Goal: Feedback & Contribution: Submit feedback/report problem

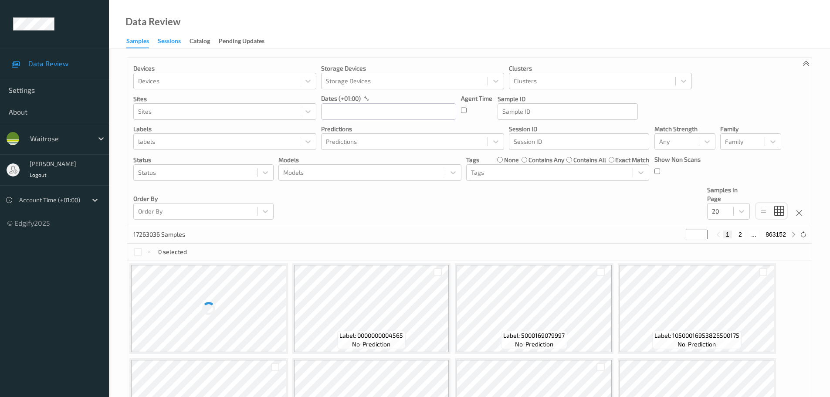
click at [170, 40] on div "Sessions" at bounding box center [169, 42] width 23 height 11
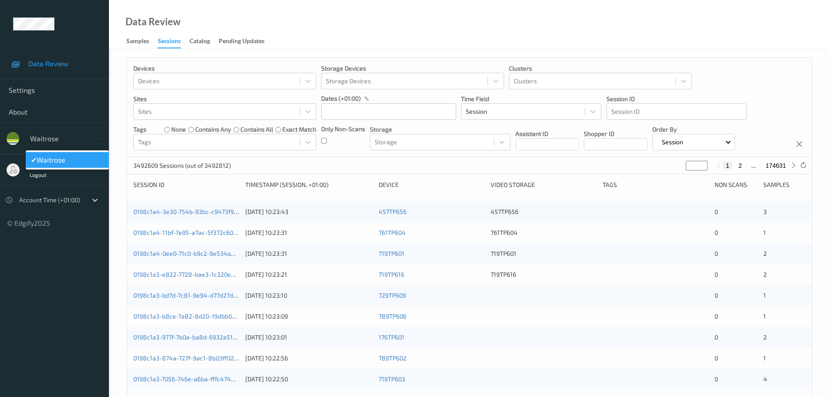
click at [98, 135] on icon at bounding box center [101, 138] width 9 height 9
click at [100, 141] on icon at bounding box center [101, 138] width 9 height 9
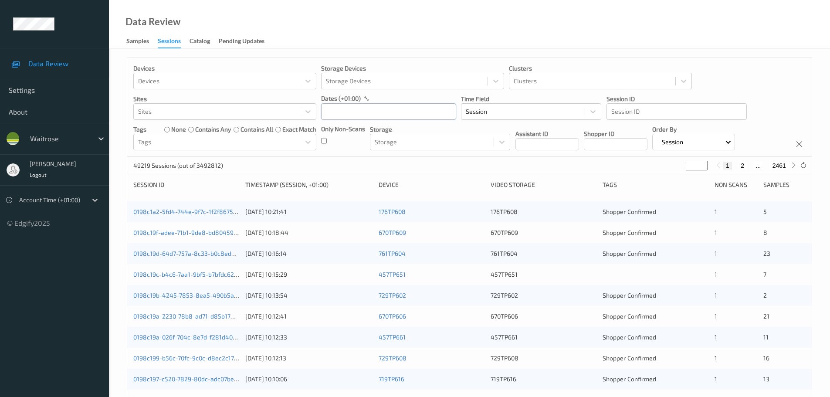
click at [341, 113] on input "text" at bounding box center [388, 111] width 135 height 17
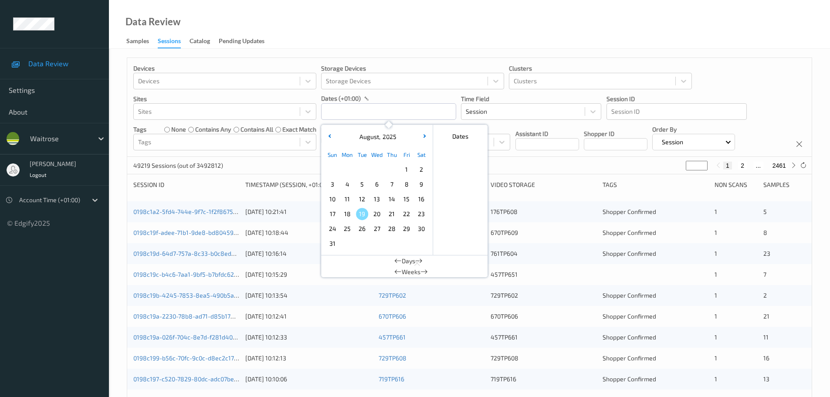
click at [420, 200] on span "16" at bounding box center [421, 199] width 12 height 12
type input "16/08/2025 00:00 -> 16/08/2025 23:59"
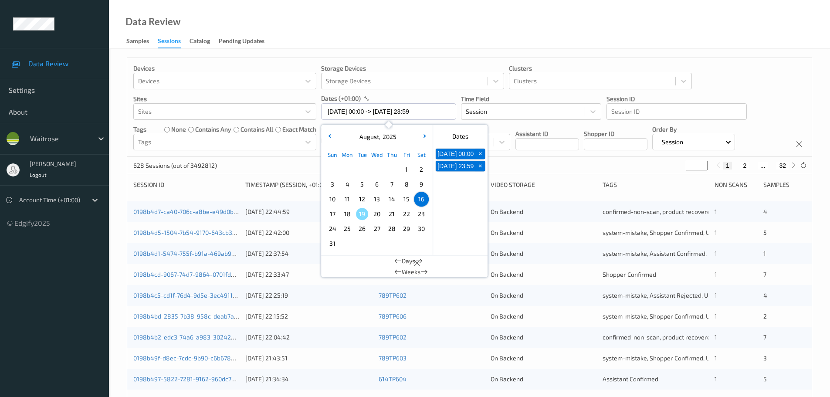
click at [577, 54] on div "Devices Devices Storage Devices Storage Devices Clusters Clusters Sites Sites d…" at bounding box center [469, 352] width 721 height 607
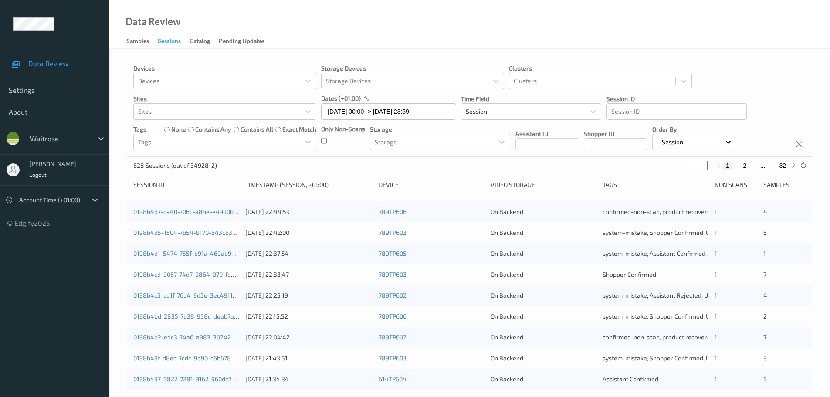
type input "*"
click at [702, 164] on input "*" at bounding box center [697, 166] width 22 height 10
type input "*"
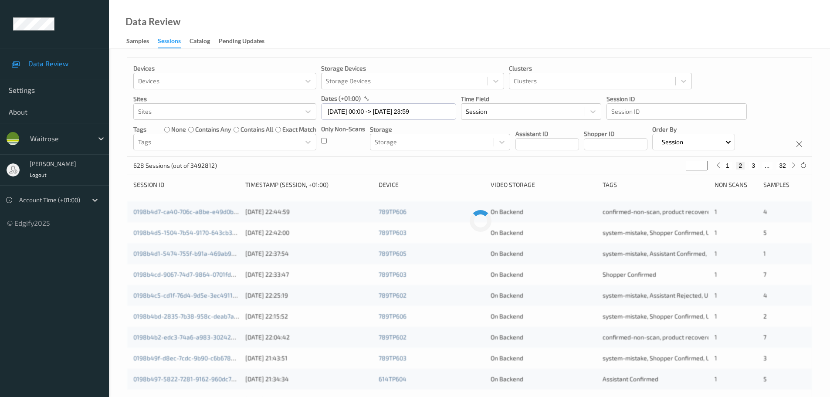
click at [702, 164] on input "*" at bounding box center [697, 166] width 22 height 10
type input "*"
click at [702, 164] on input "*" at bounding box center [697, 166] width 22 height 10
type input "*"
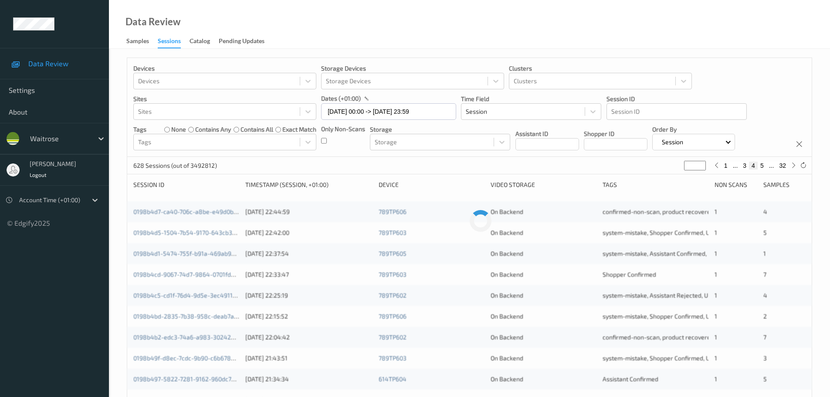
type input "*"
click at [702, 164] on input "*" at bounding box center [695, 166] width 22 height 10
type input "*"
click at [702, 164] on input "*" at bounding box center [695, 166] width 22 height 10
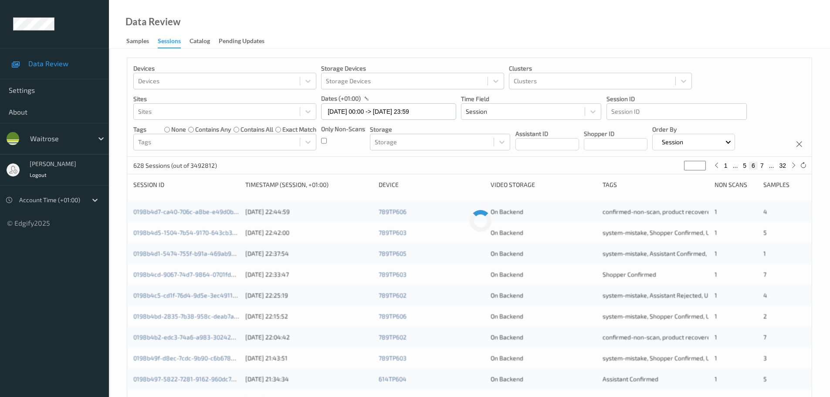
type input "*"
click at [702, 164] on input "*" at bounding box center [695, 166] width 22 height 10
type input "*"
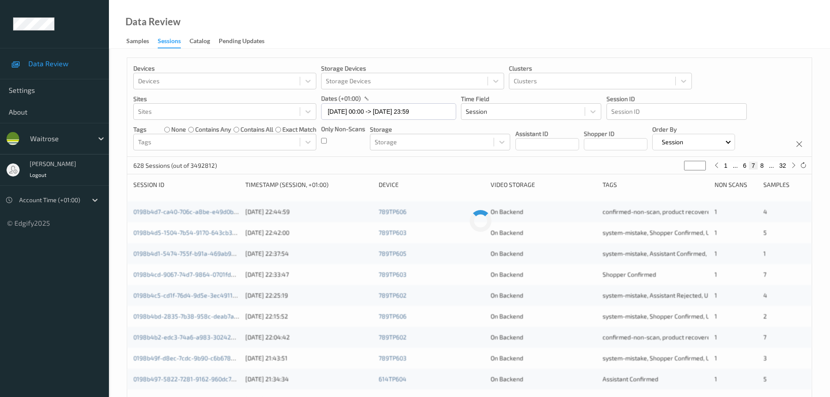
click at [702, 164] on input "*" at bounding box center [695, 166] width 22 height 10
type input "*"
click at [702, 164] on input "*" at bounding box center [695, 166] width 22 height 10
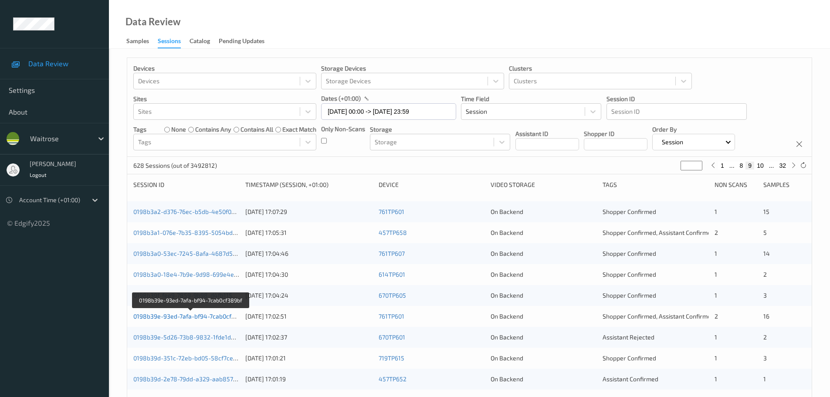
drag, startPoint x: 225, startPoint y: 313, endPoint x: 222, endPoint y: 317, distance: 4.6
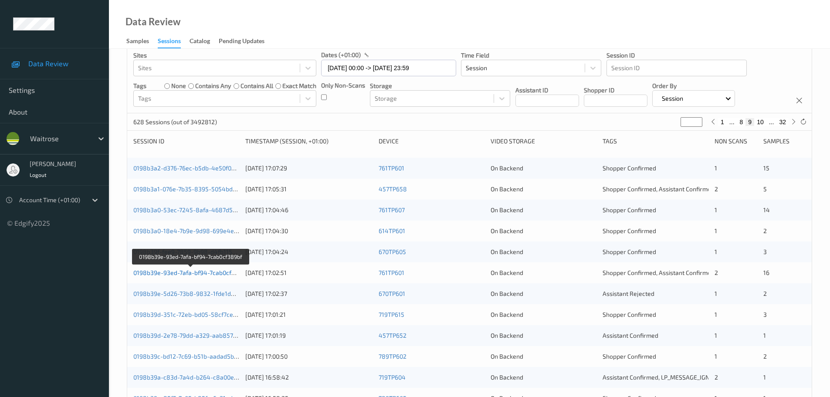
scroll to position [87, 0]
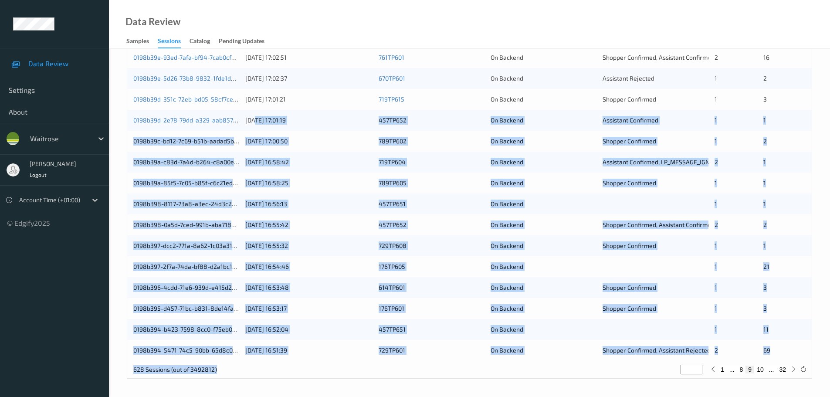
drag, startPoint x: 225, startPoint y: 378, endPoint x: 385, endPoint y: 362, distance: 161.1
click at [400, 389] on div "Devices Devices Storage Devices Storage Devices Clusters Clusters Sites Sites d…" at bounding box center [469, 93] width 721 height 607
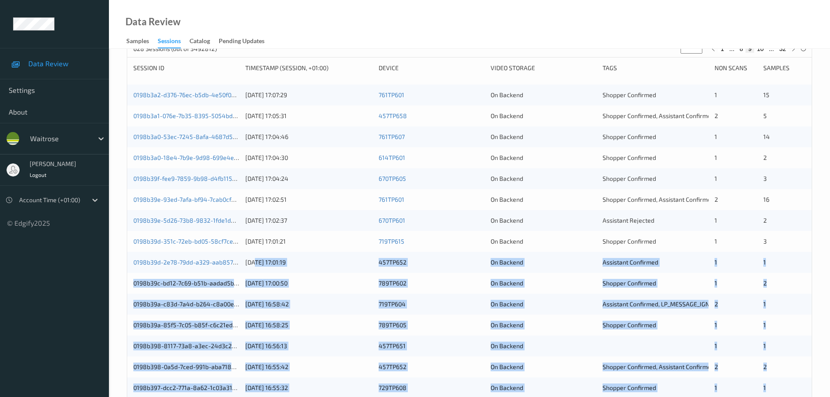
scroll to position [0, 0]
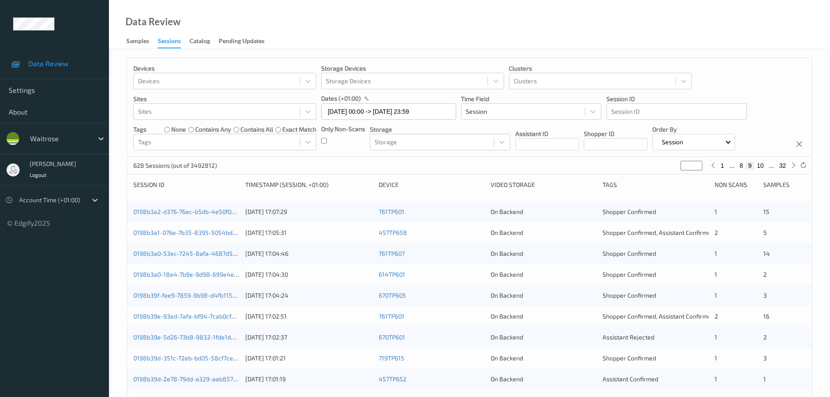
click at [228, 184] on div "Session ID" at bounding box center [186, 184] width 106 height 9
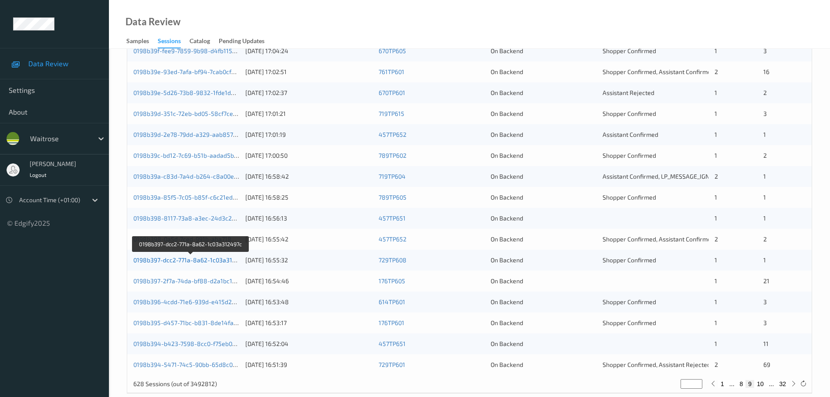
scroll to position [259, 0]
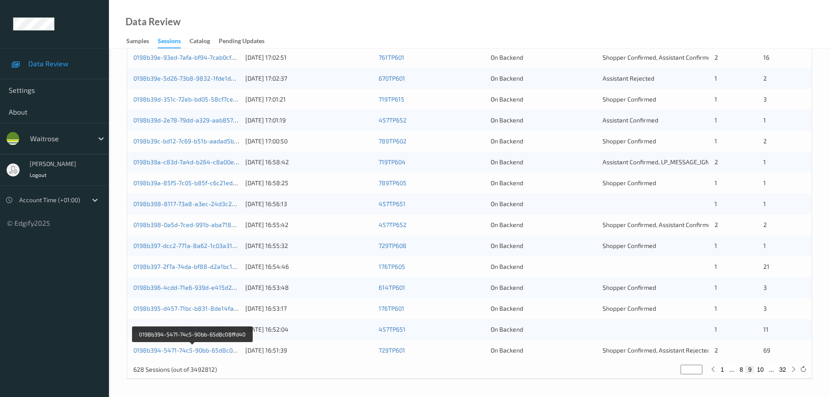
drag, startPoint x: 223, startPoint y: 349, endPoint x: 217, endPoint y: 363, distance: 15.9
drag, startPoint x: 217, startPoint y: 363, endPoint x: 210, endPoint y: 352, distance: 13.3
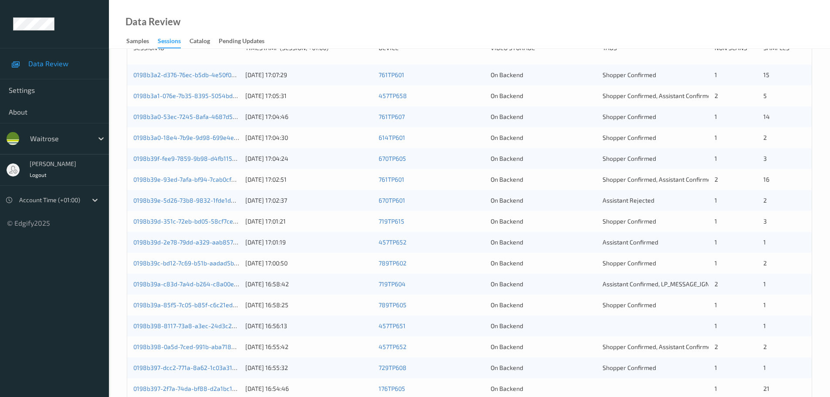
scroll to position [0, 0]
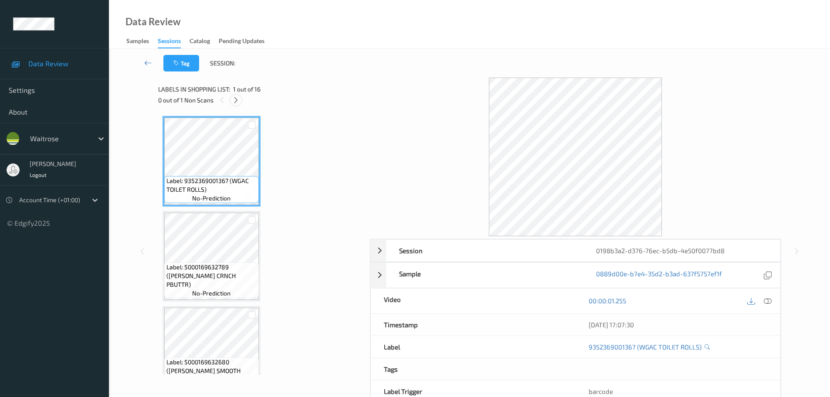
click at [235, 100] on icon at bounding box center [235, 100] width 7 height 8
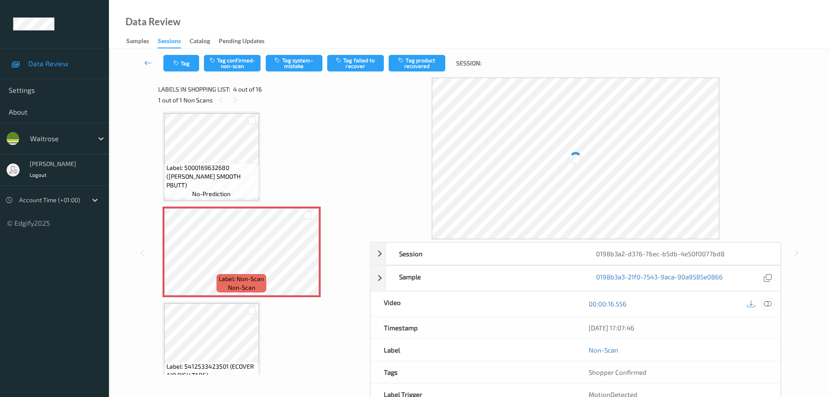
click at [769, 302] on icon at bounding box center [768, 304] width 8 height 8
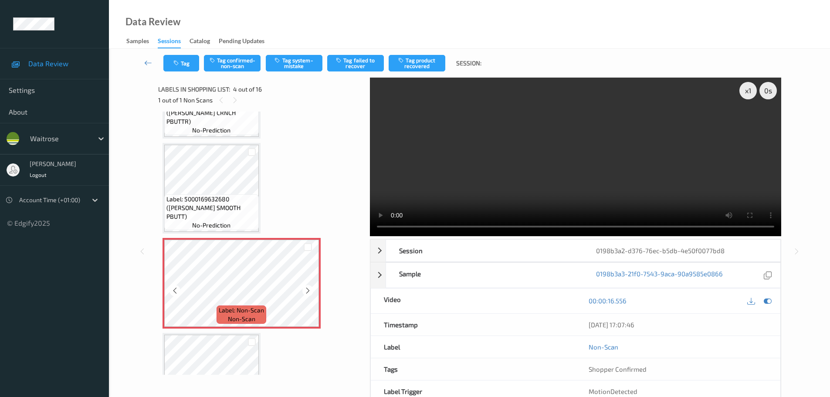
scroll to position [174, 0]
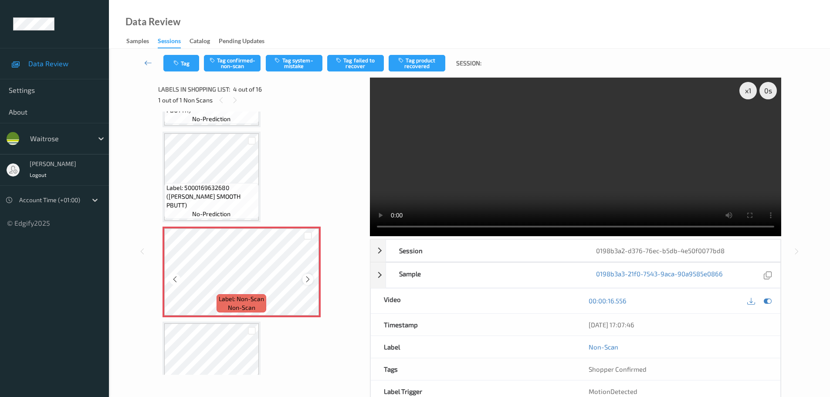
click at [308, 282] on icon at bounding box center [307, 279] width 7 height 8
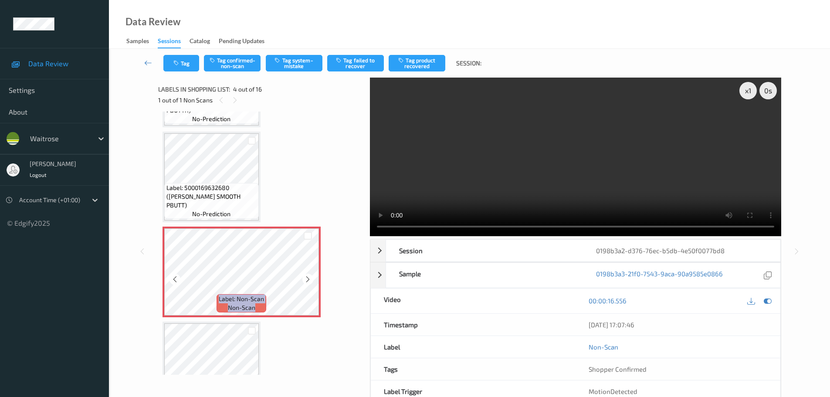
click at [308, 282] on icon at bounding box center [307, 279] width 7 height 8
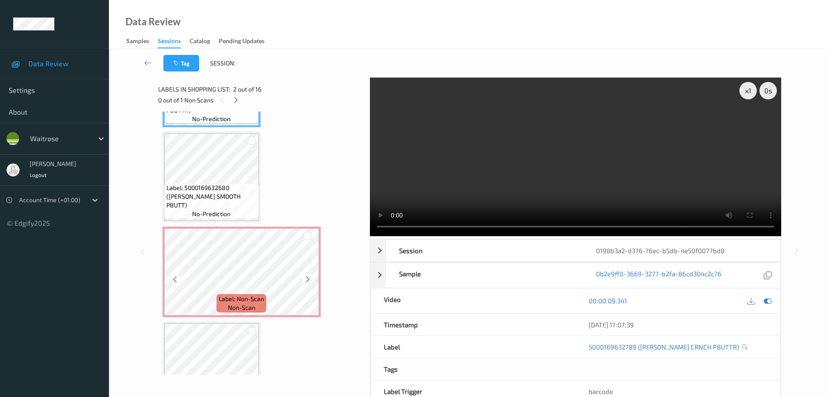
scroll to position [218, 0]
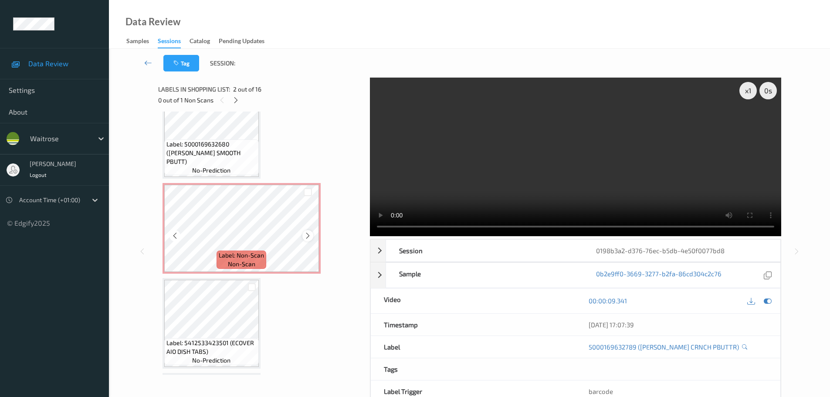
click at [308, 232] on icon at bounding box center [307, 236] width 7 height 8
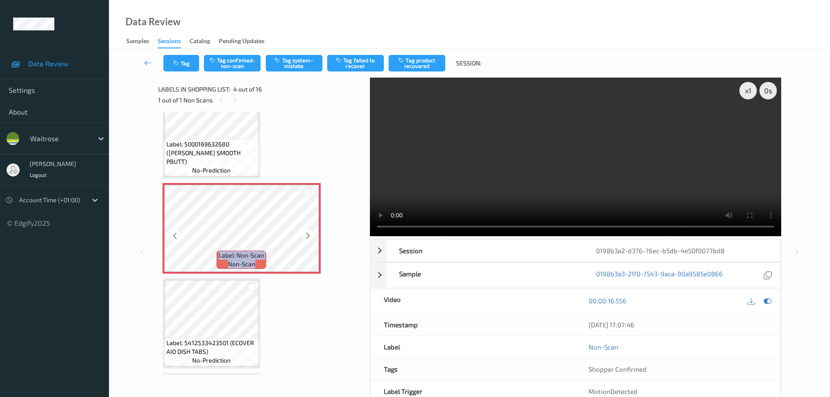
click at [308, 232] on icon at bounding box center [307, 236] width 7 height 8
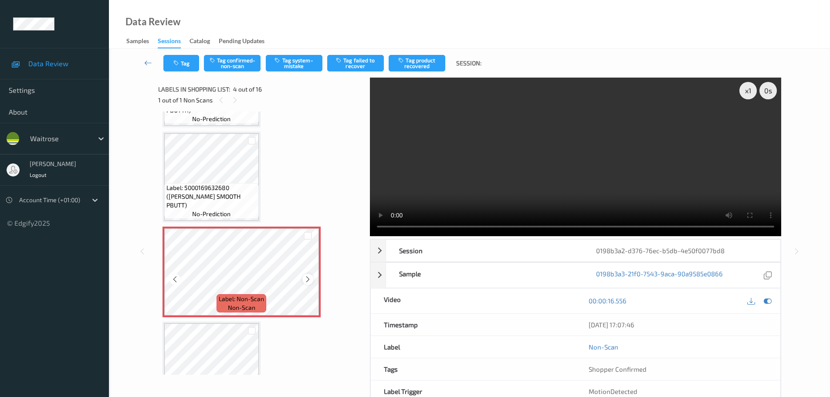
click at [307, 281] on icon at bounding box center [307, 279] width 7 height 8
click at [307, 279] on icon at bounding box center [307, 279] width 7 height 8
click at [310, 278] on icon at bounding box center [307, 279] width 7 height 8
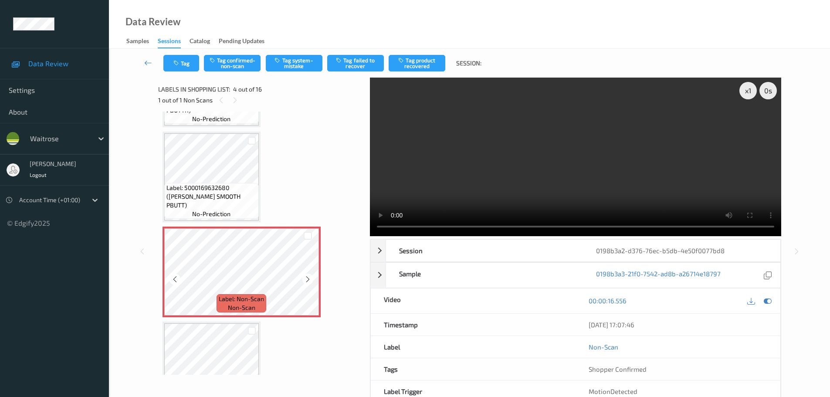
click at [310, 278] on icon at bounding box center [307, 279] width 7 height 8
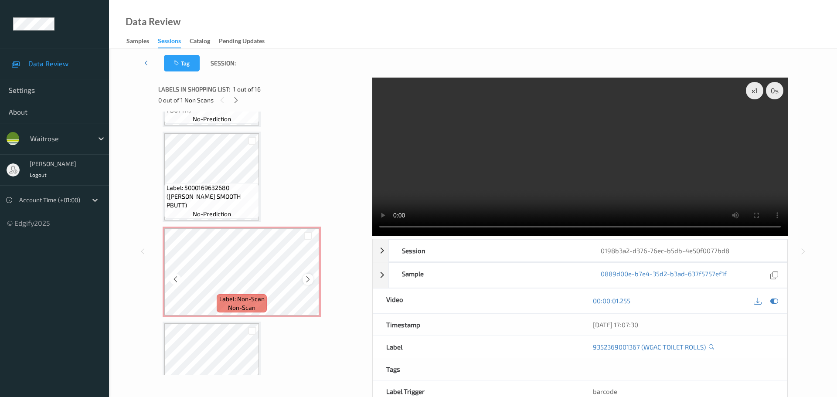
click at [305, 282] on icon at bounding box center [307, 279] width 7 height 8
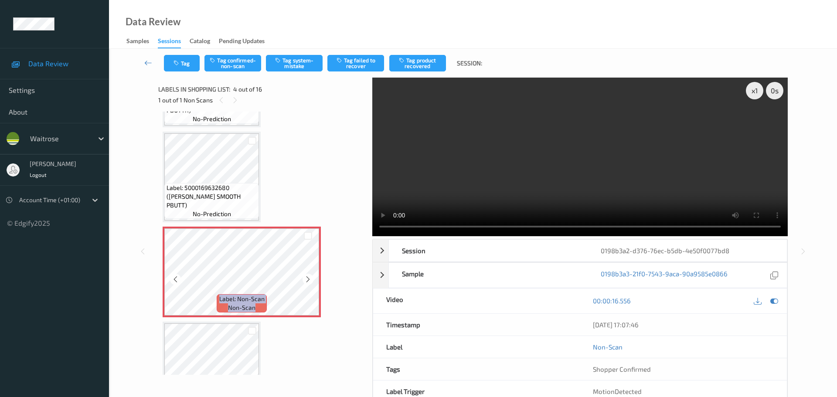
click at [305, 282] on icon at bounding box center [307, 279] width 7 height 8
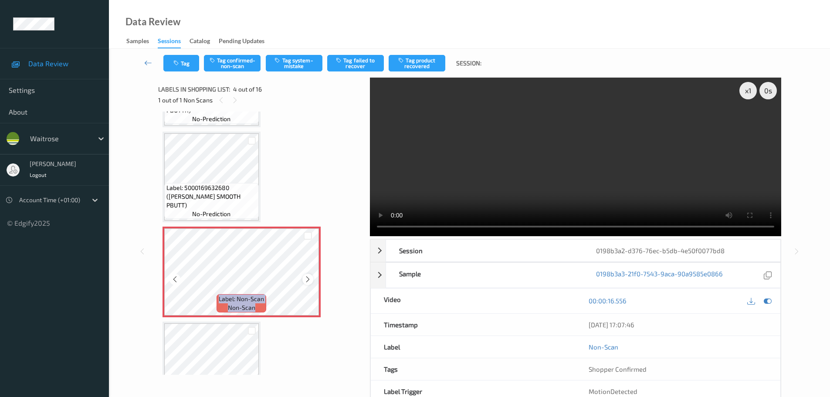
click at [304, 281] on icon at bounding box center [307, 279] width 7 height 8
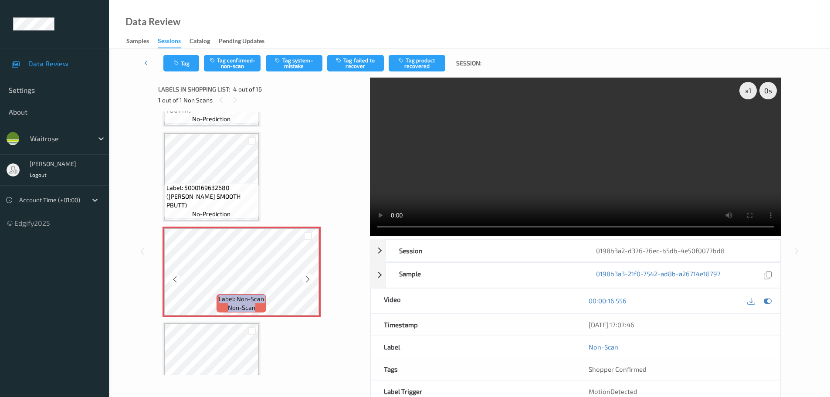
click at [304, 281] on icon at bounding box center [307, 279] width 7 height 8
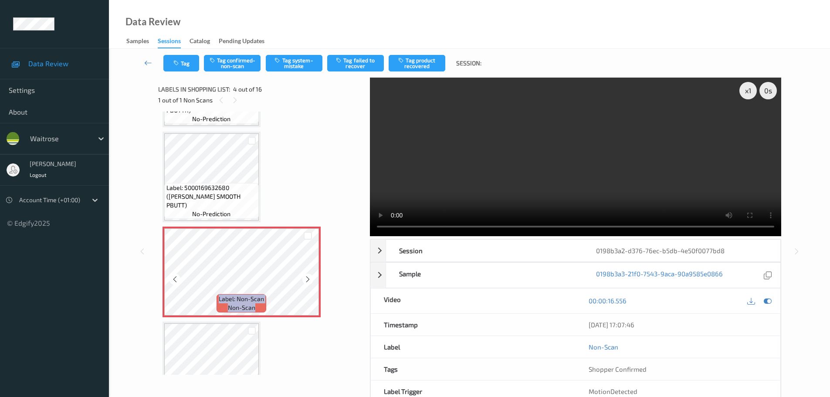
click at [304, 281] on icon at bounding box center [307, 279] width 7 height 8
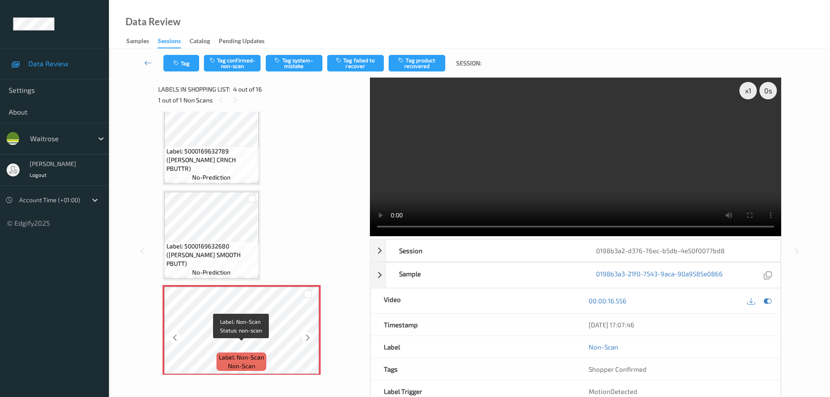
scroll to position [131, 0]
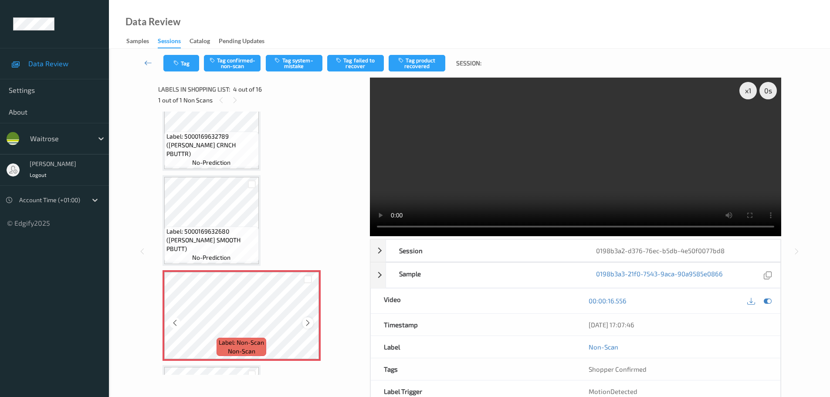
click at [306, 325] on icon at bounding box center [307, 323] width 7 height 8
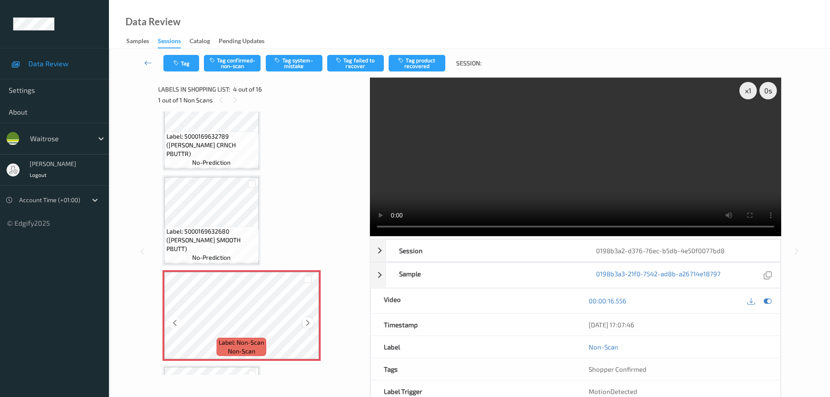
click at [305, 327] on div at bounding box center [307, 322] width 11 height 11
click at [303, 324] on div at bounding box center [307, 322] width 11 height 11
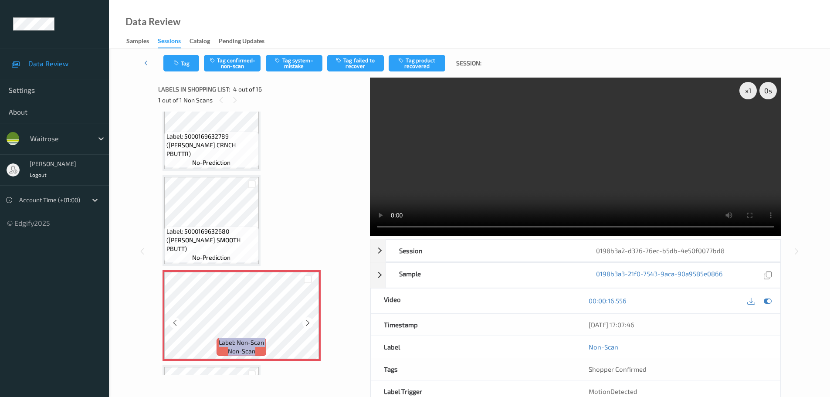
click at [303, 324] on div at bounding box center [307, 322] width 11 height 11
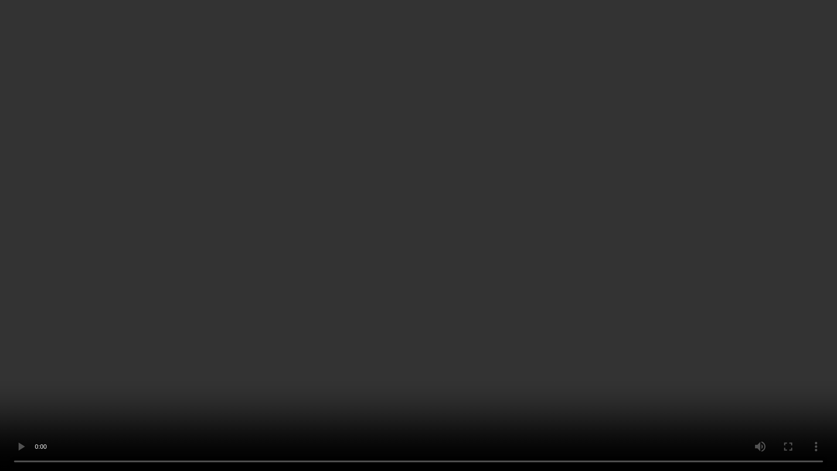
click at [403, 36] on video at bounding box center [418, 235] width 837 height 471
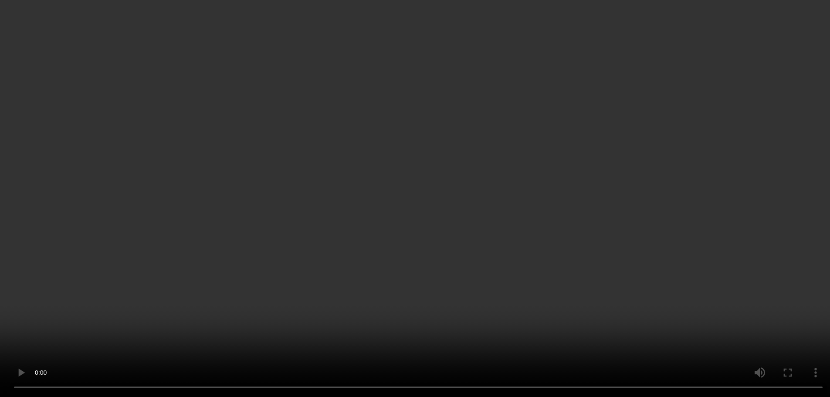
scroll to position [218, 0]
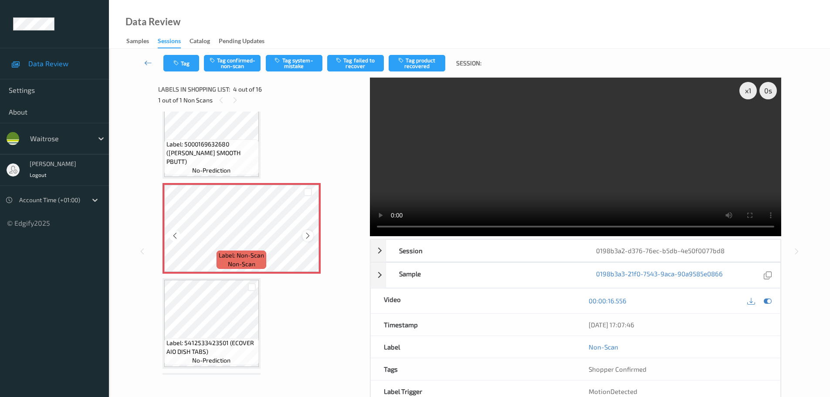
click at [307, 235] on icon at bounding box center [307, 236] width 7 height 8
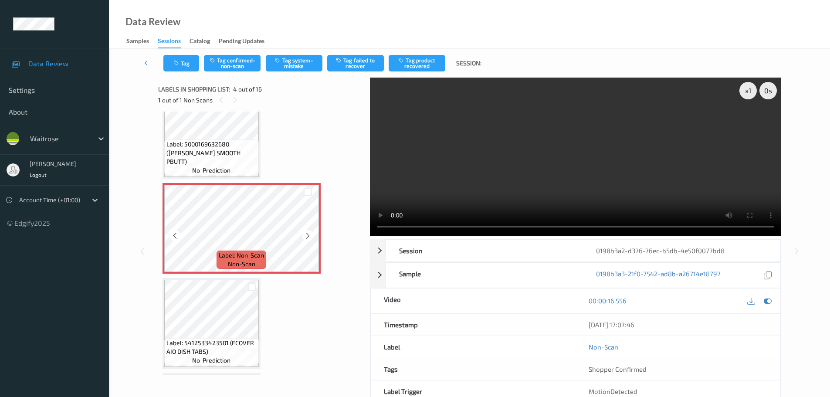
click at [307, 235] on icon at bounding box center [307, 236] width 7 height 8
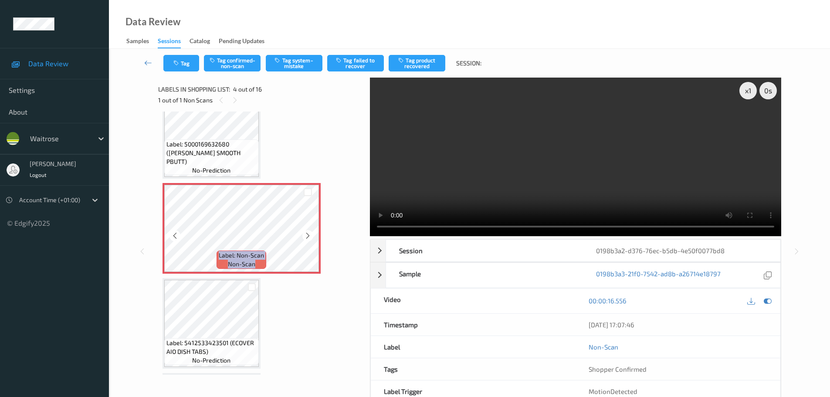
click at [307, 235] on icon at bounding box center [307, 236] width 7 height 8
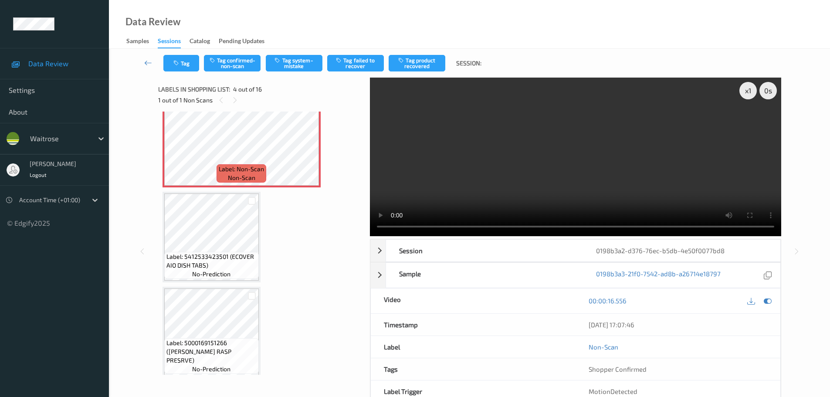
scroll to position [172, 0]
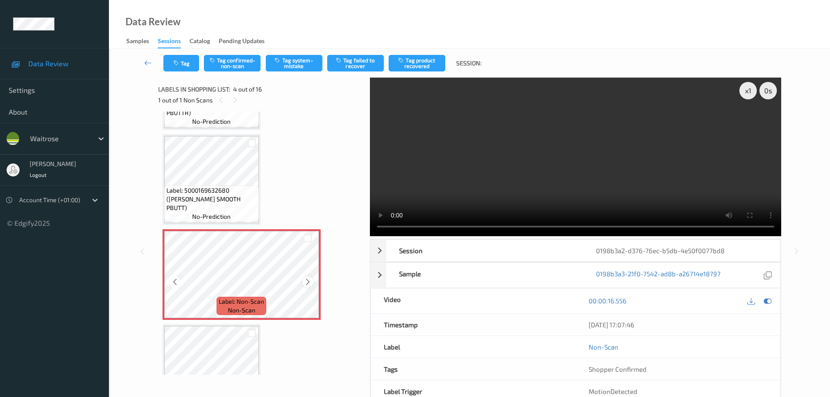
click at [307, 283] on icon at bounding box center [307, 282] width 7 height 8
click at [307, 282] on icon at bounding box center [307, 282] width 7 height 8
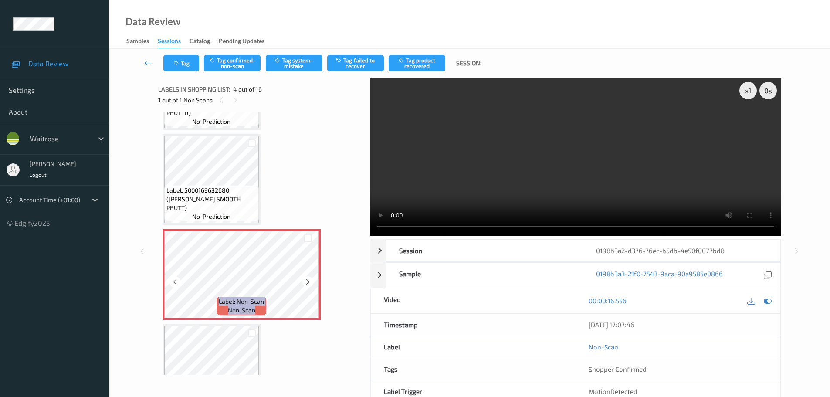
click at [307, 282] on icon at bounding box center [307, 282] width 7 height 8
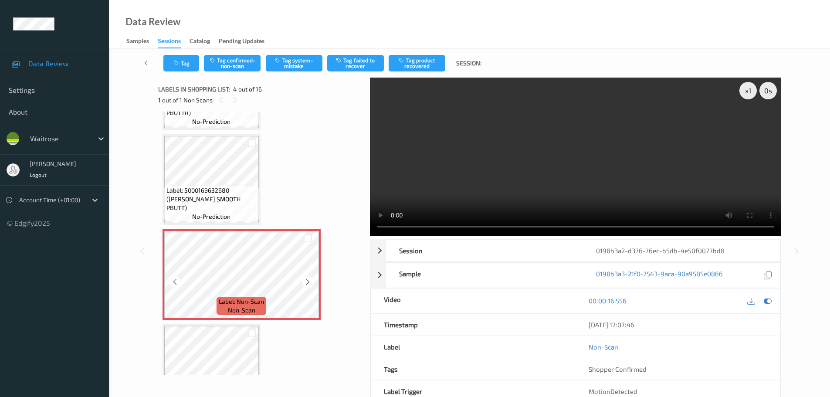
click at [307, 282] on icon at bounding box center [307, 282] width 7 height 8
click at [307, 281] on icon at bounding box center [307, 282] width 7 height 8
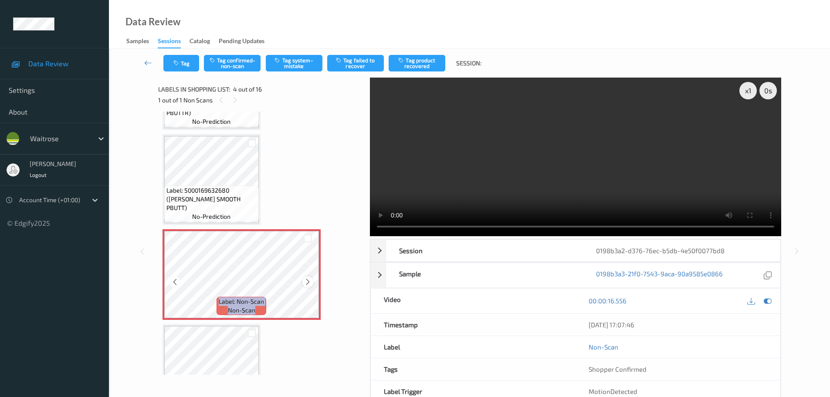
click at [308, 277] on div at bounding box center [307, 281] width 11 height 11
click at [308, 278] on div at bounding box center [307, 281] width 11 height 11
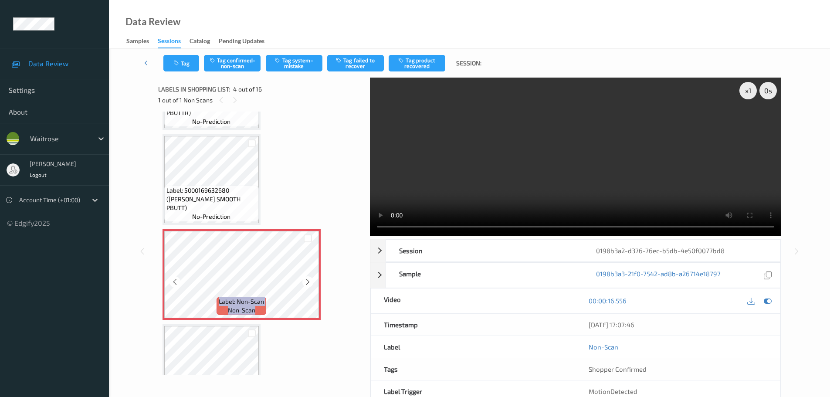
click at [308, 279] on icon at bounding box center [307, 282] width 7 height 8
click at [306, 280] on icon at bounding box center [307, 282] width 7 height 8
click at [307, 278] on icon at bounding box center [307, 282] width 7 height 8
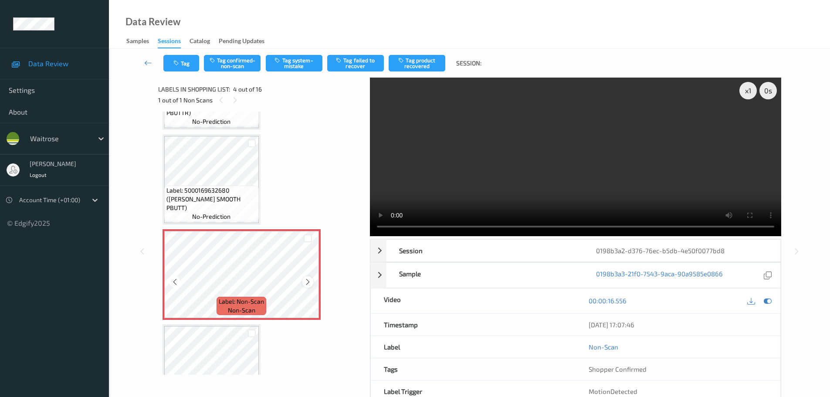
click at [308, 277] on div at bounding box center [307, 281] width 11 height 11
click at [172, 282] on icon at bounding box center [174, 282] width 7 height 8
click at [306, 283] on icon at bounding box center [307, 282] width 7 height 8
click at [307, 283] on icon at bounding box center [307, 282] width 7 height 8
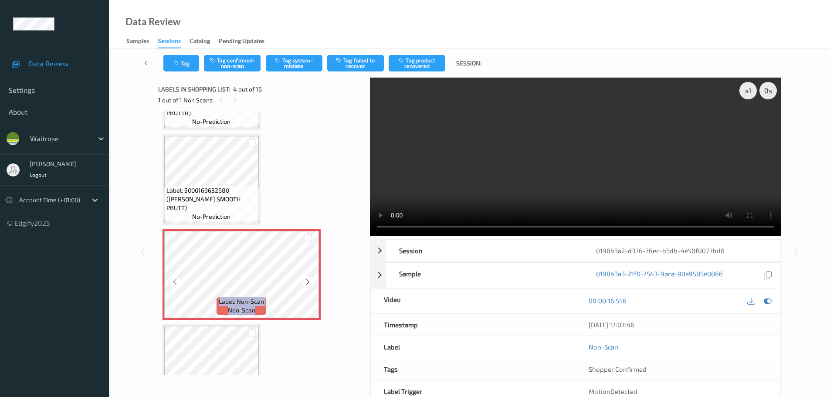
click at [307, 283] on icon at bounding box center [307, 282] width 7 height 8
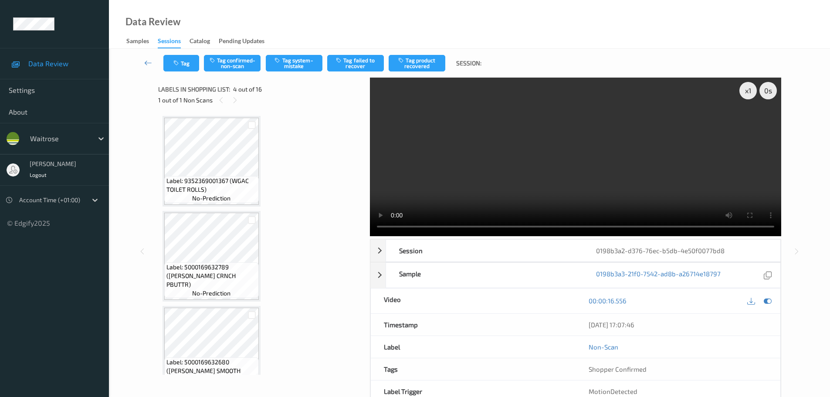
scroll to position [174, 0]
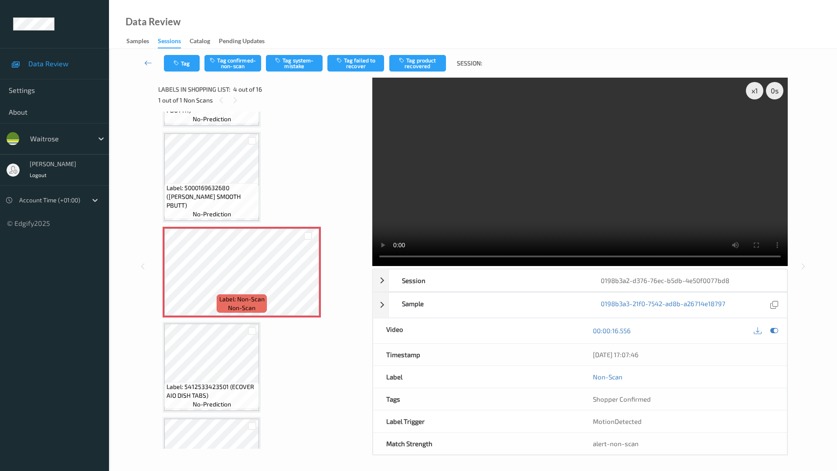
click at [414, 78] on video at bounding box center [579, 172] width 415 height 188
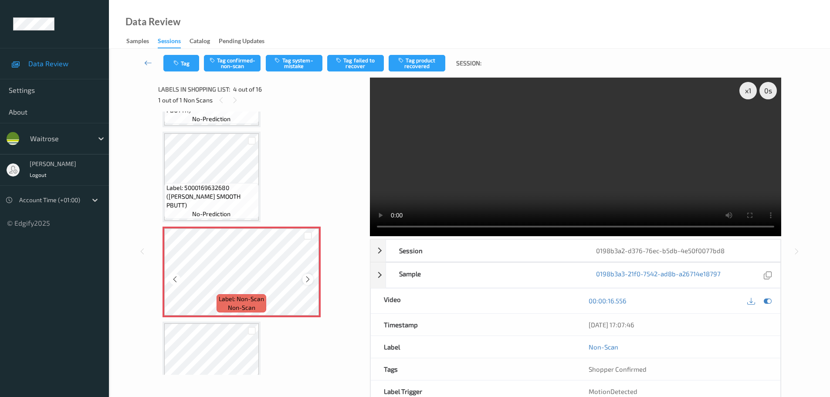
click at [308, 274] on div at bounding box center [307, 279] width 11 height 11
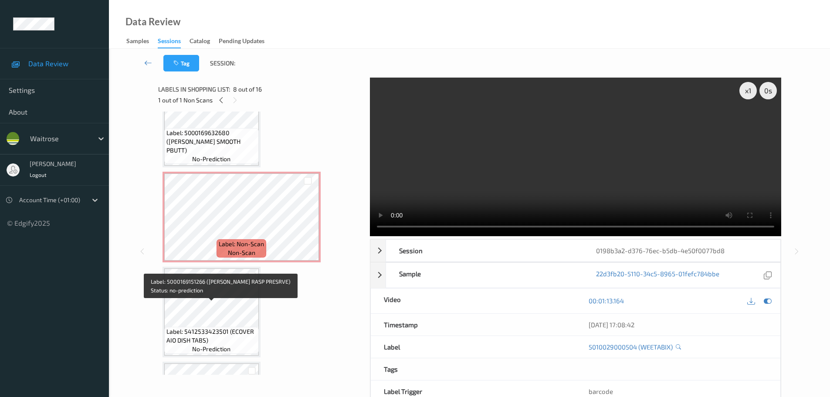
scroll to position [218, 0]
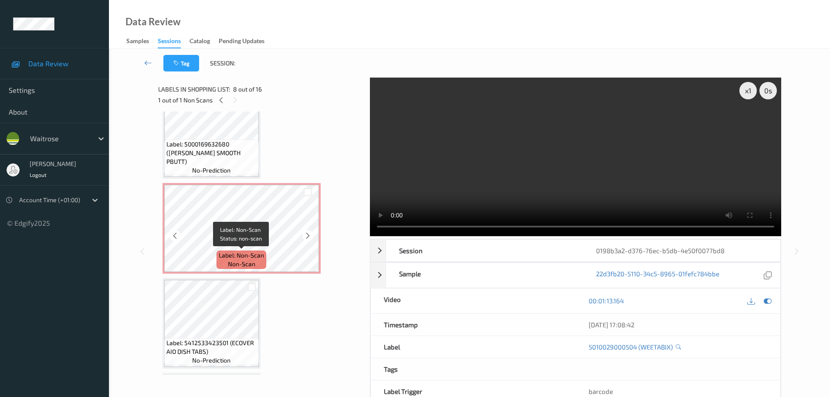
click at [236, 260] on span "non-scan" at bounding box center [241, 264] width 27 height 9
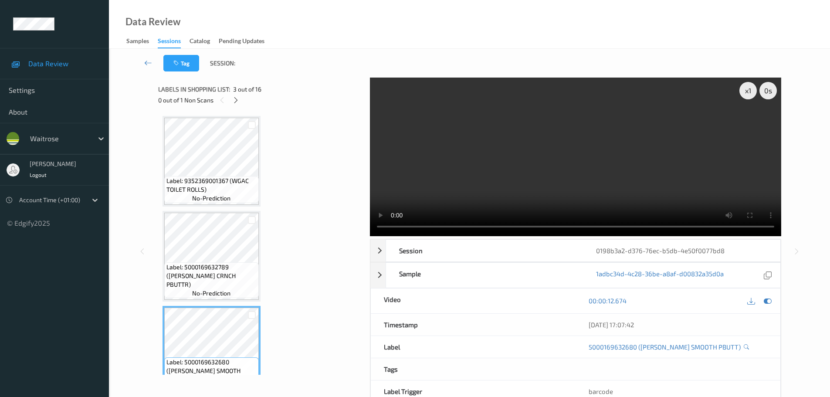
scroll to position [131, 0]
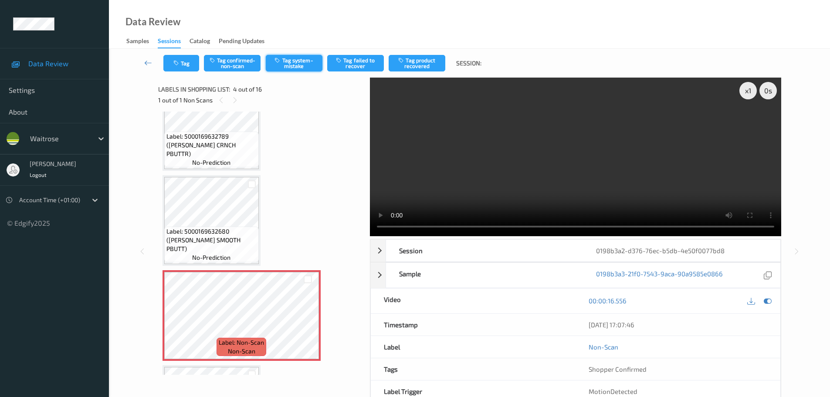
click at [288, 62] on button "Tag system-mistake" at bounding box center [294, 63] width 57 height 17
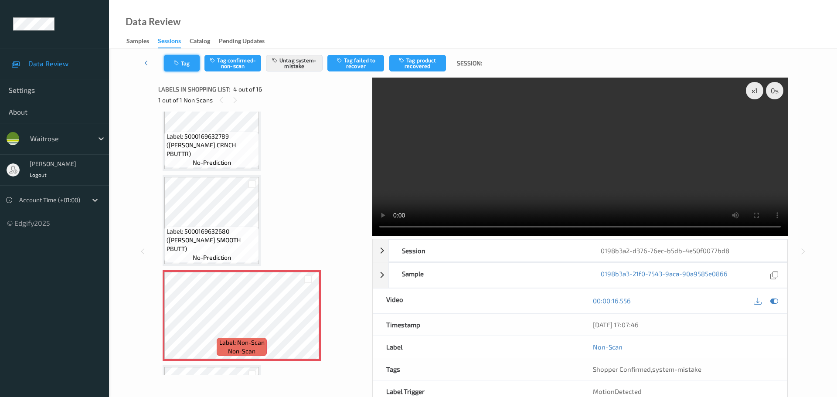
click at [186, 64] on button "Tag" at bounding box center [182, 63] width 36 height 17
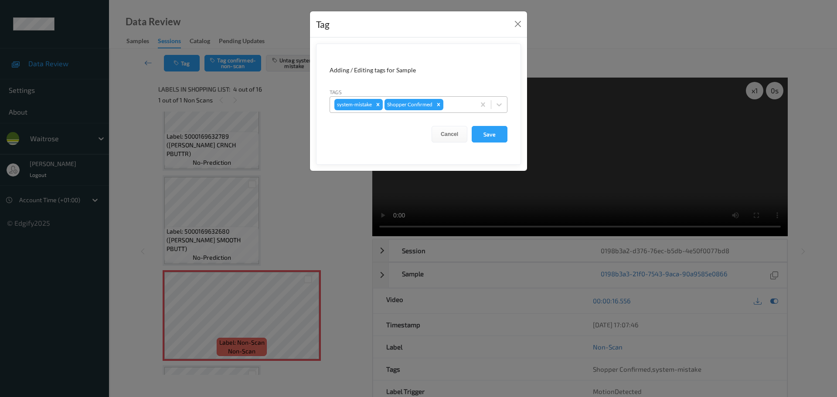
click at [451, 105] on div at bounding box center [458, 104] width 26 height 10
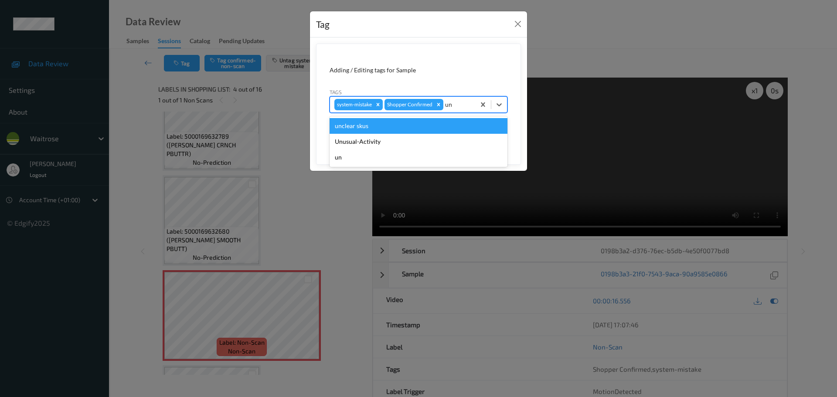
type input "u"
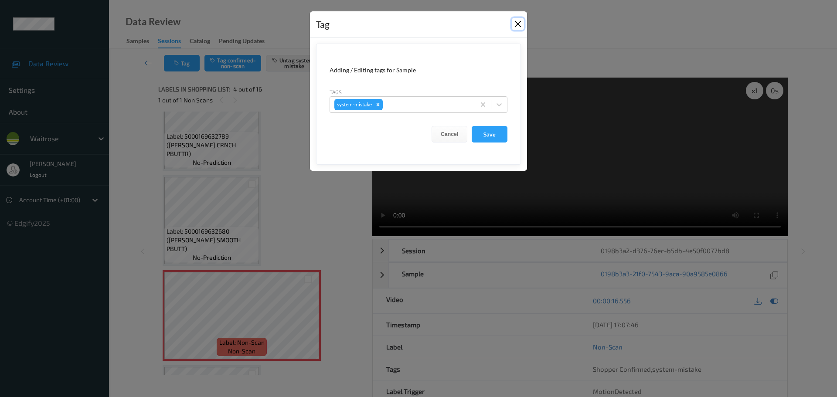
click at [515, 26] on button "Close" at bounding box center [518, 24] width 12 height 12
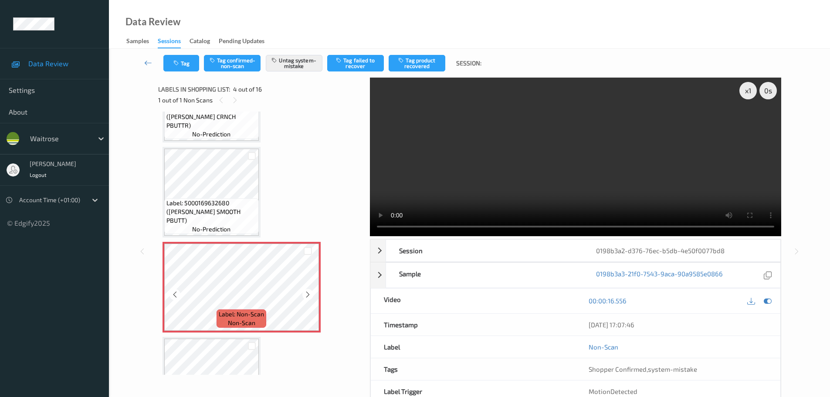
scroll to position [174, 0]
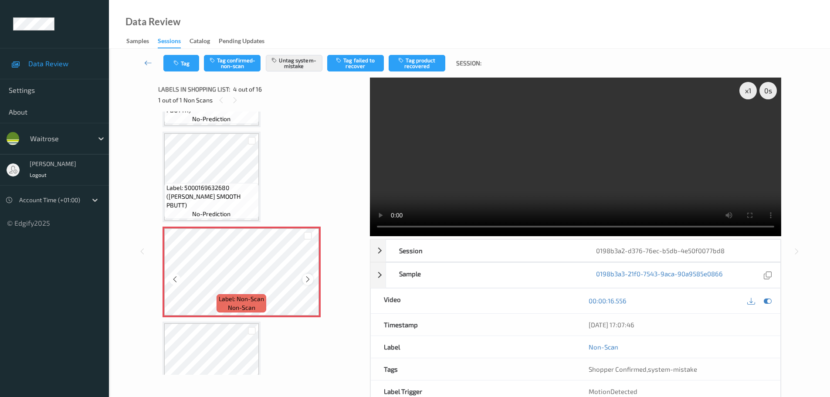
click at [306, 281] on icon at bounding box center [307, 279] width 7 height 8
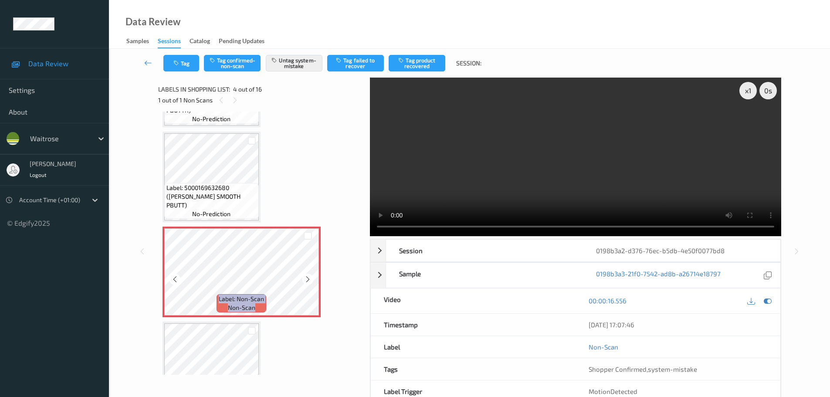
click at [306, 281] on icon at bounding box center [307, 279] width 7 height 8
click at [307, 280] on icon at bounding box center [307, 279] width 7 height 8
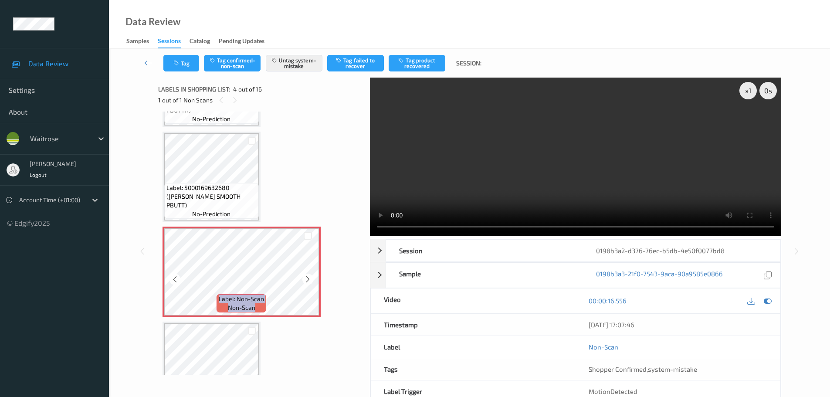
click at [307, 280] on icon at bounding box center [307, 279] width 7 height 8
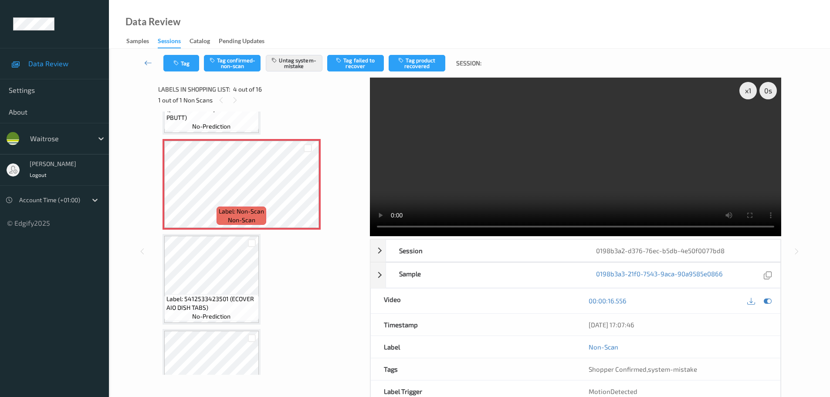
scroll to position [261, 0]
click at [302, 193] on div at bounding box center [307, 191] width 11 height 11
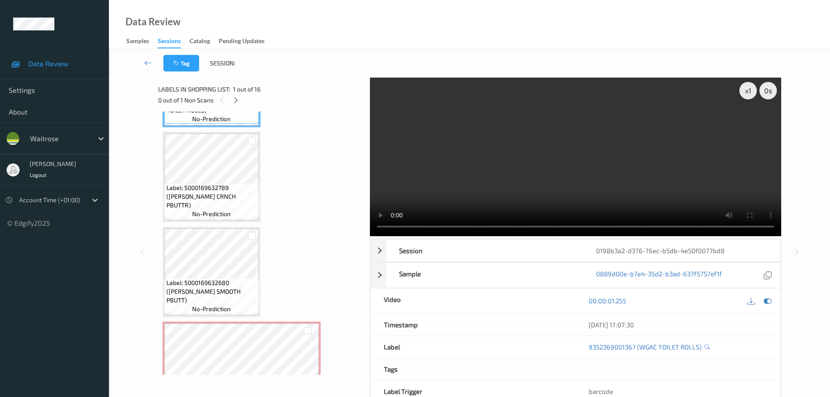
scroll to position [174, 0]
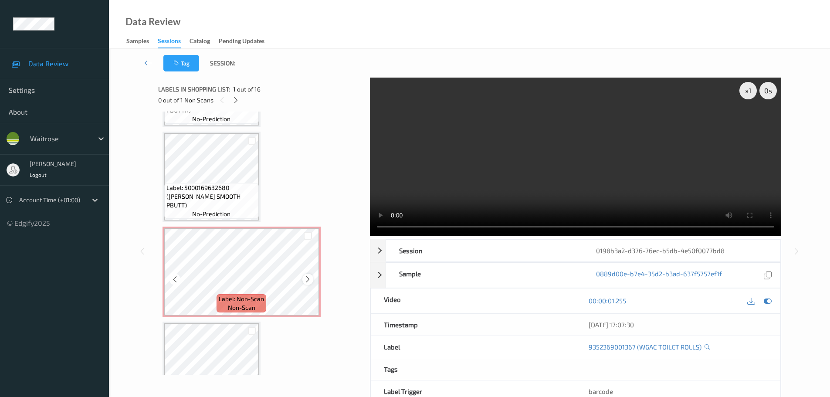
click at [307, 281] on icon at bounding box center [307, 279] width 7 height 8
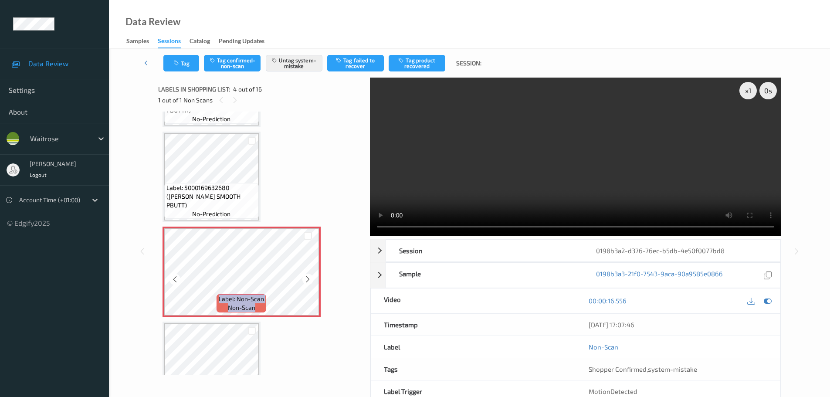
click at [307, 281] on icon at bounding box center [307, 279] width 7 height 8
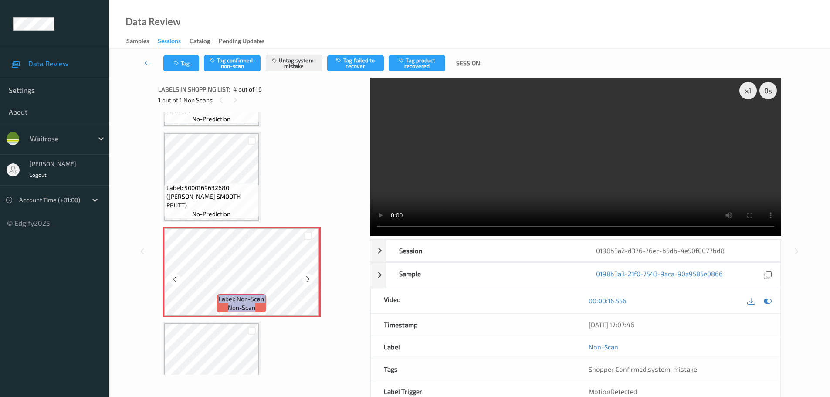
click at [307, 281] on icon at bounding box center [307, 279] width 7 height 8
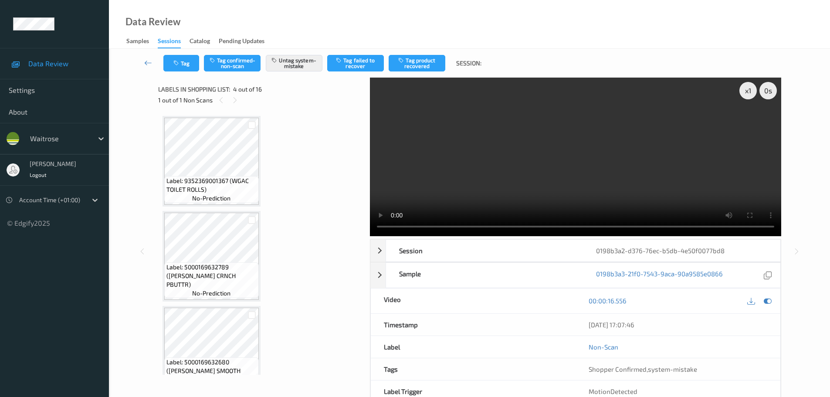
scroll to position [261, 0]
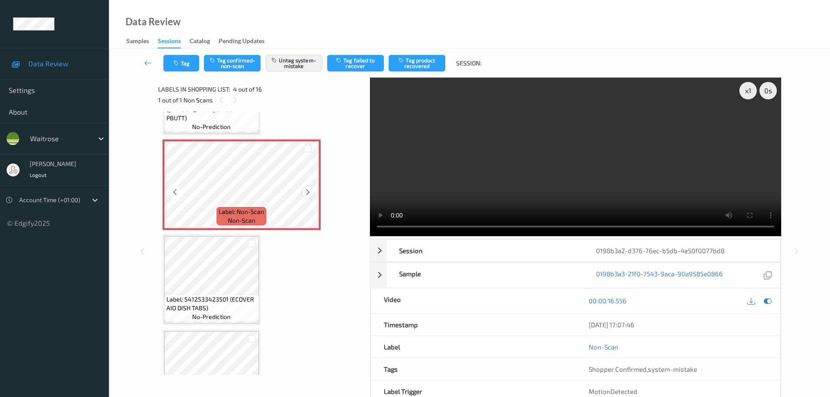
click at [306, 193] on icon at bounding box center [307, 192] width 7 height 8
click at [304, 189] on icon at bounding box center [307, 192] width 7 height 8
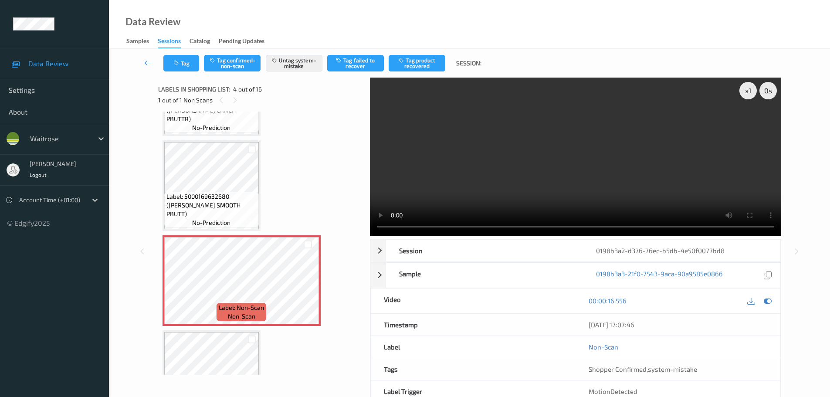
scroll to position [218, 0]
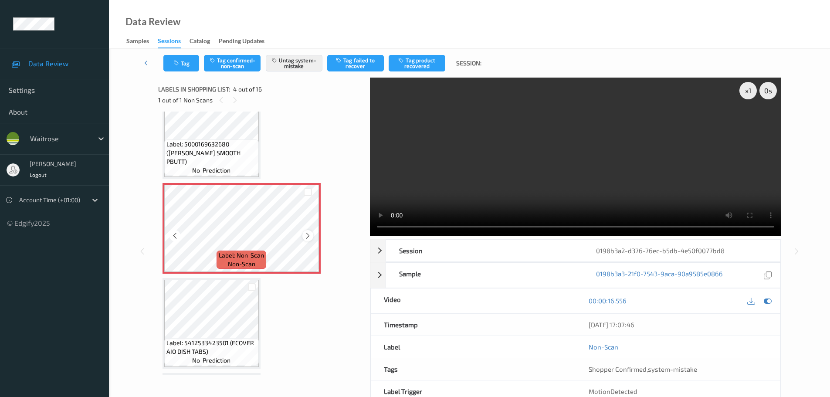
click at [305, 236] on icon at bounding box center [307, 236] width 7 height 8
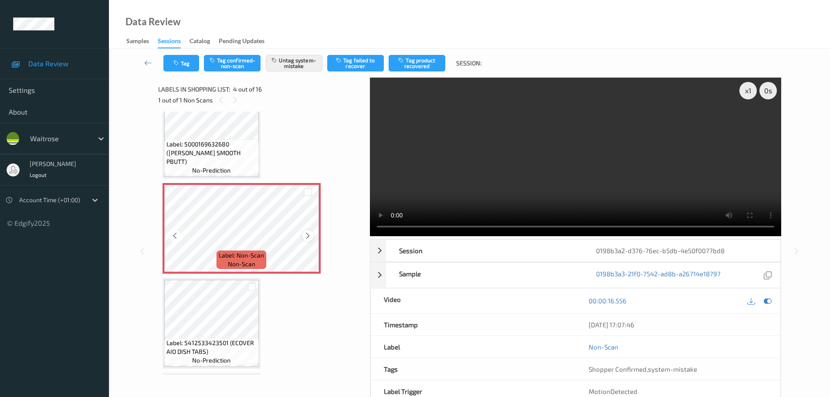
click at [308, 236] on icon at bounding box center [307, 236] width 7 height 8
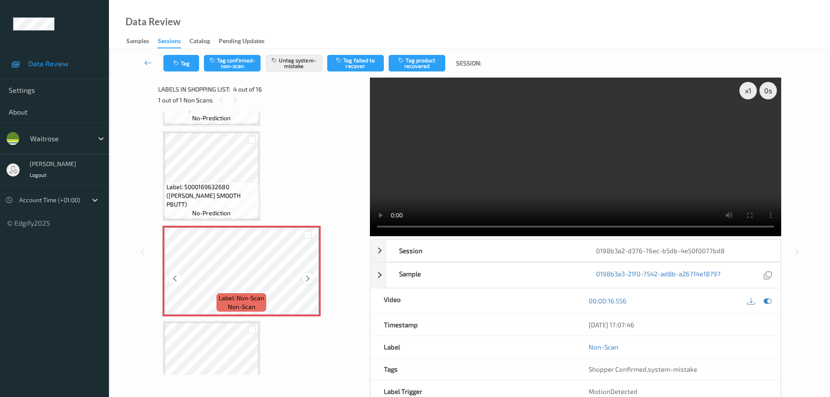
scroll to position [87, 0]
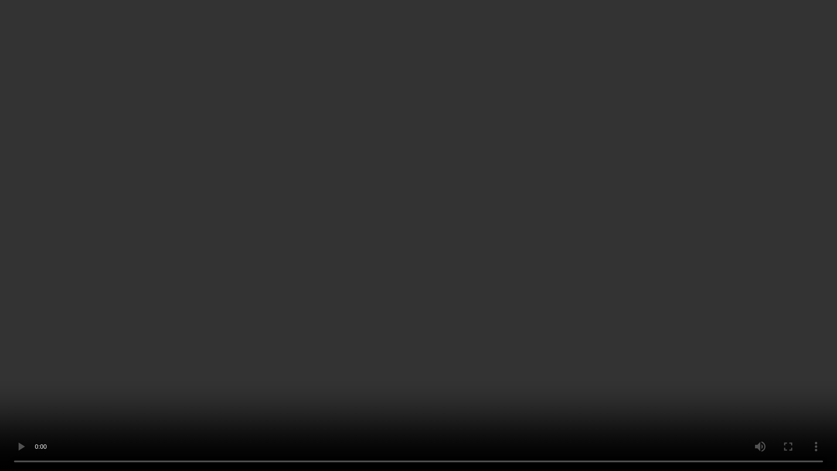
click at [406, 22] on video at bounding box center [418, 235] width 837 height 471
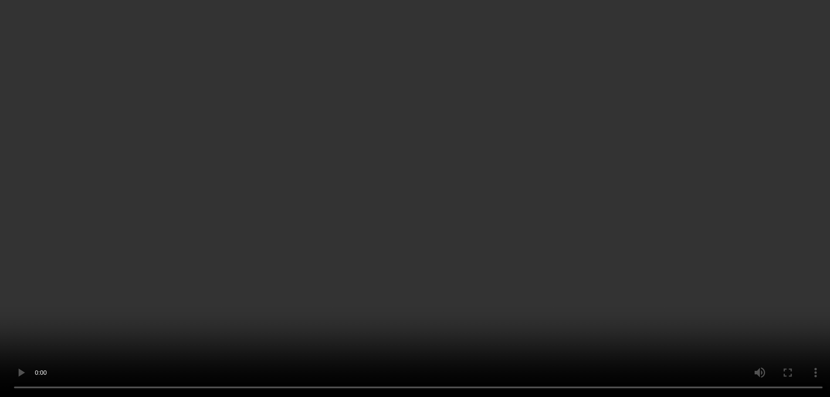
scroll to position [131, 0]
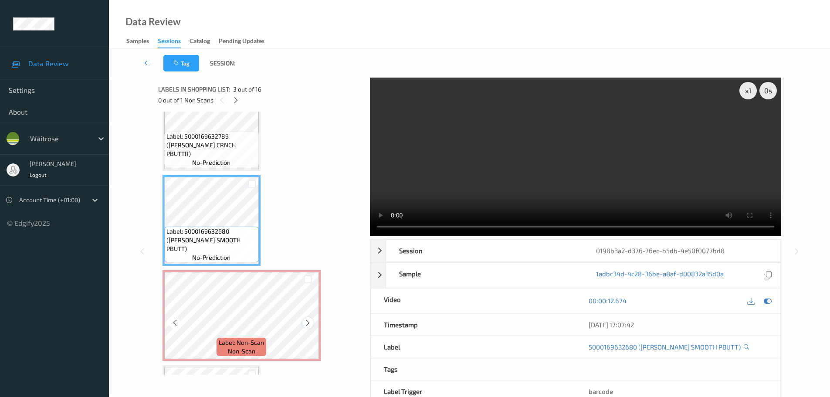
click at [307, 322] on icon at bounding box center [307, 323] width 7 height 8
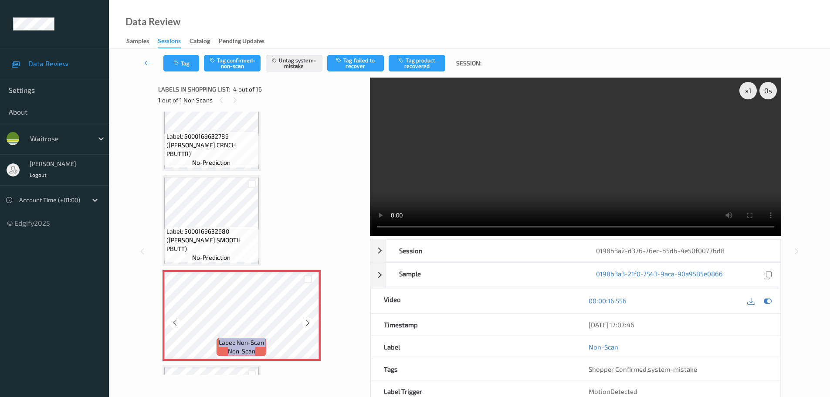
click at [307, 322] on icon at bounding box center [307, 323] width 7 height 8
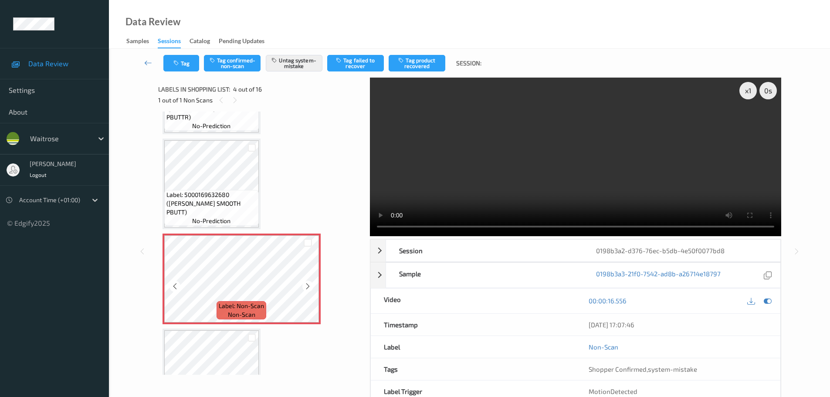
scroll to position [218, 0]
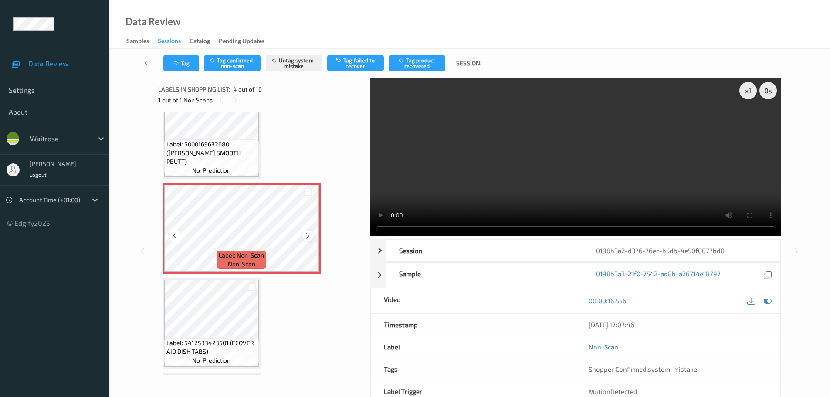
click at [310, 236] on icon at bounding box center [307, 236] width 7 height 8
click at [184, 62] on button "Tag" at bounding box center [181, 63] width 36 height 17
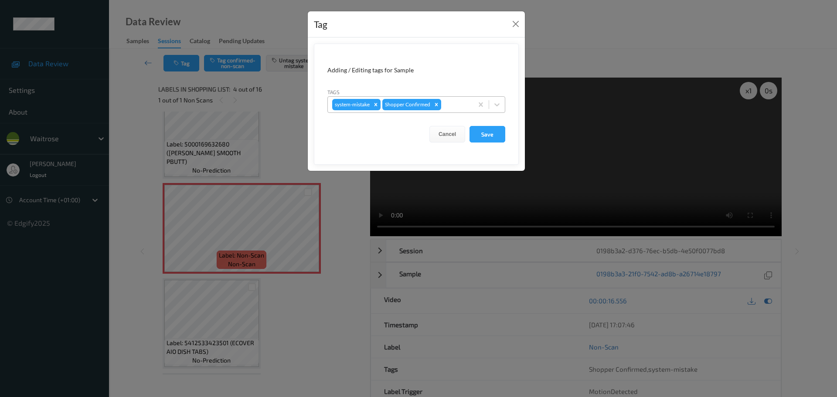
click at [456, 104] on div at bounding box center [456, 104] width 26 height 10
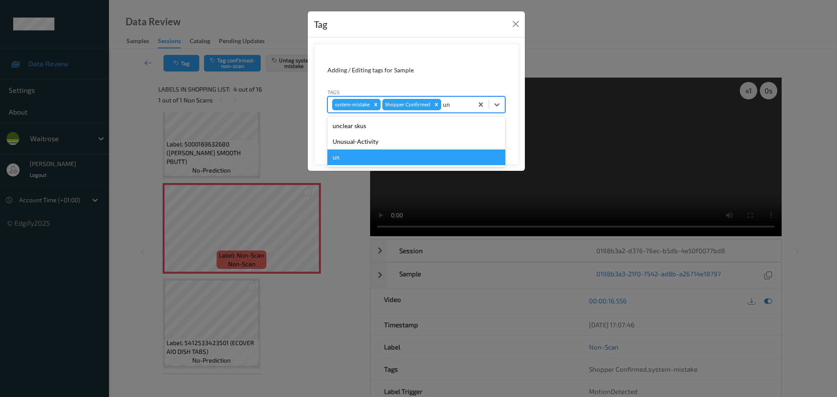
type input "un"
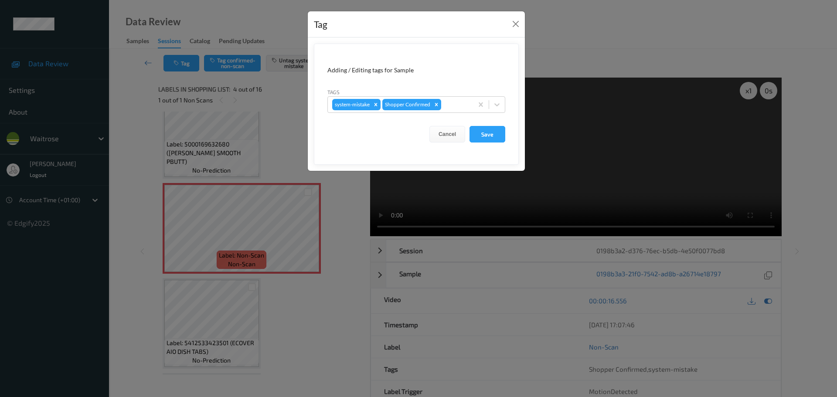
click at [464, 272] on div "Tag Adding / Editing tags for Sample Tags system-mistake Shopper Confirmed Canc…" at bounding box center [418, 198] width 837 height 397
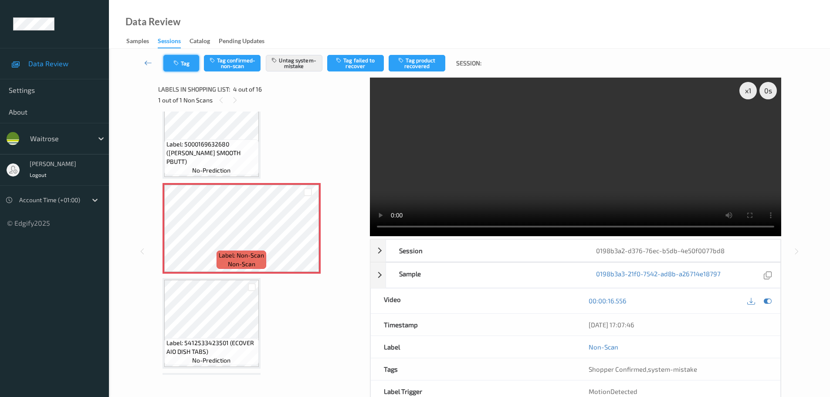
click at [176, 68] on button "Tag" at bounding box center [181, 63] width 36 height 17
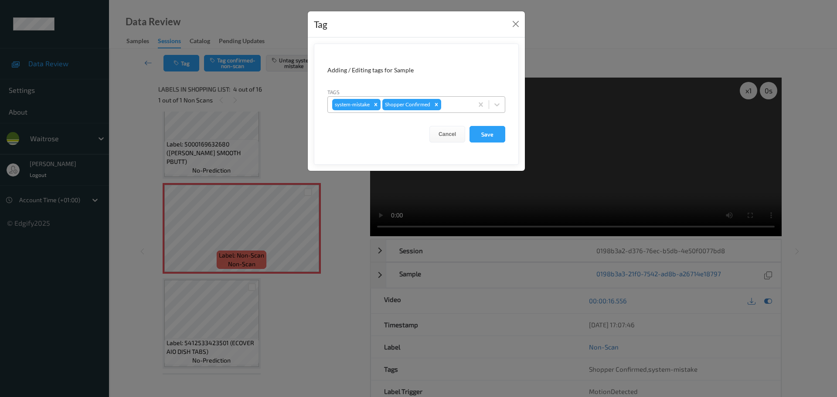
click at [452, 102] on div at bounding box center [456, 104] width 26 height 10
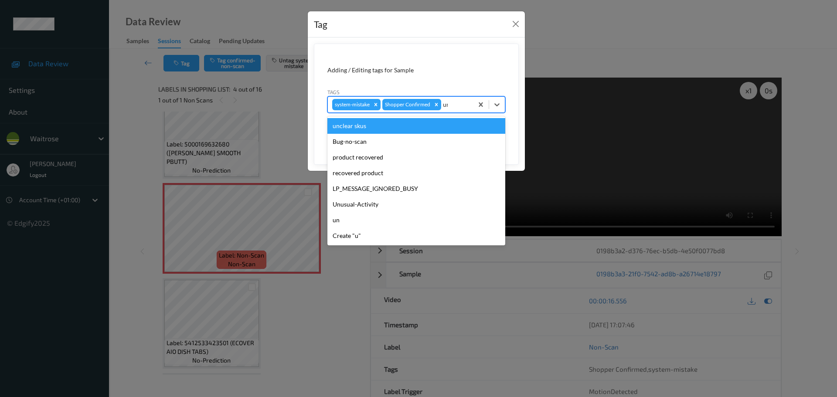
type input "unu"
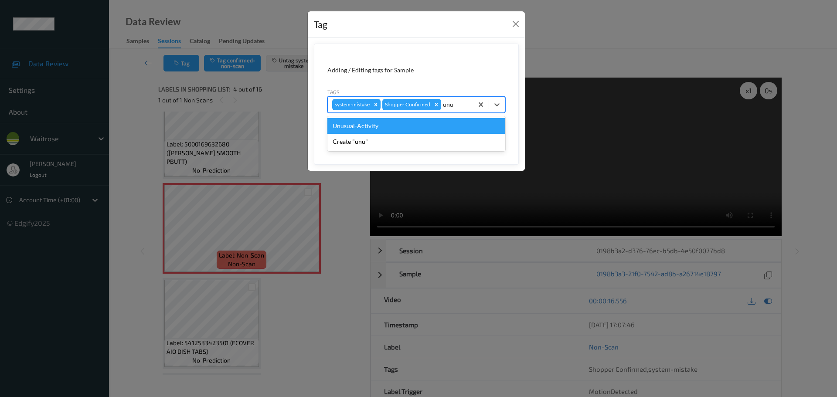
click at [360, 127] on div "Unusual-Activity" at bounding box center [416, 126] width 178 height 16
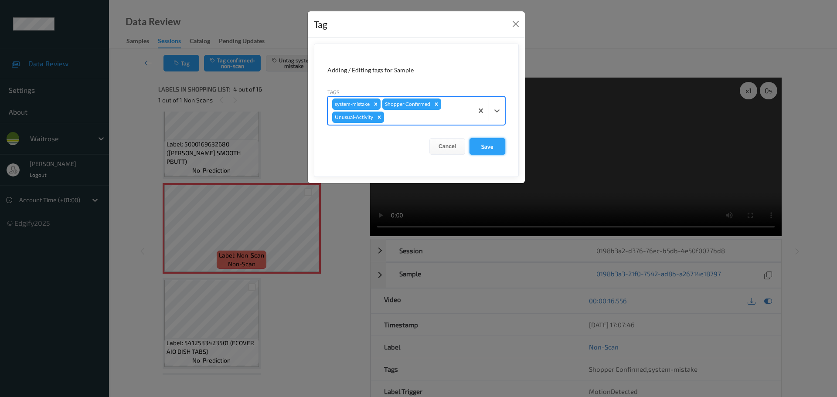
click at [489, 149] on button "Save" at bounding box center [487, 146] width 36 height 17
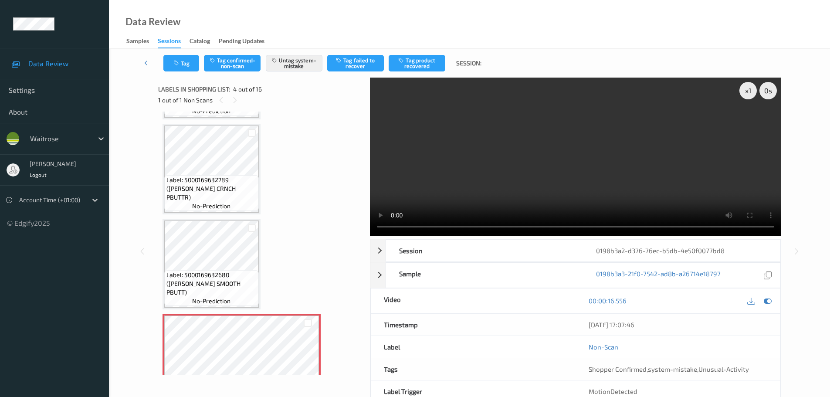
scroll to position [0, 0]
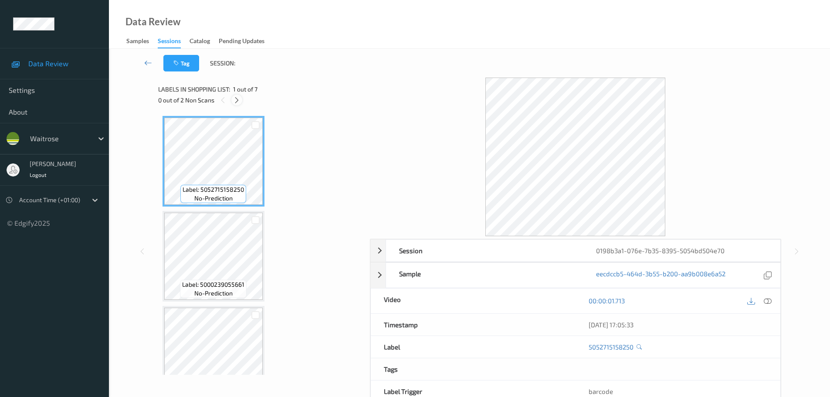
click at [240, 102] on icon at bounding box center [236, 100] width 7 height 8
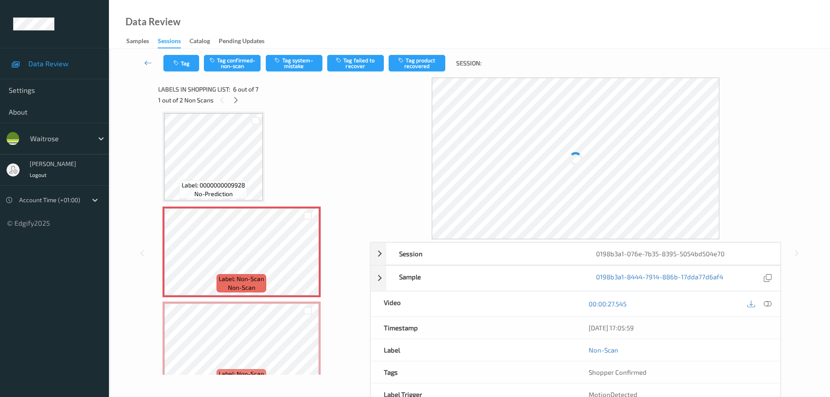
drag, startPoint x: 766, startPoint y: 302, endPoint x: 733, endPoint y: 291, distance: 35.1
click at [766, 302] on icon at bounding box center [768, 304] width 8 height 8
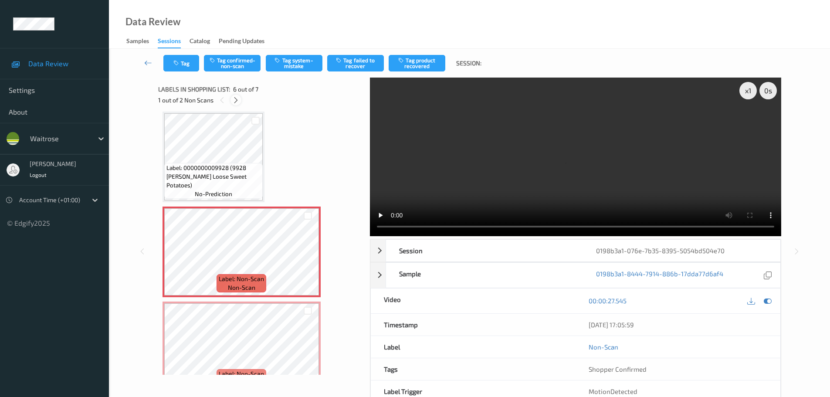
click at [234, 102] on icon at bounding box center [235, 100] width 7 height 8
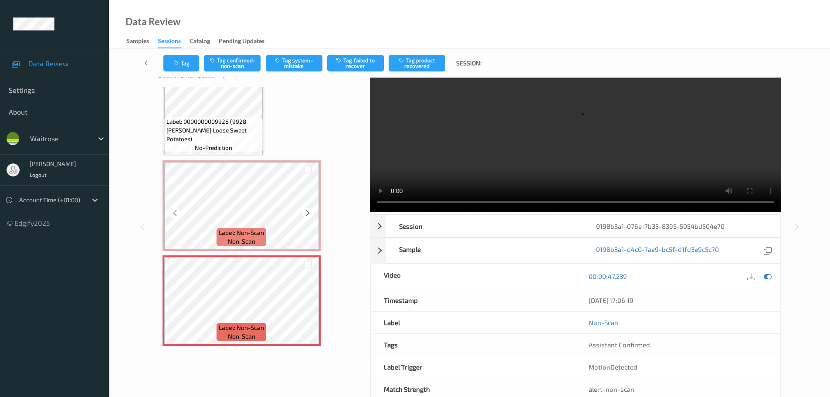
scroll to position [46, 0]
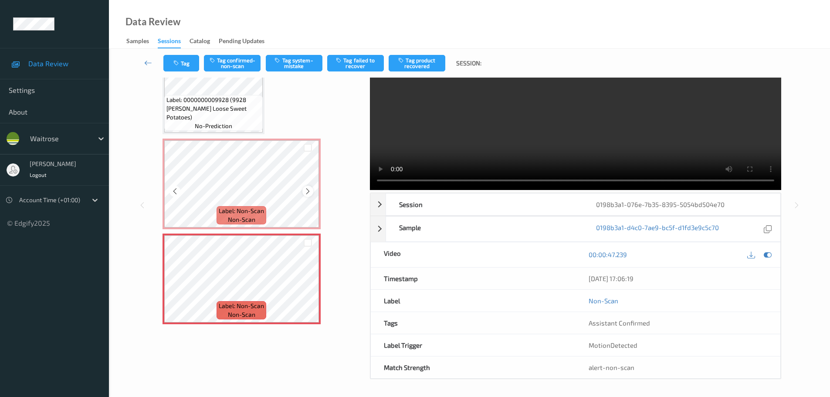
click at [304, 193] on icon at bounding box center [307, 191] width 7 height 8
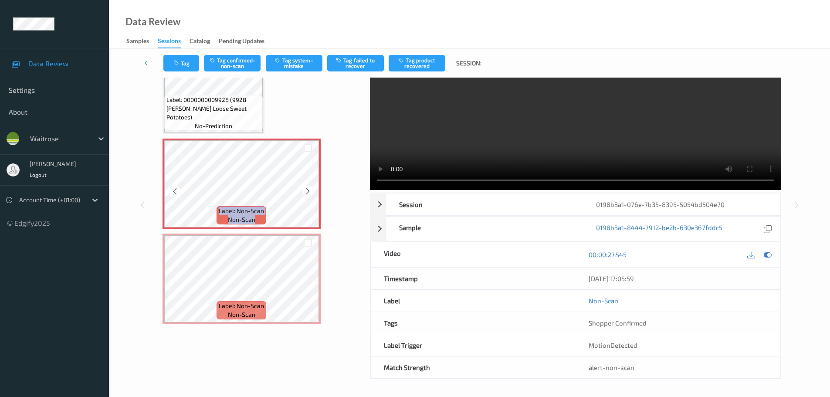
click at [304, 193] on icon at bounding box center [307, 191] width 7 height 8
click at [308, 284] on icon at bounding box center [307, 286] width 7 height 8
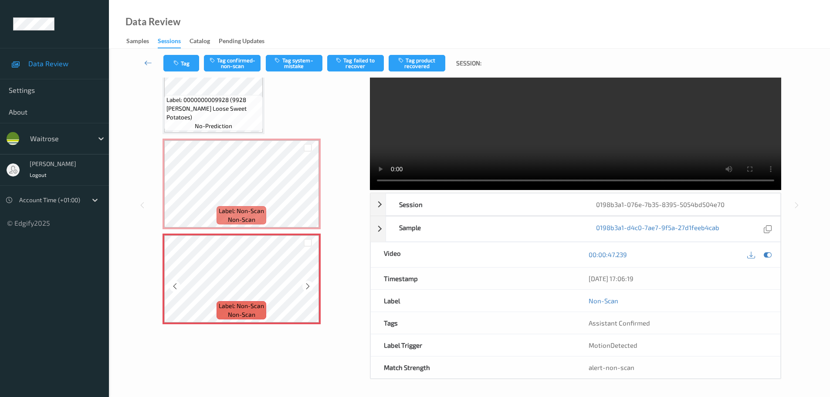
click at [307, 284] on icon at bounding box center [307, 286] width 7 height 8
click at [302, 193] on div at bounding box center [307, 191] width 11 height 11
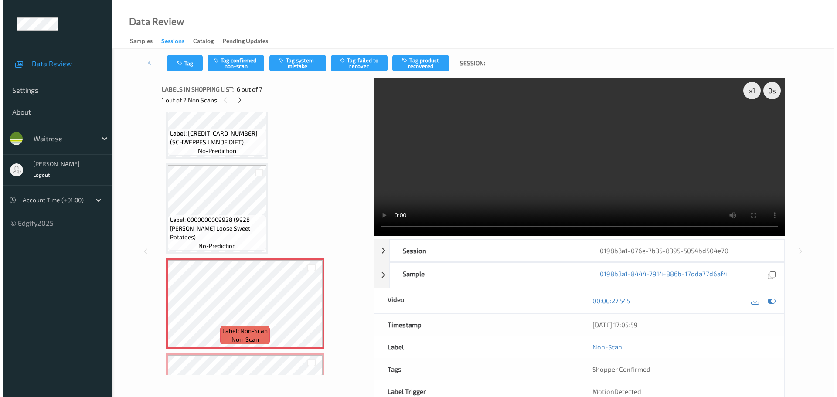
scroll to position [406, 0]
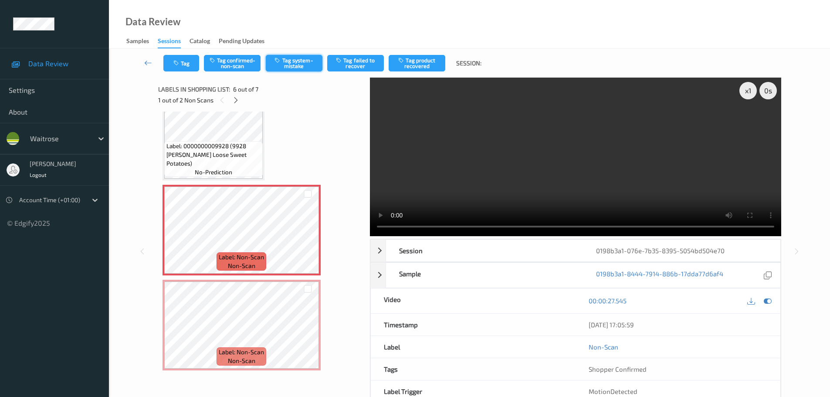
click at [302, 61] on button "Tag system-mistake" at bounding box center [294, 63] width 57 height 17
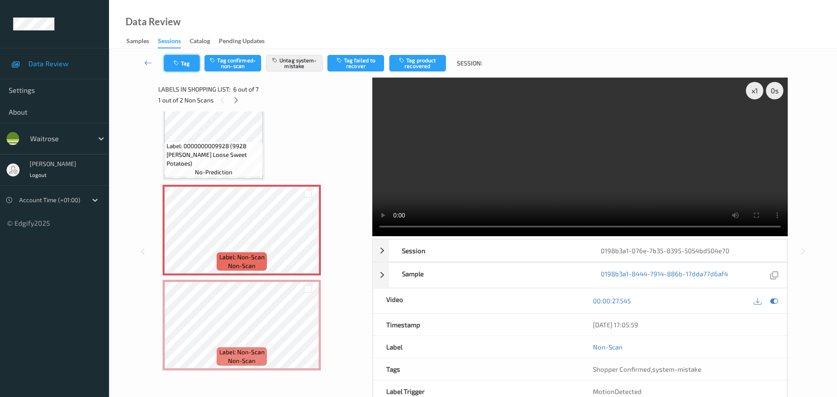
click at [178, 68] on button "Tag" at bounding box center [182, 63] width 36 height 17
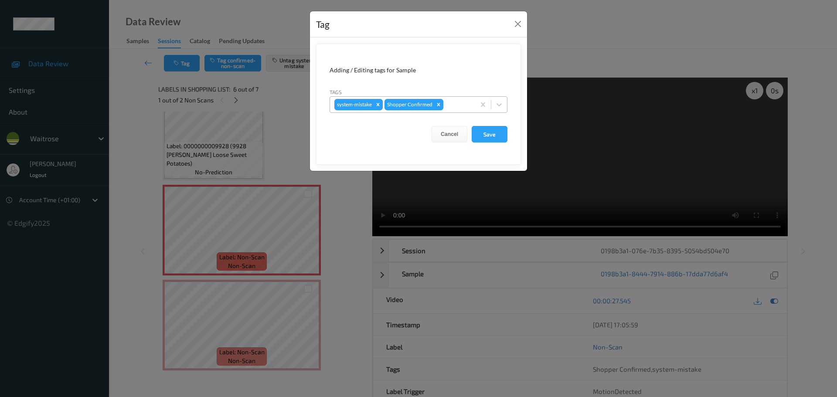
click at [455, 105] on div at bounding box center [458, 104] width 26 height 10
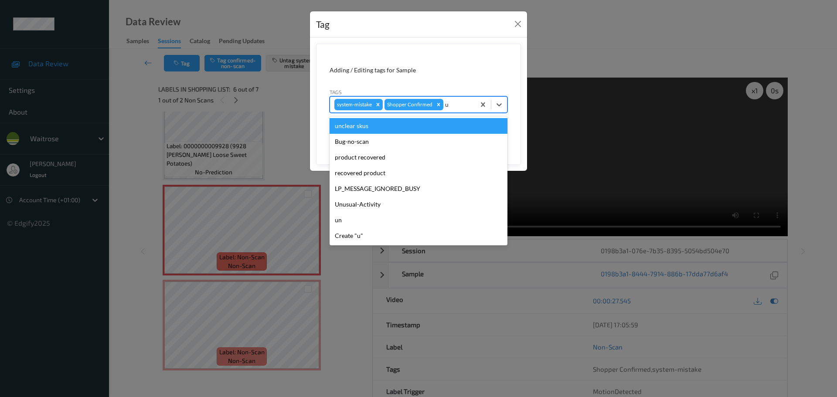
type input "un"
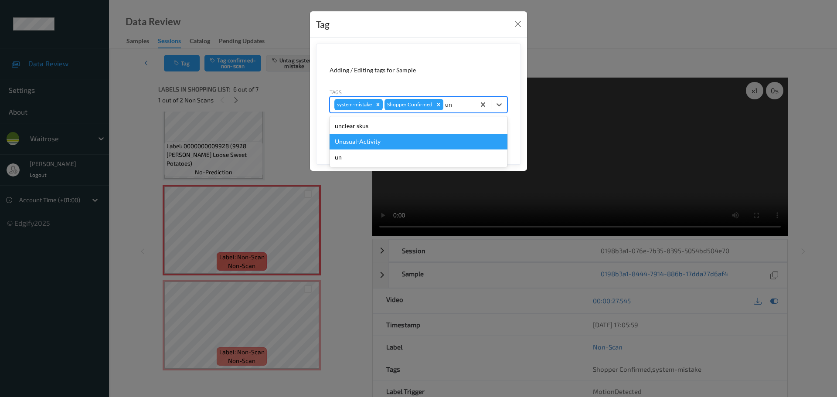
click at [362, 140] on div "Unusual-Activity" at bounding box center [418, 142] width 178 height 16
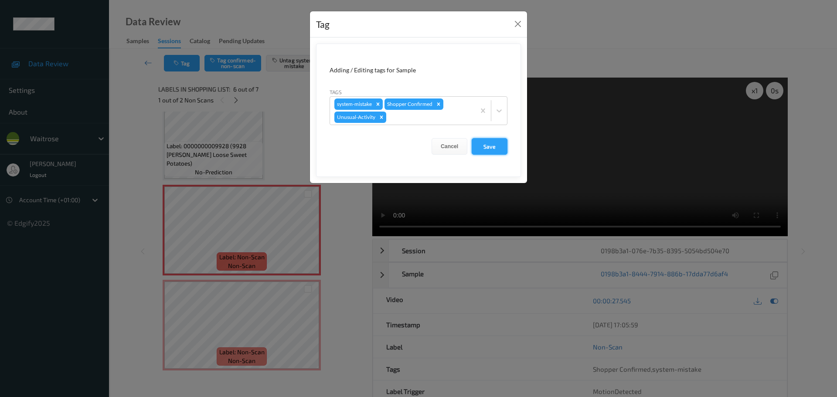
click at [484, 148] on button "Save" at bounding box center [489, 146] width 36 height 17
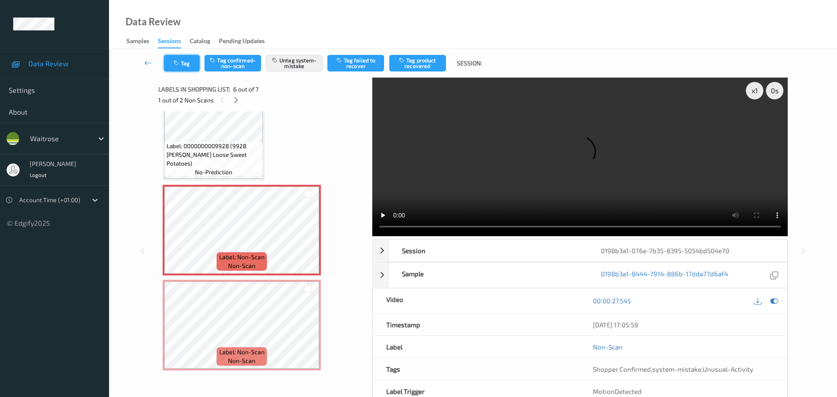
click at [188, 66] on button "Tag" at bounding box center [182, 63] width 36 height 17
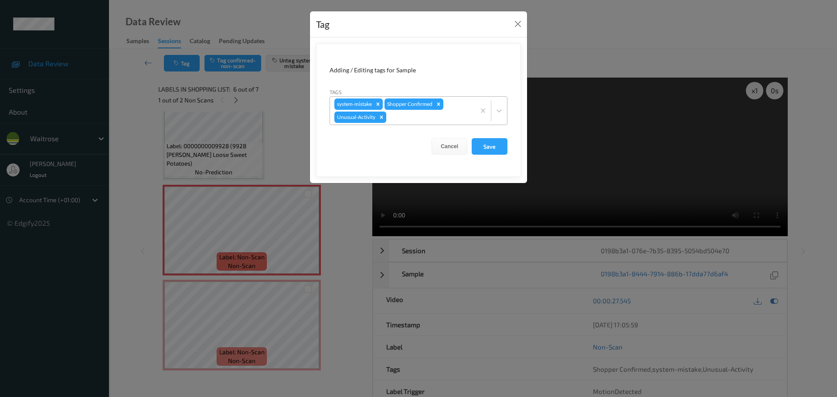
click at [420, 117] on div at bounding box center [429, 117] width 83 height 10
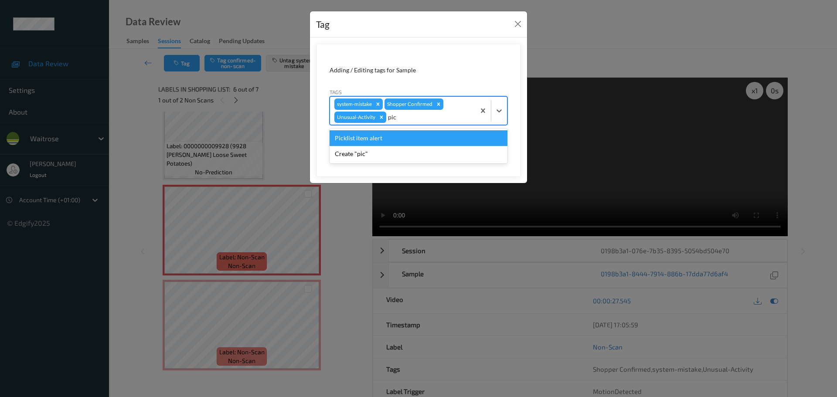
type input "pick"
click at [359, 139] on div "Picklist item alert" at bounding box center [418, 138] width 178 height 16
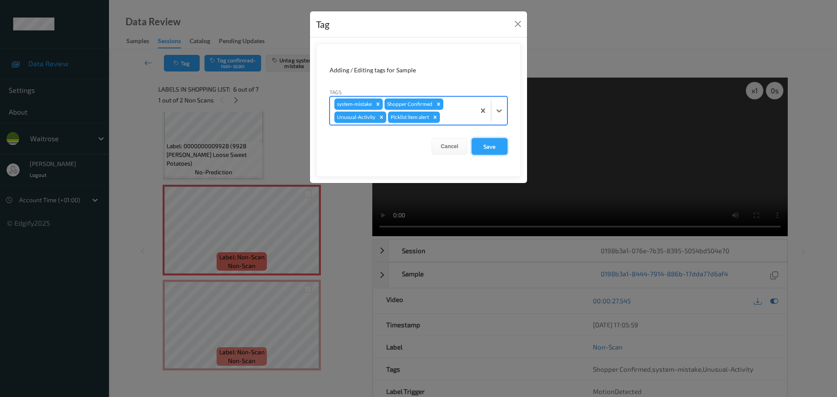
click at [488, 142] on button "Save" at bounding box center [489, 146] width 36 height 17
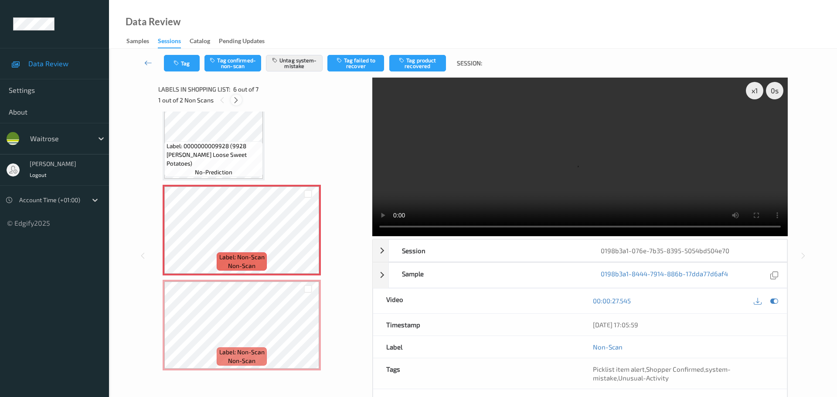
click at [231, 101] on div at bounding box center [235, 100] width 11 height 11
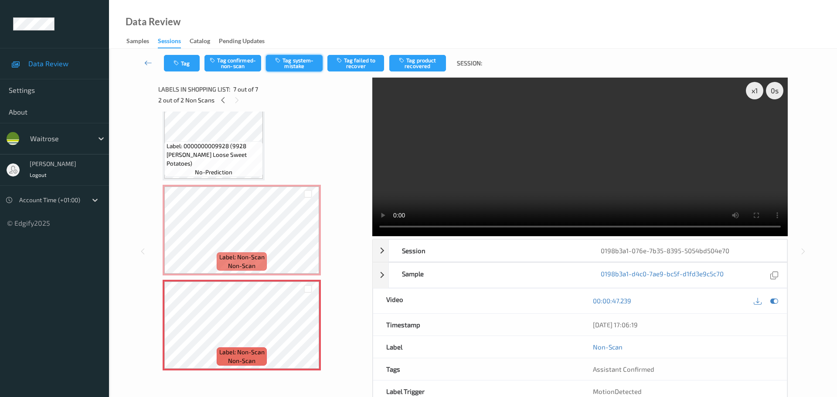
click at [297, 63] on button "Tag system-mistake" at bounding box center [294, 63] width 57 height 17
click at [178, 68] on button "Tag" at bounding box center [182, 63] width 36 height 17
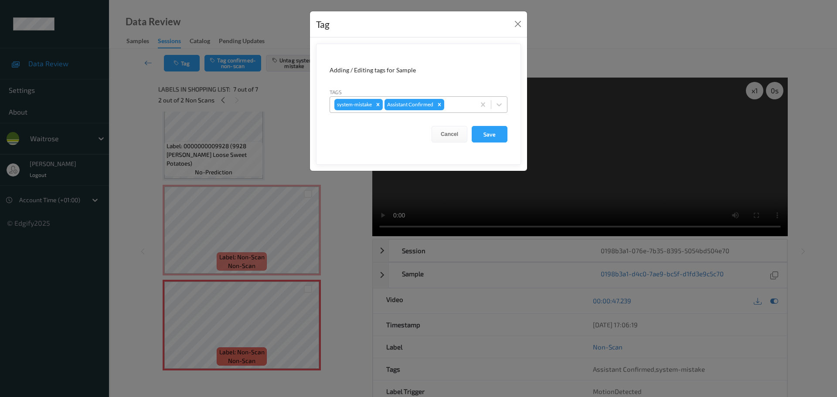
click at [454, 99] on div at bounding box center [458, 104] width 25 height 10
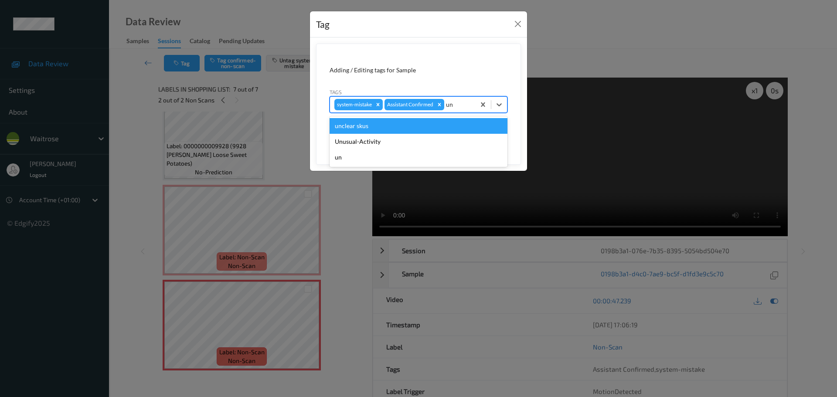
type input "unu"
drag, startPoint x: 371, startPoint y: 121, endPoint x: 415, endPoint y: 129, distance: 44.3
click at [371, 121] on div "Unusual-Activity" at bounding box center [418, 126] width 178 height 16
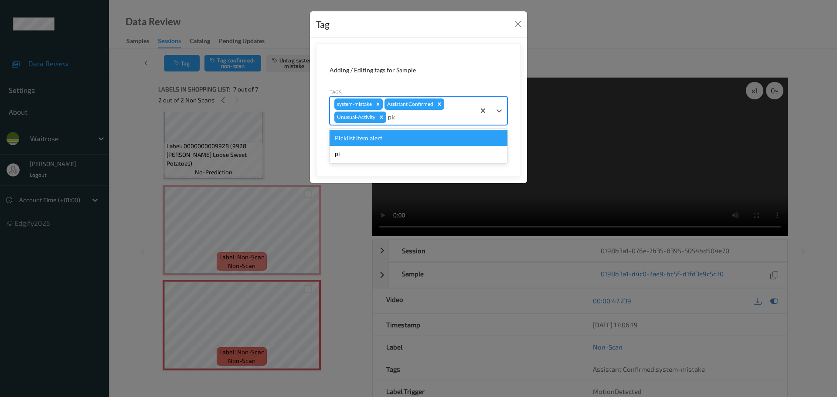
type input "pick"
click at [371, 139] on div "Picklist item alert" at bounding box center [418, 138] width 178 height 16
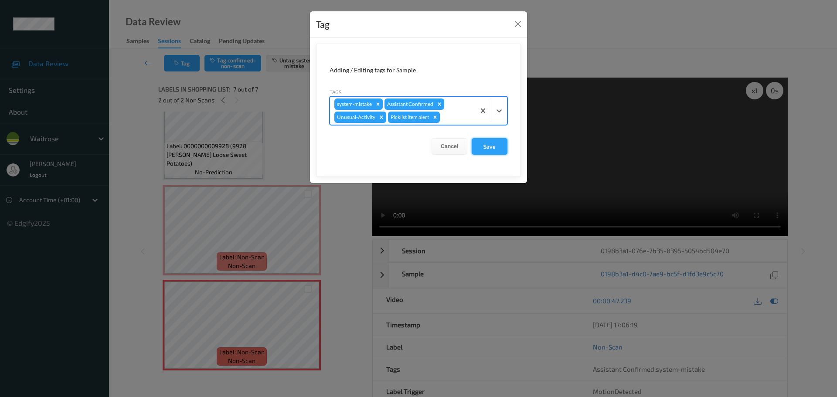
click at [486, 147] on button "Save" at bounding box center [489, 146] width 36 height 17
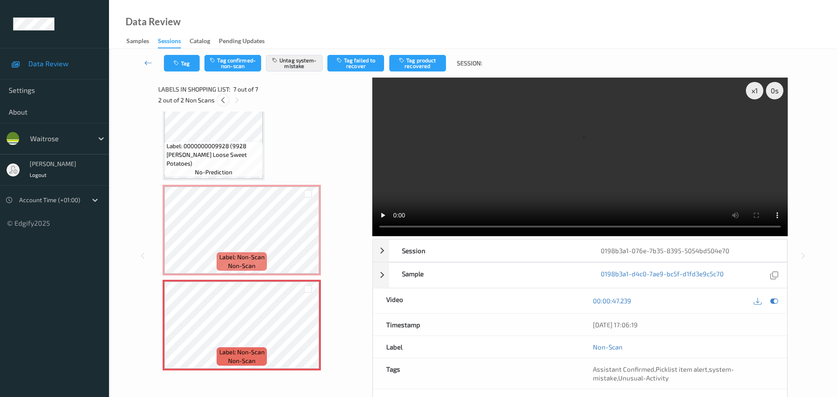
click at [222, 101] on icon at bounding box center [222, 100] width 7 height 8
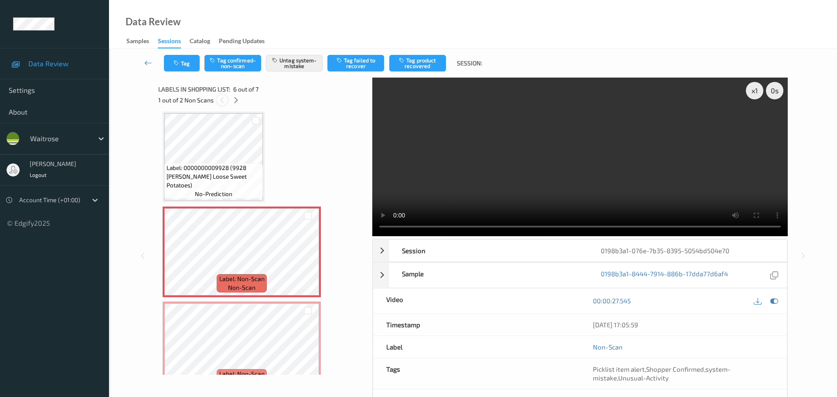
click at [222, 101] on icon at bounding box center [221, 100] width 7 height 8
click at [232, 101] on icon at bounding box center [235, 100] width 7 height 8
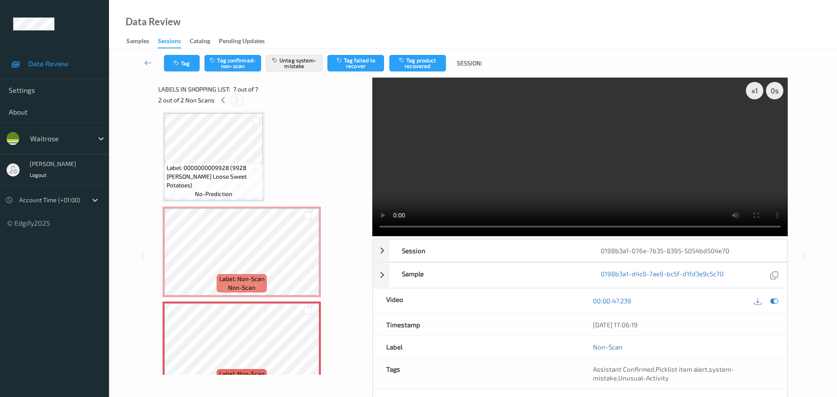
scroll to position [406, 0]
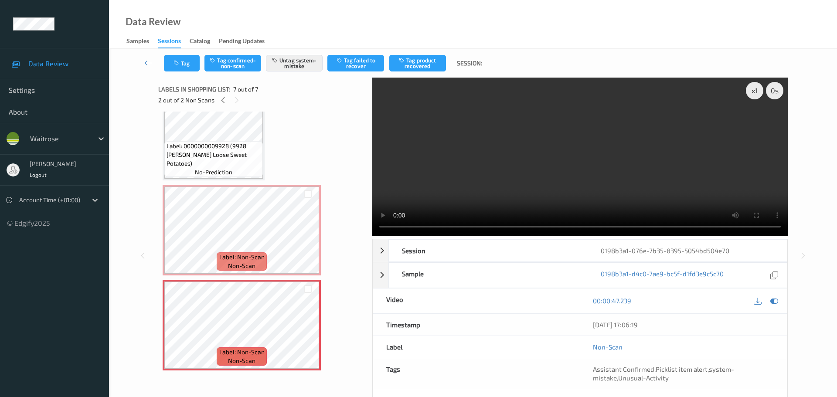
click at [217, 99] on div "2 out of 2 Non Scans" at bounding box center [262, 100] width 208 height 11
click at [225, 103] on icon at bounding box center [222, 100] width 7 height 8
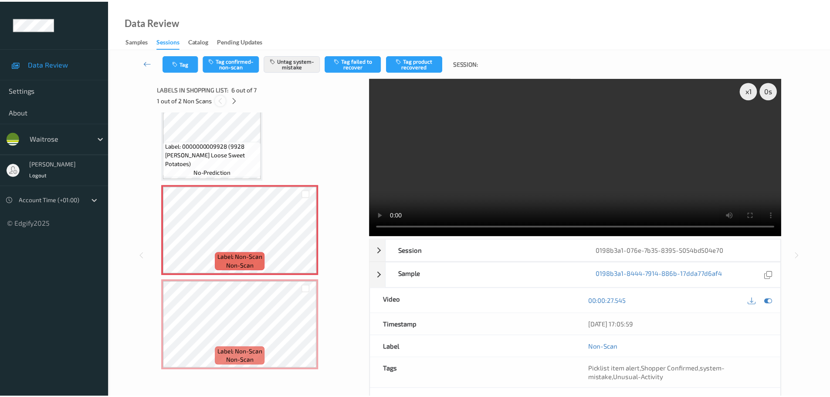
scroll to position [384, 0]
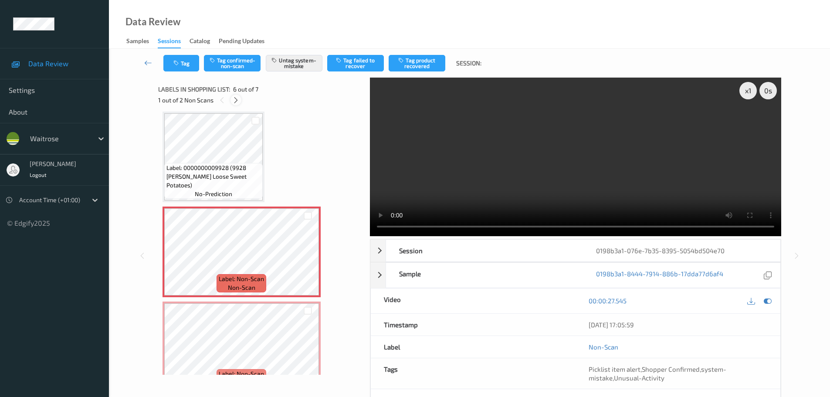
click at [234, 103] on icon at bounding box center [235, 100] width 7 height 8
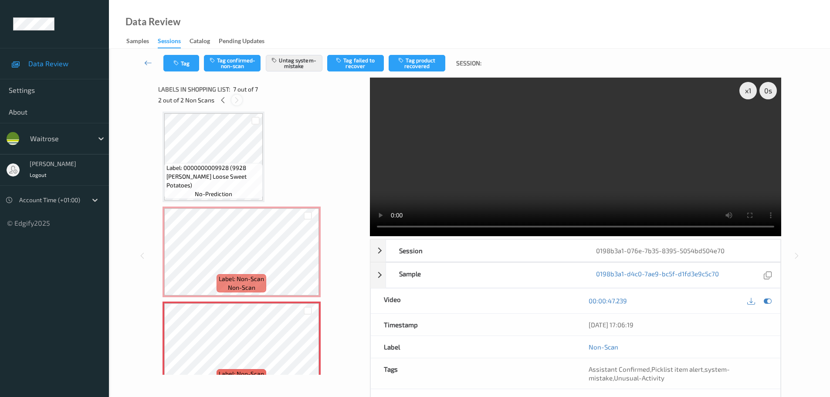
scroll to position [406, 0]
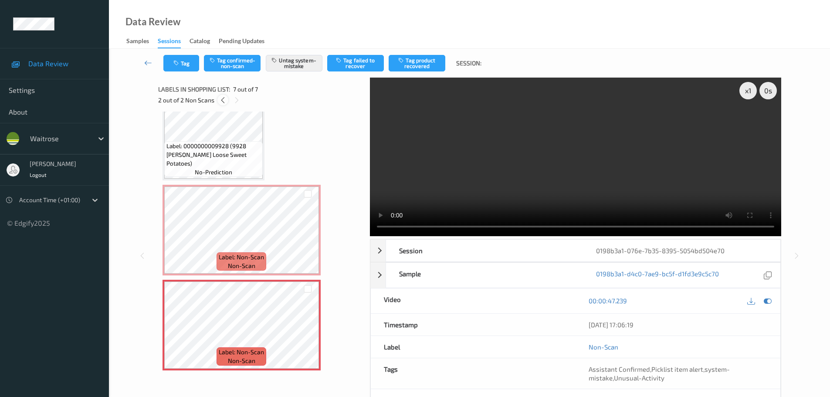
click at [220, 99] on icon at bounding box center [222, 100] width 7 height 8
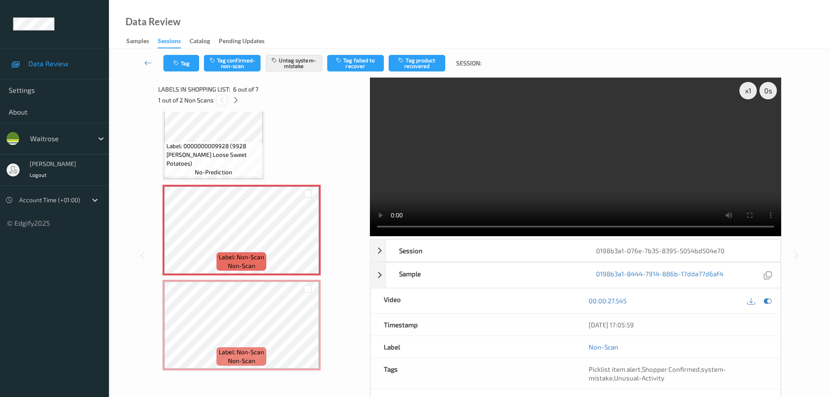
scroll to position [384, 0]
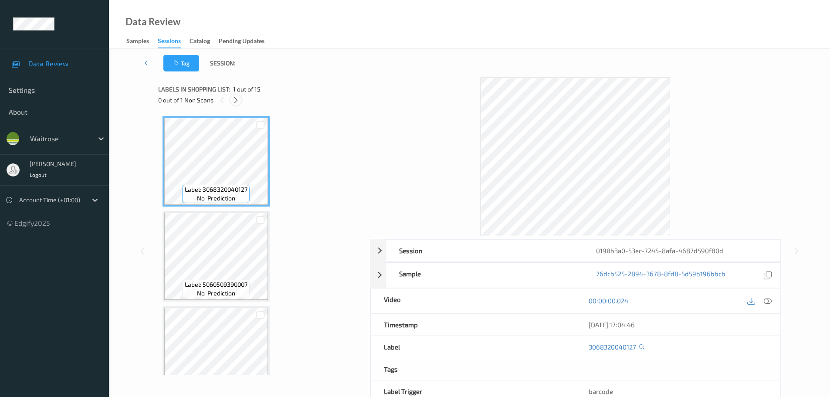
click at [234, 98] on icon at bounding box center [235, 100] width 7 height 8
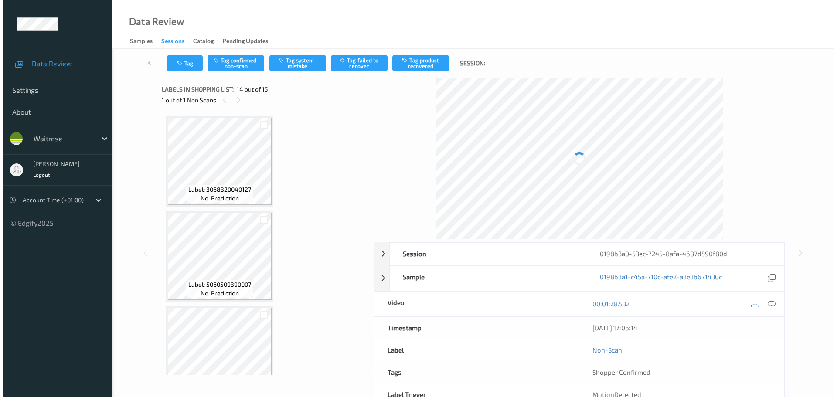
scroll to position [1144, 0]
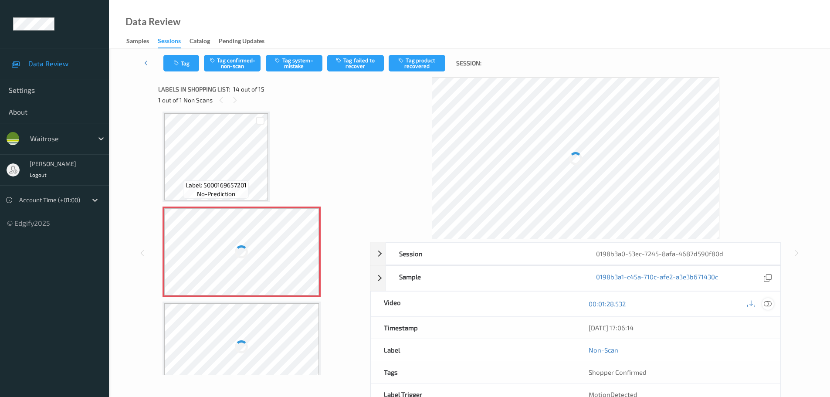
click at [767, 304] on icon at bounding box center [768, 304] width 8 height 8
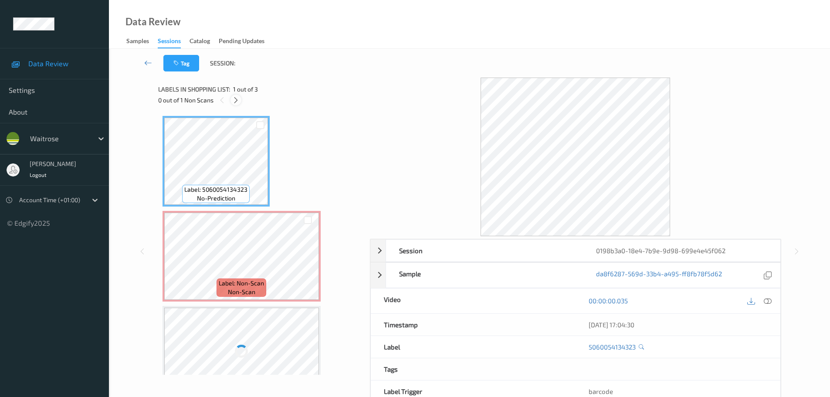
click at [236, 98] on icon at bounding box center [235, 100] width 7 height 8
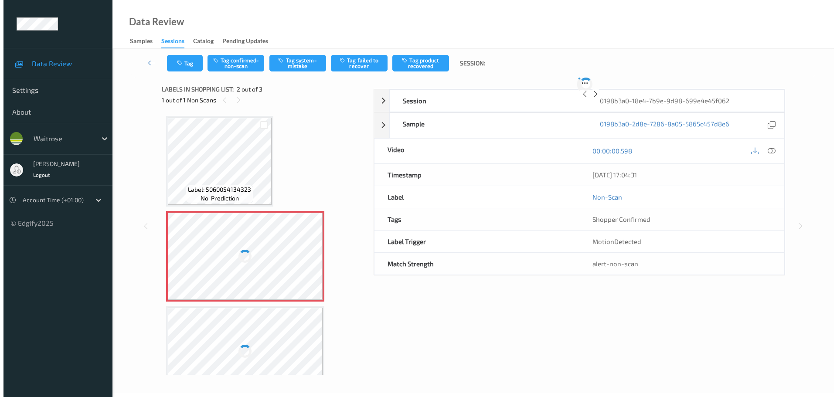
scroll to position [4, 0]
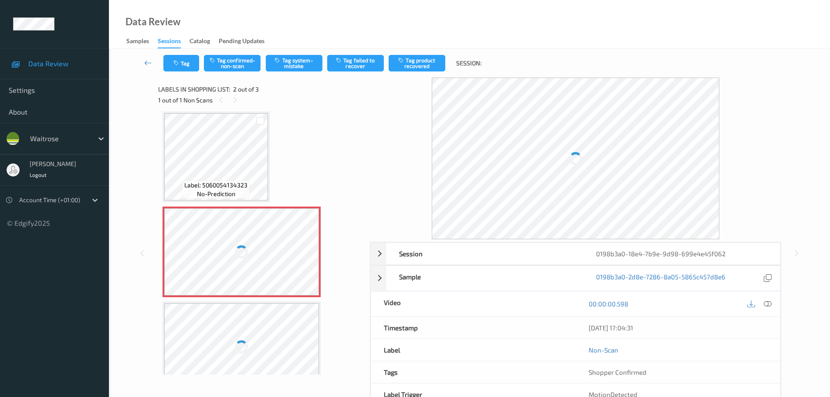
click at [767, 307] on icon at bounding box center [768, 304] width 8 height 8
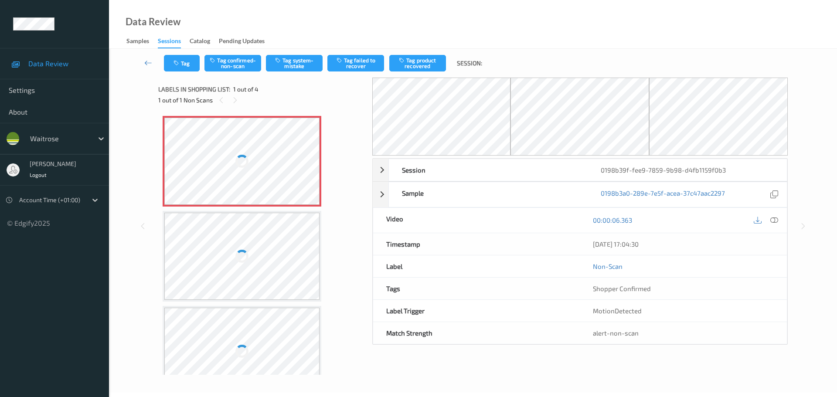
click at [234, 98] on icon at bounding box center [234, 100] width 7 height 8
click at [773, 221] on icon at bounding box center [774, 220] width 8 height 8
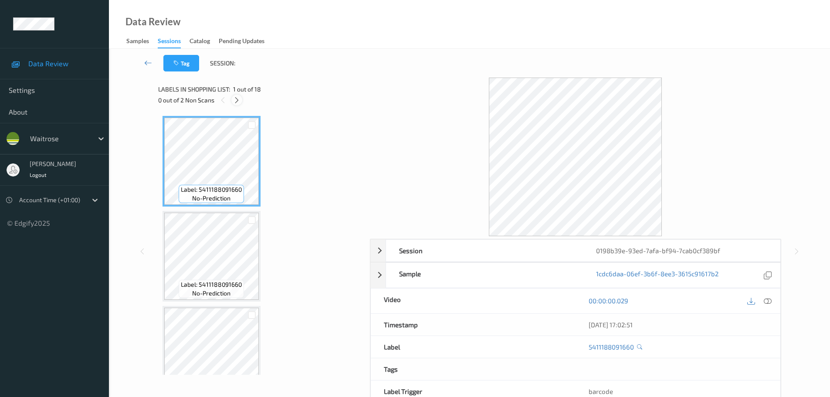
click at [236, 99] on icon at bounding box center [236, 100] width 7 height 8
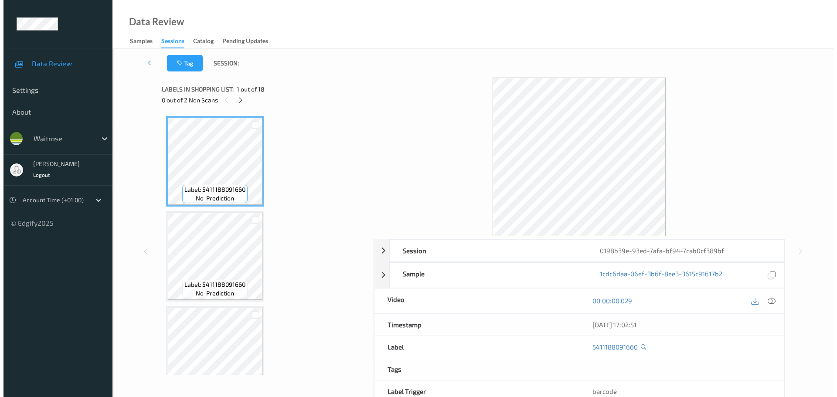
scroll to position [1334, 0]
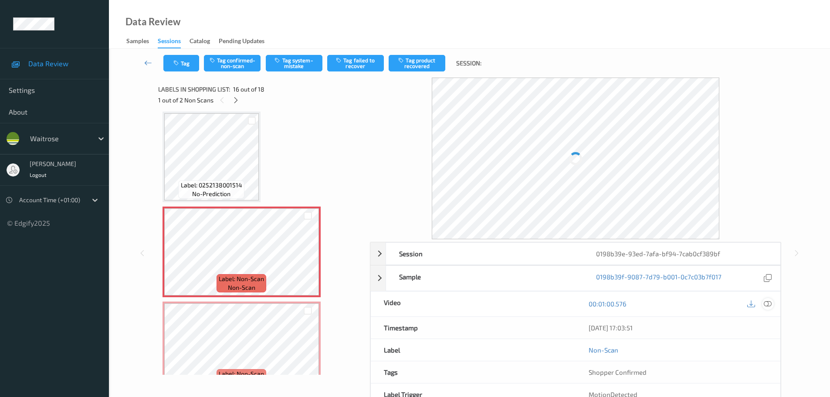
click at [770, 308] on div at bounding box center [768, 304] width 12 height 12
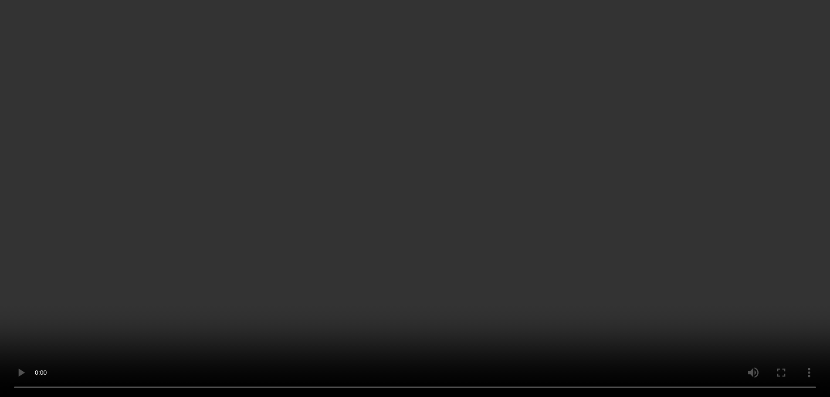
scroll to position [1166, 0]
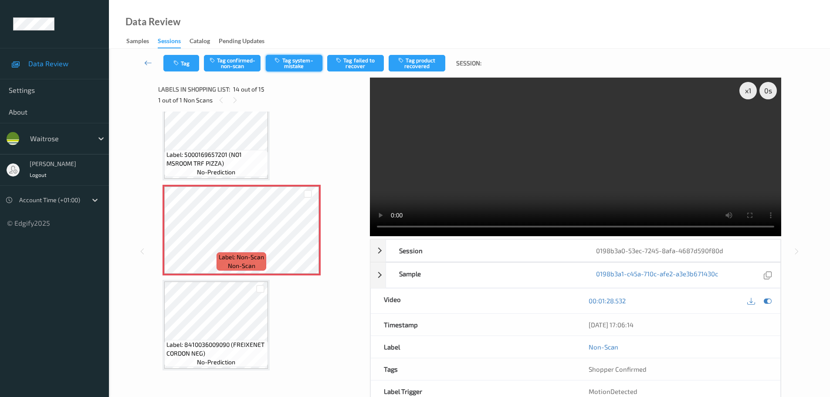
click at [295, 63] on button "Tag system-mistake" at bounding box center [294, 63] width 57 height 17
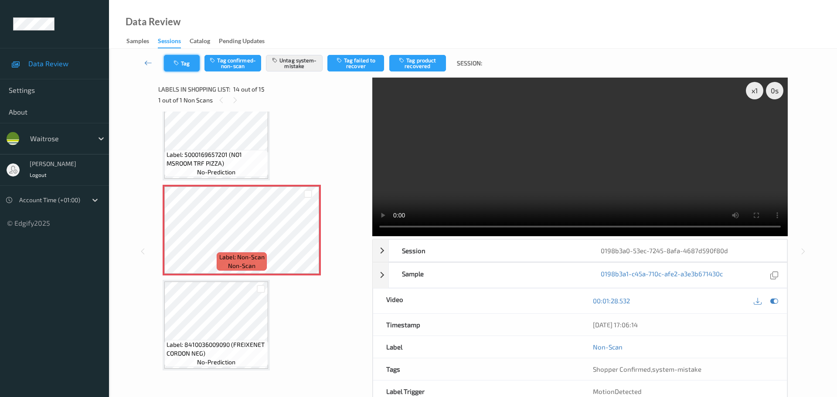
click at [178, 66] on icon "button" at bounding box center [176, 63] width 7 height 6
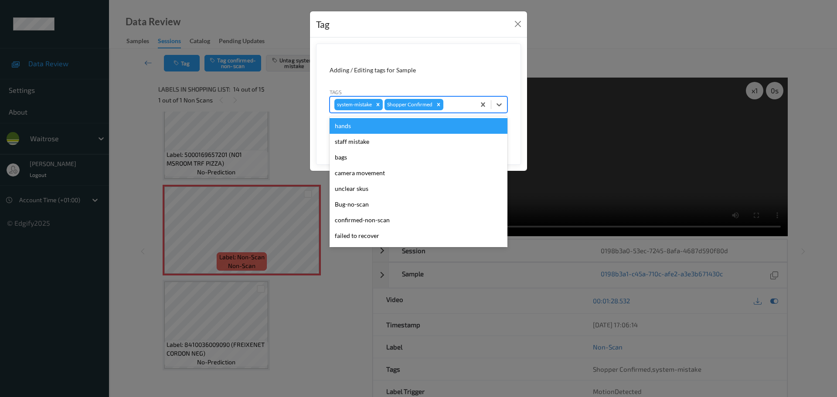
click at [452, 105] on div at bounding box center [458, 104] width 26 height 10
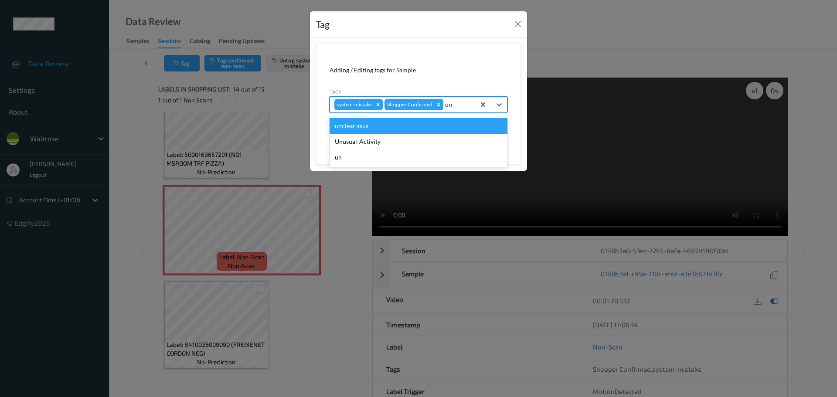
type input "unu"
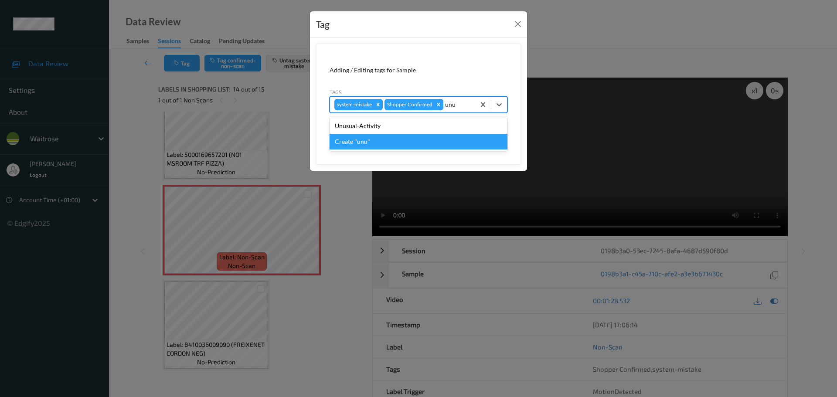
click at [376, 134] on div "Create "unu"" at bounding box center [418, 142] width 178 height 16
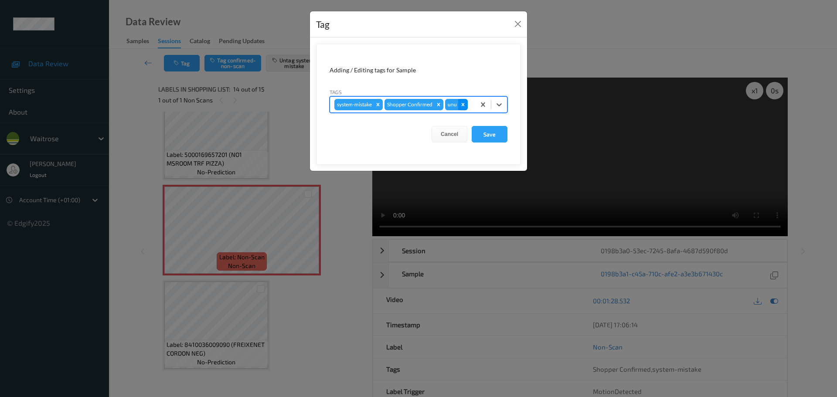
click at [460, 106] on icon "Remove unu" at bounding box center [463, 105] width 6 height 6
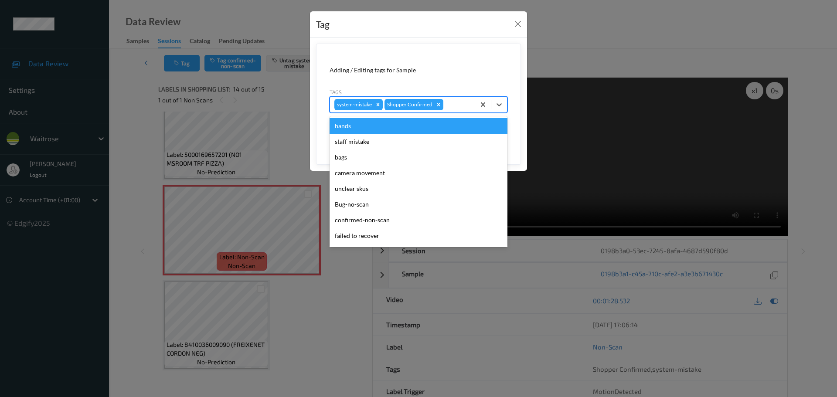
click at [458, 107] on div at bounding box center [458, 104] width 26 height 10
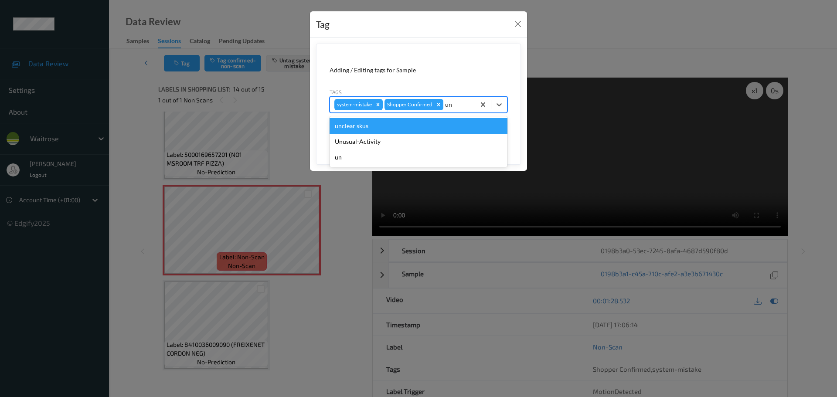
type input "unu"
click at [394, 125] on div "Unusual-Activity" at bounding box center [418, 126] width 178 height 16
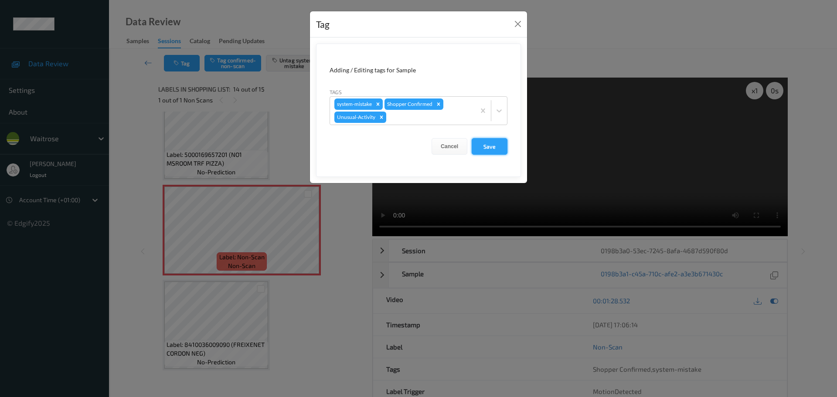
click at [489, 140] on button "Save" at bounding box center [489, 146] width 36 height 17
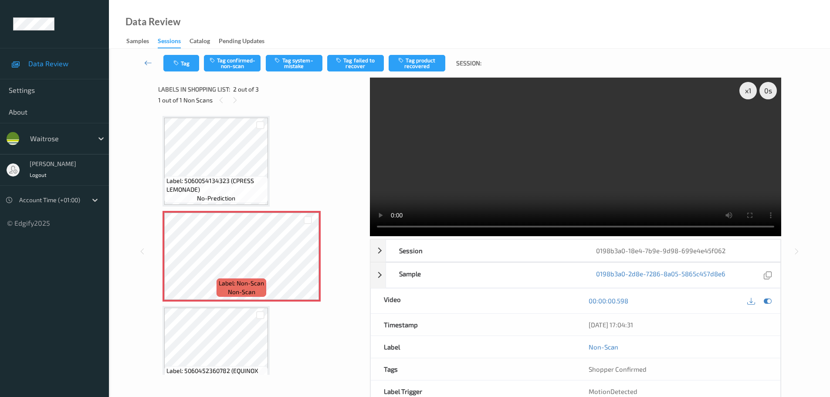
scroll to position [4, 0]
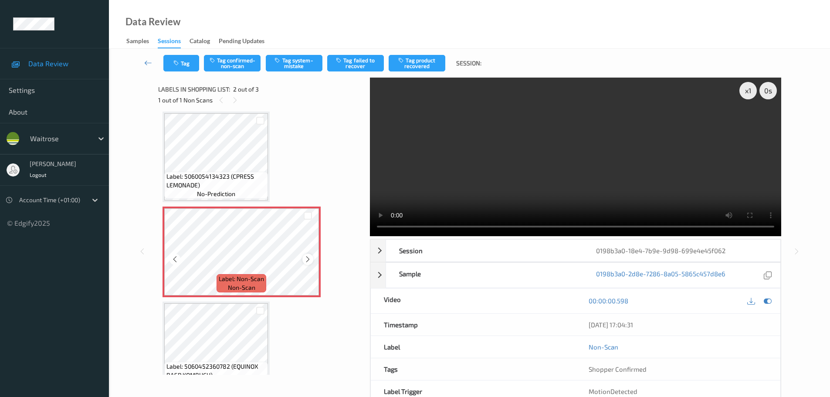
click at [308, 259] on icon at bounding box center [307, 259] width 7 height 8
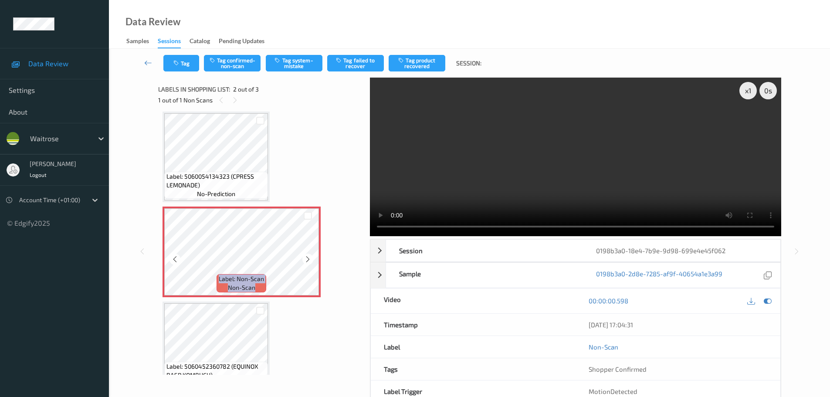
click at [308, 259] on icon at bounding box center [307, 259] width 7 height 8
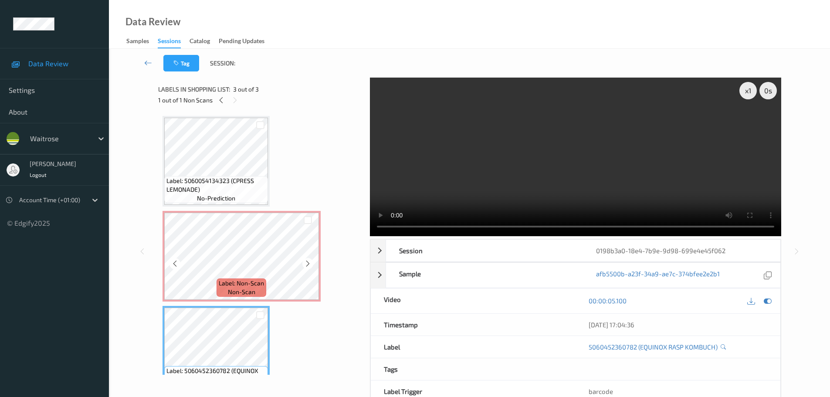
scroll to position [26, 0]
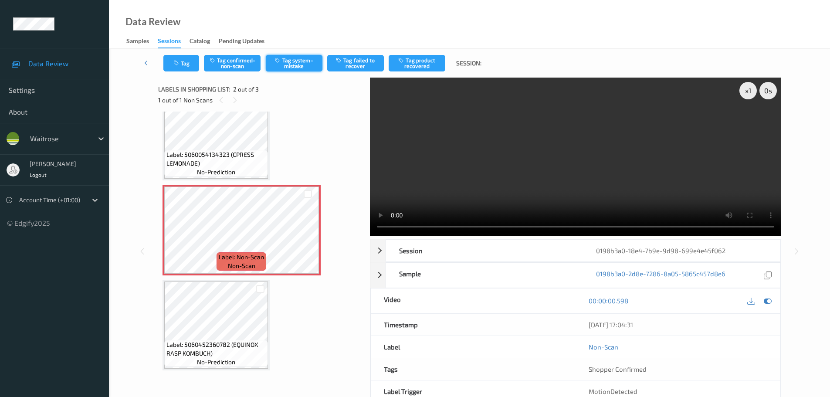
click at [285, 63] on button "Tag system-mistake" at bounding box center [294, 63] width 57 height 17
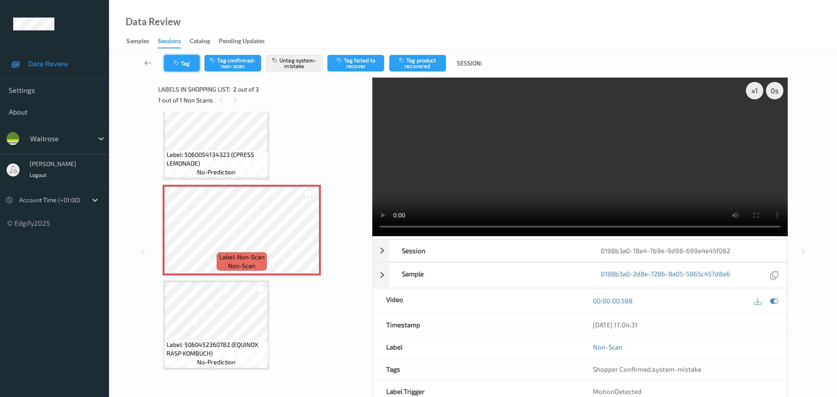
click at [181, 62] on icon "button" at bounding box center [176, 63] width 7 height 6
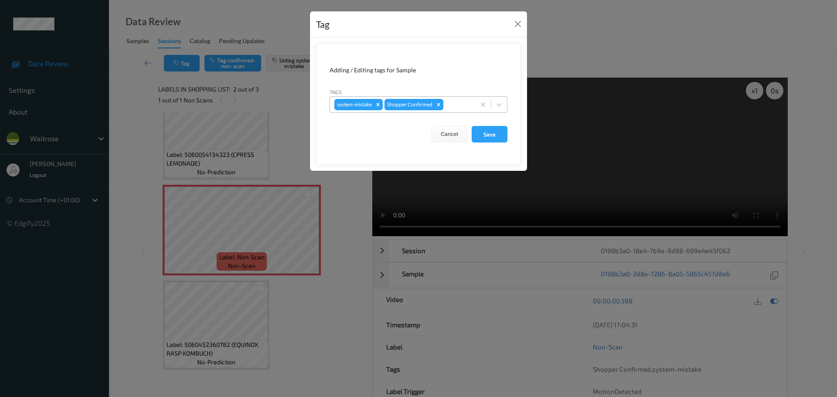
click at [468, 101] on div at bounding box center [458, 104] width 26 height 10
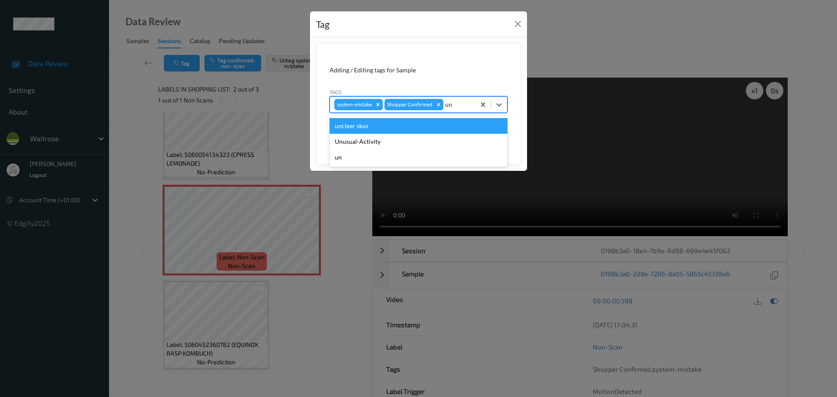
type input "unu"
click at [359, 123] on div "Unusual-Activity" at bounding box center [418, 126] width 178 height 16
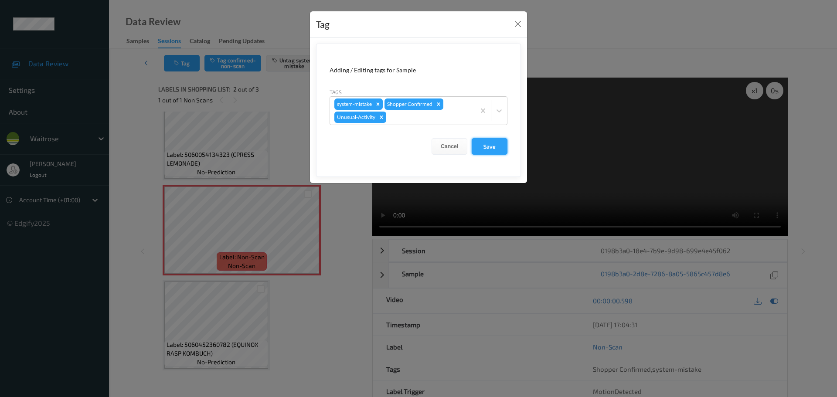
click at [477, 146] on button "Save" at bounding box center [489, 146] width 36 height 17
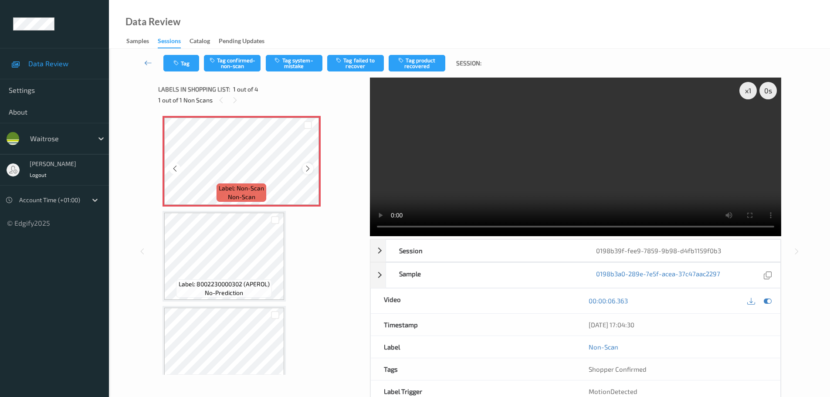
click at [306, 169] on icon at bounding box center [307, 169] width 7 height 8
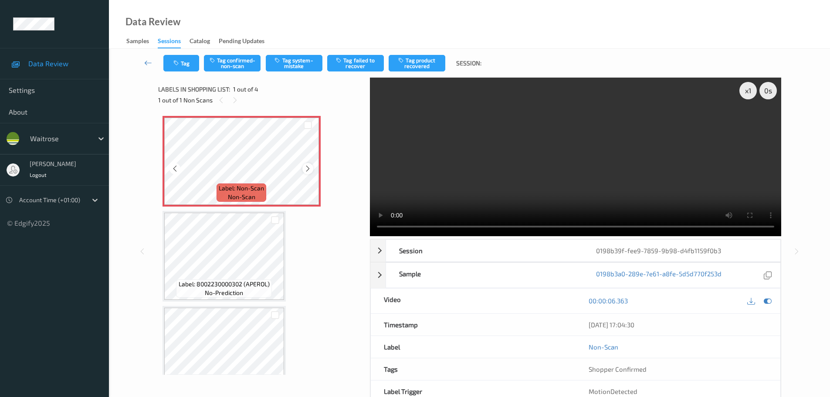
click at [306, 167] on icon at bounding box center [307, 169] width 7 height 8
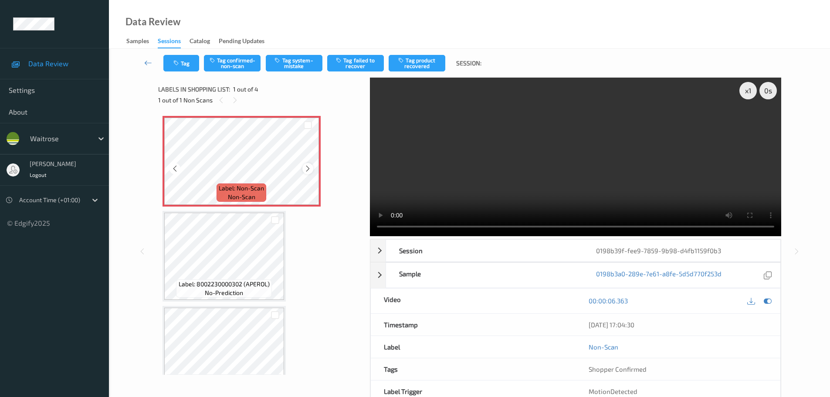
click at [307, 163] on div at bounding box center [307, 168] width 11 height 11
click at [309, 168] on icon at bounding box center [307, 169] width 7 height 8
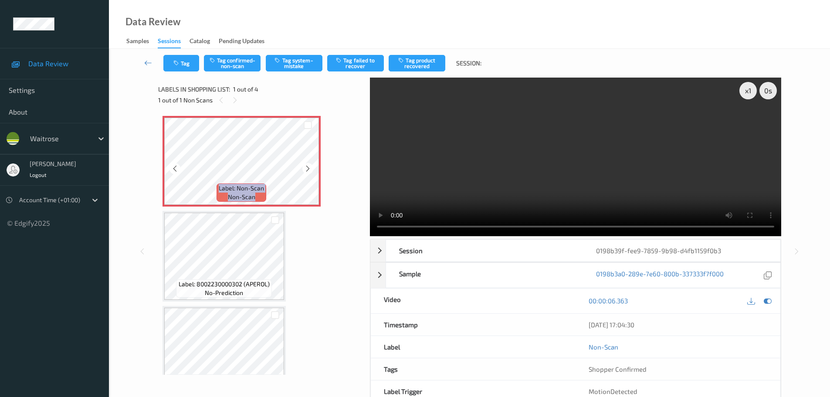
click at [309, 168] on icon at bounding box center [307, 169] width 7 height 8
click at [303, 169] on div at bounding box center [307, 168] width 11 height 11
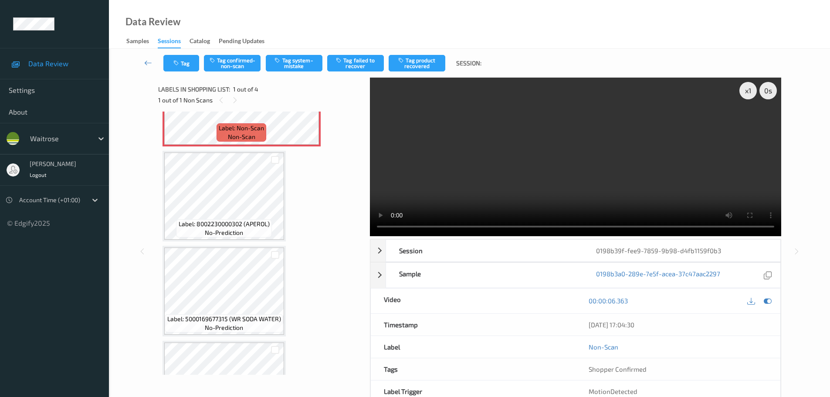
scroll to position [121, 0]
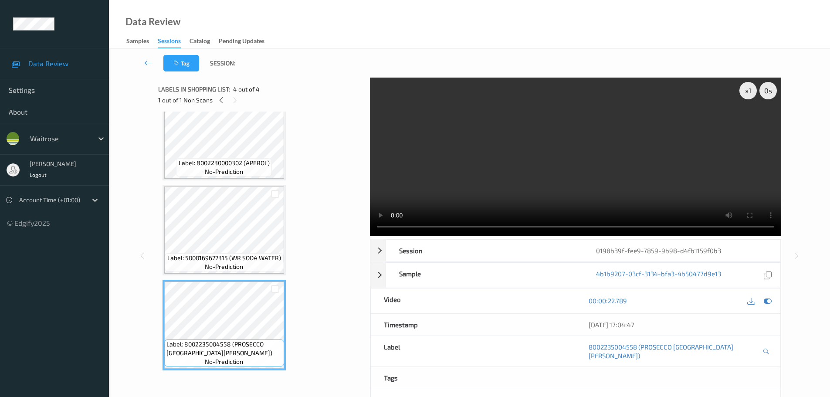
click at [244, 257] on span "Label: 5000169677315 (WR SODA WATER)" at bounding box center [224, 258] width 114 height 9
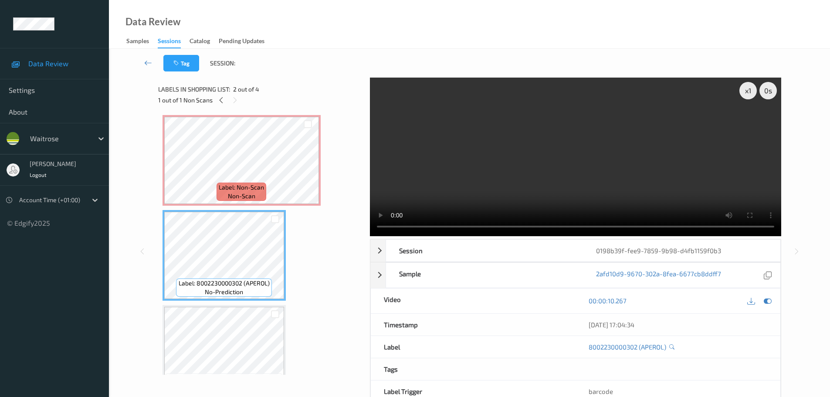
scroll to position [0, 0]
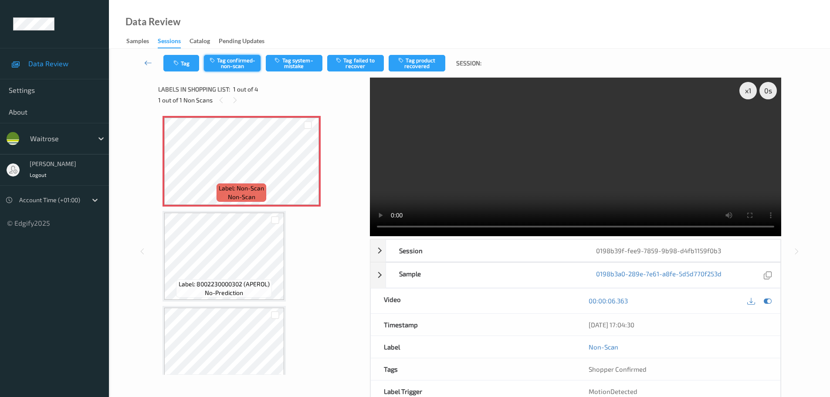
click at [230, 58] on button "Tag confirmed-non-scan" at bounding box center [232, 63] width 57 height 17
click at [237, 65] on button "Tag confirmed-non-scan" at bounding box center [232, 63] width 57 height 17
click at [349, 67] on div "Tag Untag confirmed-non-scan Tag system-mistake Tag failed to recover Tag produ…" at bounding box center [469, 63] width 685 height 29
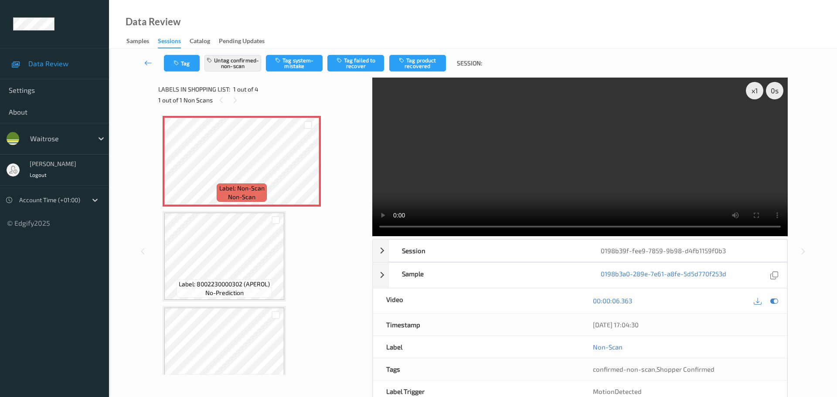
click at [351, 67] on button "Tag failed to recover" at bounding box center [355, 63] width 57 height 17
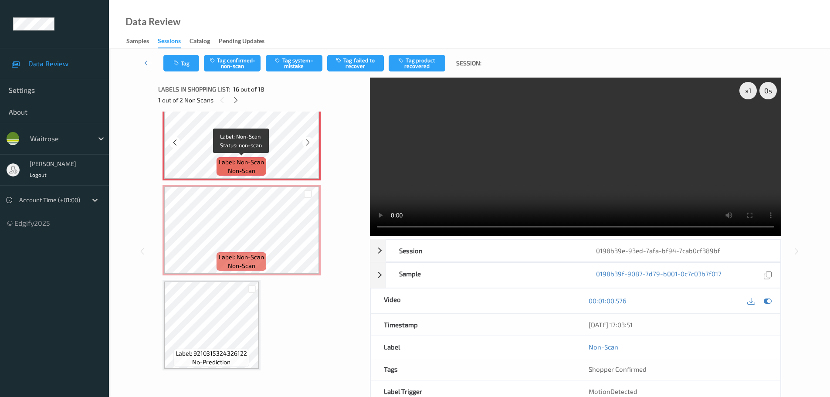
scroll to position [1407, 0]
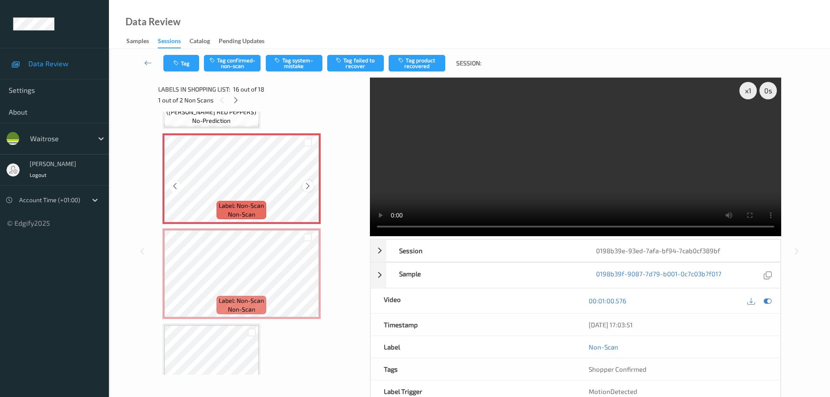
click at [304, 188] on icon at bounding box center [307, 186] width 7 height 8
click at [305, 187] on icon at bounding box center [307, 186] width 7 height 8
click at [308, 183] on icon at bounding box center [307, 186] width 7 height 8
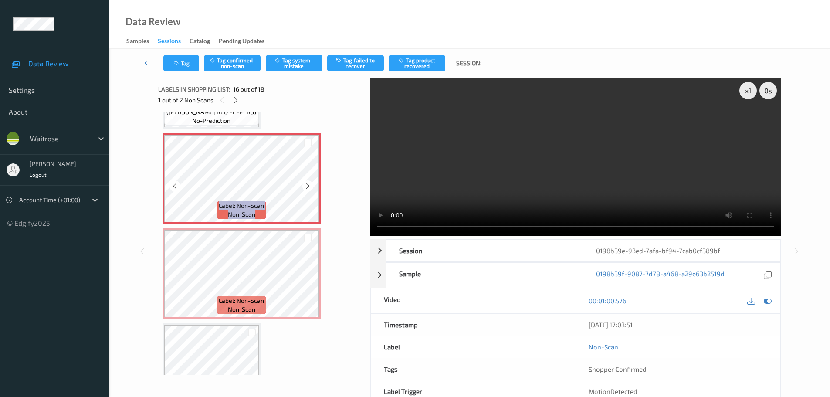
click at [308, 183] on icon at bounding box center [307, 186] width 7 height 8
click at [308, 182] on icon at bounding box center [307, 186] width 7 height 8
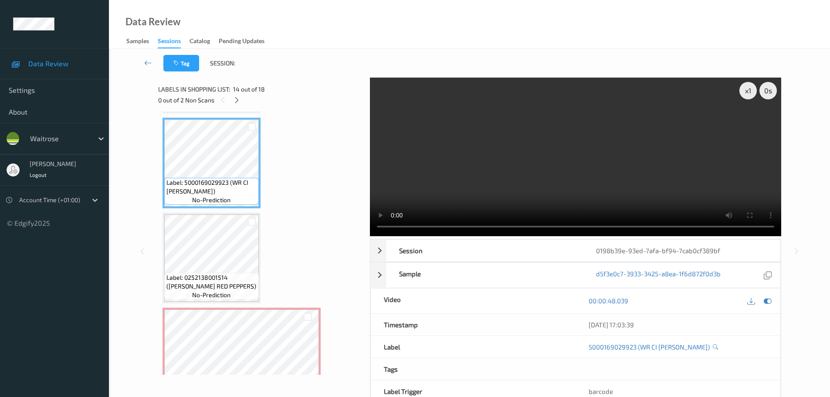
scroll to position [1320, 0]
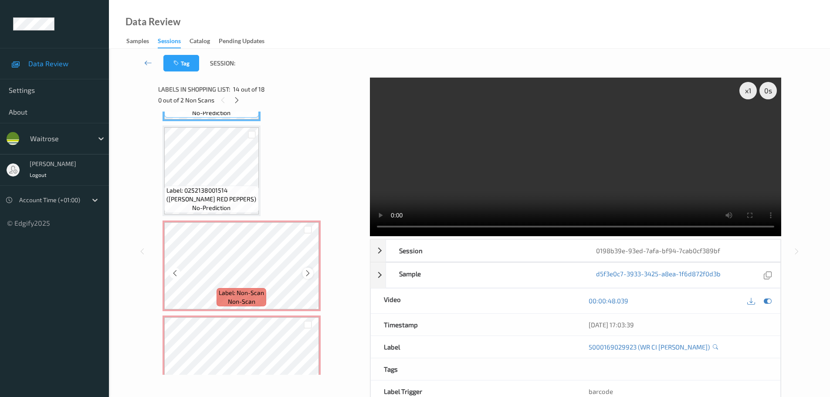
click at [312, 273] on div at bounding box center [307, 273] width 11 height 11
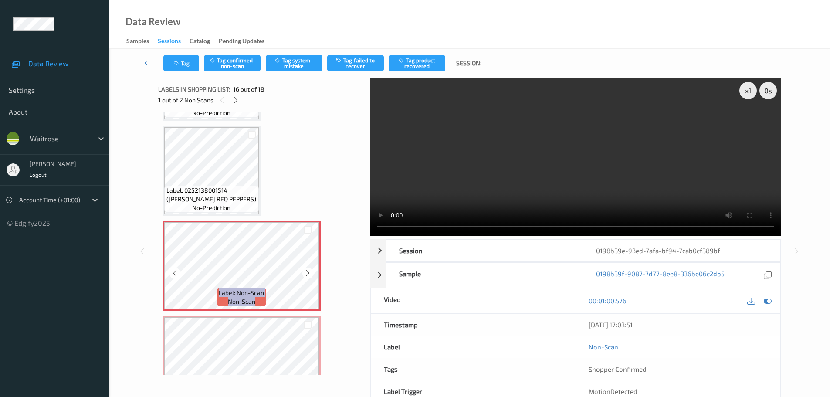
click at [312, 273] on div at bounding box center [307, 273] width 11 height 11
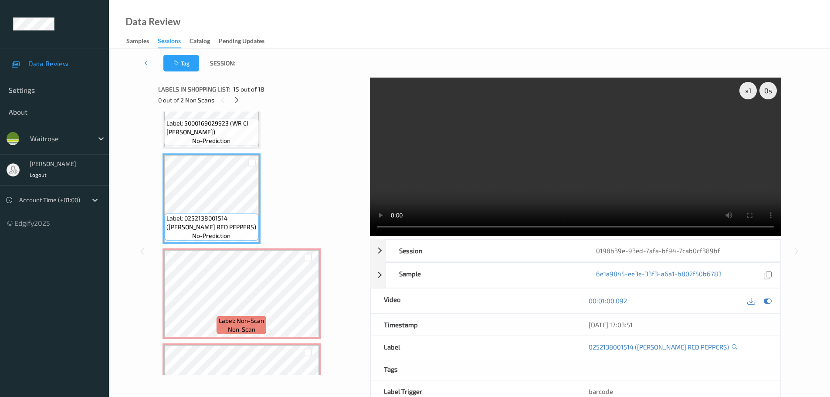
scroll to position [1277, 0]
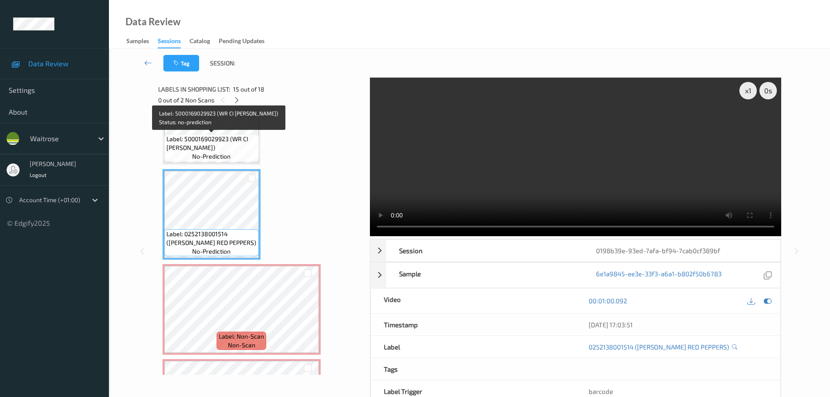
click at [229, 143] on span "Label: 5000169029923 (WR CI ROSEMARY)" at bounding box center [211, 143] width 90 height 17
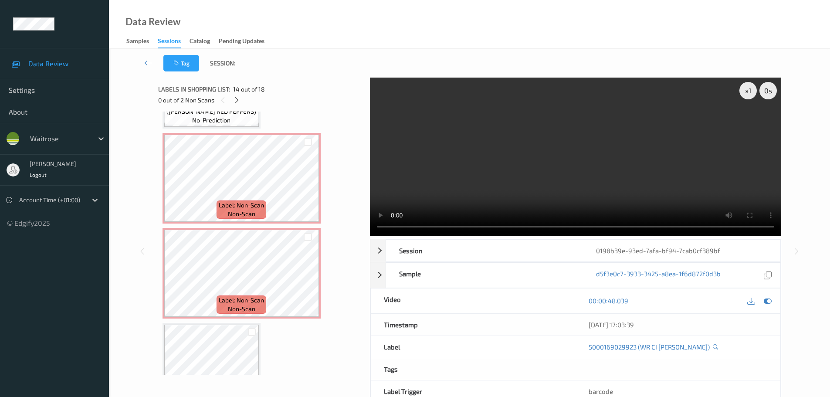
scroll to position [1407, 0]
click at [307, 186] on icon at bounding box center [307, 186] width 7 height 8
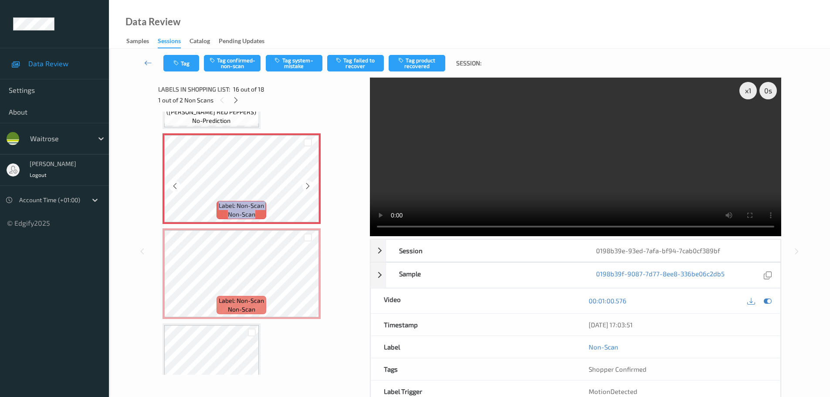
click at [307, 186] on icon at bounding box center [307, 186] width 7 height 8
click at [310, 190] on icon at bounding box center [307, 186] width 7 height 8
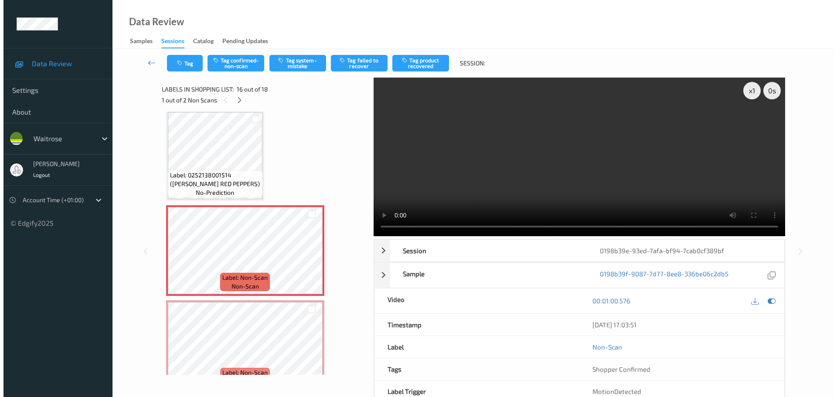
scroll to position [1320, 0]
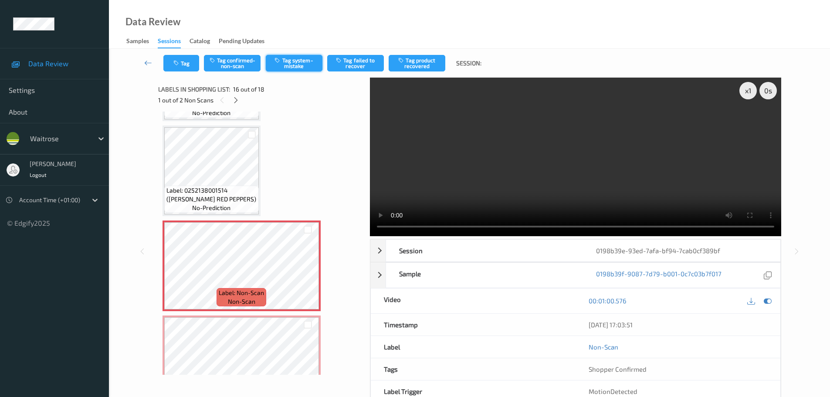
click at [289, 66] on button "Tag system-mistake" at bounding box center [294, 63] width 57 height 17
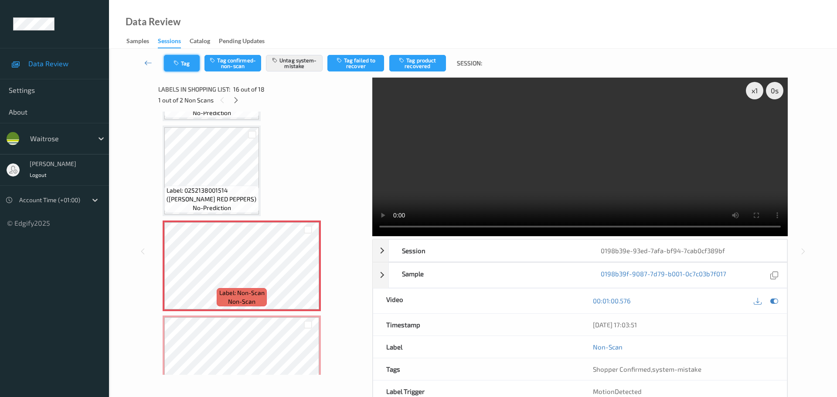
click at [179, 65] on icon "button" at bounding box center [176, 63] width 7 height 6
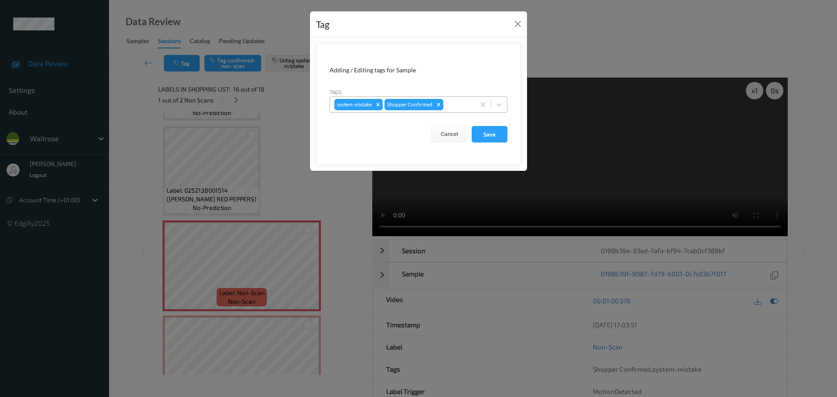
click at [454, 106] on div at bounding box center [458, 104] width 26 height 10
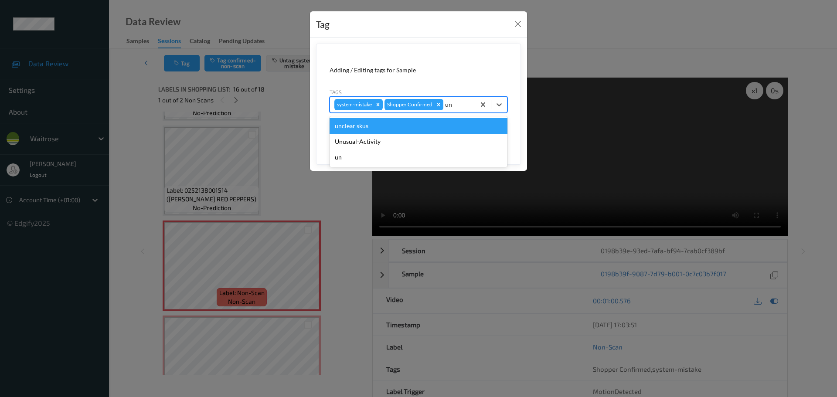
type input "unu"
click at [405, 129] on div "Unusual-Activity" at bounding box center [418, 126] width 178 height 16
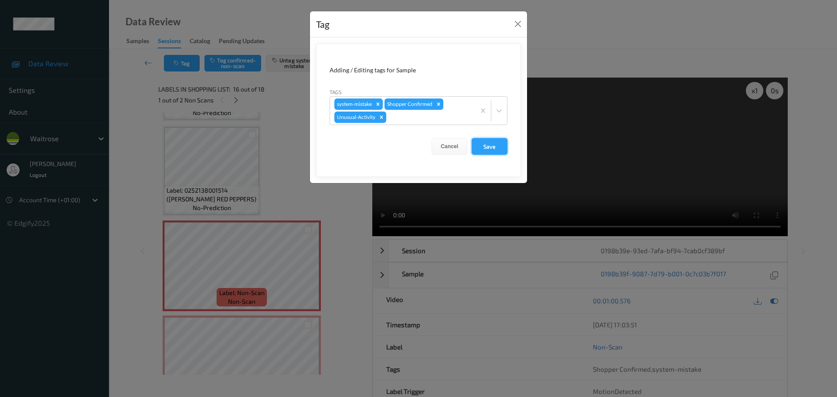
click at [507, 146] on button "Save" at bounding box center [489, 146] width 36 height 17
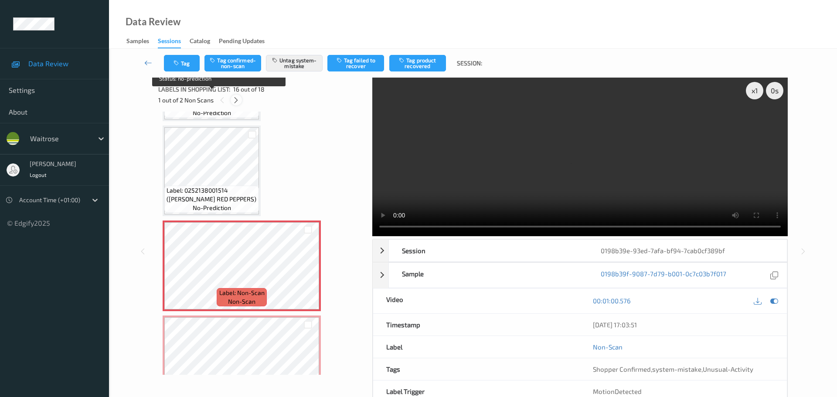
click at [237, 98] on icon at bounding box center [235, 100] width 7 height 8
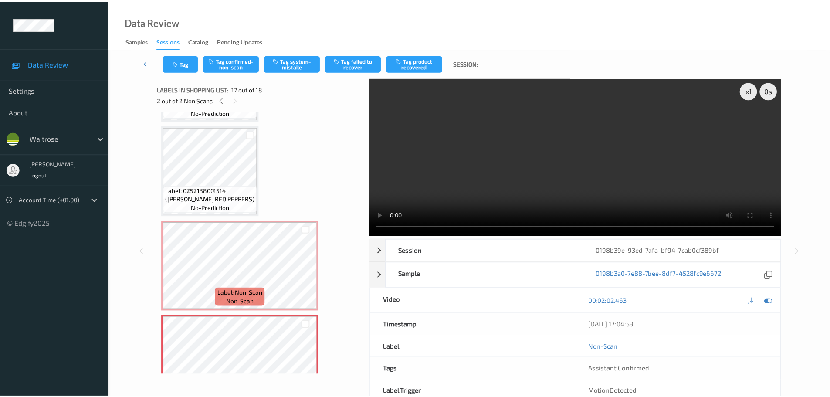
scroll to position [1429, 0]
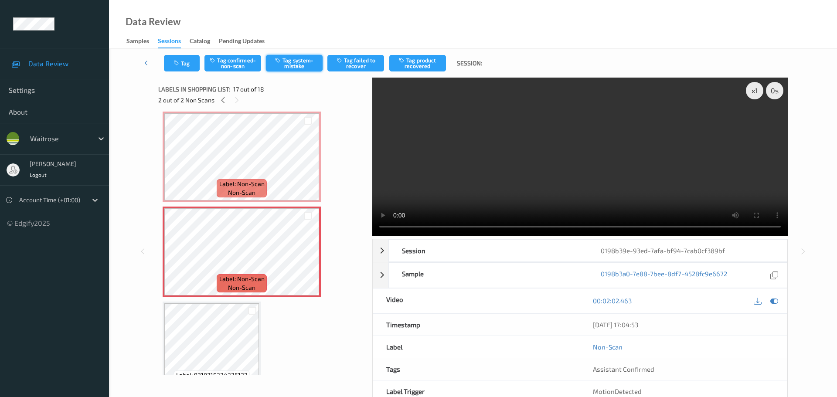
click at [301, 69] on button "Tag system-mistake" at bounding box center [294, 63] width 57 height 17
click at [182, 66] on button "Tag" at bounding box center [182, 63] width 36 height 17
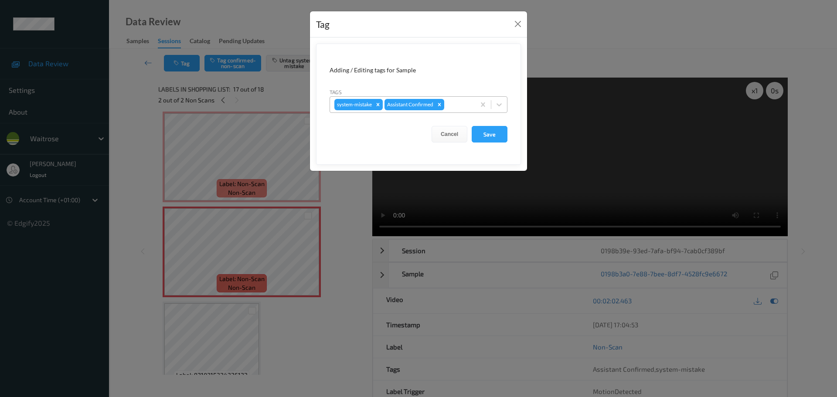
click at [463, 105] on div at bounding box center [458, 104] width 25 height 10
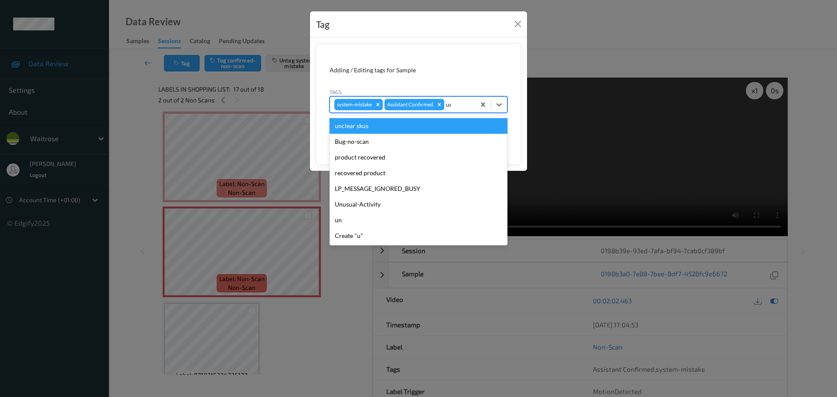
type input "unu"
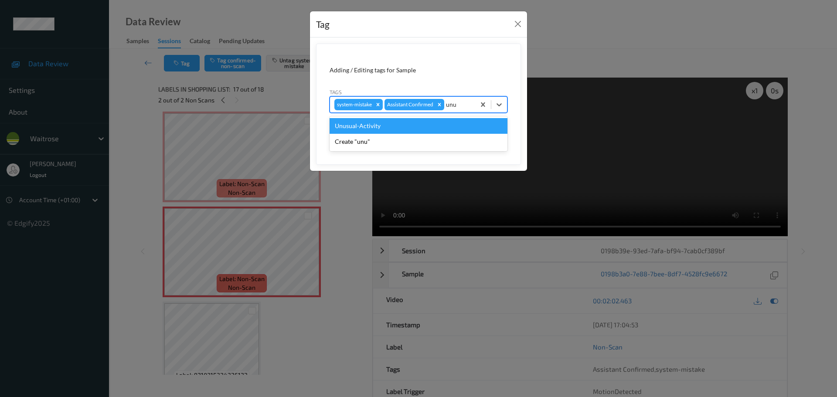
drag, startPoint x: 384, startPoint y: 119, endPoint x: 404, endPoint y: 119, distance: 20.5
click at [383, 119] on div "Unusual-Activity" at bounding box center [418, 126] width 178 height 16
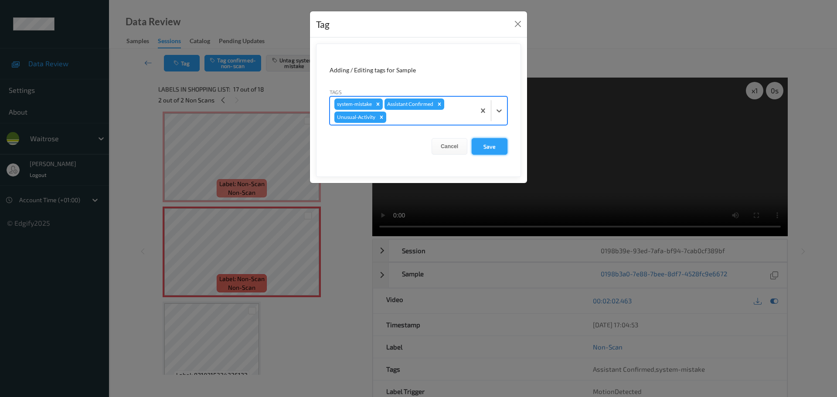
click at [484, 149] on button "Save" at bounding box center [489, 146] width 36 height 17
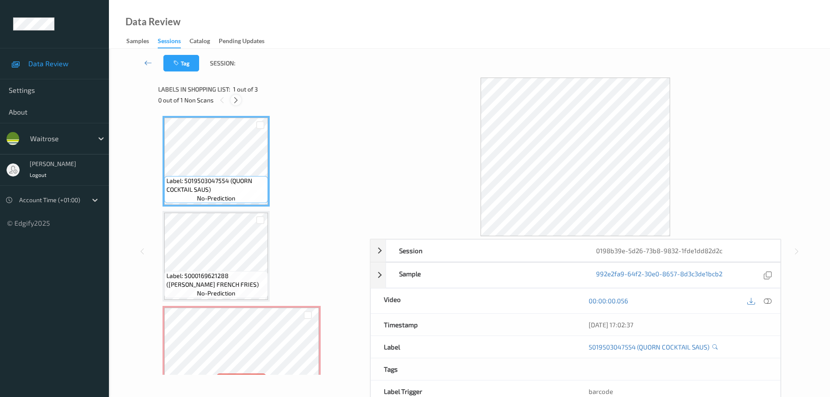
click at [231, 103] on div at bounding box center [235, 100] width 11 height 11
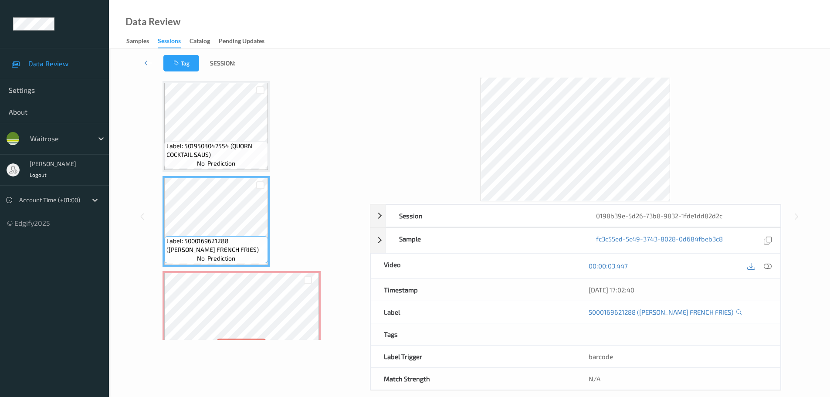
click at [767, 271] on div "00:00:03.447" at bounding box center [678, 266] width 205 height 25
click at [765, 268] on icon at bounding box center [768, 266] width 8 height 8
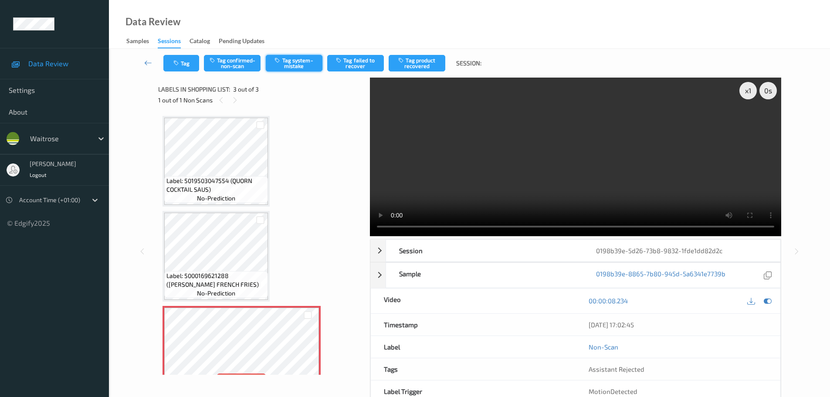
click at [293, 59] on button "Tag system-mistake" at bounding box center [294, 63] width 57 height 17
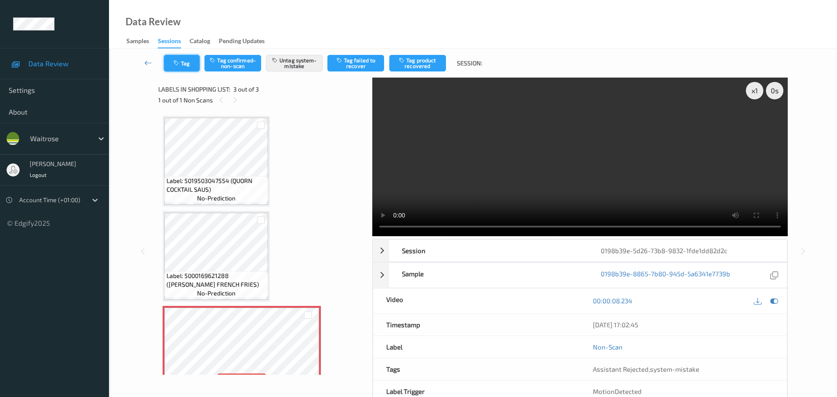
click at [188, 64] on button "Tag" at bounding box center [182, 63] width 36 height 17
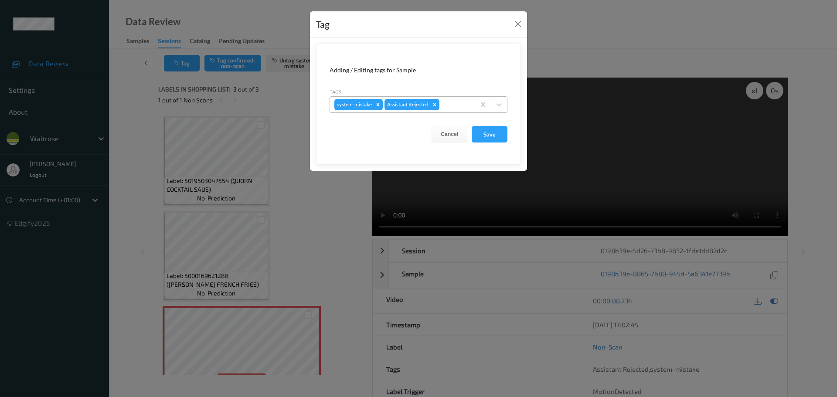
click at [453, 109] on div at bounding box center [456, 104] width 30 height 10
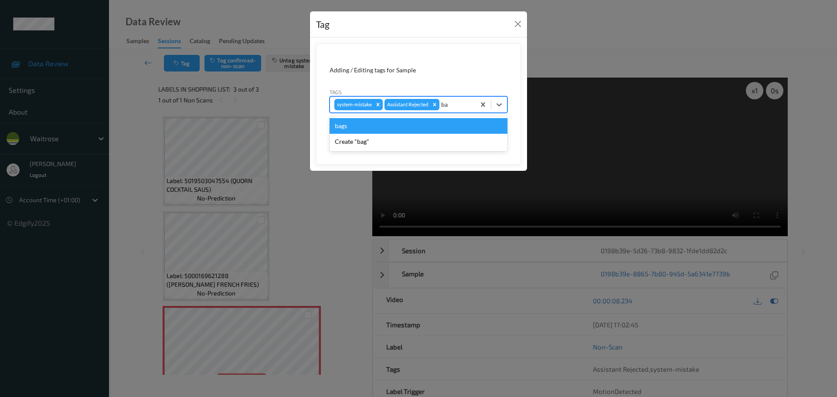
type input "bag"
click at [385, 120] on div "bags" at bounding box center [418, 126] width 178 height 16
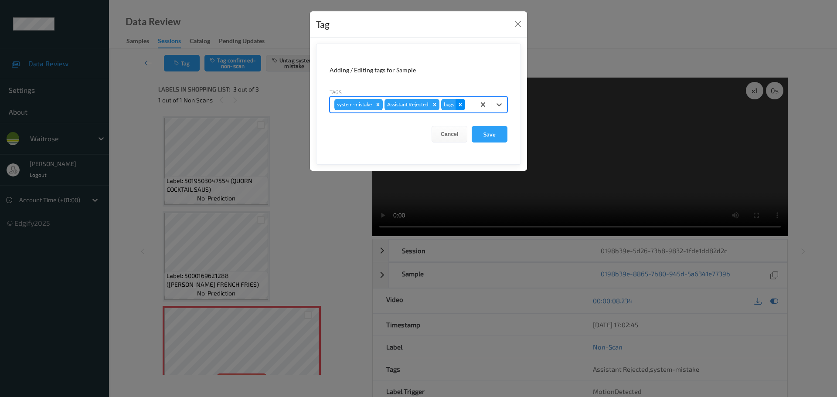
click at [462, 103] on icon "Remove bags" at bounding box center [460, 105] width 6 height 6
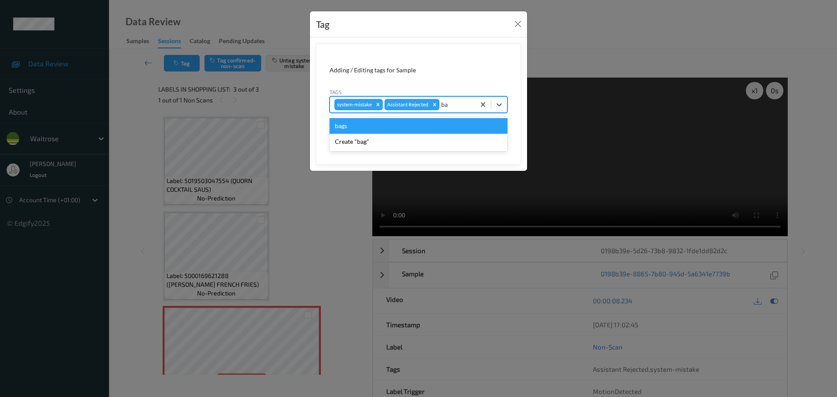
type input "b"
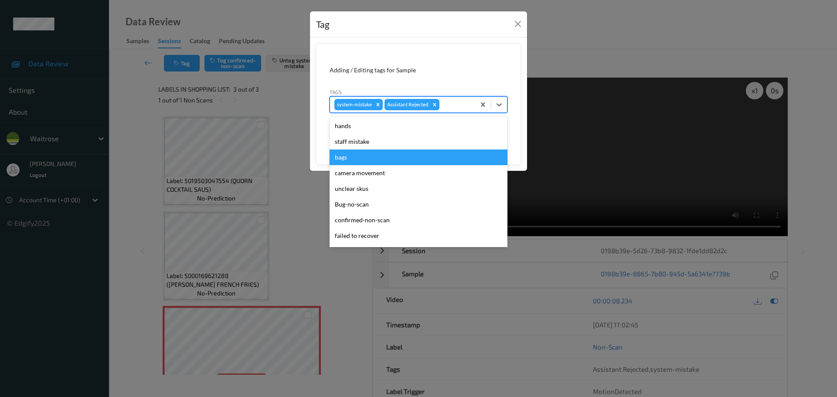
click at [346, 162] on div "bags" at bounding box center [418, 157] width 178 height 16
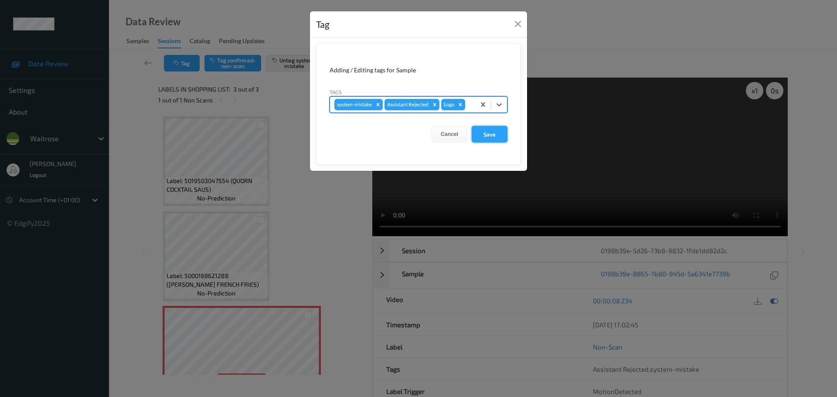
click at [498, 135] on button "Save" at bounding box center [489, 134] width 36 height 17
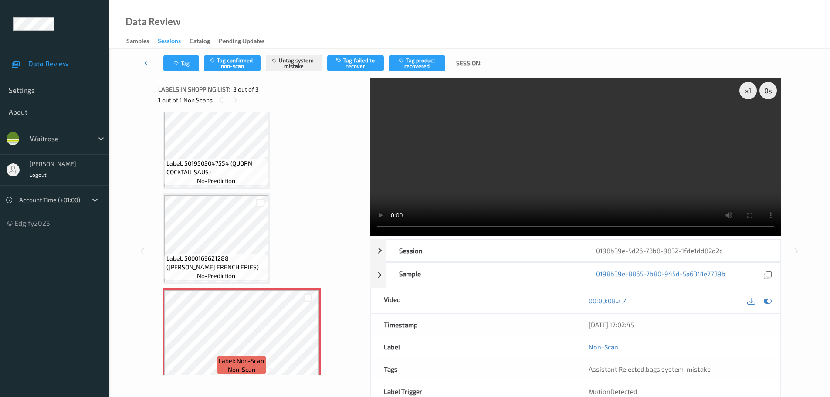
scroll to position [26, 0]
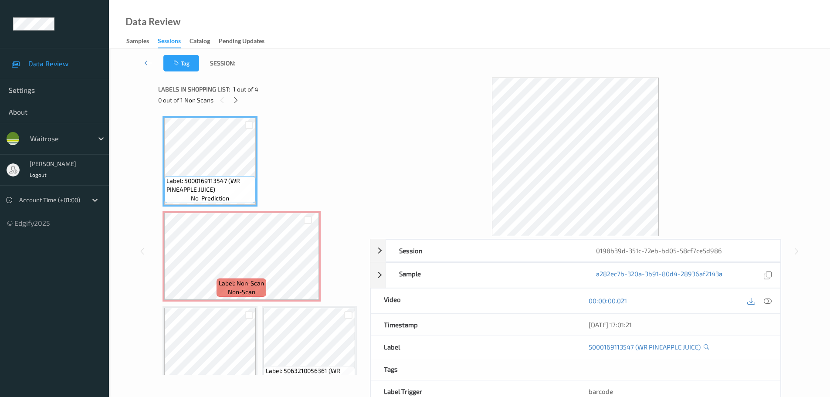
drag, startPoint x: 237, startPoint y: 100, endPoint x: 296, endPoint y: 135, distance: 68.6
click at [237, 100] on icon at bounding box center [235, 100] width 7 height 8
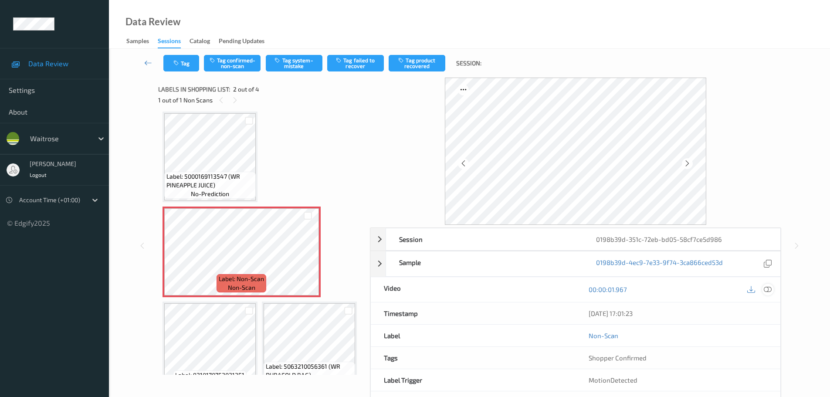
click at [767, 288] on icon at bounding box center [768, 289] width 8 height 8
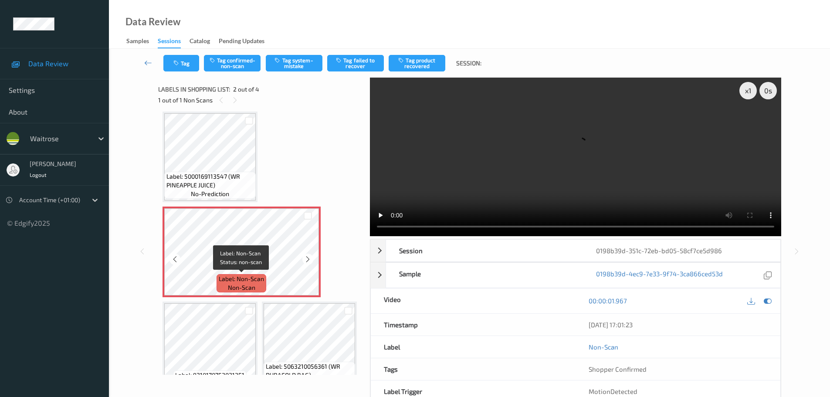
scroll to position [0, 0]
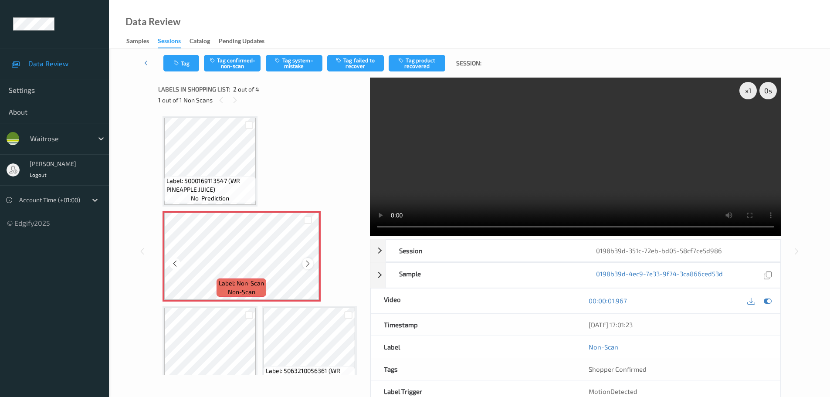
click at [305, 266] on icon at bounding box center [307, 264] width 7 height 8
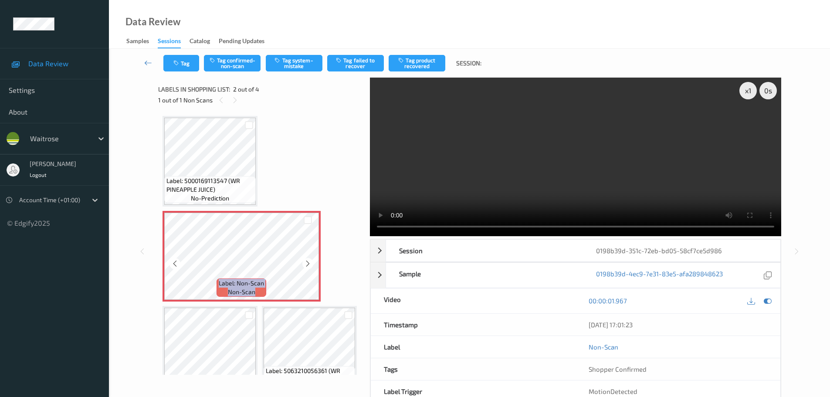
click at [305, 266] on icon at bounding box center [307, 264] width 7 height 8
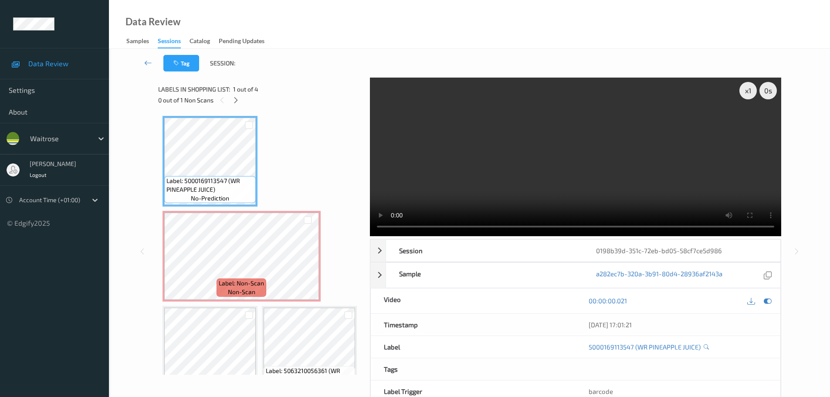
drag, startPoint x: 257, startPoint y: 159, endPoint x: 324, endPoint y: 149, distance: 67.8
click at [324, 149] on div "Label: 5000169113547 (WR PINEAPPLE JUICE) no-prediction Label: Non-Scan non-sca…" at bounding box center [261, 256] width 197 height 281
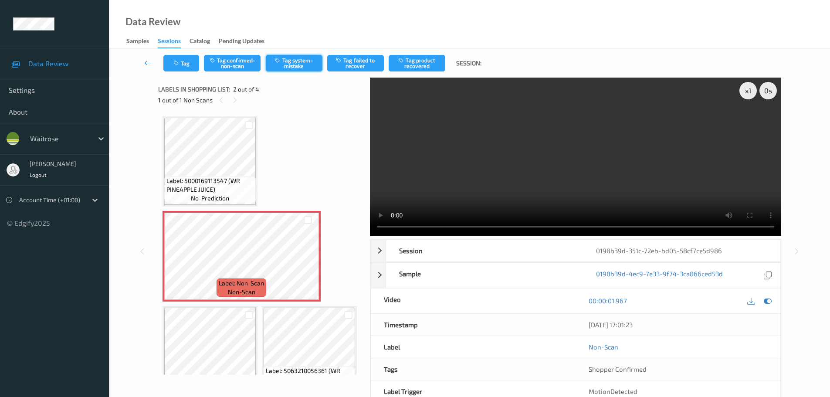
click at [302, 68] on button "Tag system-mistake" at bounding box center [294, 63] width 57 height 17
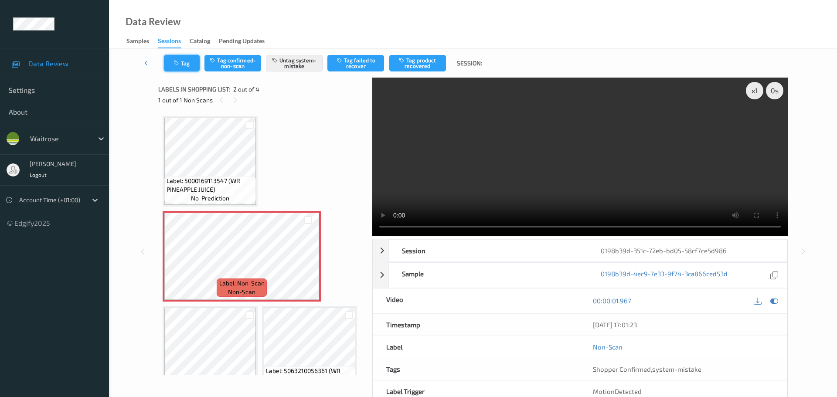
click at [187, 68] on button "Tag" at bounding box center [182, 63] width 36 height 17
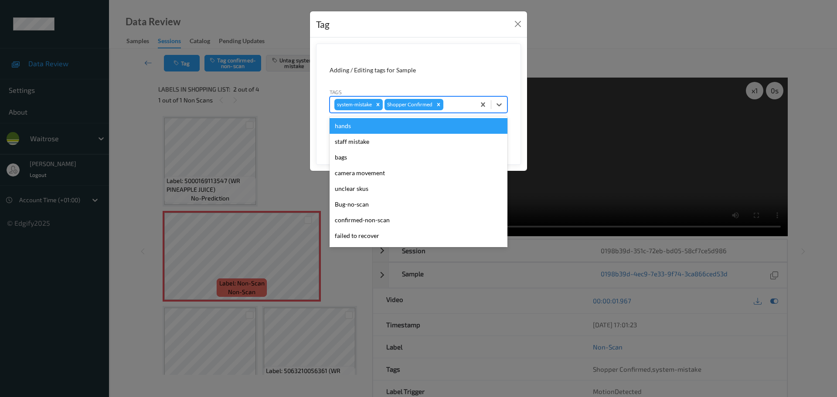
click at [460, 105] on div at bounding box center [458, 104] width 26 height 10
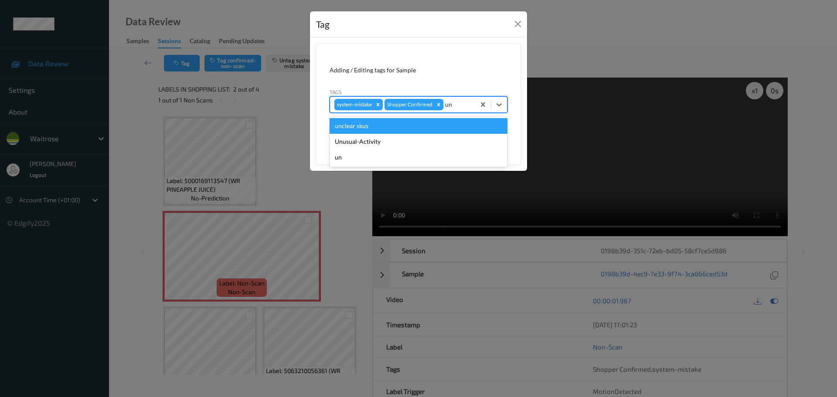
type input "unu"
click at [375, 132] on div "Unusual-Activity" at bounding box center [418, 126] width 178 height 16
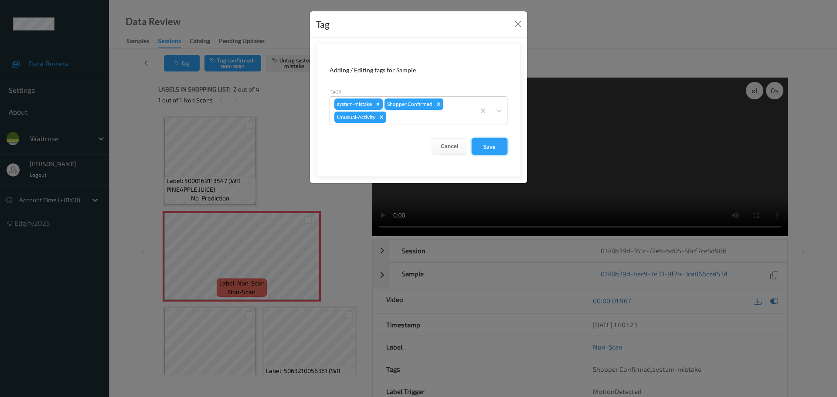
click at [480, 148] on button "Save" at bounding box center [489, 146] width 36 height 17
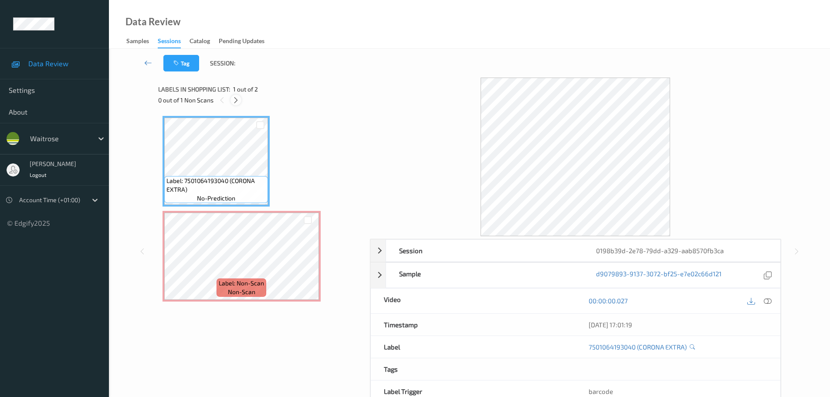
click at [234, 96] on icon at bounding box center [235, 100] width 7 height 8
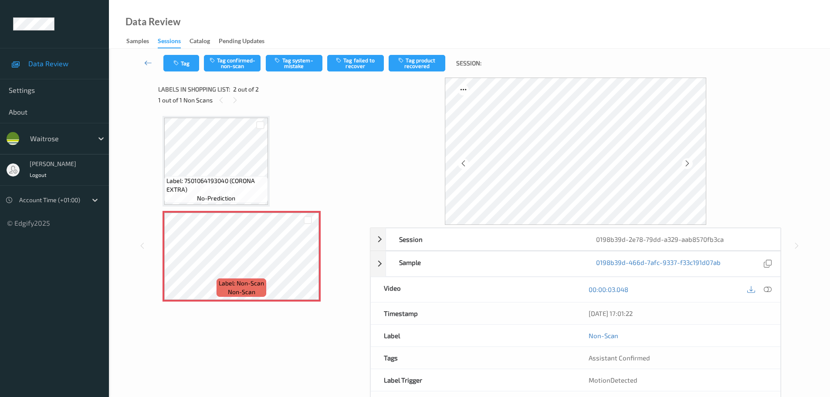
click at [768, 296] on div "00:00:03.048" at bounding box center [678, 289] width 205 height 25
click at [767, 292] on icon at bounding box center [768, 289] width 8 height 8
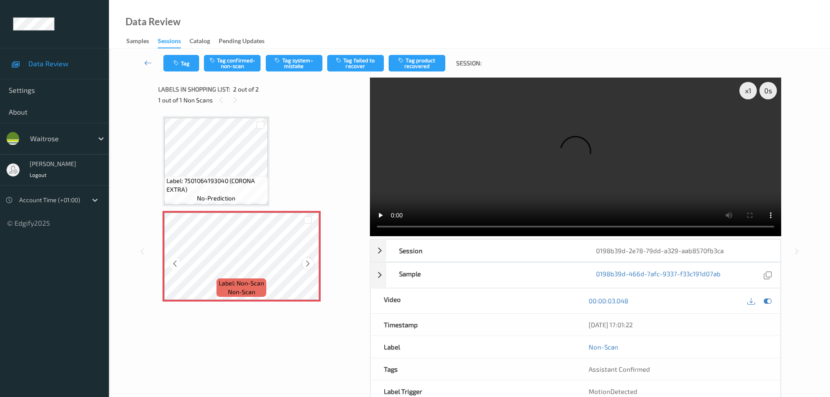
click at [305, 265] on icon at bounding box center [307, 264] width 7 height 8
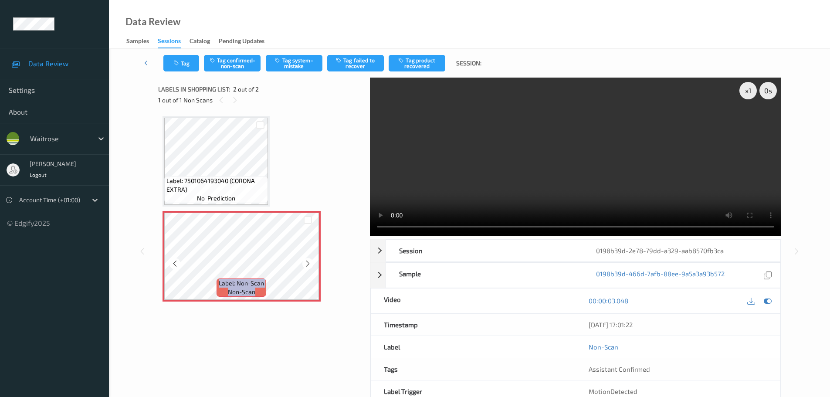
click at [305, 265] on icon at bounding box center [307, 264] width 7 height 8
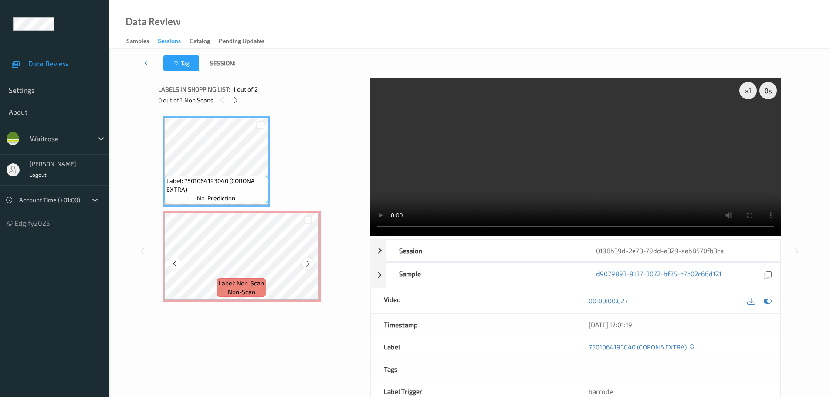
click at [308, 265] on icon at bounding box center [307, 264] width 7 height 8
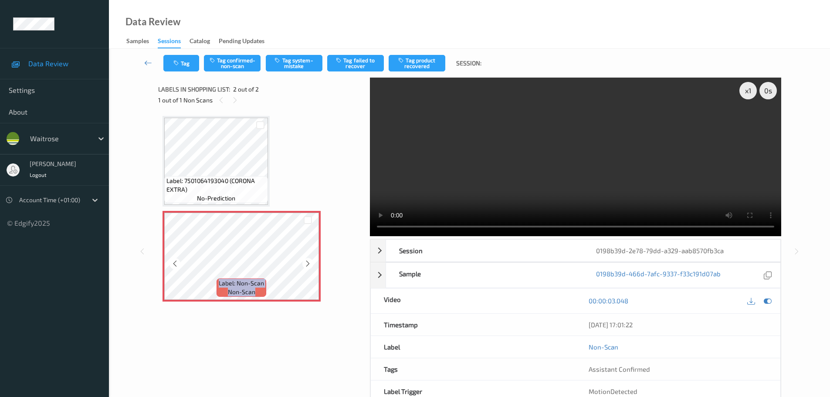
click at [307, 265] on icon at bounding box center [307, 264] width 7 height 8
click at [281, 61] on icon "button" at bounding box center [277, 60] width 7 height 6
click at [295, 67] on button "Tag system-mistake" at bounding box center [294, 63] width 57 height 17
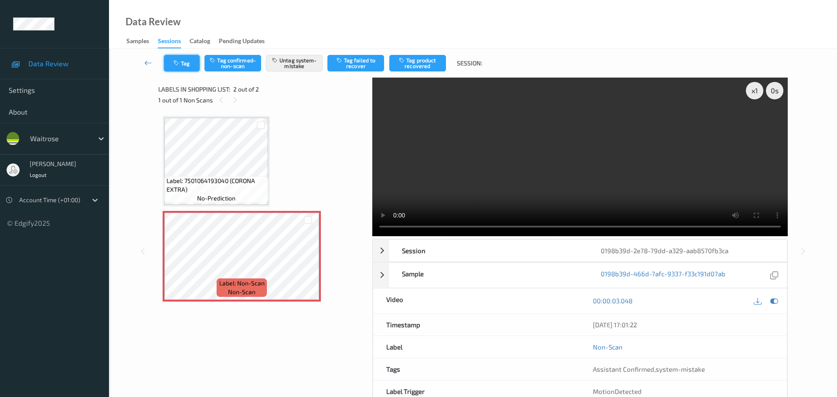
click at [187, 67] on button "Tag" at bounding box center [182, 63] width 36 height 17
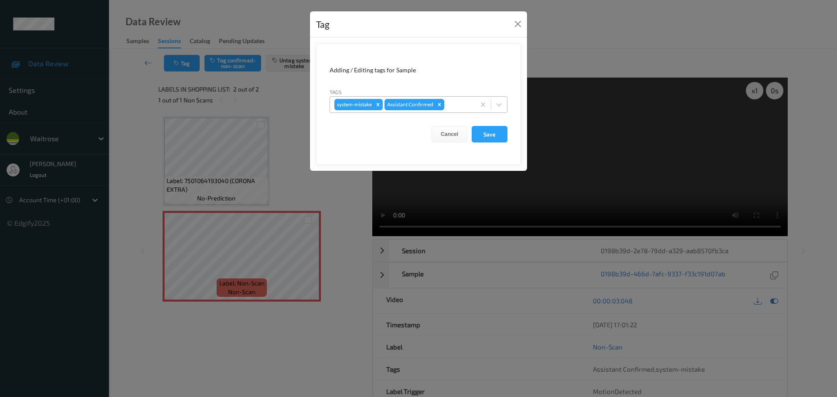
click at [459, 104] on div at bounding box center [458, 104] width 25 height 10
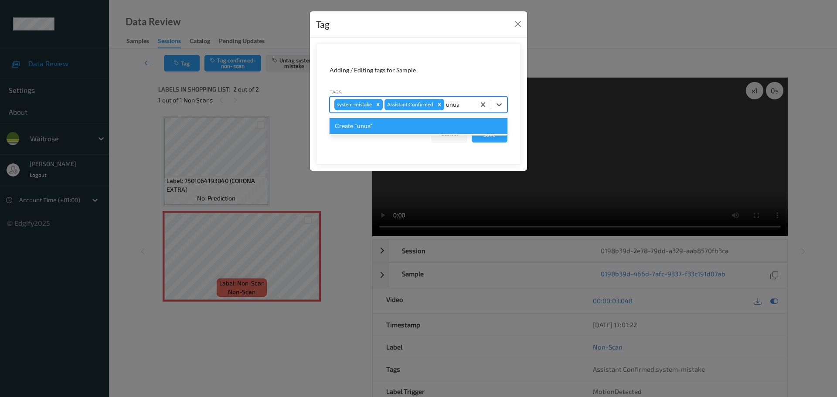
type input "unu"
click at [391, 127] on div "Unusual-Activity" at bounding box center [418, 126] width 178 height 16
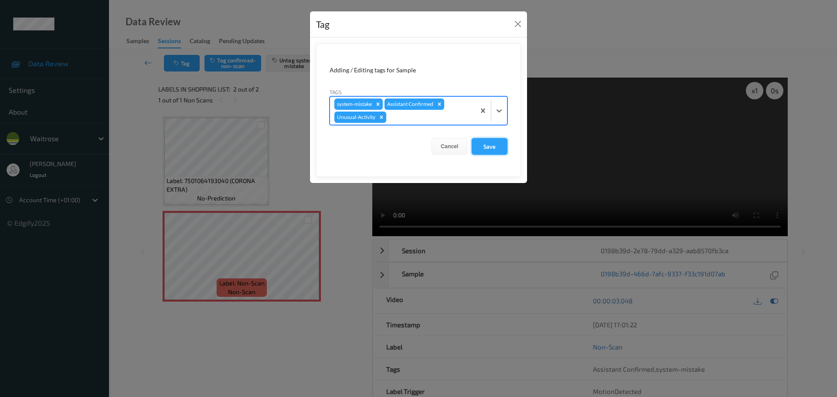
click at [495, 141] on button "Save" at bounding box center [489, 146] width 36 height 17
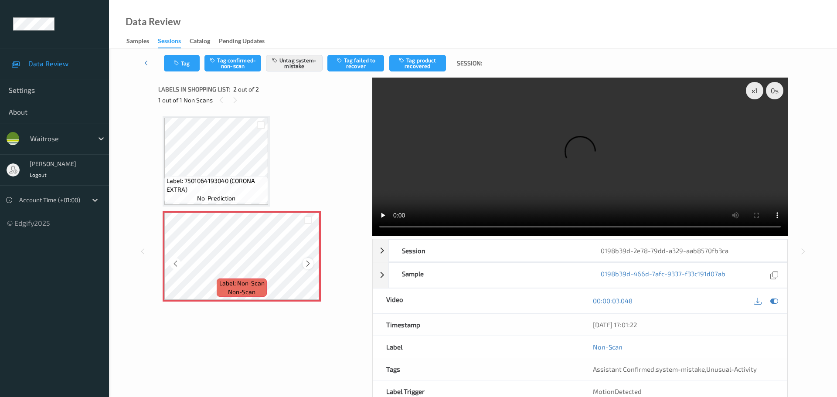
click at [308, 266] on icon at bounding box center [307, 264] width 7 height 8
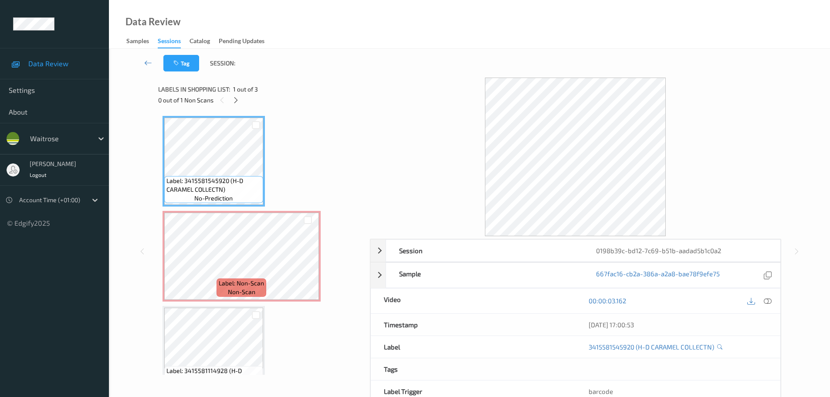
drag, startPoint x: 233, startPoint y: 99, endPoint x: 264, endPoint y: 115, distance: 35.9
click at [234, 99] on icon at bounding box center [235, 100] width 7 height 8
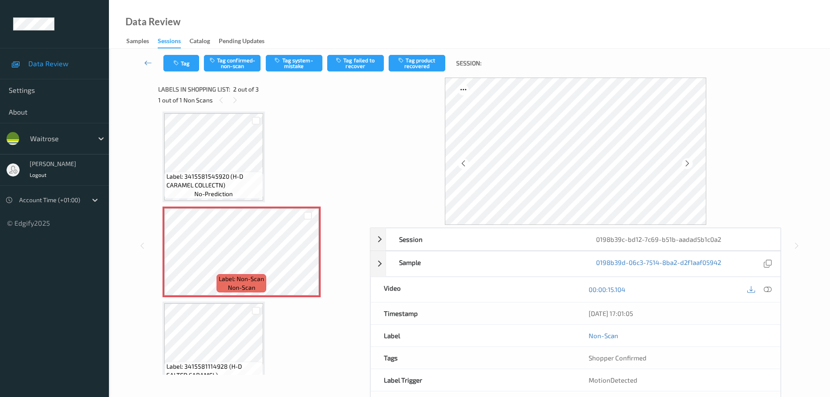
click at [767, 293] on icon at bounding box center [768, 289] width 8 height 8
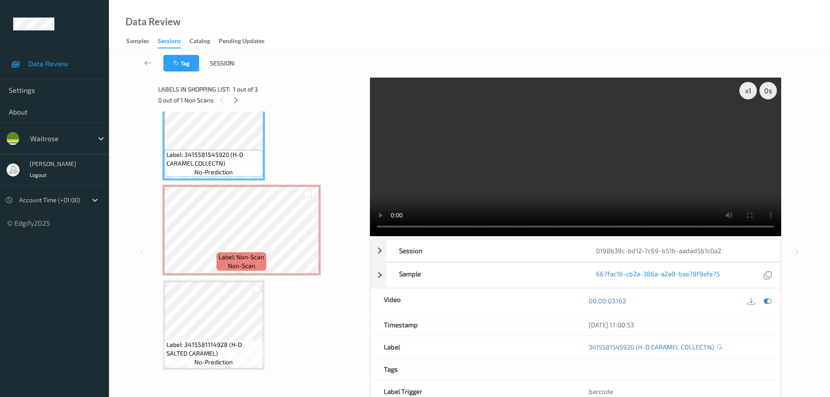
scroll to position [0, 0]
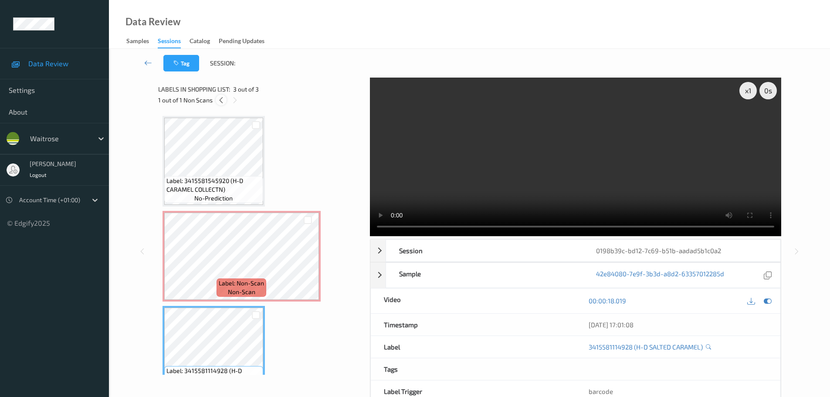
click at [220, 102] on icon at bounding box center [220, 100] width 7 height 8
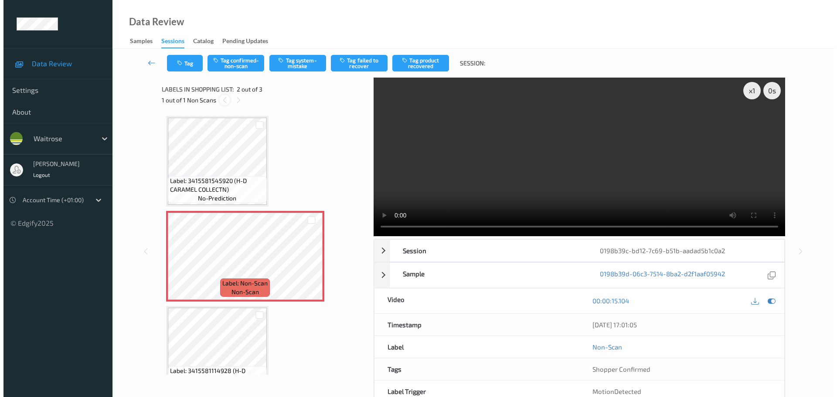
scroll to position [4, 0]
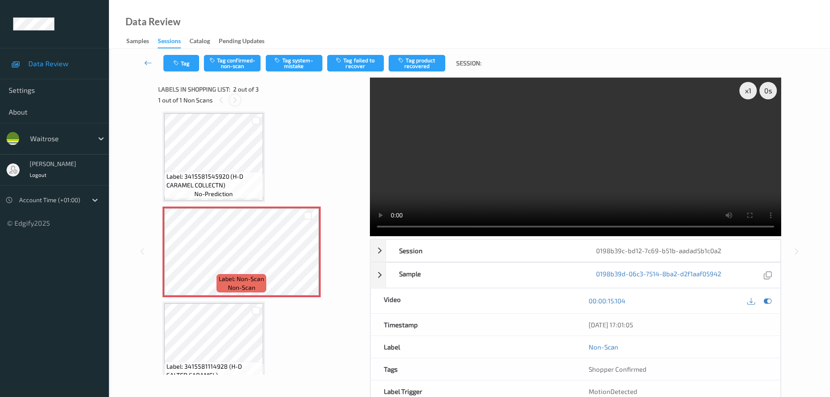
click at [236, 100] on icon at bounding box center [234, 100] width 7 height 8
click at [293, 64] on button "Tag system-mistake" at bounding box center [294, 63] width 57 height 17
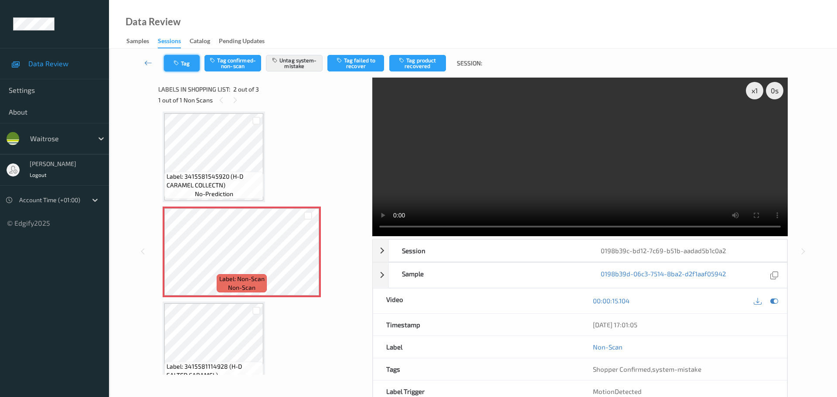
click at [181, 67] on button "Tag" at bounding box center [182, 63] width 36 height 17
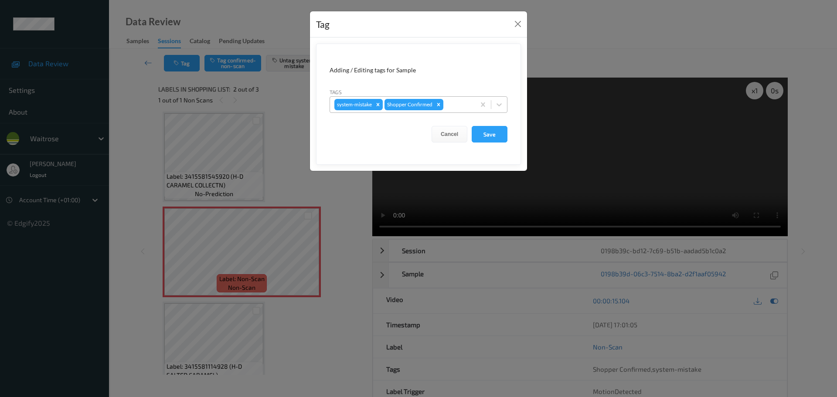
click at [457, 106] on div at bounding box center [458, 104] width 26 height 10
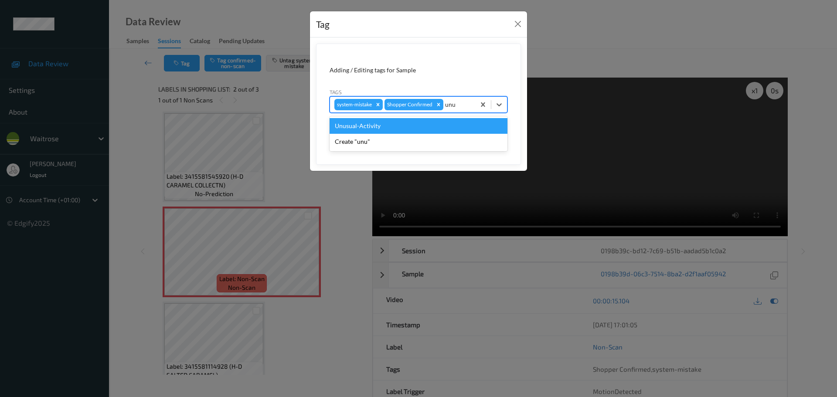
type input "unus"
click at [423, 129] on div "Unusual-Activity" at bounding box center [418, 126] width 178 height 16
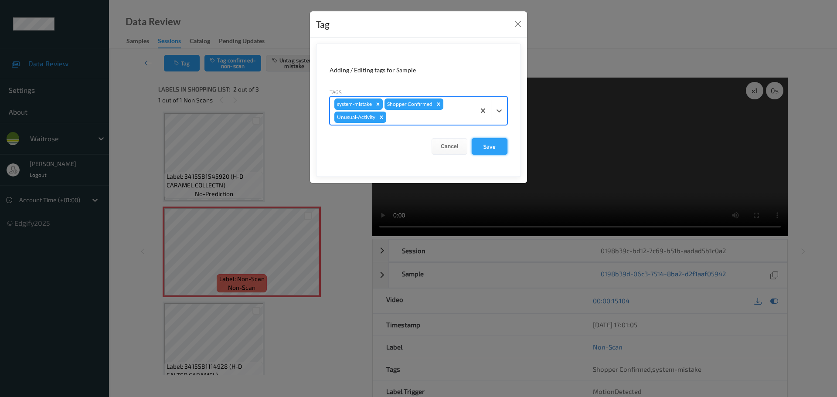
click at [490, 145] on button "Save" at bounding box center [489, 146] width 36 height 17
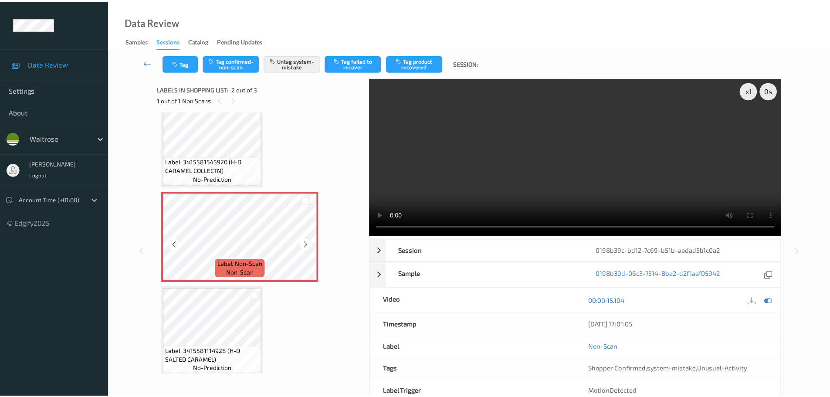
scroll to position [26, 0]
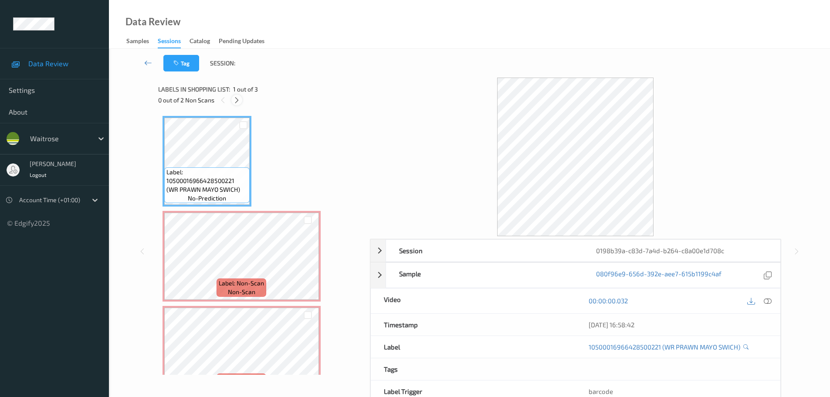
click at [239, 105] on div at bounding box center [236, 100] width 11 height 11
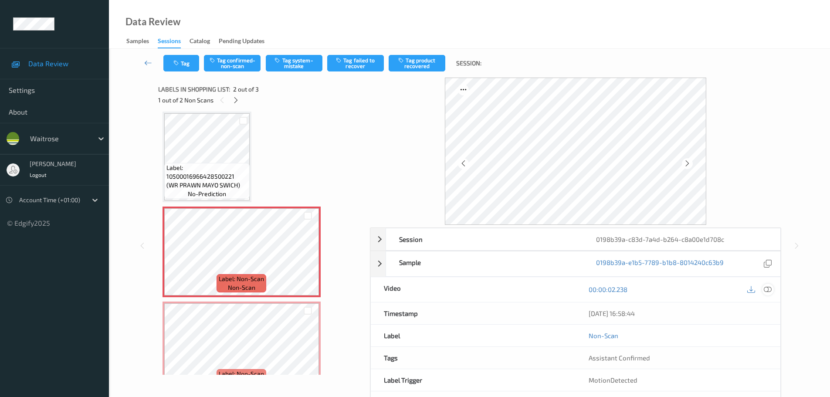
click at [770, 288] on icon at bounding box center [768, 289] width 8 height 8
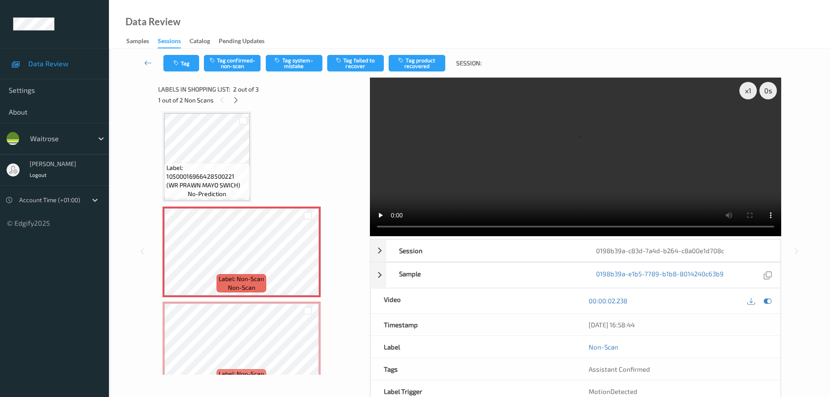
scroll to position [0, 0]
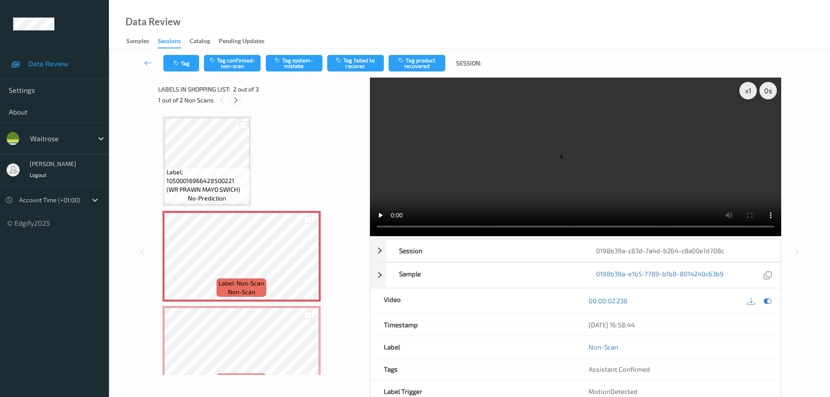
click at [233, 103] on icon at bounding box center [235, 100] width 7 height 8
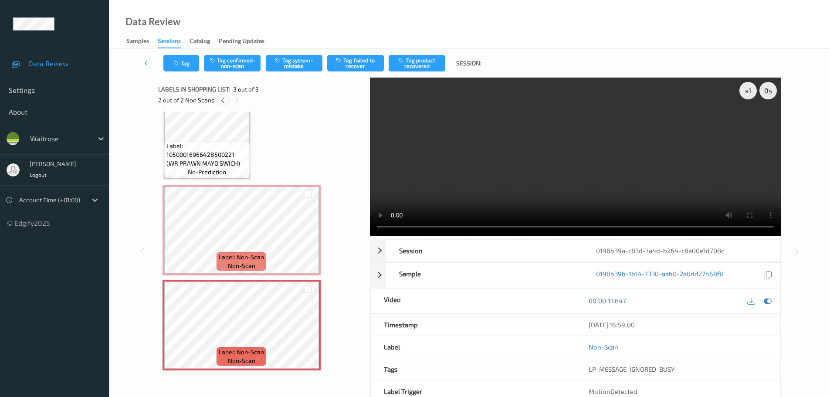
click at [223, 100] on icon at bounding box center [222, 100] width 7 height 8
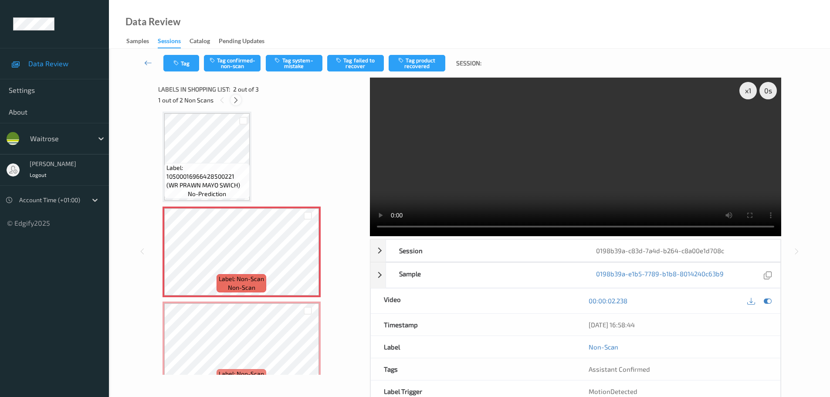
click at [232, 102] on icon at bounding box center [235, 100] width 7 height 8
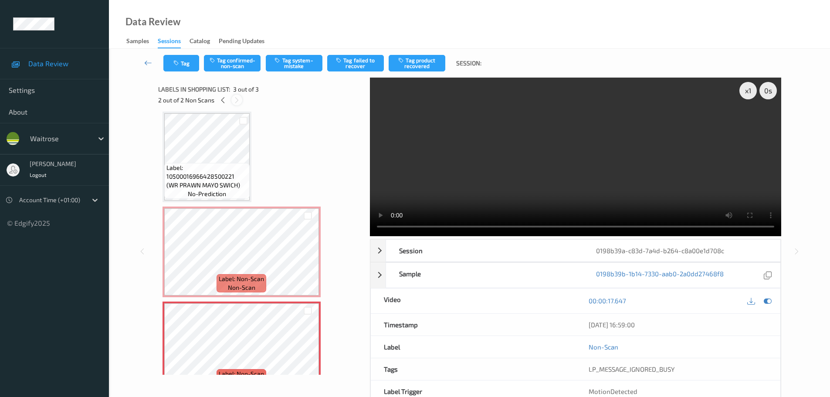
scroll to position [26, 0]
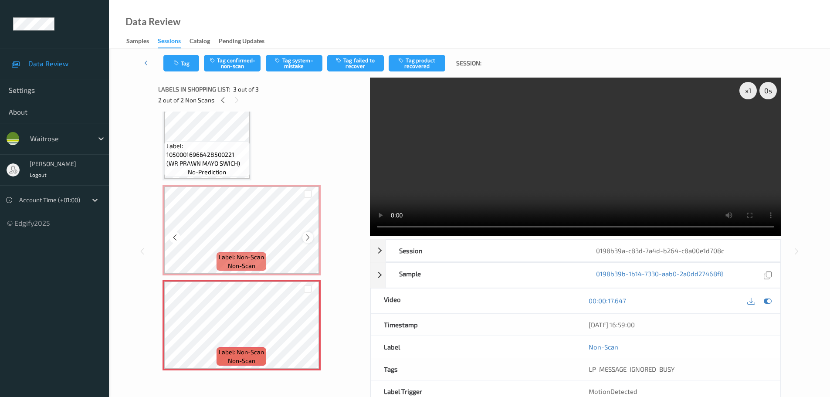
click at [306, 237] on icon at bounding box center [307, 238] width 7 height 8
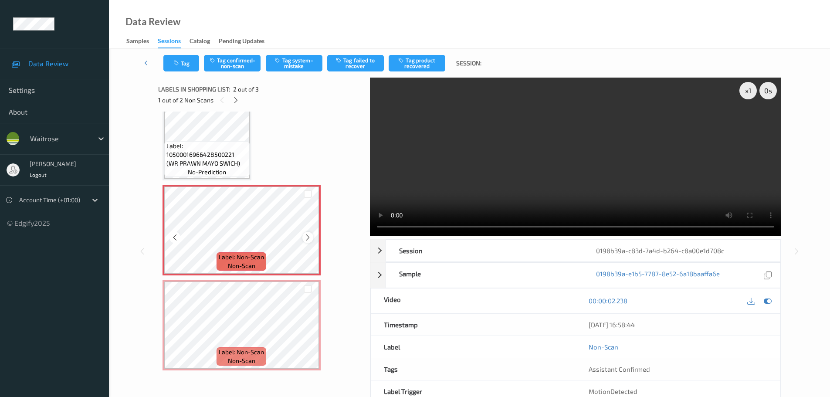
click at [307, 236] on icon at bounding box center [307, 238] width 7 height 8
click at [308, 235] on icon at bounding box center [307, 238] width 7 height 8
click at [308, 330] on icon at bounding box center [307, 333] width 7 height 8
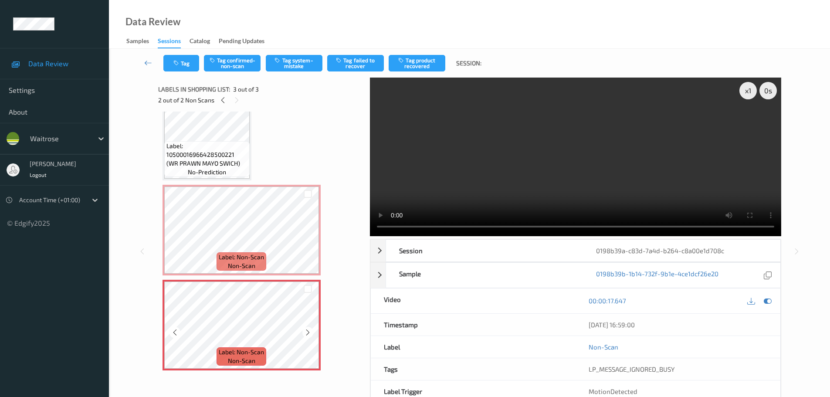
click at [308, 330] on icon at bounding box center [307, 333] width 7 height 8
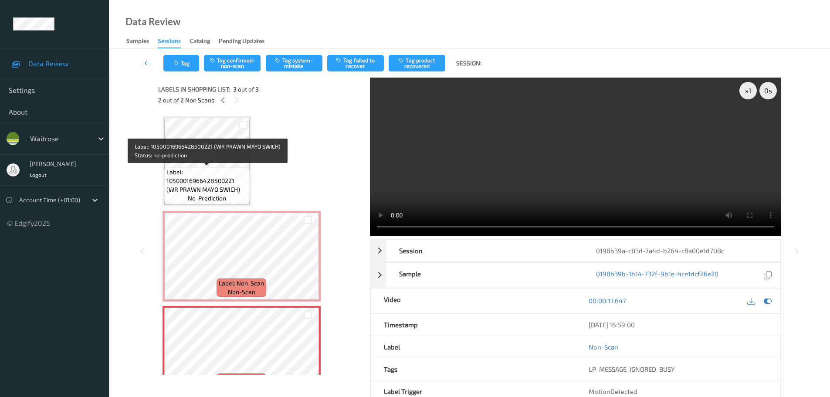
click at [216, 168] on span "Label: 10500016966428500221 (WR PRAWN MAYO SWICH)" at bounding box center [206, 181] width 81 height 26
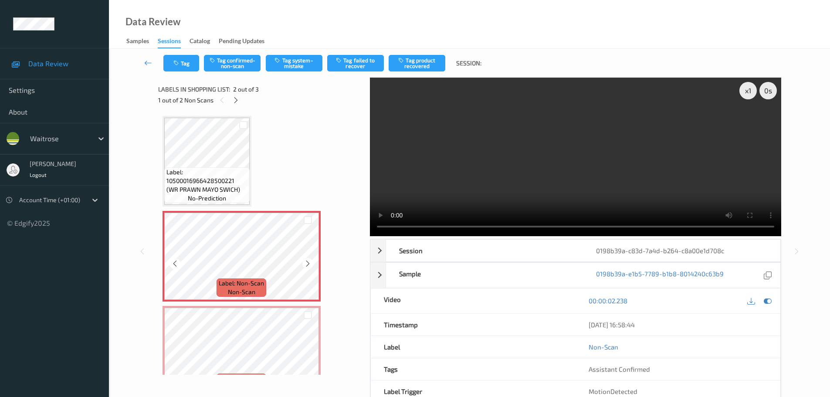
click at [254, 297] on div "Label: Non-Scan non-scan" at bounding box center [242, 256] width 158 height 91
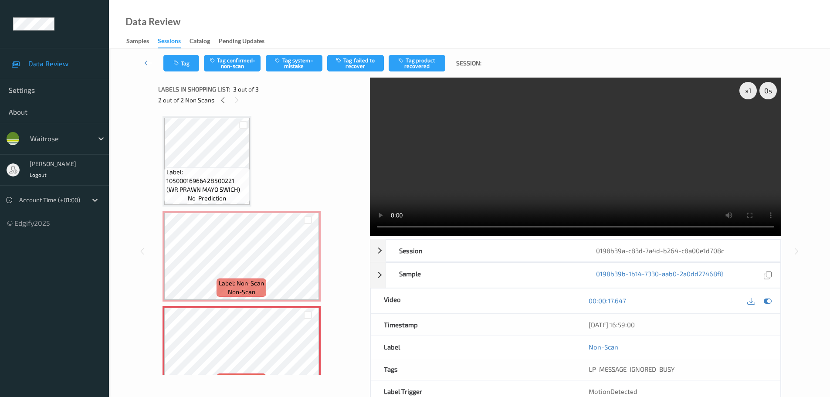
click at [219, 174] on span "Label: 10500016966428500221 (WR PRAWN MAYO SWICH)" at bounding box center [206, 181] width 81 height 26
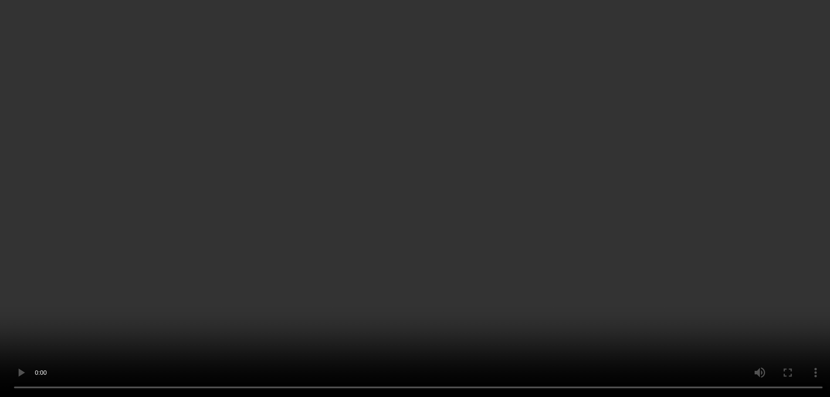
scroll to position [26, 0]
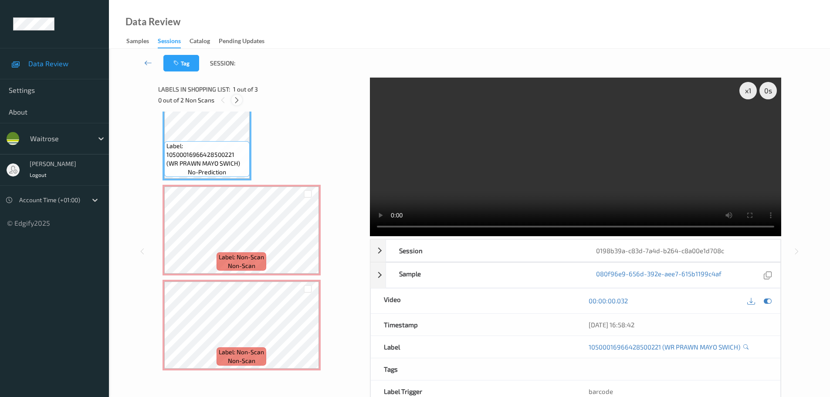
click at [239, 97] on icon at bounding box center [236, 100] width 7 height 8
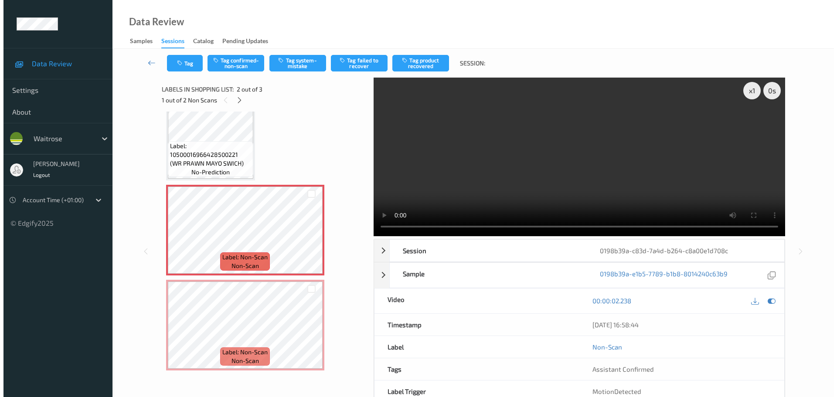
scroll to position [4, 0]
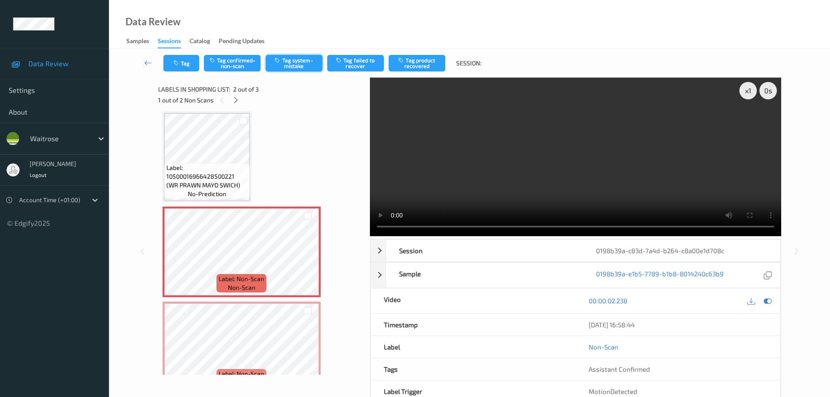
click at [291, 61] on button "Tag system-mistake" at bounding box center [294, 63] width 57 height 17
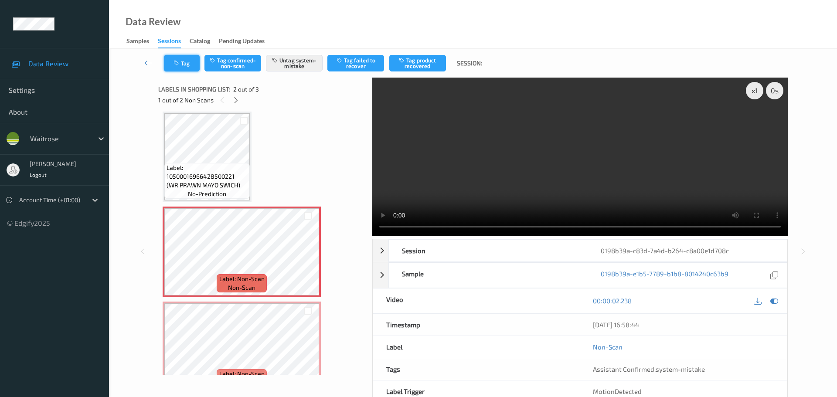
click at [194, 64] on button "Tag" at bounding box center [182, 63] width 36 height 17
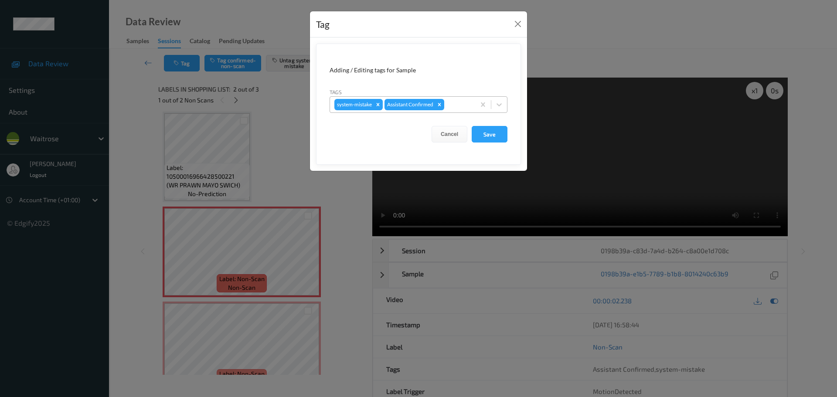
click at [464, 109] on div at bounding box center [458, 104] width 25 height 10
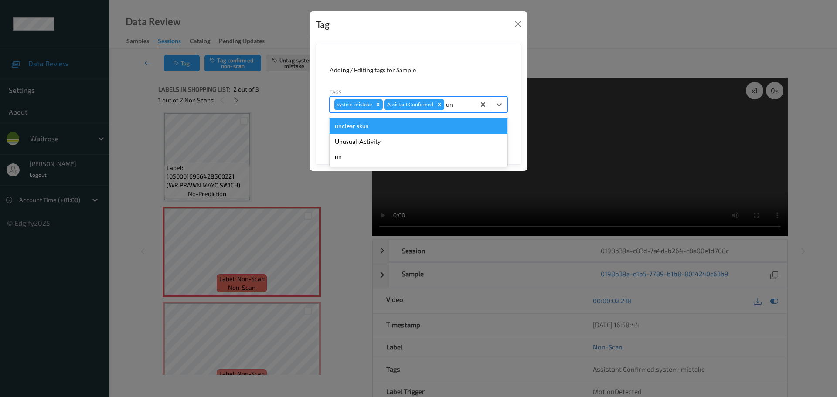
type input "unu"
click at [379, 126] on div "Unusual-Activity" at bounding box center [418, 126] width 178 height 16
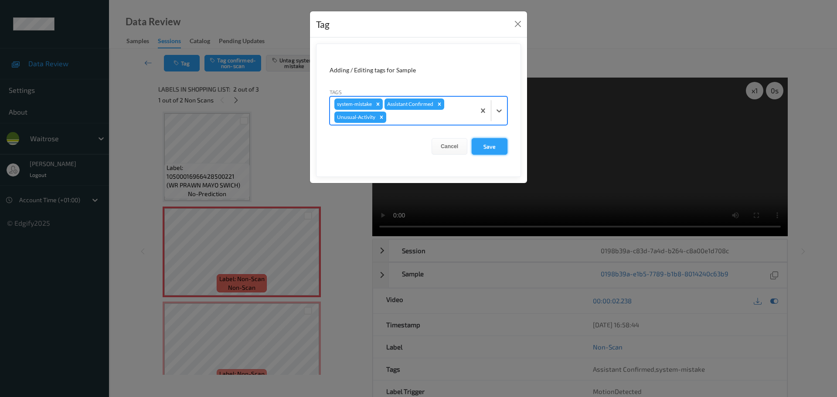
click at [489, 152] on button "Save" at bounding box center [489, 146] width 36 height 17
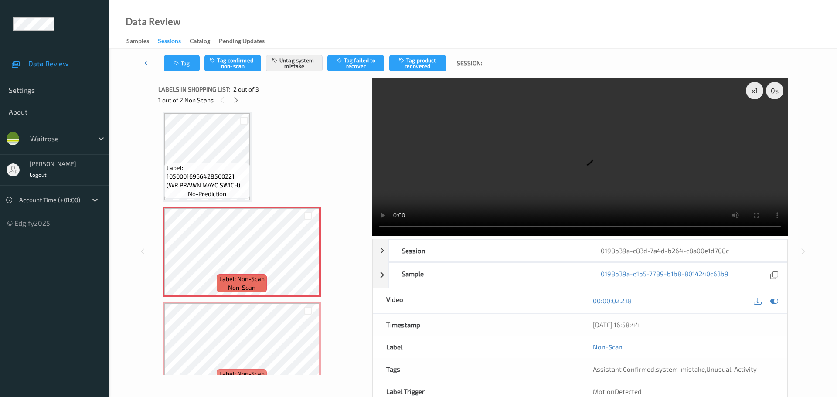
click at [230, 101] on div "1 out of 2 Non Scans" at bounding box center [262, 100] width 208 height 11
click at [234, 101] on icon at bounding box center [235, 100] width 7 height 8
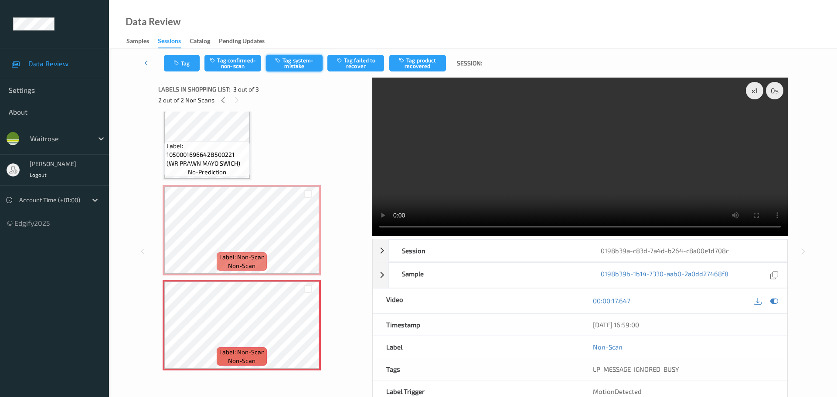
click at [296, 70] on button "Tag system-mistake" at bounding box center [294, 63] width 57 height 17
click at [183, 61] on button "Tag" at bounding box center [182, 63] width 36 height 17
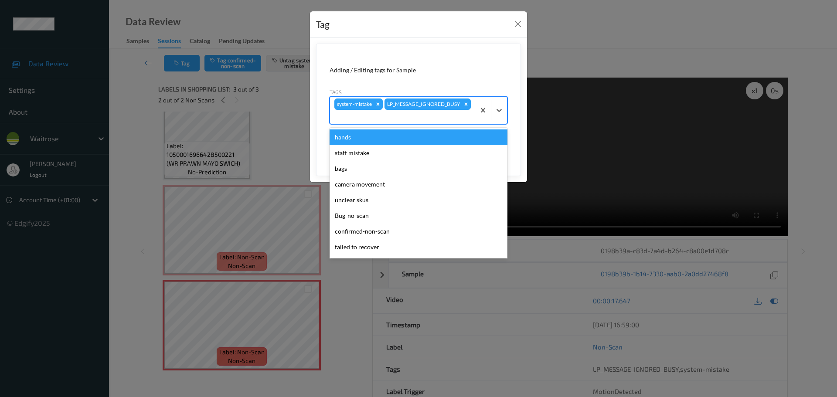
click at [441, 119] on div at bounding box center [402, 117] width 136 height 10
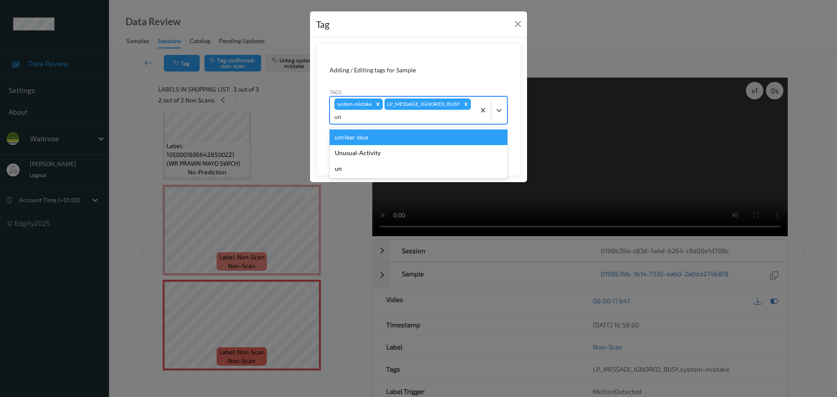
type input "unu"
click at [343, 142] on div "Unusual-Activity" at bounding box center [418, 137] width 178 height 16
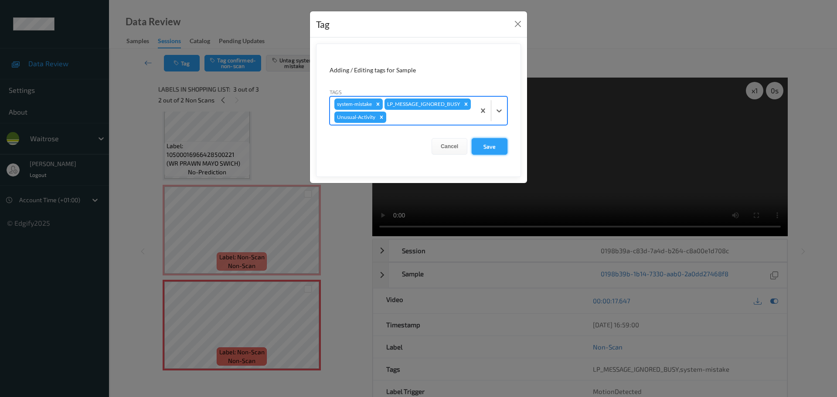
click at [488, 155] on button "Save" at bounding box center [489, 146] width 36 height 17
click at [487, 155] on button "Save" at bounding box center [489, 146] width 36 height 17
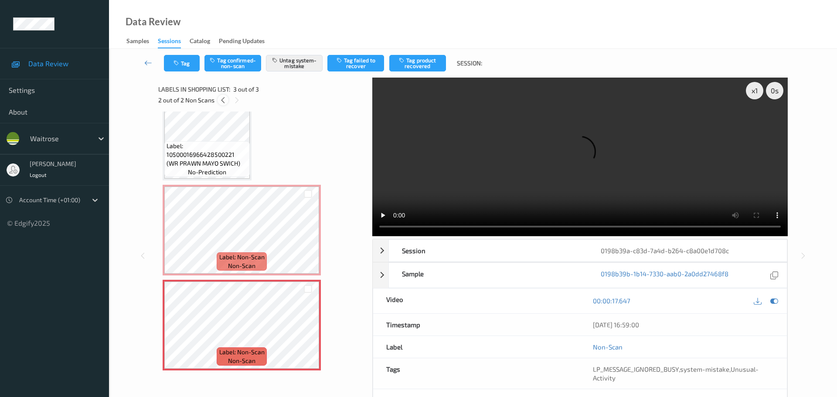
click at [222, 101] on icon at bounding box center [222, 100] width 7 height 8
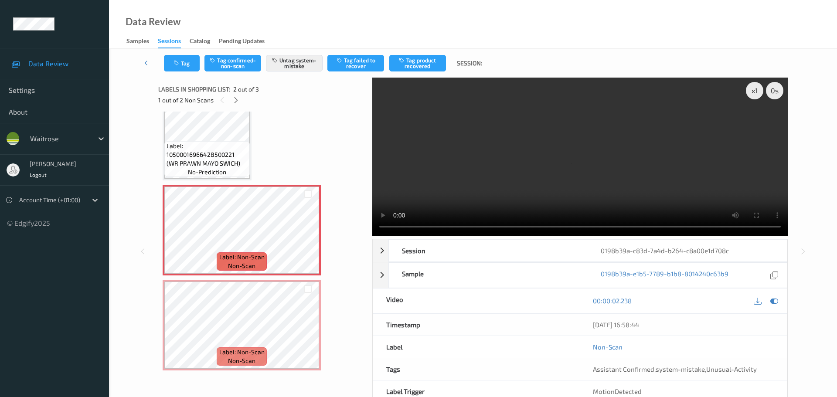
scroll to position [4, 0]
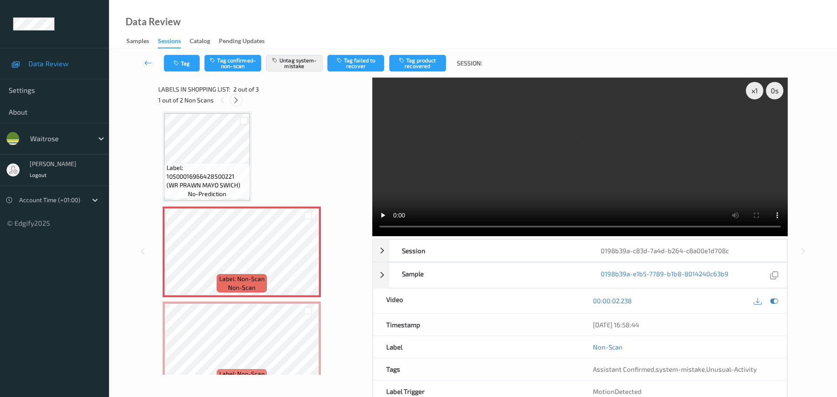
click at [236, 103] on icon at bounding box center [235, 100] width 7 height 8
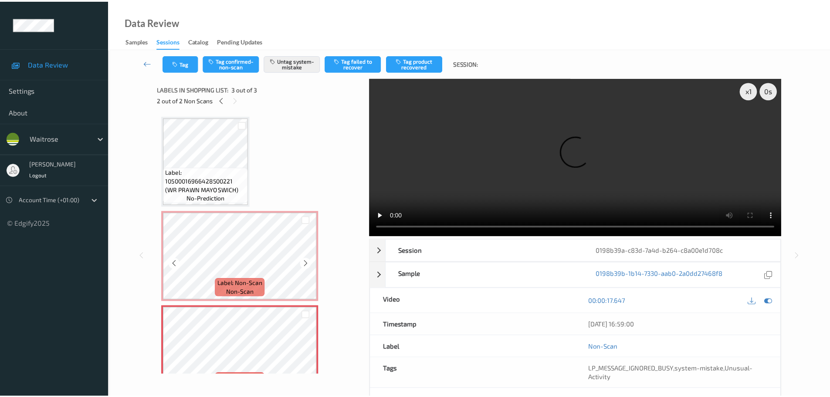
scroll to position [26, 0]
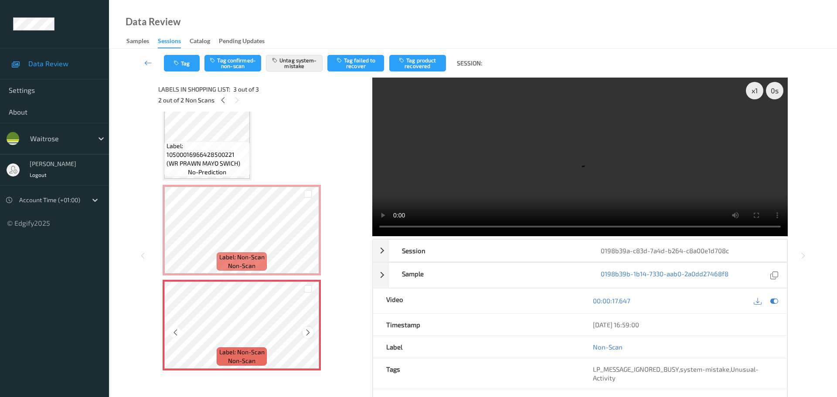
click at [308, 338] on div at bounding box center [307, 332] width 11 height 11
click at [307, 337] on div at bounding box center [307, 332] width 11 height 11
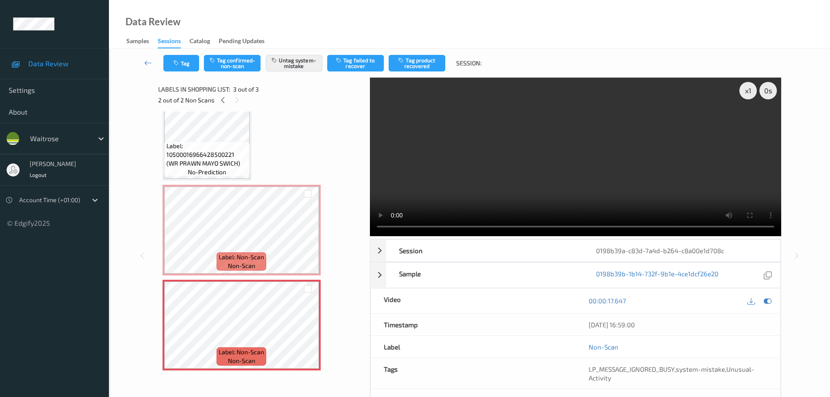
scroll to position [0, 0]
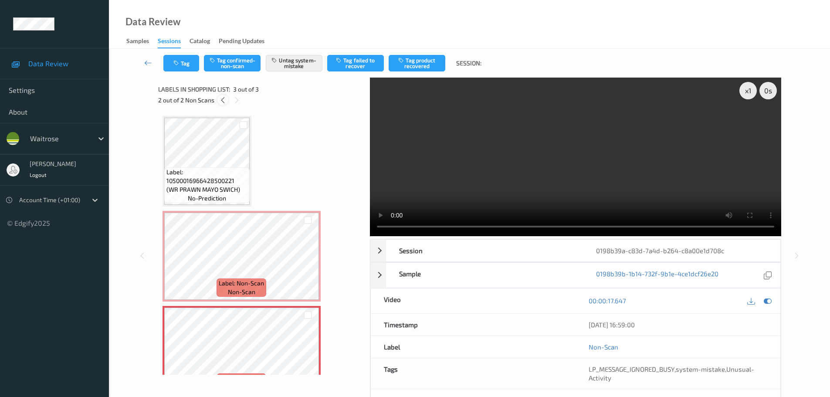
click at [227, 97] on div at bounding box center [222, 100] width 11 height 11
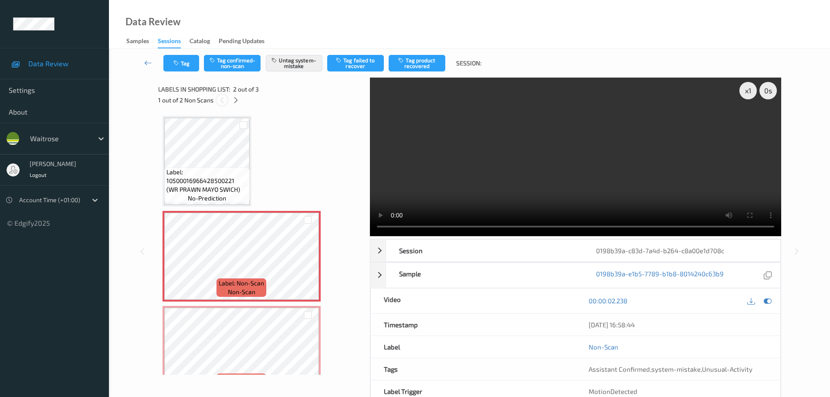
scroll to position [4, 0]
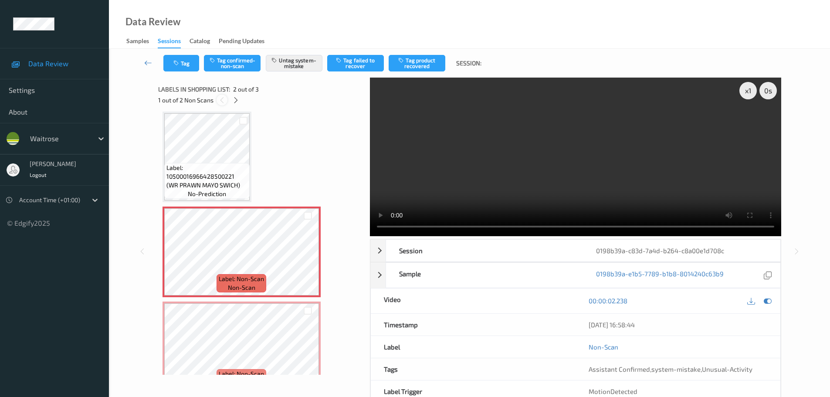
click at [227, 97] on div at bounding box center [222, 100] width 11 height 11
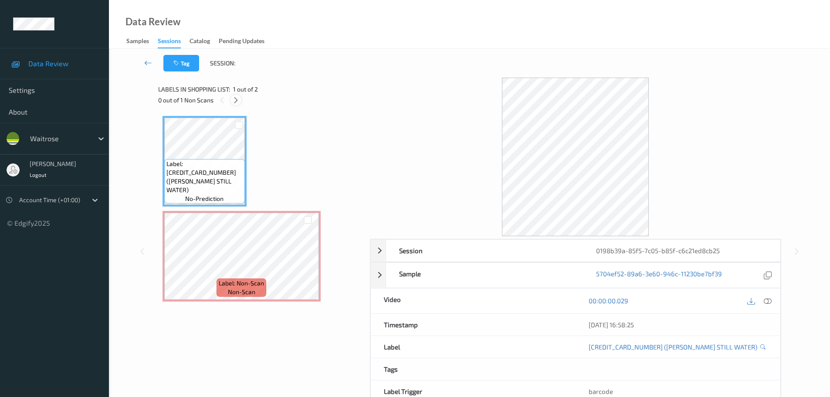
click at [235, 103] on icon at bounding box center [235, 100] width 7 height 8
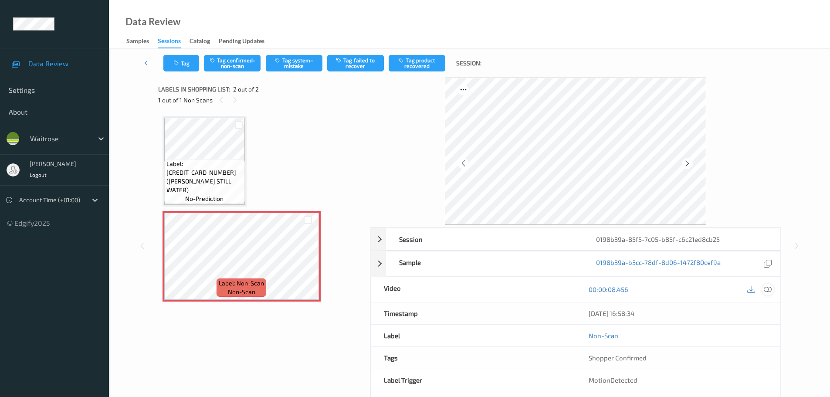
click at [770, 287] on icon at bounding box center [768, 289] width 8 height 8
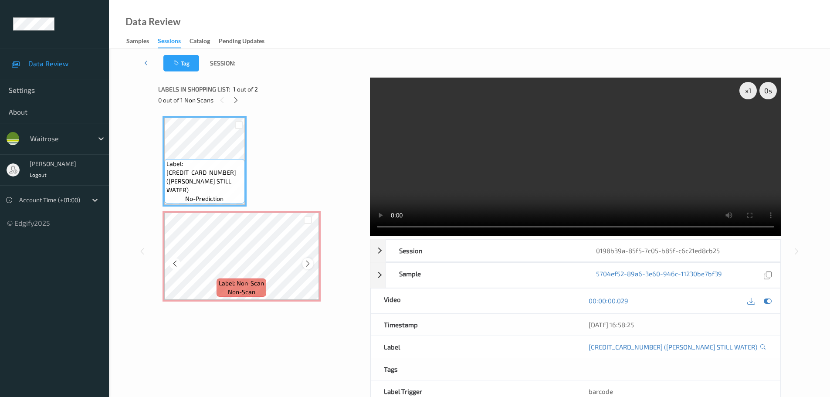
click at [304, 264] on div at bounding box center [307, 263] width 11 height 11
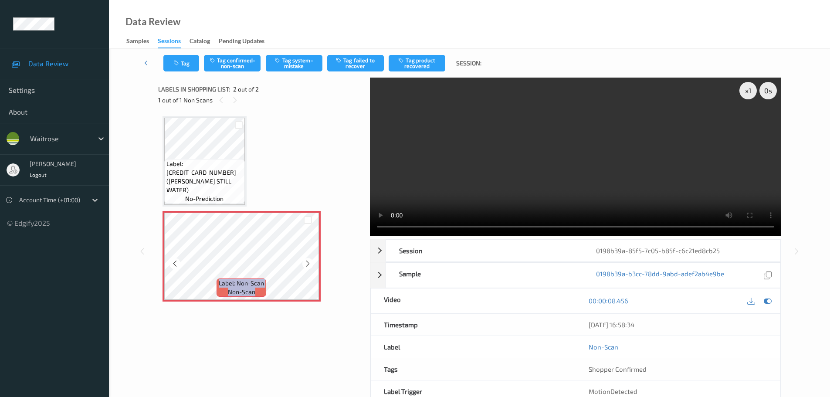
click at [304, 264] on icon at bounding box center [307, 264] width 7 height 8
click at [295, 61] on button "Tag system-mistake" at bounding box center [294, 63] width 57 height 17
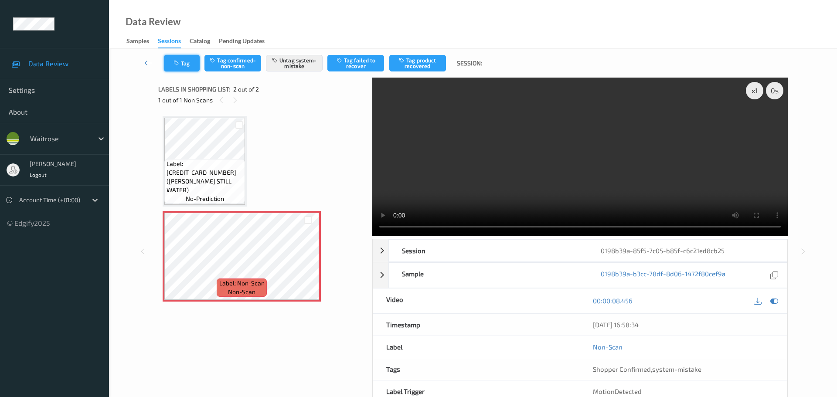
click at [184, 65] on button "Tag" at bounding box center [182, 63] width 36 height 17
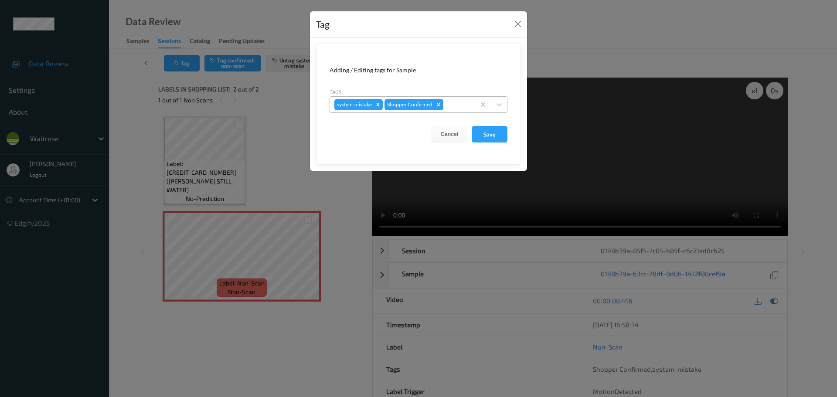
click at [457, 103] on div at bounding box center [458, 104] width 26 height 10
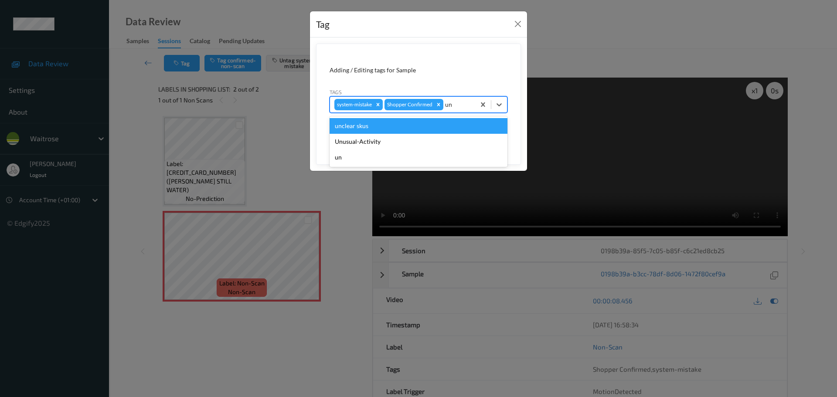
type input "unu"
click at [389, 124] on div "Unusual-Activity" at bounding box center [418, 126] width 178 height 16
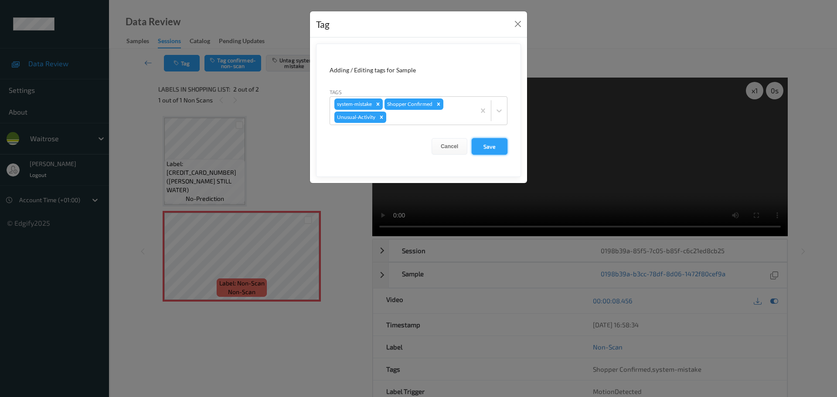
click at [489, 146] on button "Save" at bounding box center [489, 146] width 36 height 17
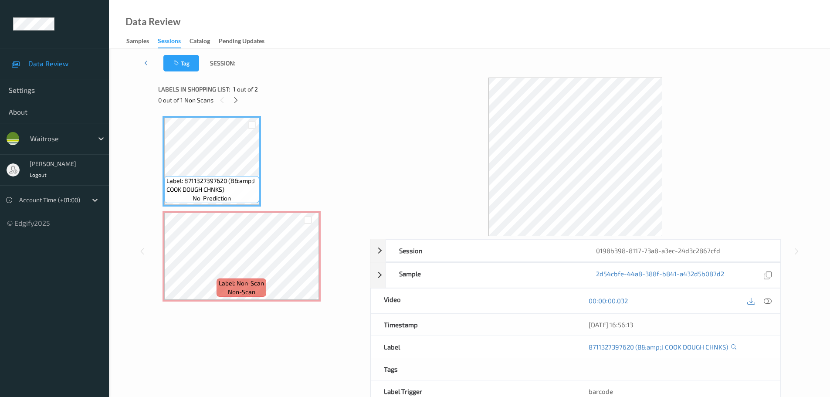
click at [242, 102] on div "0 out of 1 Non Scans" at bounding box center [261, 100] width 206 height 11
click at [237, 98] on icon at bounding box center [235, 100] width 7 height 8
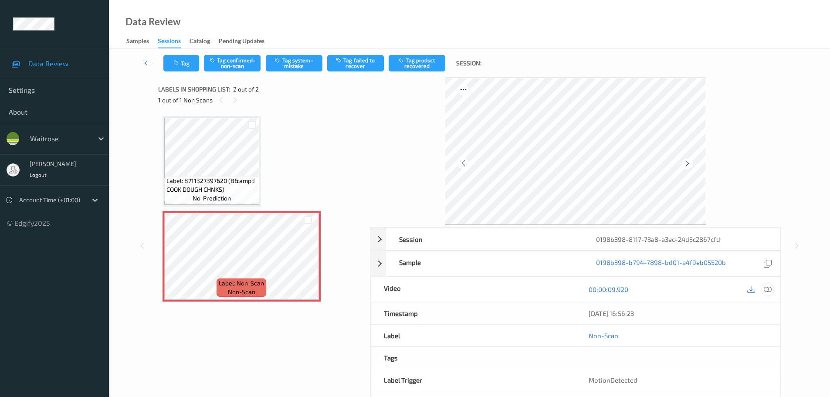
click at [767, 294] on div at bounding box center [768, 290] width 12 height 12
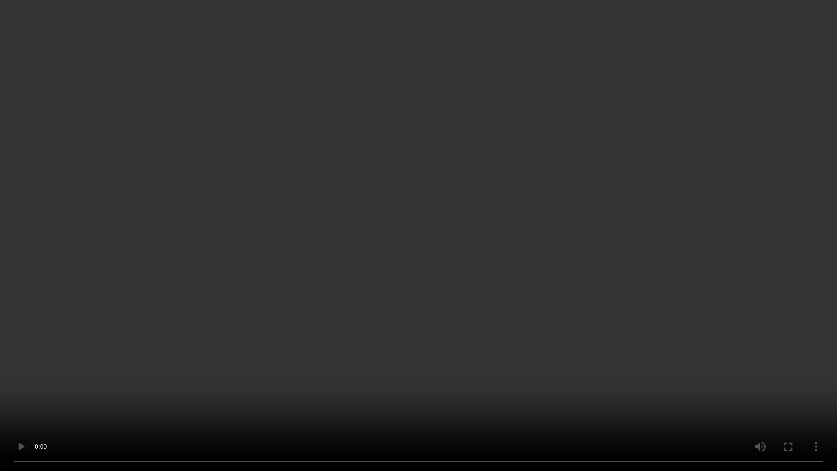
click at [416, 24] on video at bounding box center [418, 235] width 837 height 471
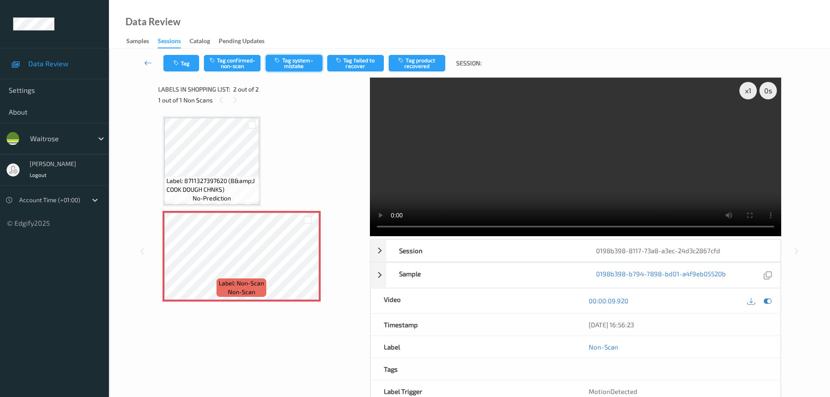
click at [291, 56] on div "Tag Tag confirmed-non-scan Tag system-mistake Tag failed to recover Tag product…" at bounding box center [469, 63] width 685 height 29
click at [291, 59] on button "Tag system-mistake" at bounding box center [294, 63] width 57 height 17
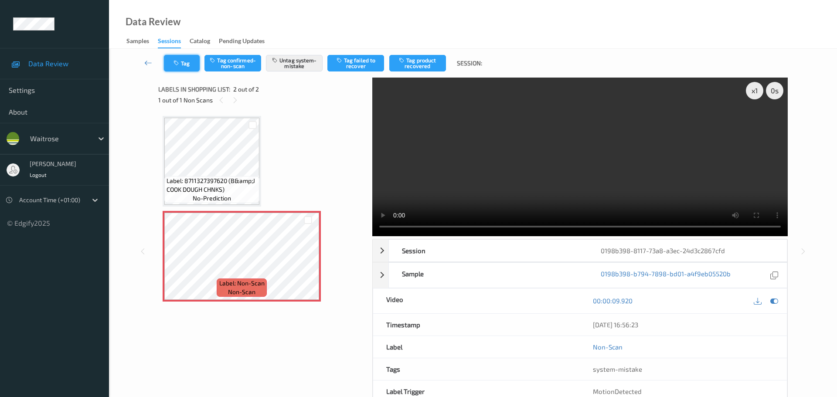
click at [183, 62] on button "Tag" at bounding box center [182, 63] width 36 height 17
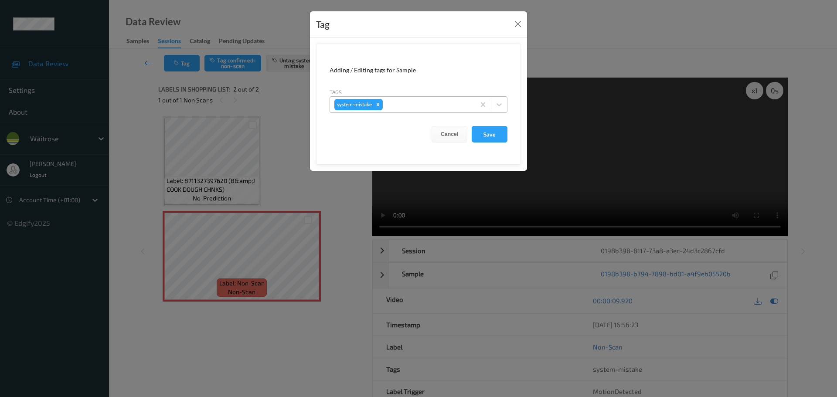
click at [423, 104] on div at bounding box center [427, 104] width 86 height 10
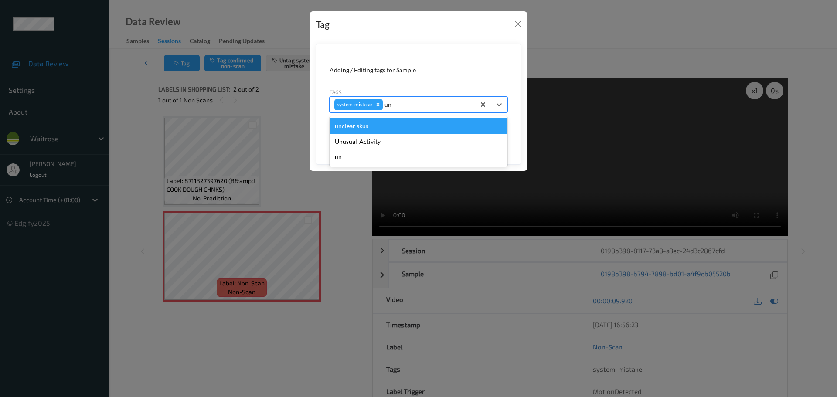
type input "unu"
click at [337, 128] on div "Unusual-Activity" at bounding box center [418, 126] width 178 height 16
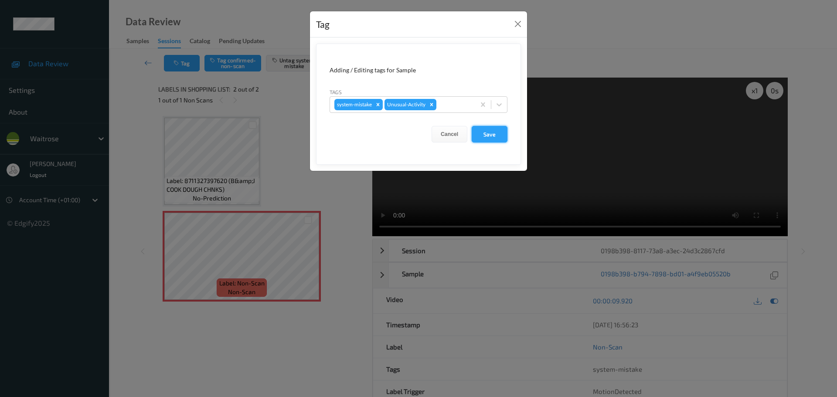
click at [501, 137] on button "Save" at bounding box center [489, 134] width 36 height 17
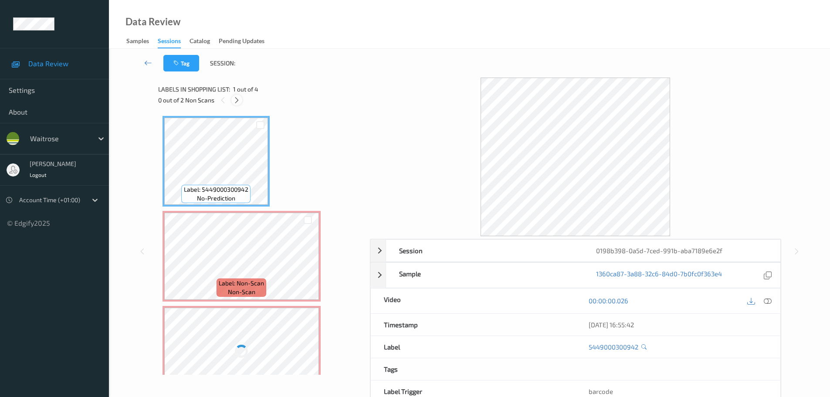
click at [238, 102] on icon at bounding box center [236, 100] width 7 height 8
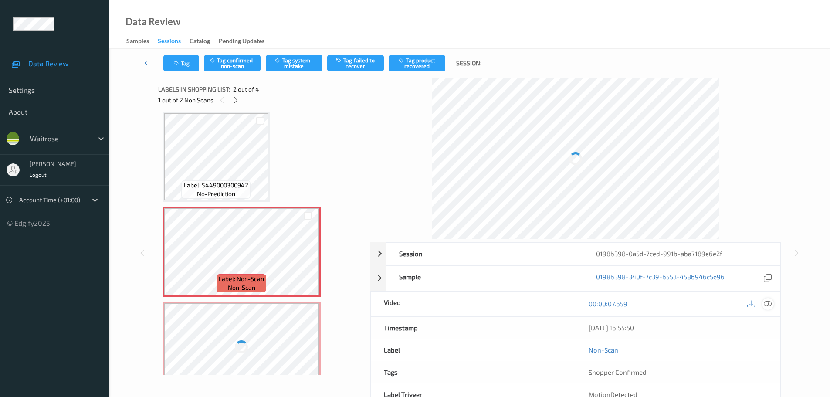
click at [769, 302] on icon at bounding box center [768, 304] width 8 height 8
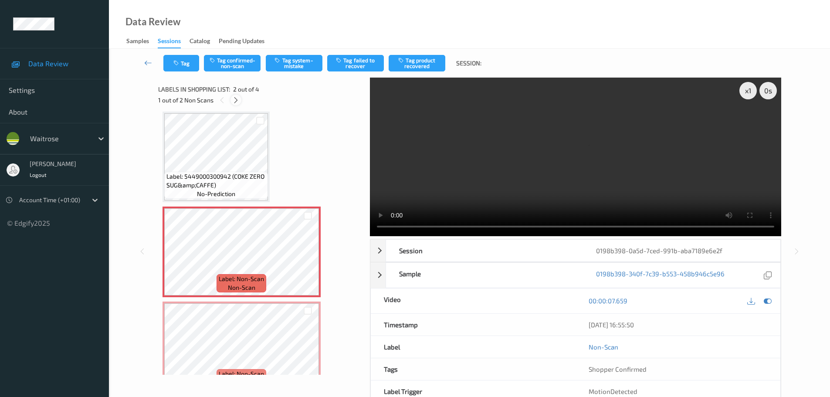
click at [235, 102] on icon at bounding box center [235, 100] width 7 height 8
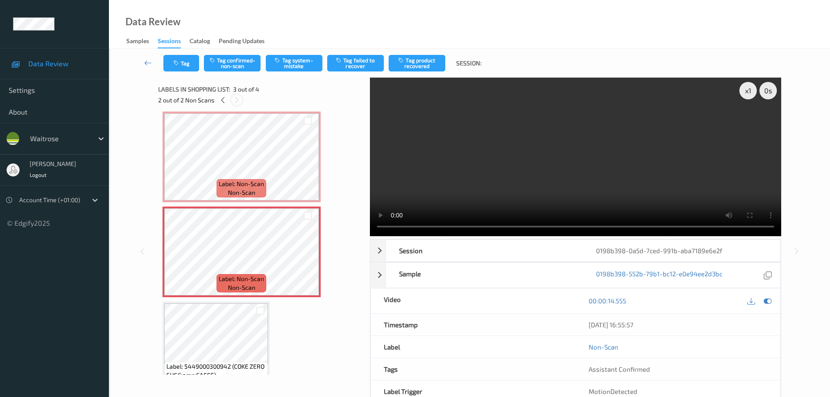
click at [234, 102] on icon at bounding box center [236, 100] width 7 height 8
click at [233, 103] on icon at bounding box center [236, 100] width 7 height 8
click at [223, 100] on icon at bounding box center [222, 100] width 7 height 8
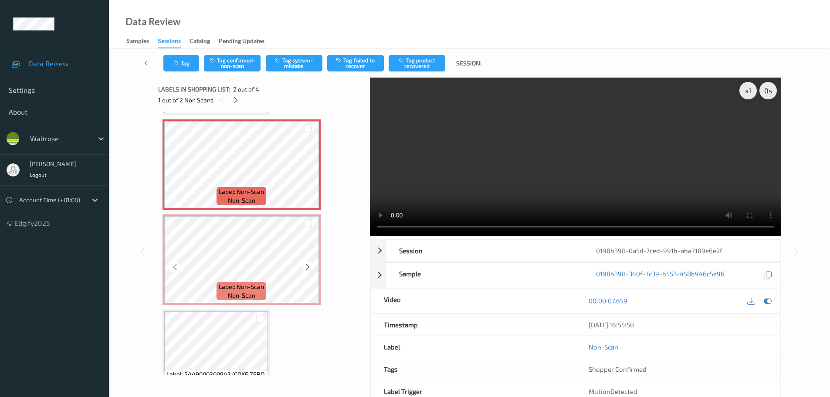
scroll to position [48, 0]
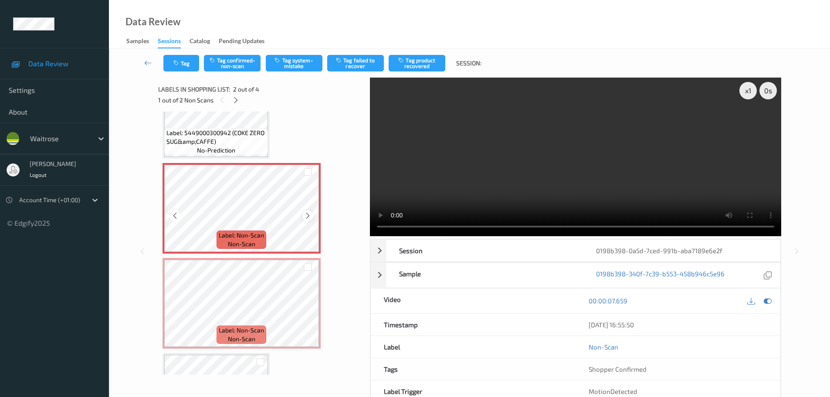
click at [308, 214] on icon at bounding box center [307, 216] width 7 height 8
click at [309, 308] on icon at bounding box center [307, 311] width 7 height 8
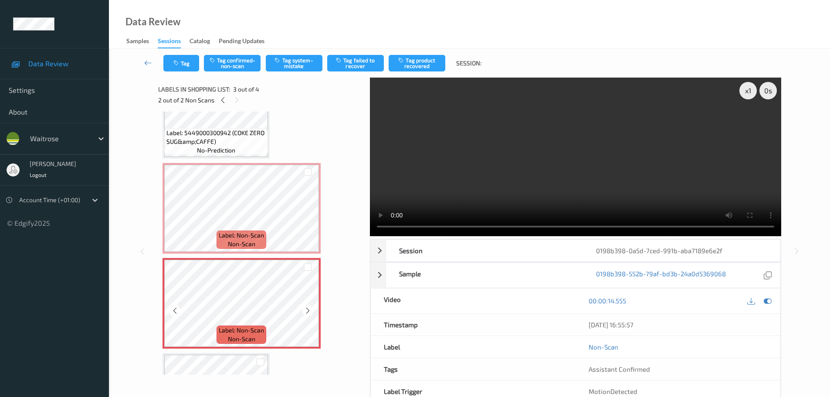
click at [309, 308] on icon at bounding box center [307, 311] width 7 height 8
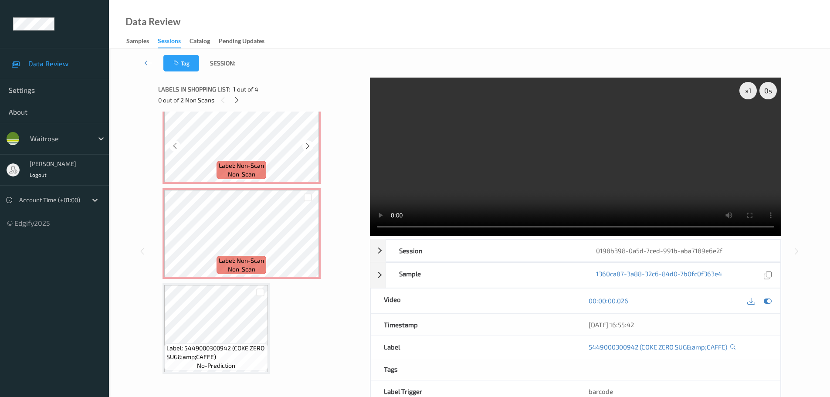
scroll to position [121, 0]
click at [309, 237] on icon at bounding box center [307, 238] width 7 height 8
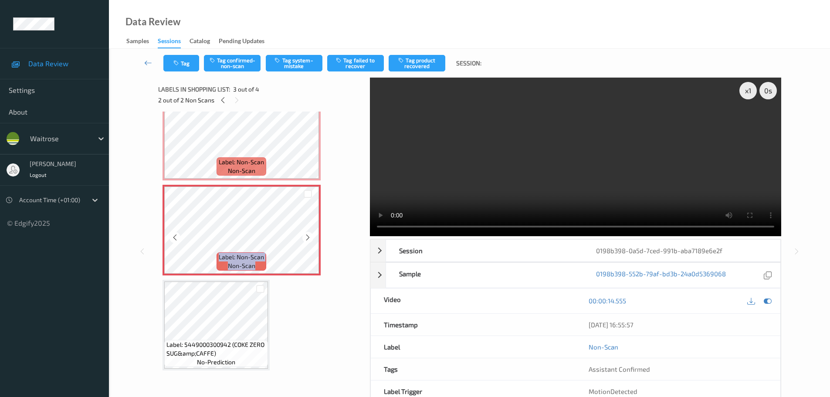
click at [309, 237] on icon at bounding box center [307, 238] width 7 height 8
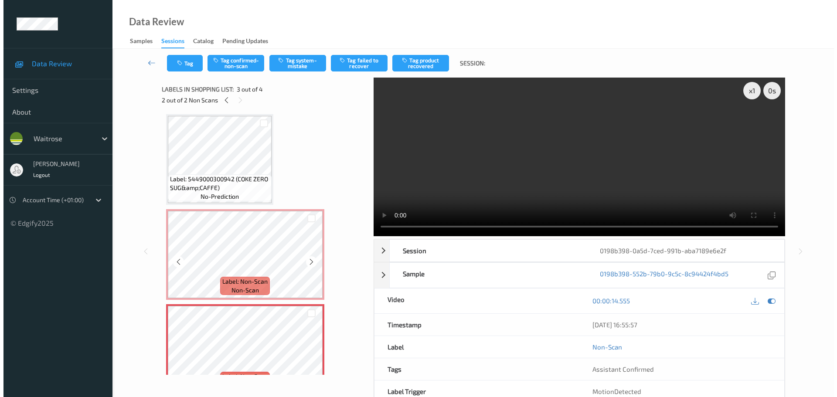
scroll to position [0, 0]
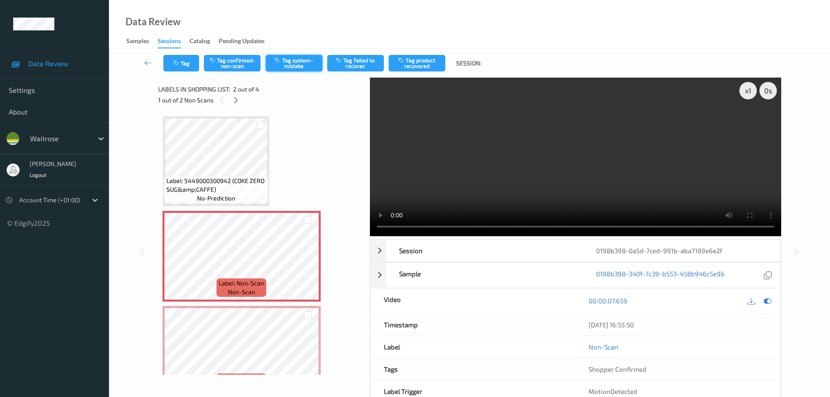
click at [298, 67] on button "Tag system-mistake" at bounding box center [294, 63] width 57 height 17
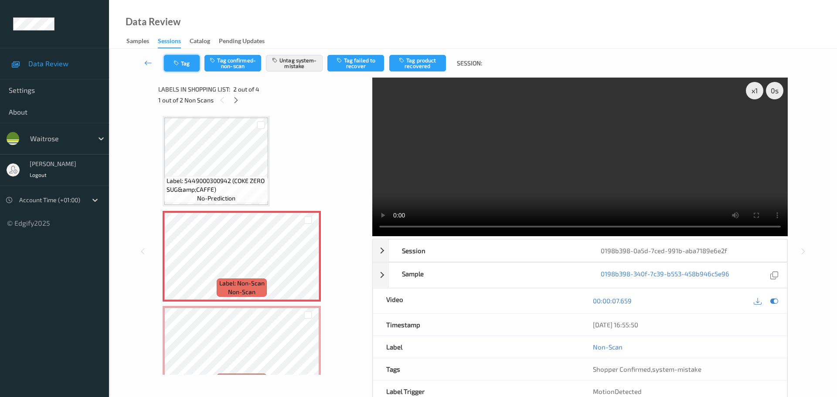
click at [189, 65] on button "Tag" at bounding box center [182, 63] width 36 height 17
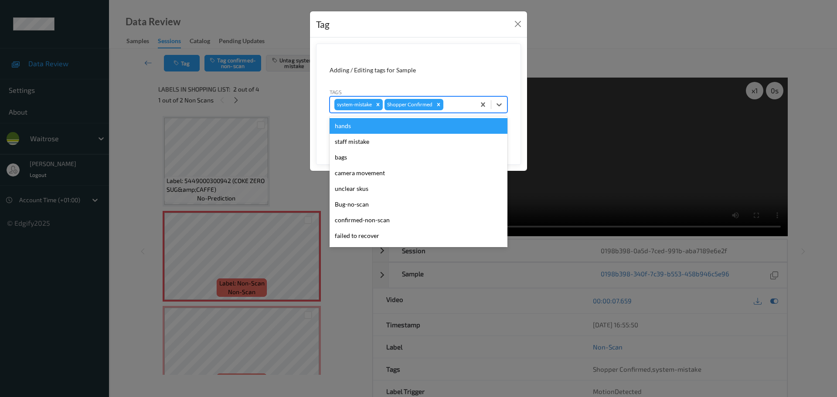
click at [459, 102] on div at bounding box center [458, 104] width 26 height 10
type input "unu"
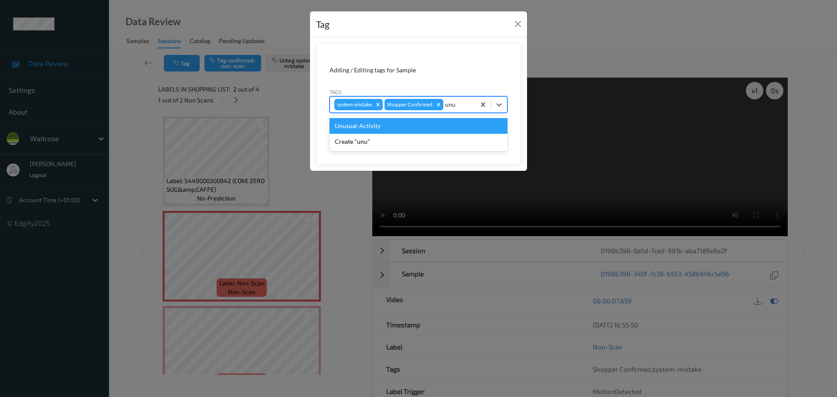
click at [417, 122] on div "Unusual-Activity" at bounding box center [418, 126] width 178 height 16
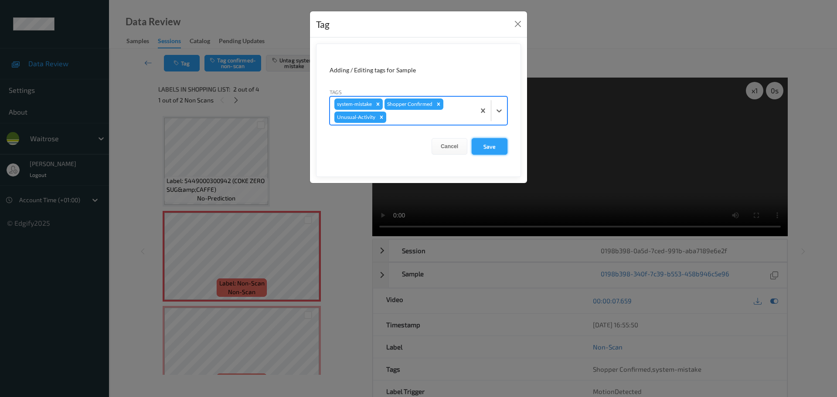
click at [486, 149] on button "Save" at bounding box center [489, 146] width 36 height 17
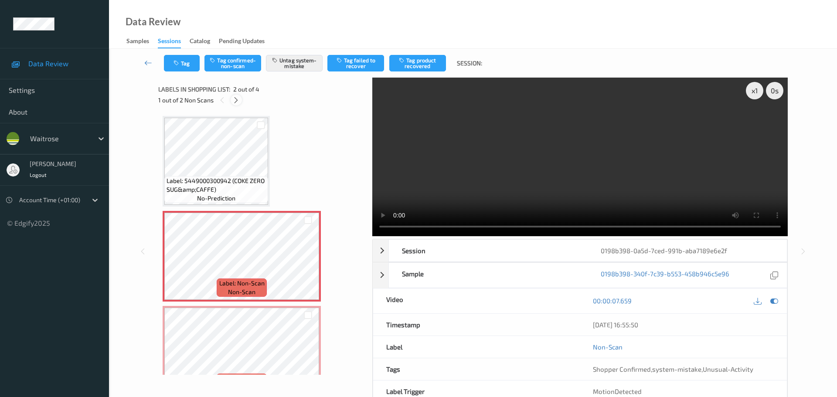
click at [233, 100] on icon at bounding box center [235, 100] width 7 height 8
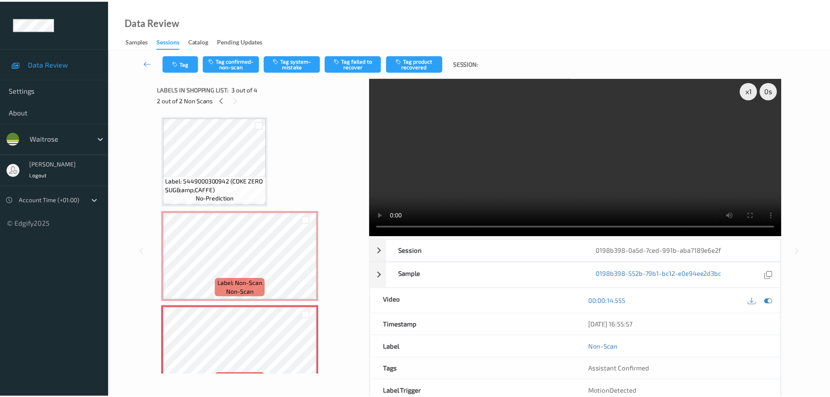
scroll to position [99, 0]
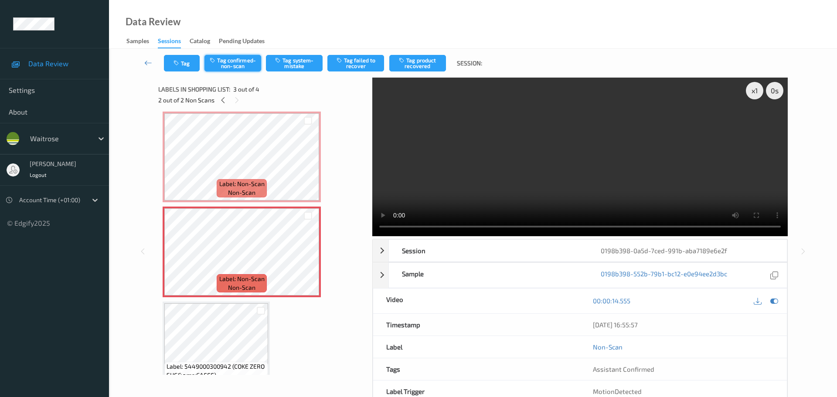
click at [241, 63] on button "Tag confirmed-non-scan" at bounding box center [232, 63] width 57 height 17
click at [429, 62] on button "Tag product recovered" at bounding box center [417, 63] width 57 height 17
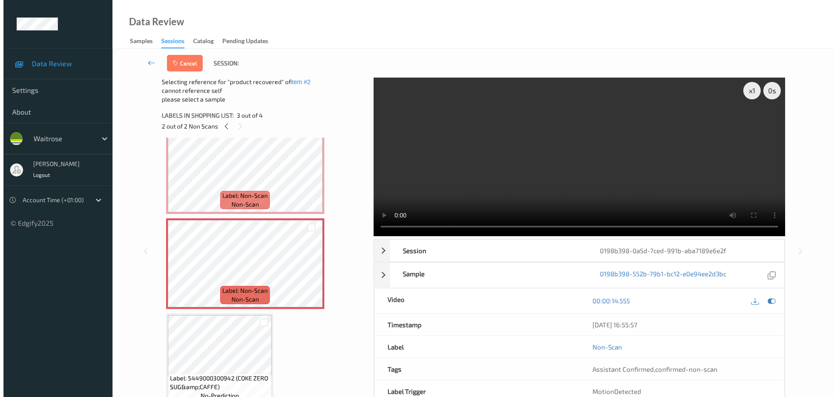
scroll to position [121, 0]
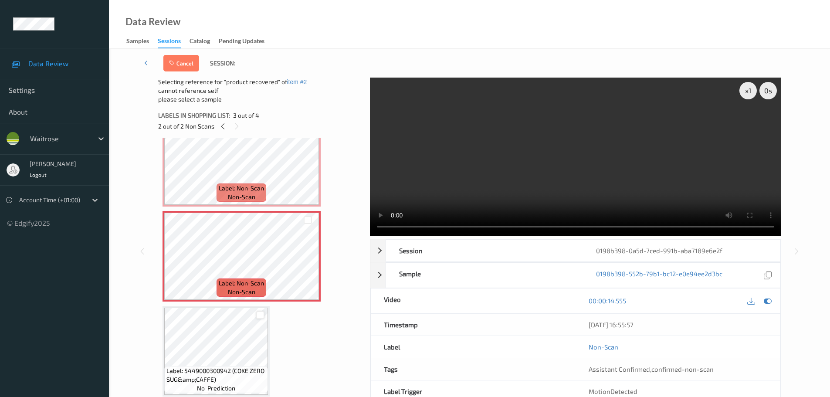
click at [257, 316] on div at bounding box center [260, 315] width 8 height 8
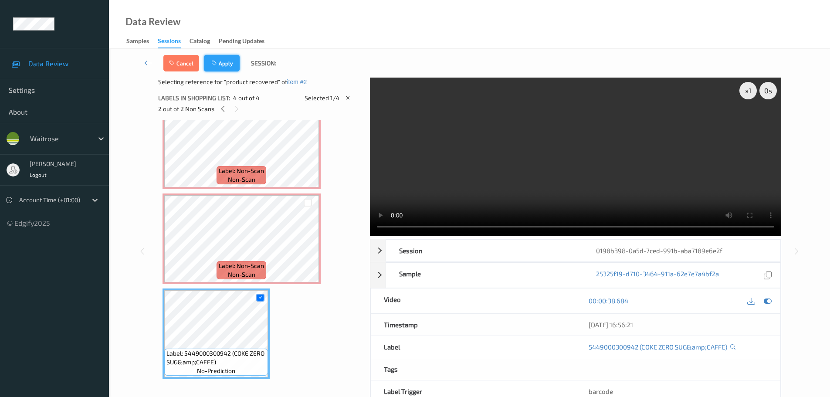
click at [230, 56] on button "Apply" at bounding box center [222, 63] width 36 height 17
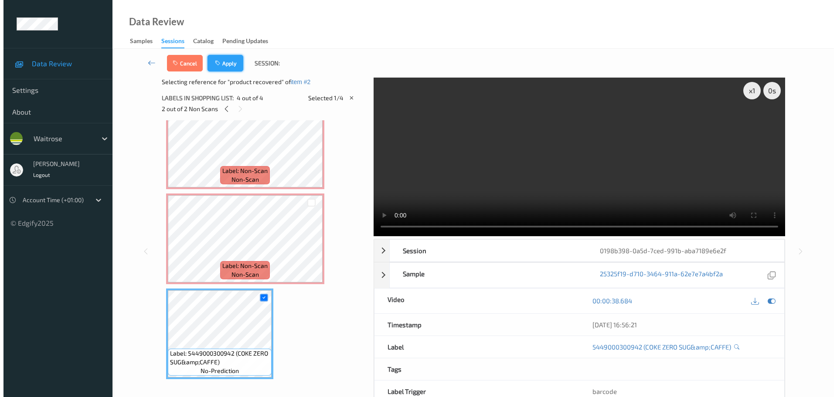
scroll to position [99, 0]
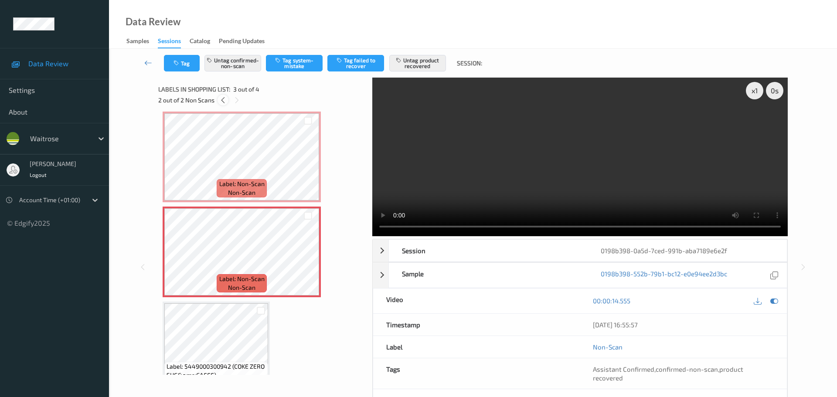
click at [225, 100] on icon at bounding box center [222, 100] width 7 height 8
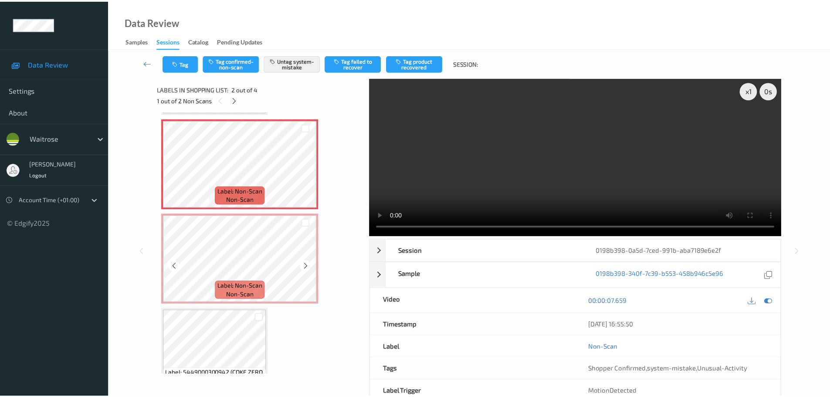
scroll to position [78, 0]
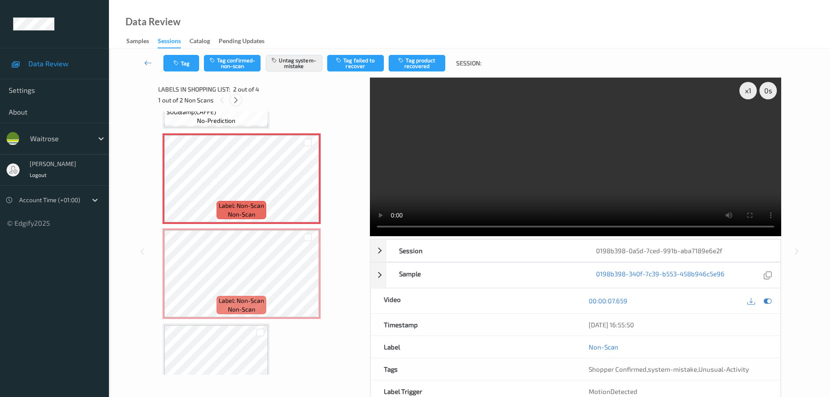
click at [231, 97] on div at bounding box center [235, 100] width 11 height 11
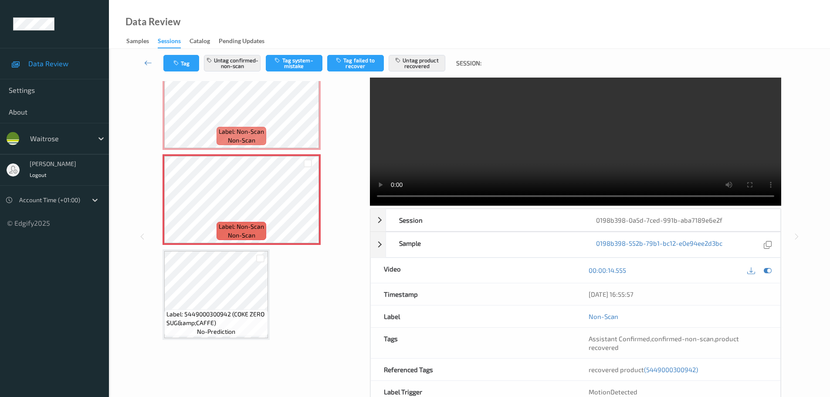
scroll to position [0, 0]
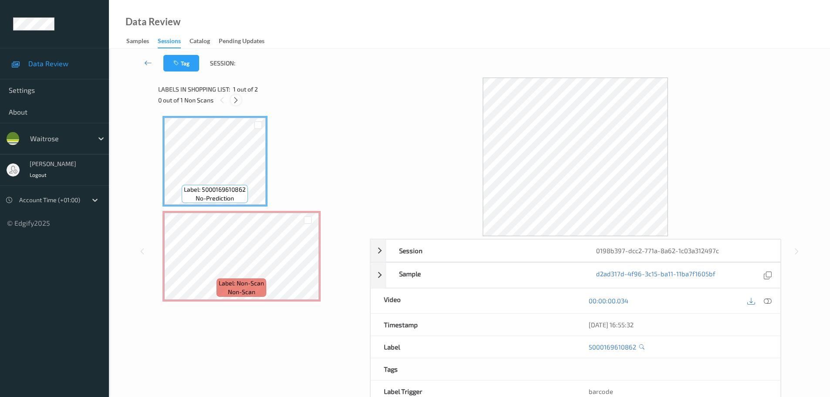
click at [235, 101] on icon at bounding box center [235, 100] width 7 height 8
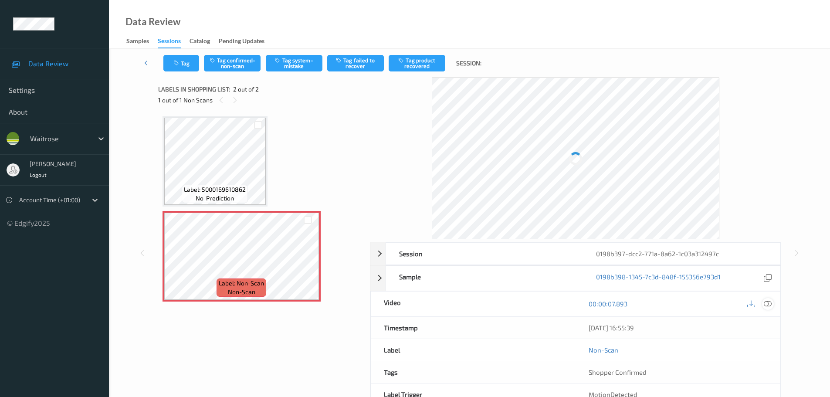
click at [766, 302] on icon at bounding box center [768, 304] width 8 height 8
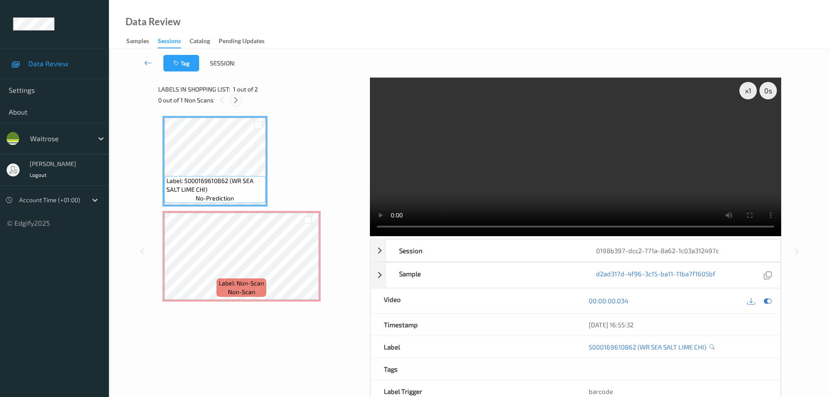
click at [235, 98] on icon at bounding box center [235, 100] width 7 height 8
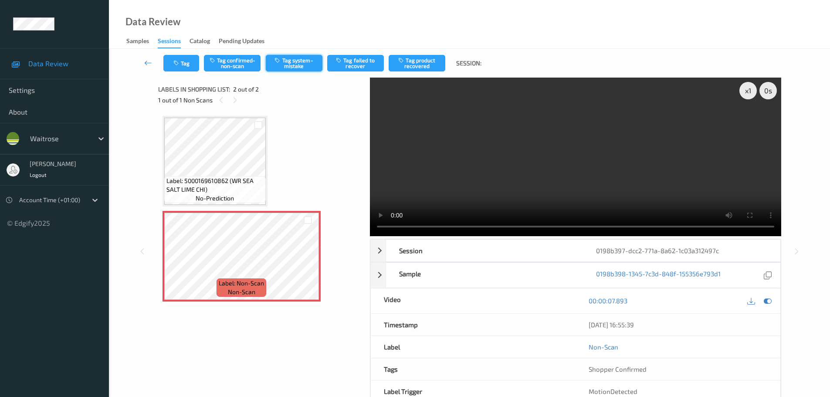
click at [308, 70] on button "Tag system-mistake" at bounding box center [294, 63] width 57 height 17
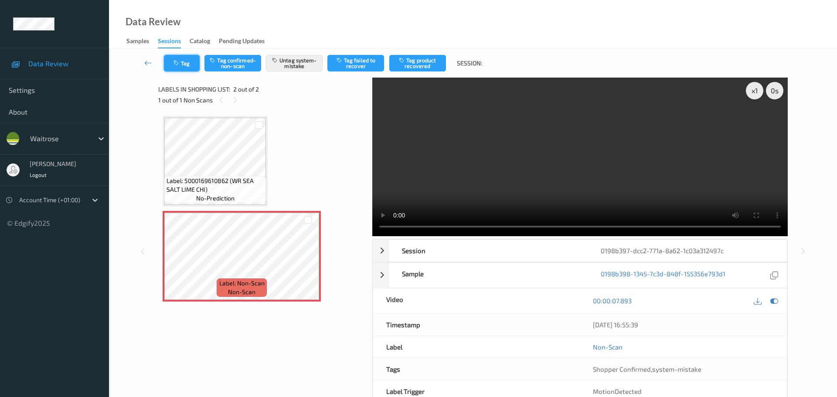
click at [186, 62] on button "Tag" at bounding box center [182, 63] width 36 height 17
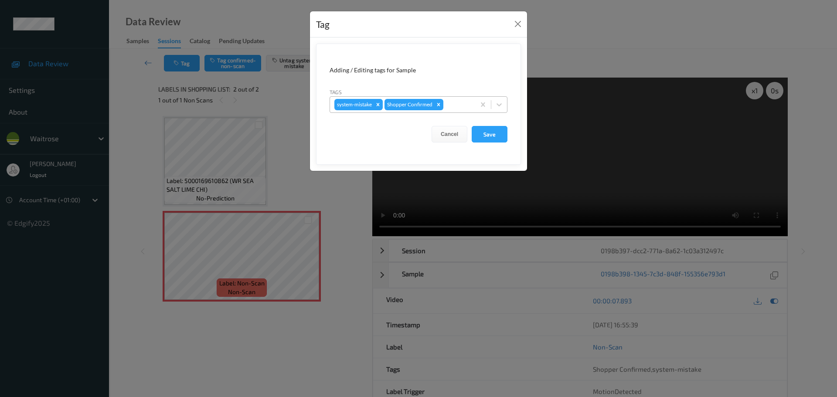
click at [470, 103] on div at bounding box center [458, 104] width 26 height 10
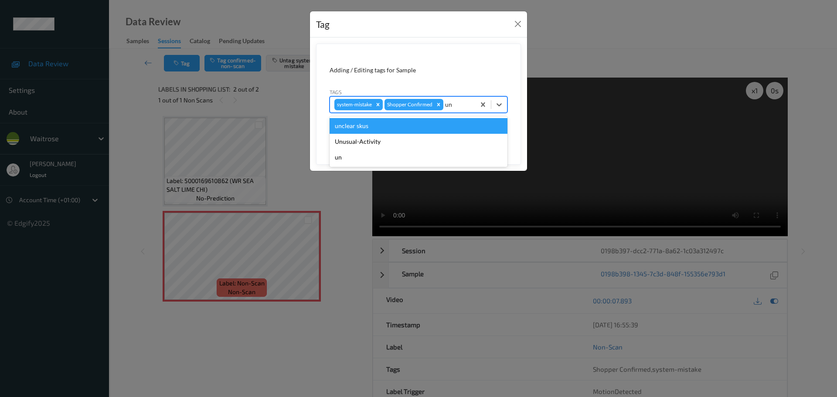
type input "unu"
click at [374, 124] on div "Unusual-Activity" at bounding box center [418, 126] width 178 height 16
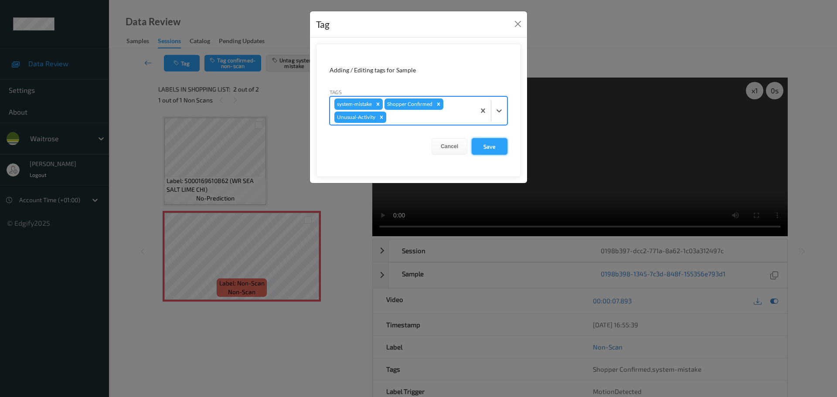
click at [484, 145] on button "Save" at bounding box center [489, 146] width 36 height 17
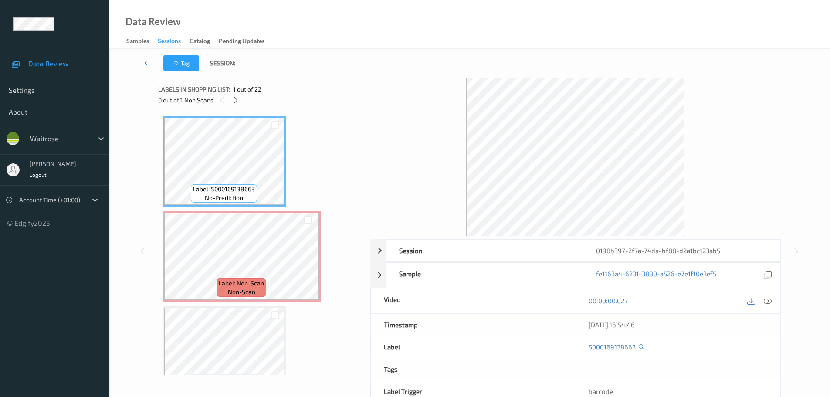
drag, startPoint x: 234, startPoint y: 99, endPoint x: 234, endPoint y: 107, distance: 8.3
click at [234, 99] on icon at bounding box center [235, 100] width 7 height 8
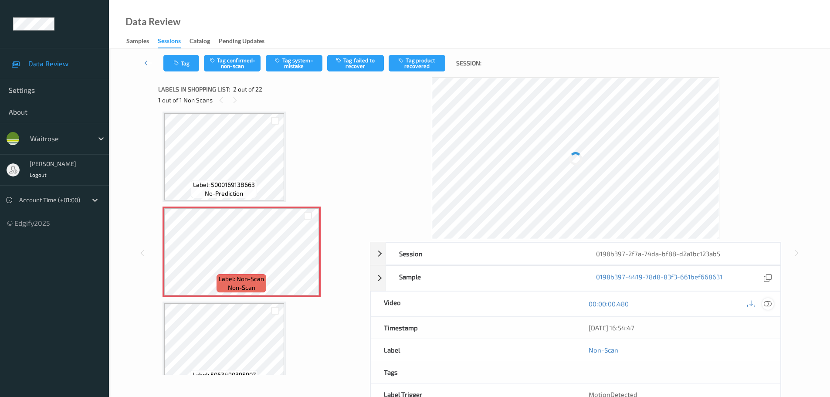
click at [766, 301] on icon at bounding box center [768, 304] width 8 height 8
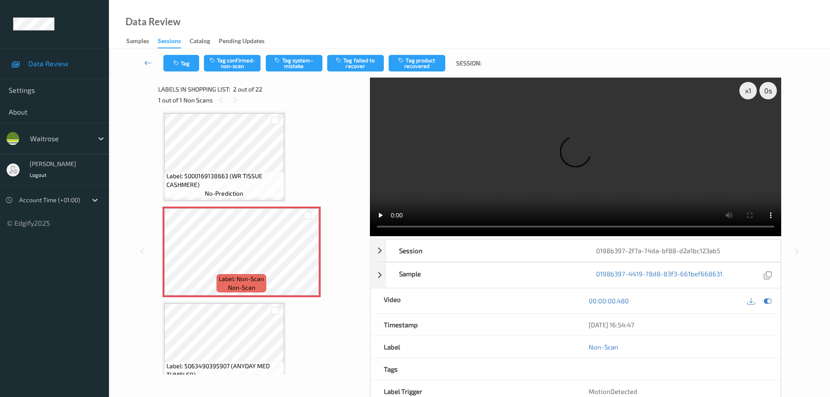
scroll to position [0, 0]
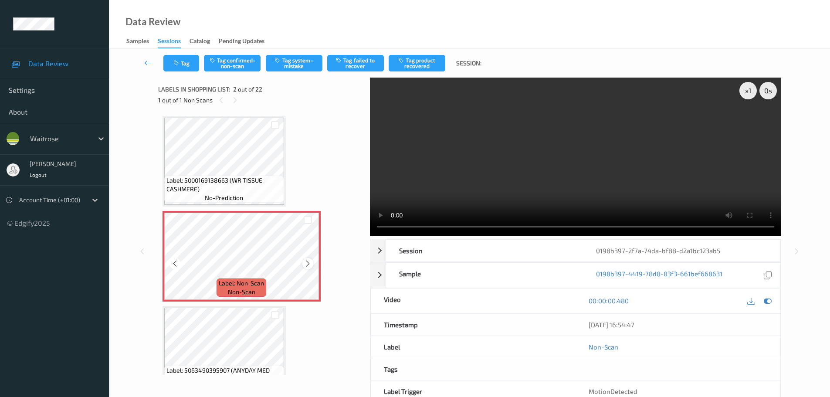
click at [305, 262] on icon at bounding box center [307, 264] width 7 height 8
click at [306, 263] on icon at bounding box center [307, 264] width 7 height 8
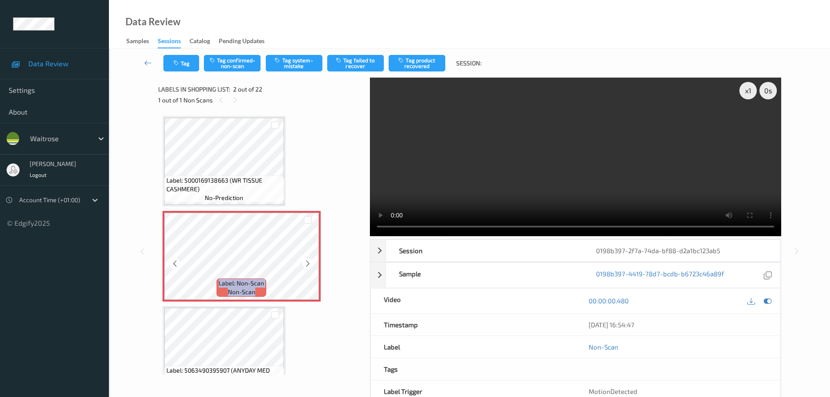
click at [306, 263] on icon at bounding box center [307, 264] width 7 height 8
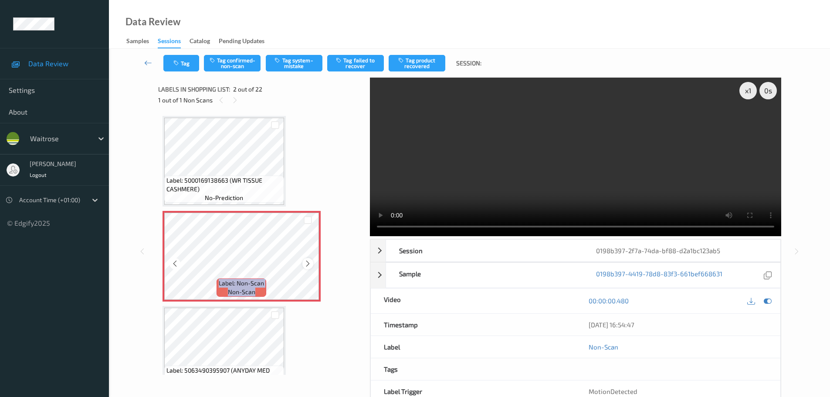
click at [308, 264] on icon at bounding box center [307, 264] width 7 height 8
click at [303, 267] on div at bounding box center [307, 263] width 11 height 11
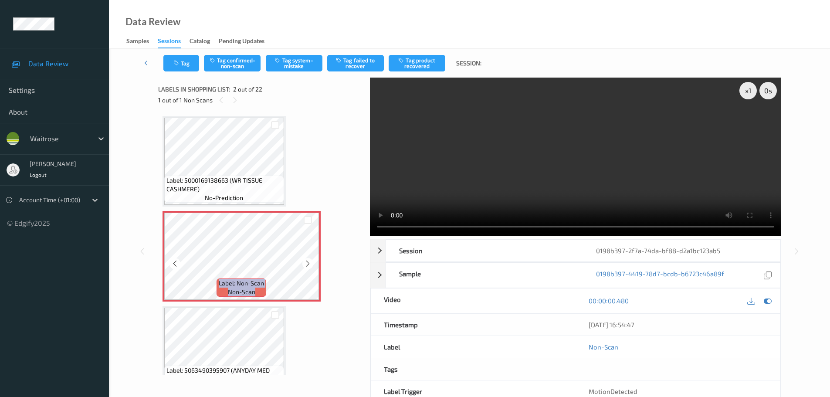
click at [303, 267] on div at bounding box center [307, 263] width 11 height 11
click at [305, 267] on div at bounding box center [307, 263] width 11 height 11
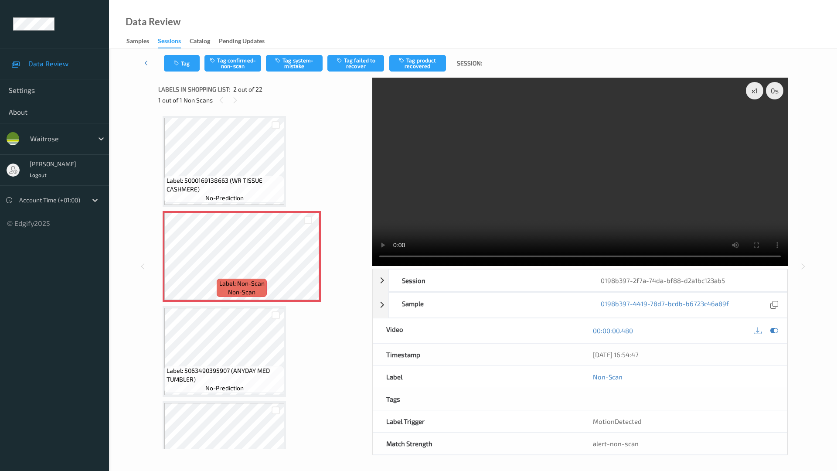
click at [372, 266] on video at bounding box center [579, 172] width 415 height 188
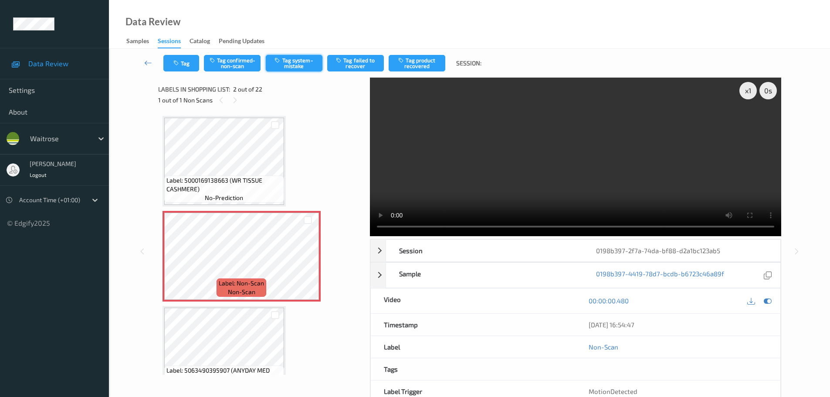
click at [303, 68] on button "Tag system-mistake" at bounding box center [294, 63] width 57 height 17
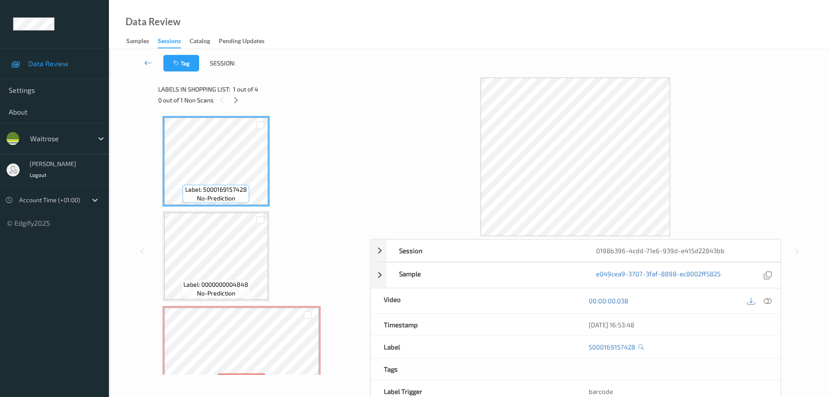
drag, startPoint x: 236, startPoint y: 99, endPoint x: 244, endPoint y: 104, distance: 9.8
click at [236, 102] on icon at bounding box center [235, 100] width 7 height 8
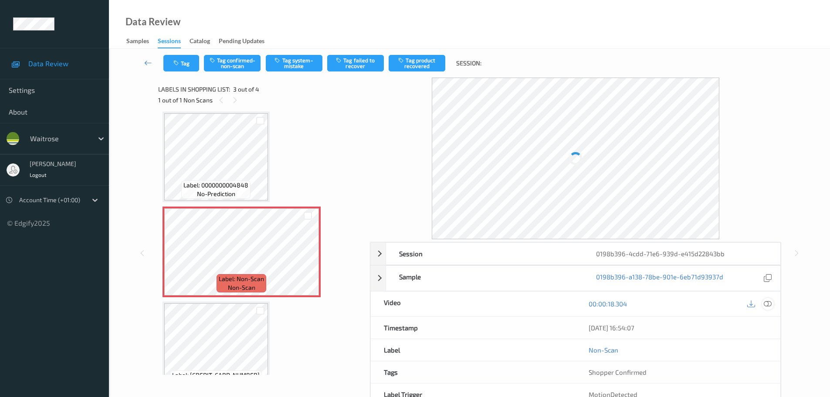
click at [769, 303] on icon at bounding box center [768, 304] width 8 height 8
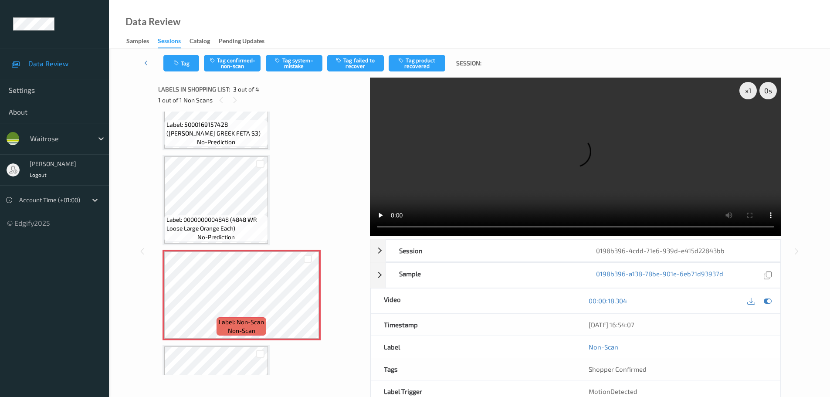
scroll to position [87, 0]
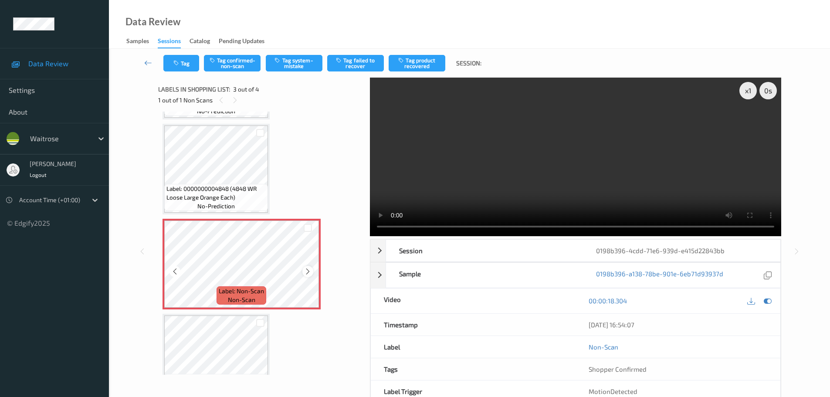
click at [305, 273] on icon at bounding box center [307, 272] width 7 height 8
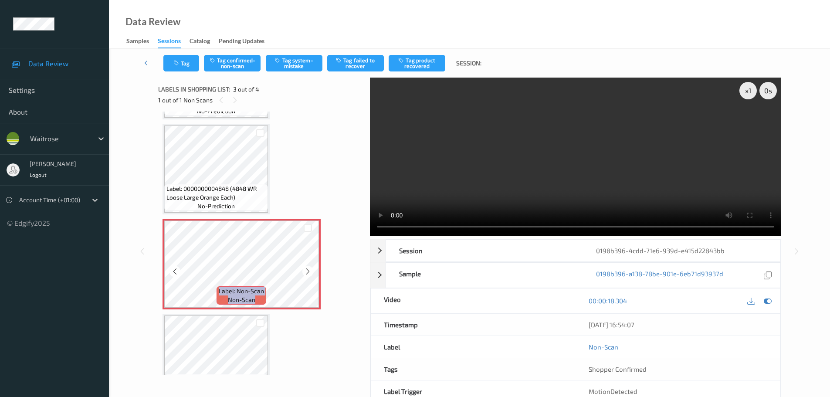
click at [305, 273] on icon at bounding box center [307, 272] width 7 height 8
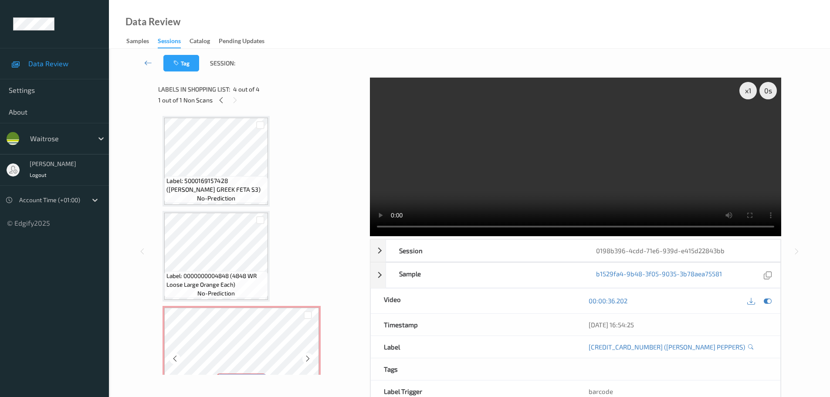
scroll to position [121, 0]
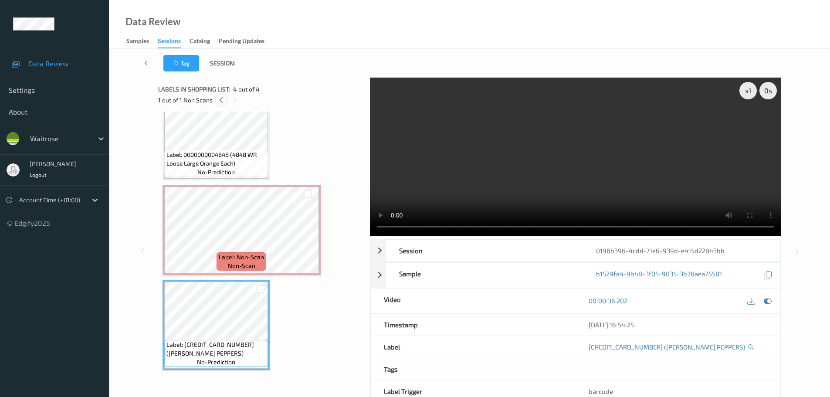
click at [222, 99] on icon at bounding box center [220, 100] width 7 height 8
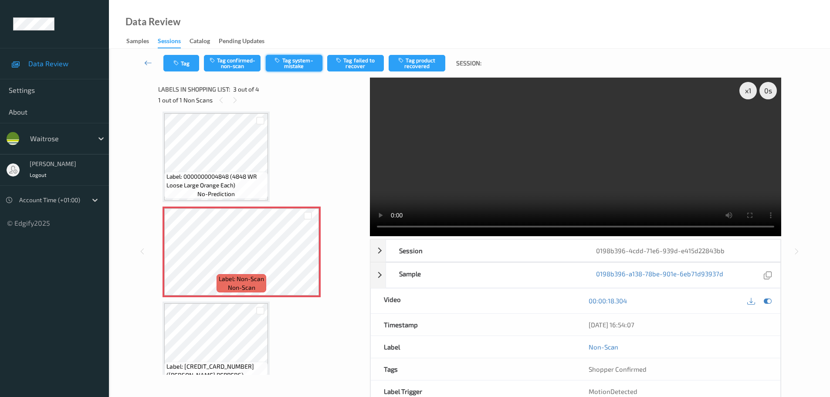
click at [290, 67] on button "Tag system-mistake" at bounding box center [294, 63] width 57 height 17
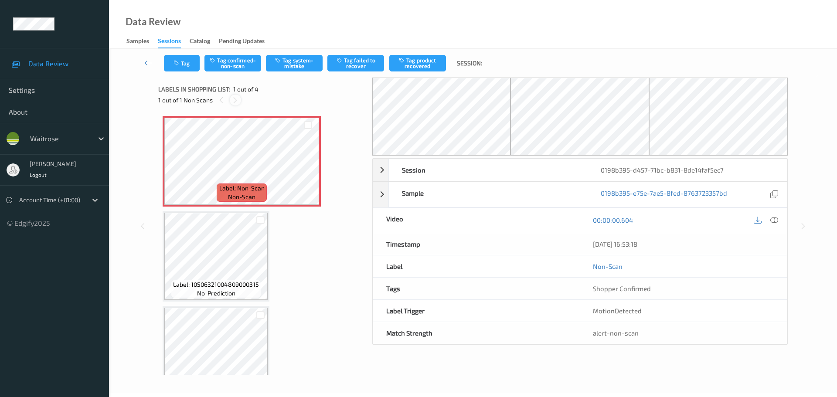
click at [231, 102] on icon at bounding box center [234, 100] width 7 height 8
click at [777, 221] on icon at bounding box center [774, 220] width 8 height 8
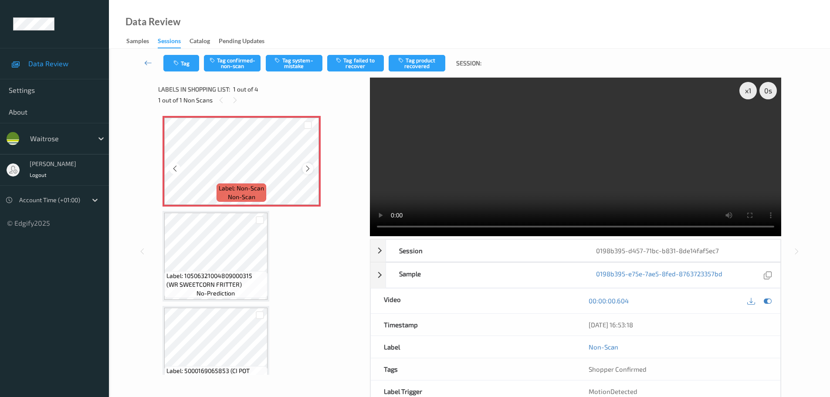
click at [308, 165] on icon at bounding box center [307, 169] width 7 height 8
click at [245, 69] on button "Tag confirmed-non-scan" at bounding box center [232, 63] width 57 height 17
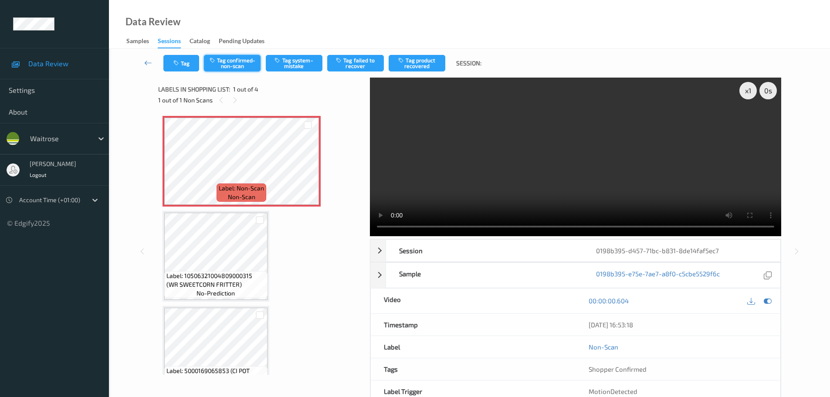
click at [247, 60] on button "Tag confirmed-non-scan" at bounding box center [232, 63] width 57 height 17
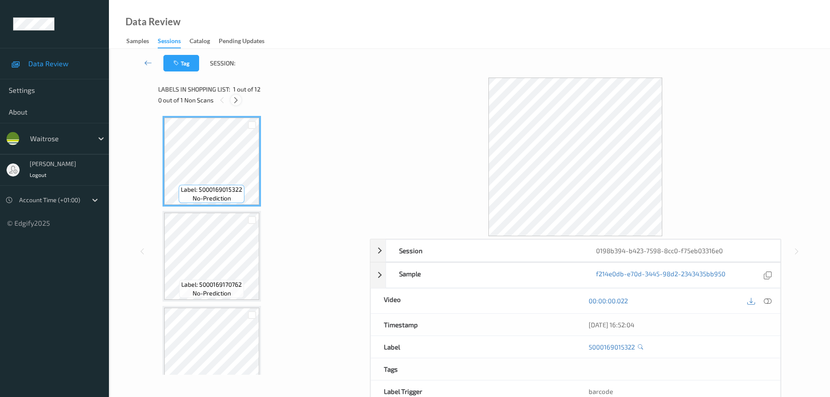
click at [237, 105] on div at bounding box center [235, 100] width 11 height 11
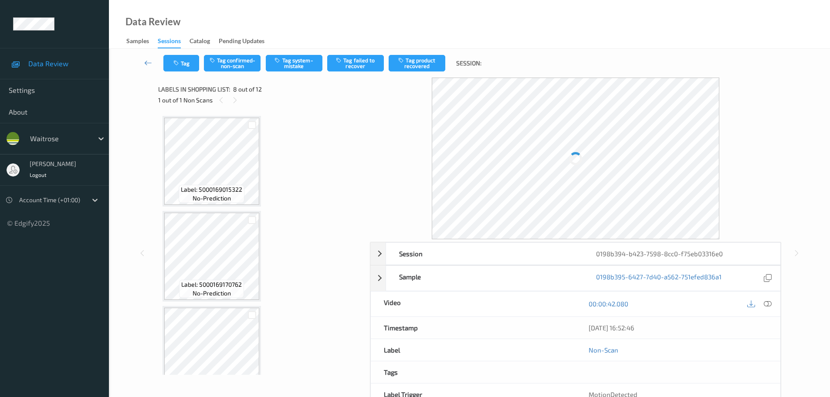
scroll to position [574, 0]
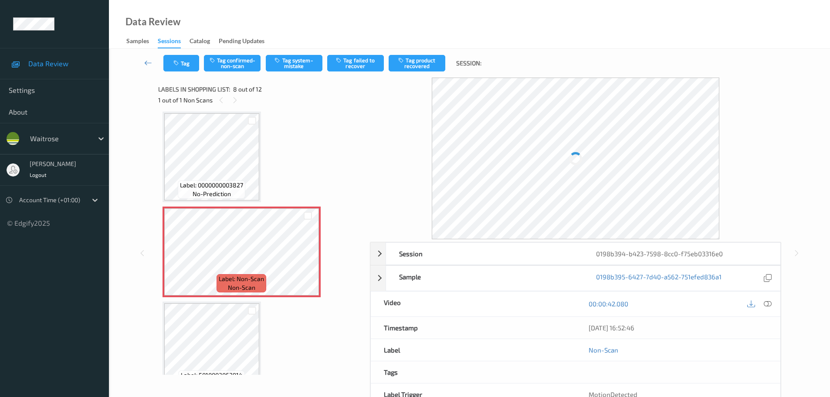
drag, startPoint x: 769, startPoint y: 302, endPoint x: 764, endPoint y: 299, distance: 6.4
click at [769, 302] on icon at bounding box center [768, 304] width 8 height 8
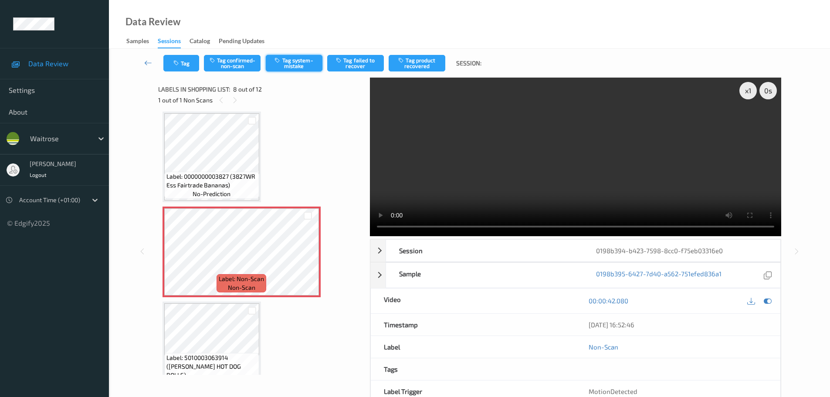
click at [289, 61] on button "Tag system-mistake" at bounding box center [294, 63] width 57 height 17
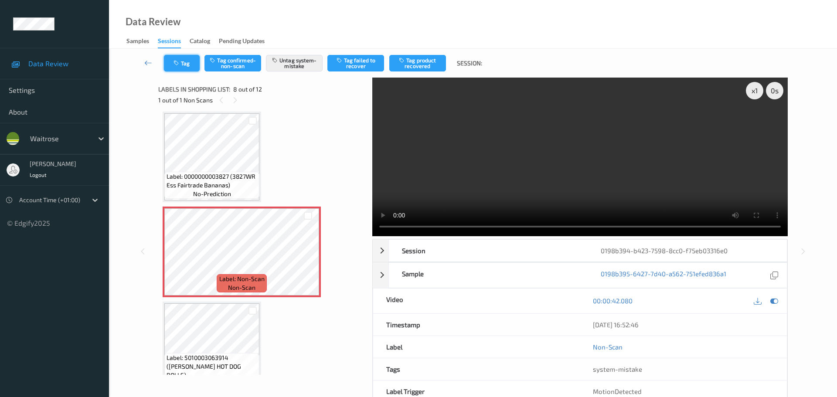
click at [191, 64] on button "Tag" at bounding box center [182, 63] width 36 height 17
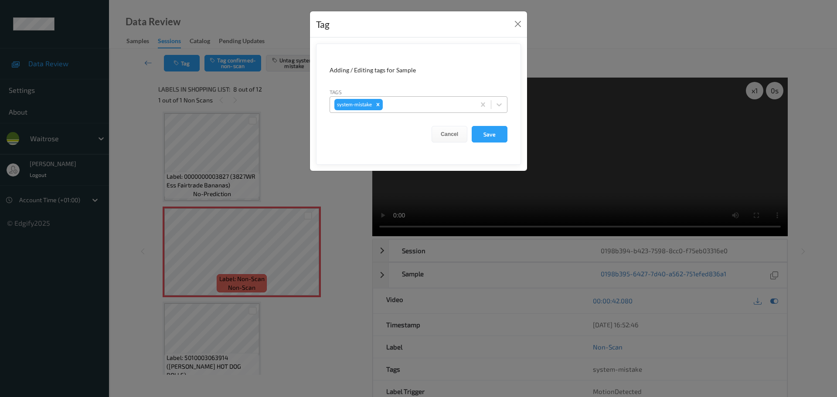
click at [398, 105] on div at bounding box center [427, 104] width 86 height 10
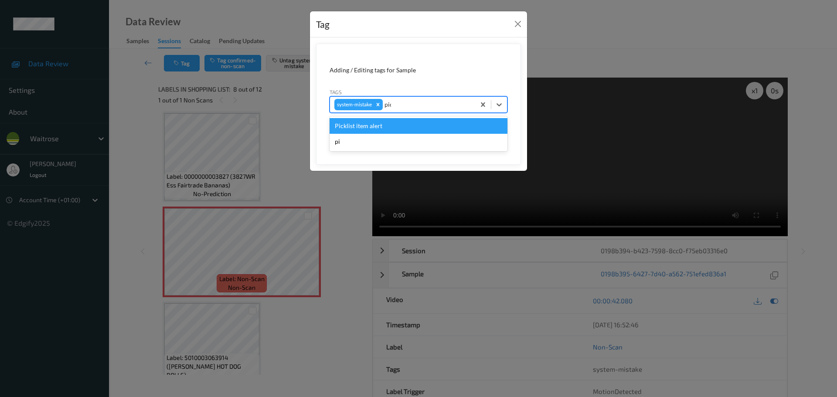
type input "pick"
click at [367, 122] on div "Picklist item alert" at bounding box center [418, 126] width 178 height 16
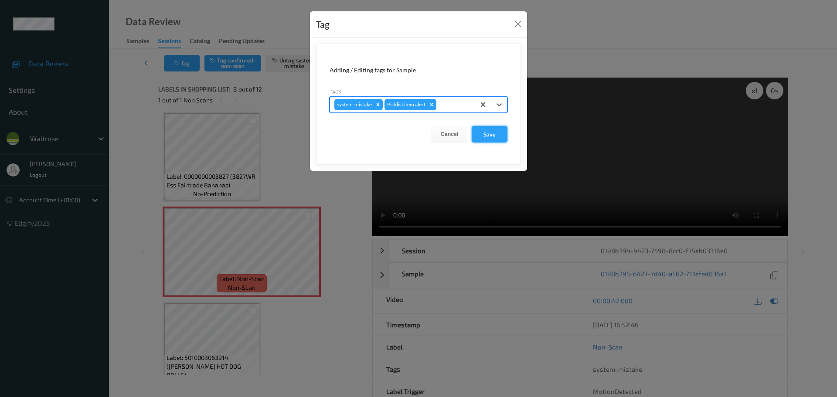
click at [495, 140] on button "Save" at bounding box center [489, 134] width 36 height 17
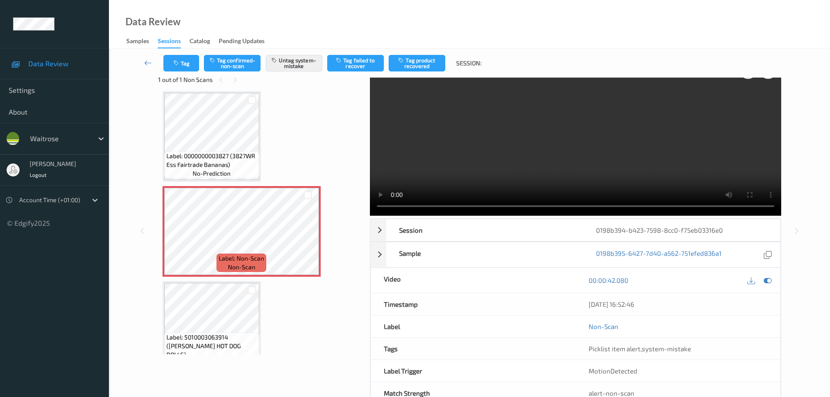
scroll to position [0, 0]
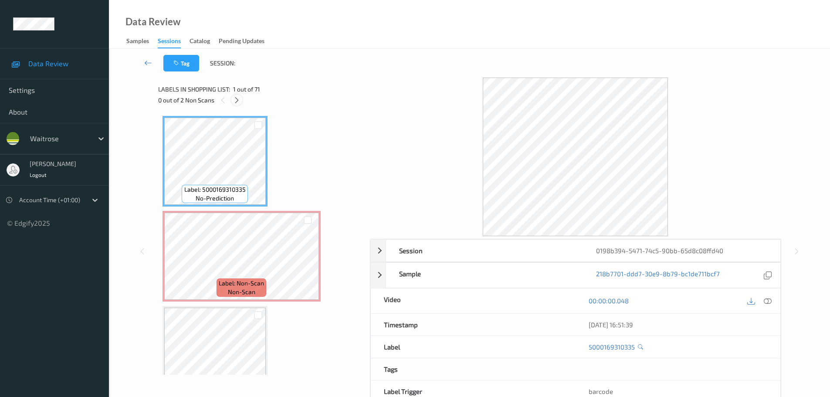
click at [237, 98] on icon at bounding box center [236, 100] width 7 height 8
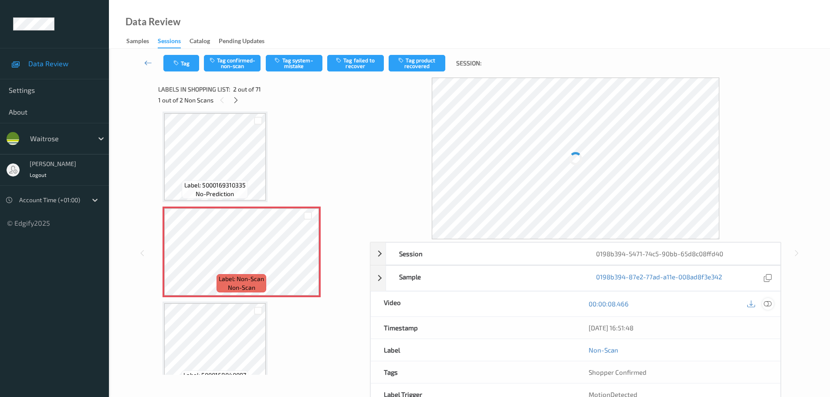
click at [768, 301] on icon at bounding box center [768, 304] width 8 height 8
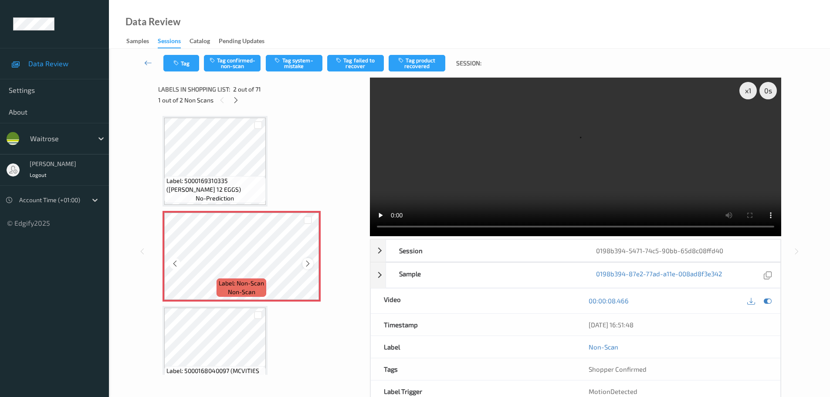
scroll to position [44, 0]
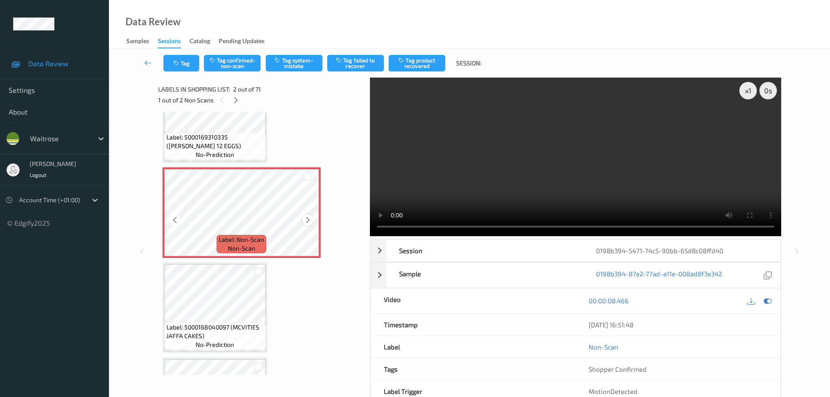
click at [304, 224] on icon at bounding box center [307, 220] width 7 height 8
click at [308, 222] on icon at bounding box center [307, 220] width 7 height 8
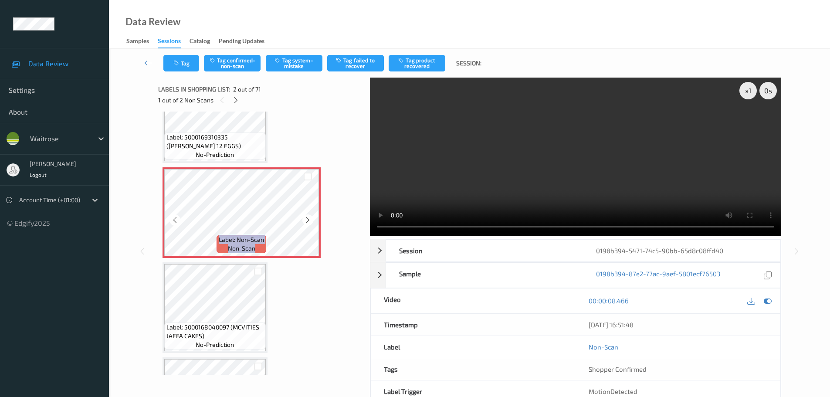
click at [308, 222] on icon at bounding box center [307, 220] width 7 height 8
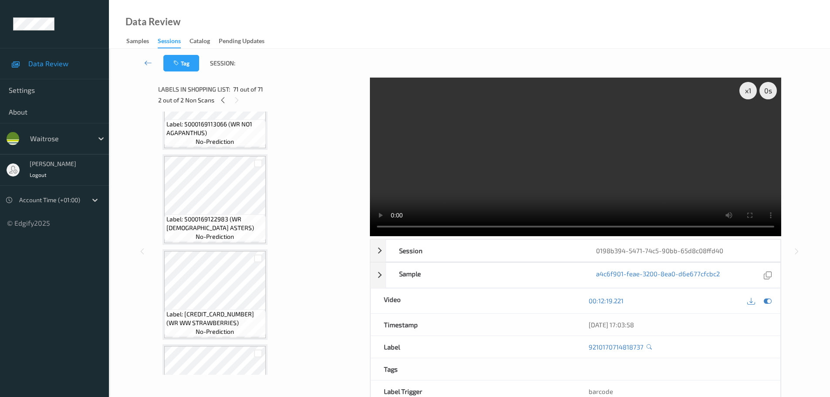
scroll to position [6093, 0]
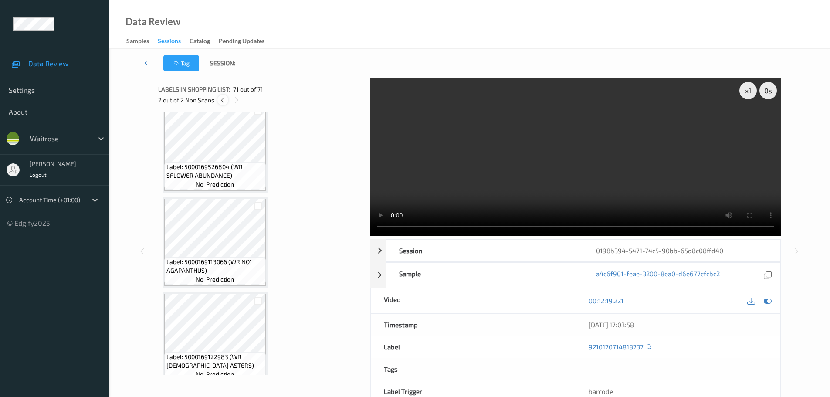
click at [224, 101] on icon at bounding box center [222, 100] width 7 height 8
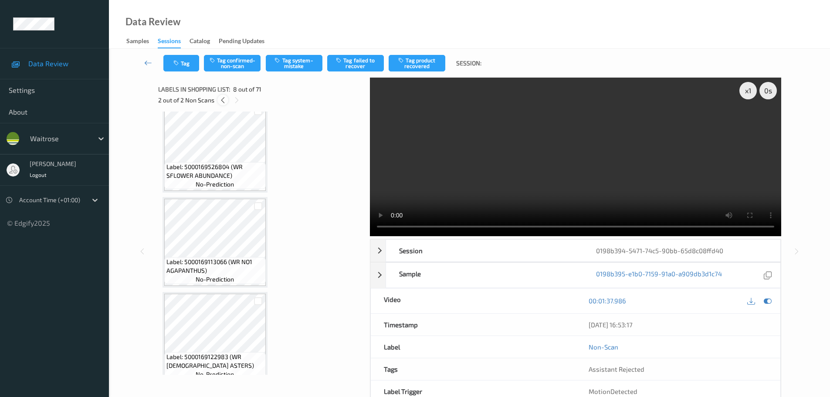
scroll to position [574, 0]
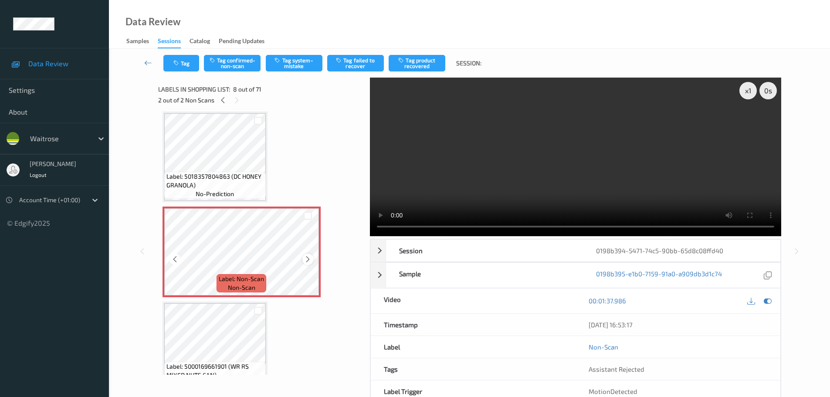
click at [312, 259] on div at bounding box center [307, 259] width 11 height 11
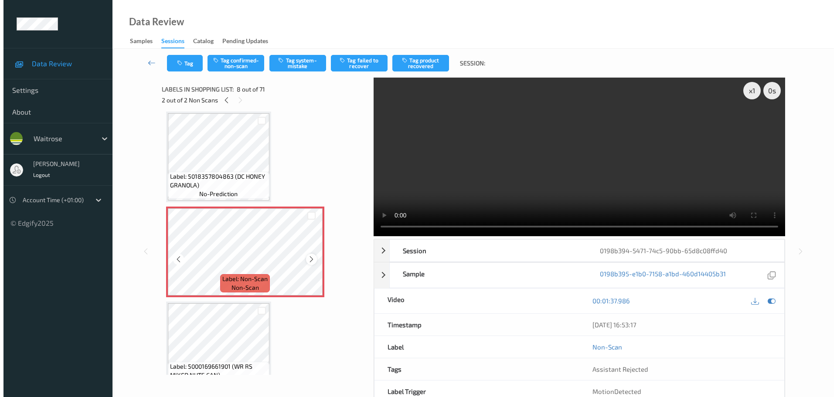
scroll to position [618, 0]
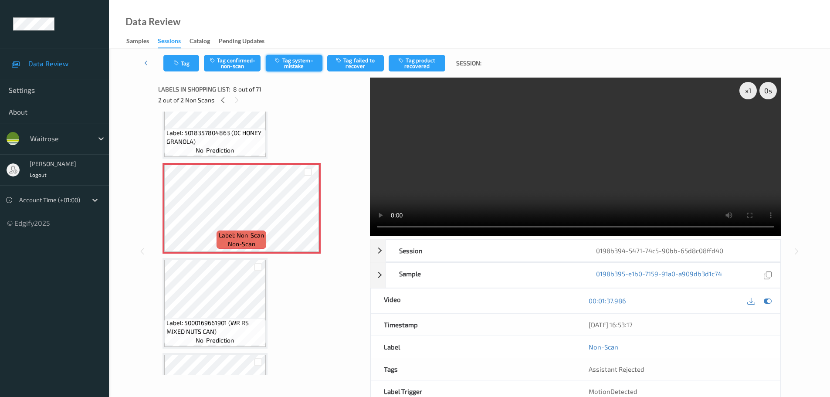
click at [309, 64] on button "Tag system-mistake" at bounding box center [294, 63] width 57 height 17
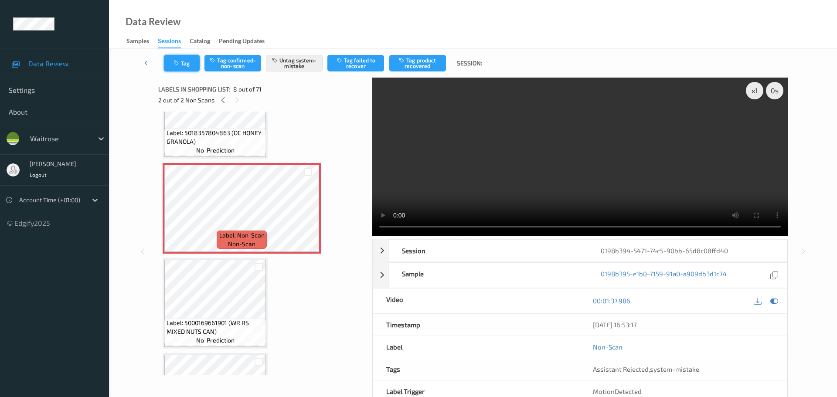
click at [187, 67] on button "Tag" at bounding box center [182, 63] width 36 height 17
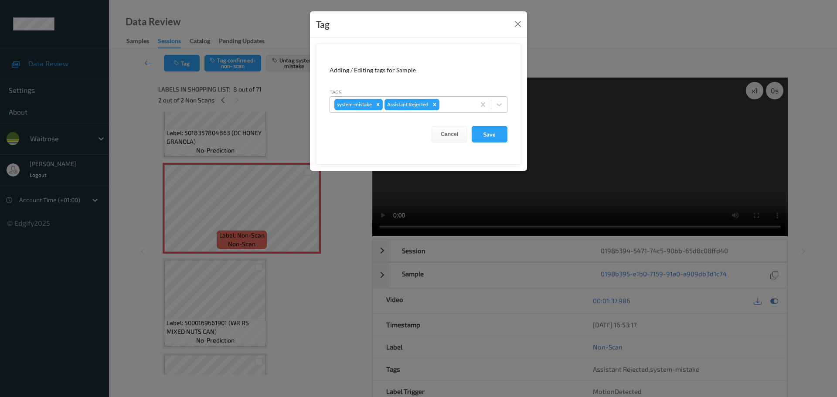
click at [453, 101] on div at bounding box center [456, 104] width 30 height 10
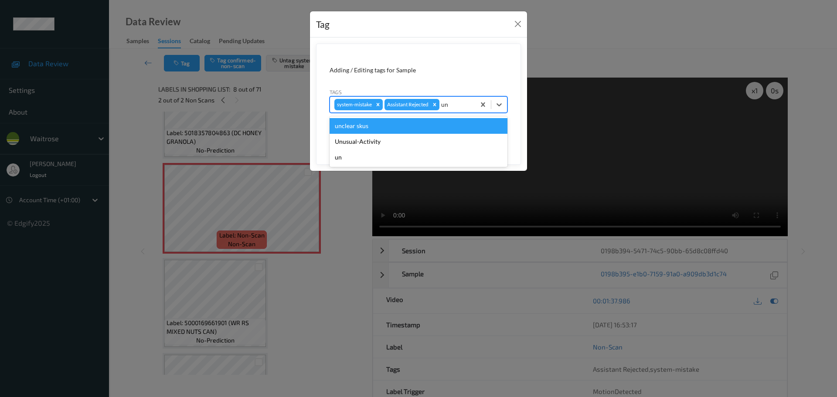
type input "unu"
click at [383, 126] on div "Unusual-Activity" at bounding box center [418, 126] width 178 height 16
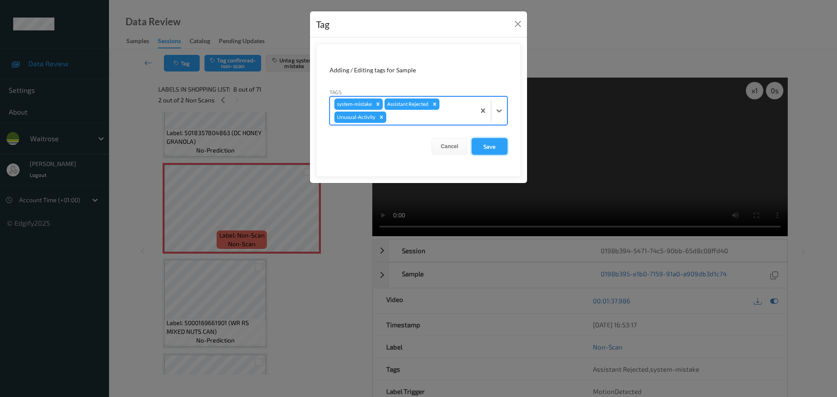
click at [490, 149] on button "Save" at bounding box center [489, 146] width 36 height 17
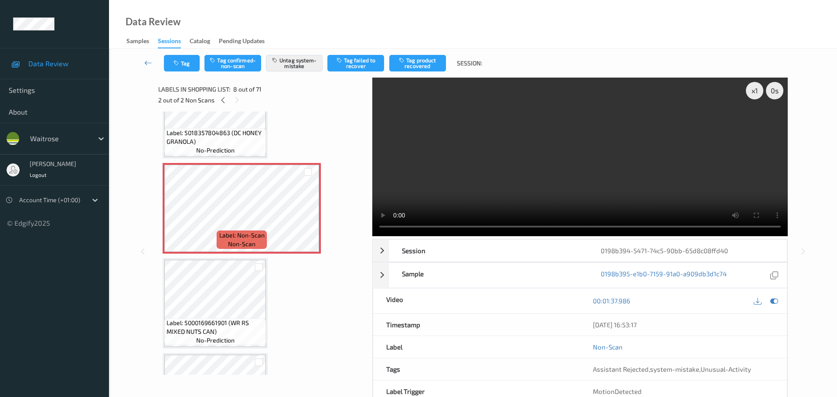
click at [229, 97] on div "2 out of 2 Non Scans" at bounding box center [262, 100] width 208 height 11
click at [220, 97] on icon at bounding box center [222, 100] width 7 height 8
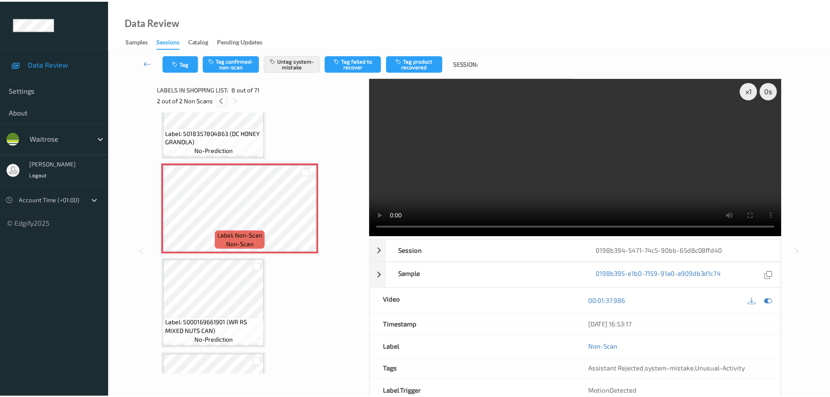
scroll to position [4, 0]
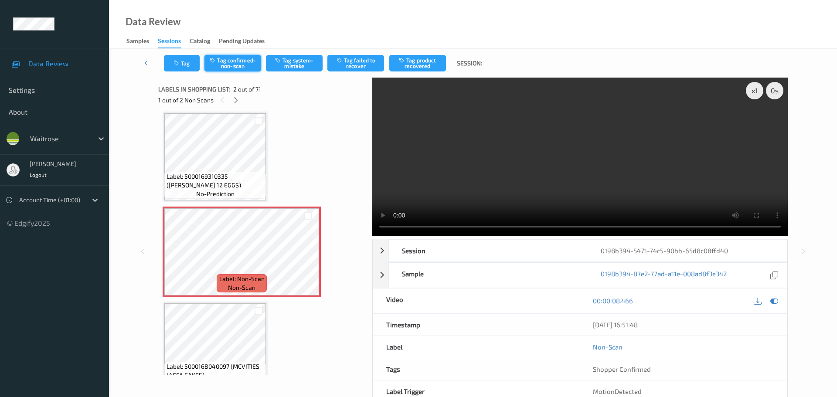
click at [229, 67] on button "Tag confirmed-non-scan" at bounding box center [232, 63] width 57 height 17
click at [414, 64] on button "Tag product recovered" at bounding box center [417, 63] width 57 height 17
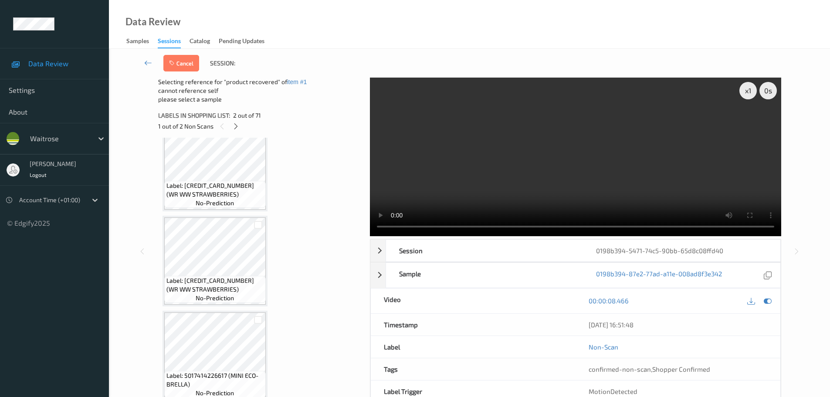
scroll to position [6354, 0]
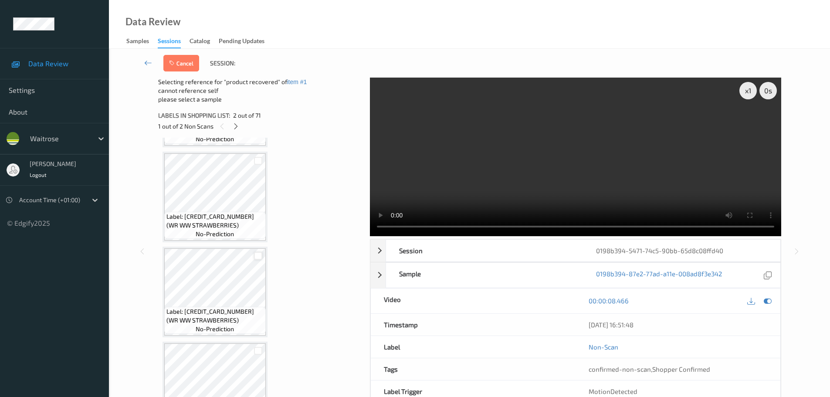
click at [258, 259] on div at bounding box center [258, 256] width 8 height 8
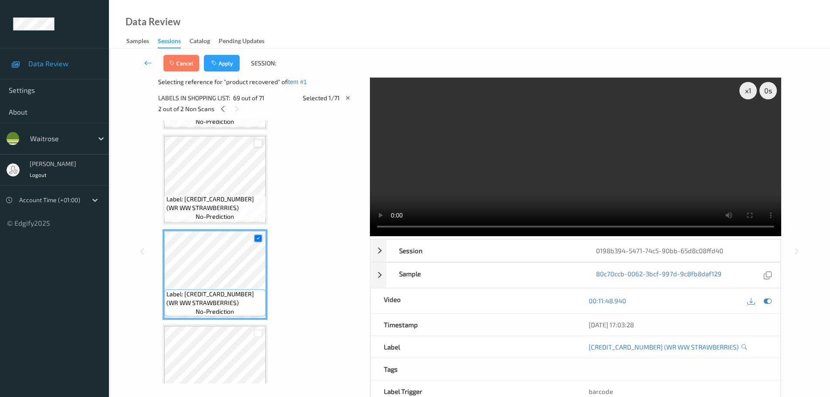
click at [260, 145] on div at bounding box center [258, 143] width 8 height 8
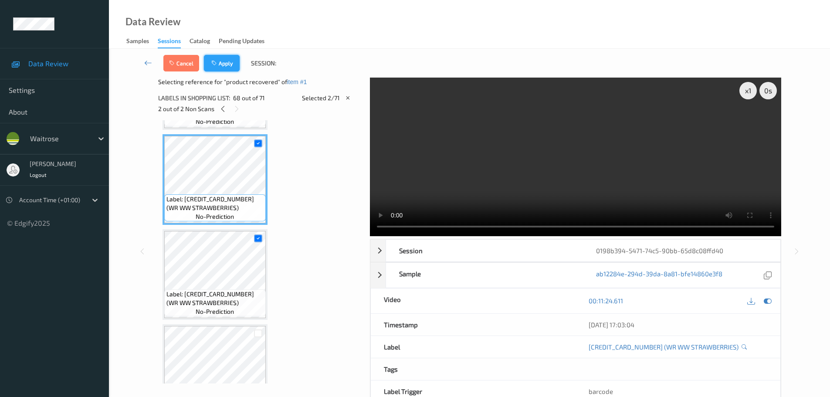
click at [220, 67] on button "Apply" at bounding box center [222, 63] width 36 height 17
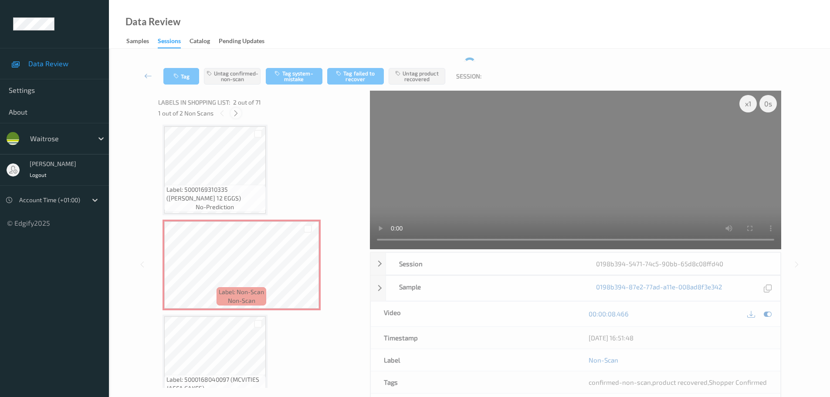
click at [237, 115] on icon at bounding box center [235, 113] width 7 height 8
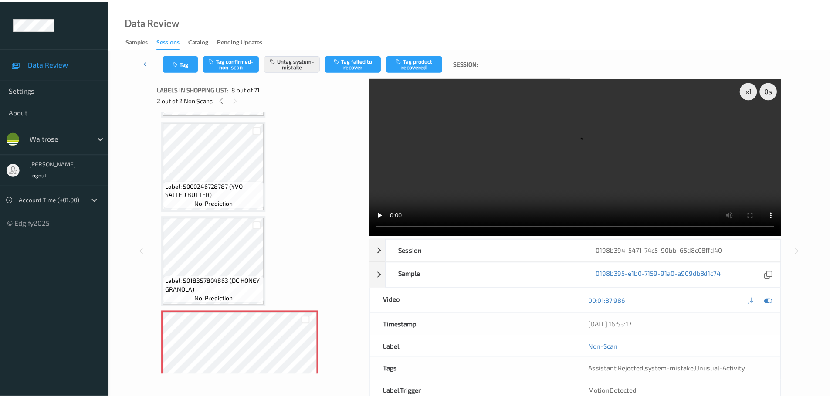
scroll to position [356, 0]
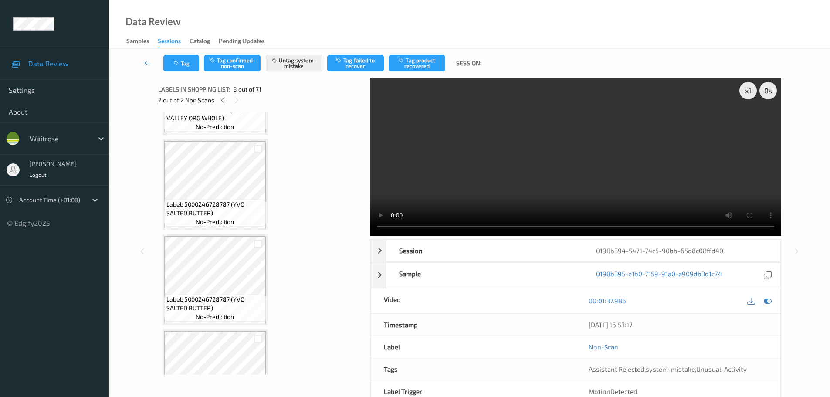
click at [225, 105] on div "2 out of 2 Non Scans" at bounding box center [261, 100] width 206 height 11
click at [225, 102] on icon at bounding box center [222, 100] width 7 height 8
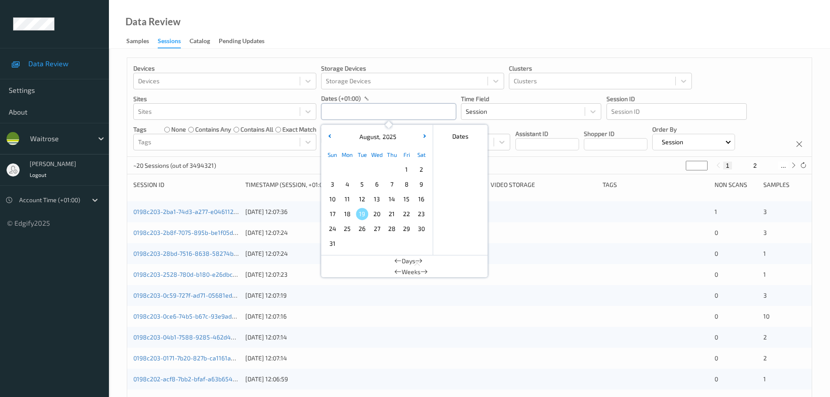
click at [345, 112] on input "text" at bounding box center [388, 111] width 135 height 17
click at [423, 202] on span "16" at bounding box center [421, 199] width 12 height 12
type input "[DATE] 00:00 -> [DATE] 23:59"
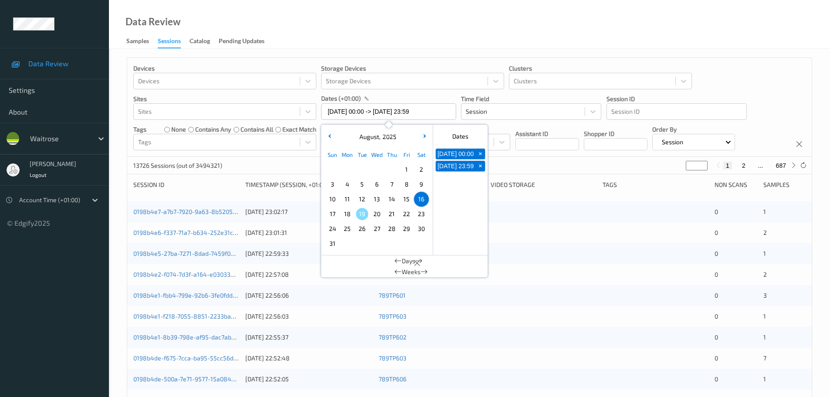
click at [754, 75] on div "Devices Devices Storage Devices Storage Devices Clusters Clusters Sites Sites d…" at bounding box center [469, 107] width 684 height 99
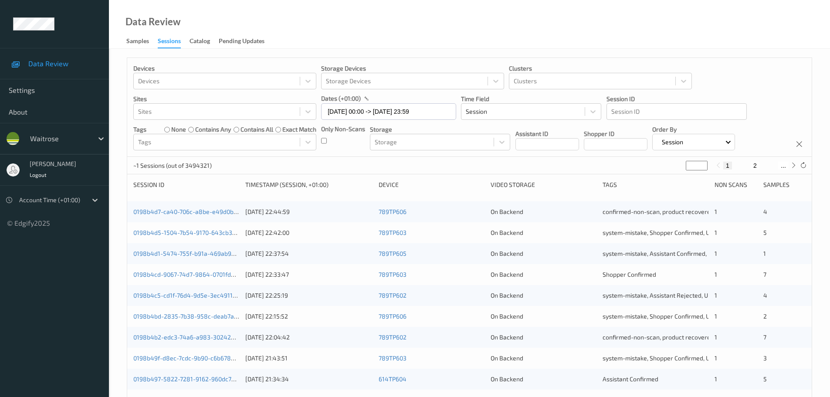
type input "*"
click at [701, 162] on input "*" at bounding box center [697, 166] width 22 height 10
type input "*"
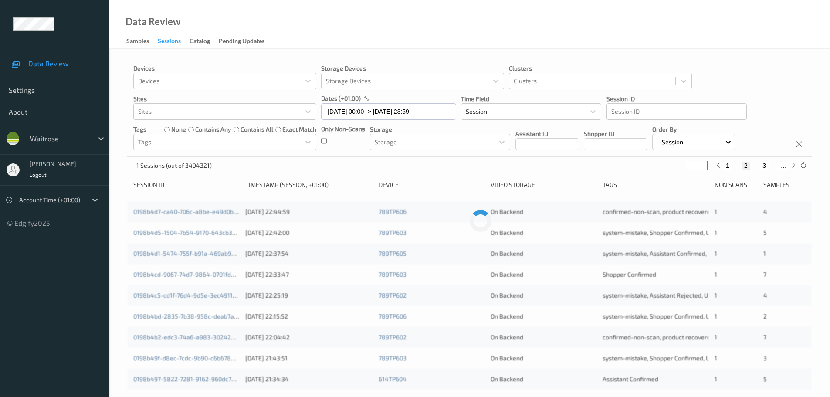
click at [701, 162] on input "*" at bounding box center [697, 166] width 22 height 10
type input "*"
click at [701, 162] on input "*" at bounding box center [697, 166] width 22 height 10
type input "*"
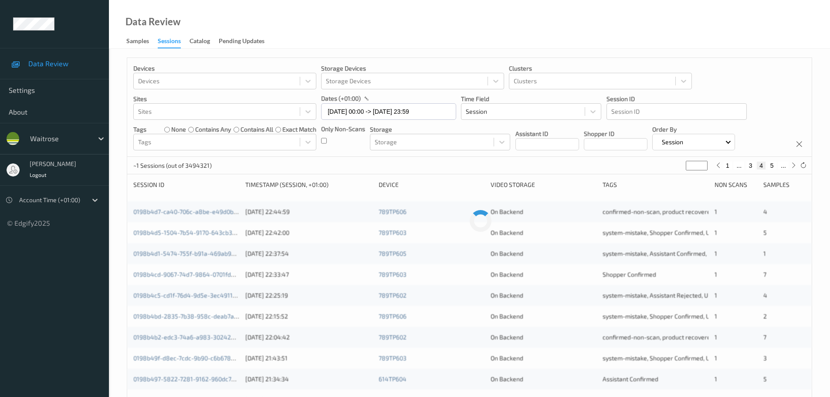
type input "*"
click at [701, 162] on input "*" at bounding box center [697, 166] width 22 height 10
type input "*"
click at [701, 162] on input "*" at bounding box center [697, 166] width 22 height 10
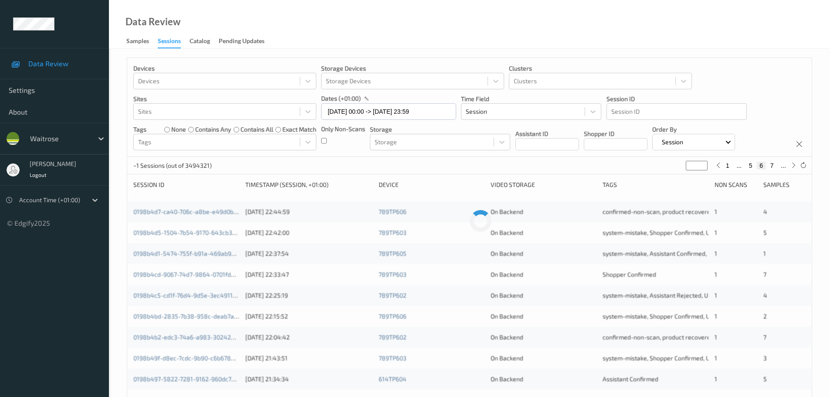
type input "*"
click at [701, 162] on input "*" at bounding box center [697, 166] width 22 height 10
type input "*"
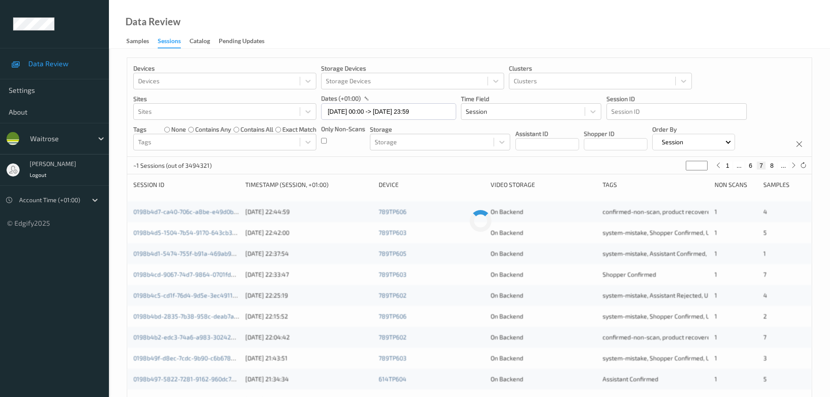
click at [701, 162] on input "*" at bounding box center [697, 166] width 22 height 10
type input "*"
click at [701, 162] on input "*" at bounding box center [697, 166] width 22 height 10
type input "**"
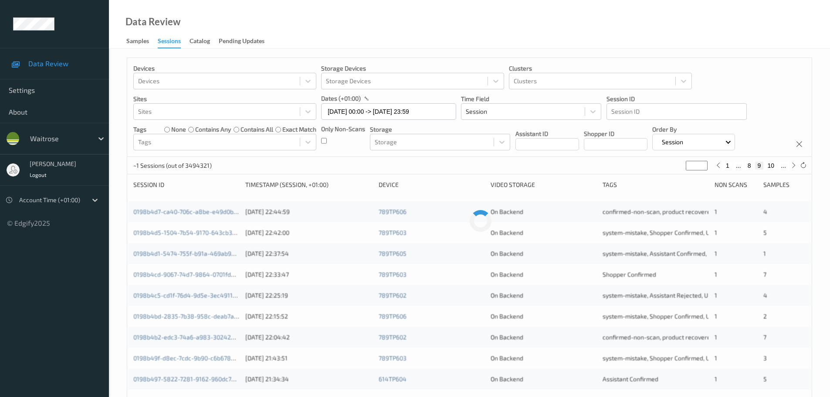
type input "**"
click at [701, 162] on input "**" at bounding box center [697, 166] width 22 height 10
type input "*"
click at [702, 166] on input "*" at bounding box center [697, 166] width 22 height 10
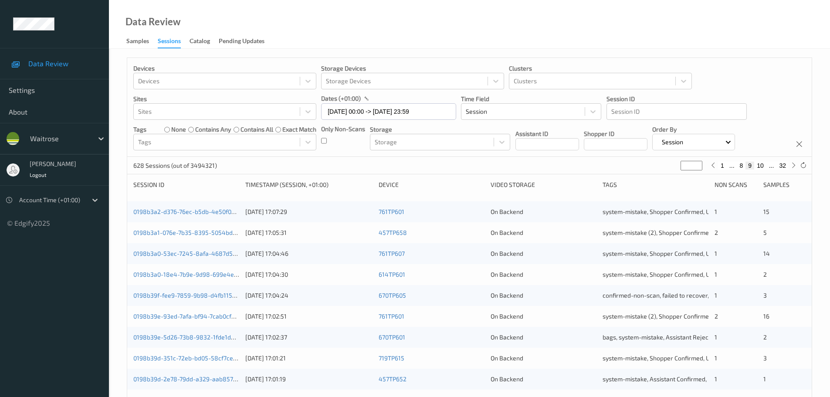
type input "**"
click at [699, 164] on input "**" at bounding box center [692, 166] width 22 height 10
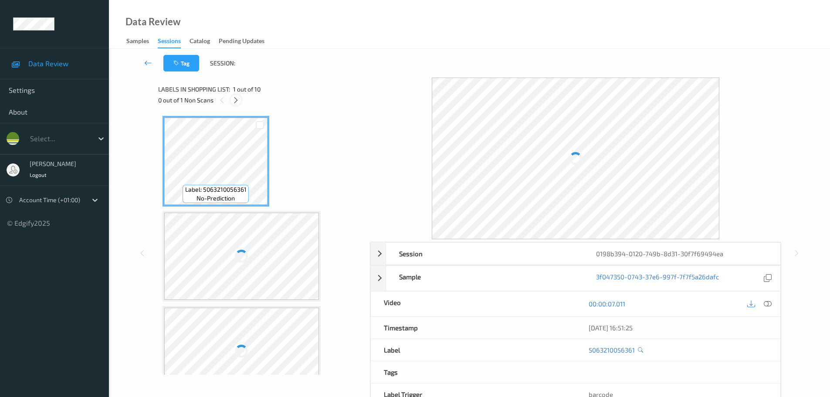
click at [234, 103] on icon at bounding box center [235, 100] width 7 height 8
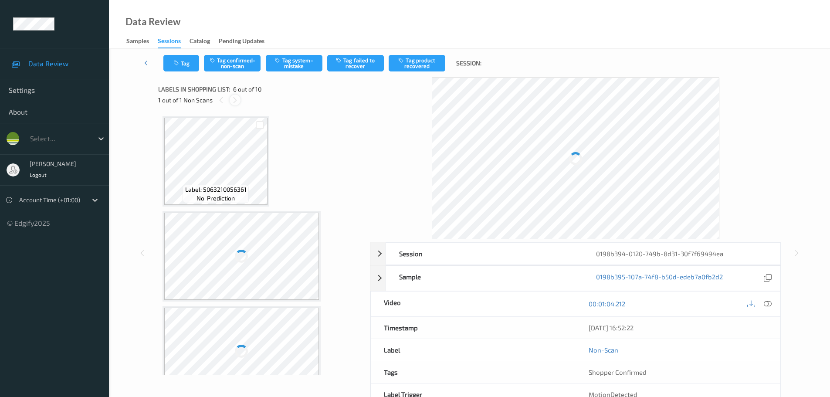
scroll to position [384, 0]
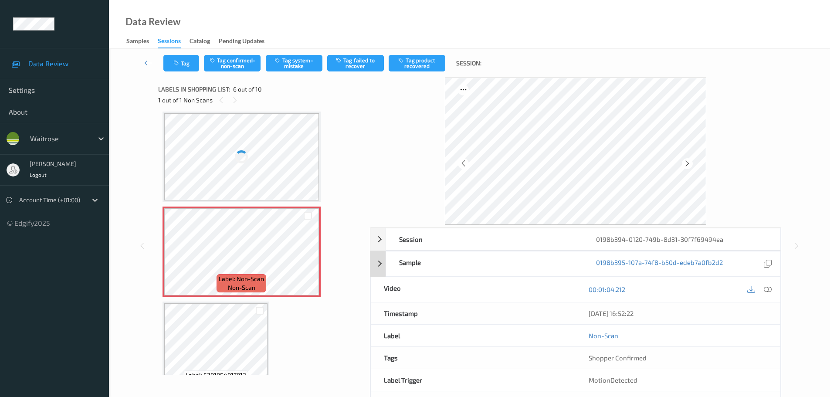
drag, startPoint x: 769, startPoint y: 287, endPoint x: 583, endPoint y: 175, distance: 216.9
click at [769, 287] on icon at bounding box center [768, 289] width 8 height 8
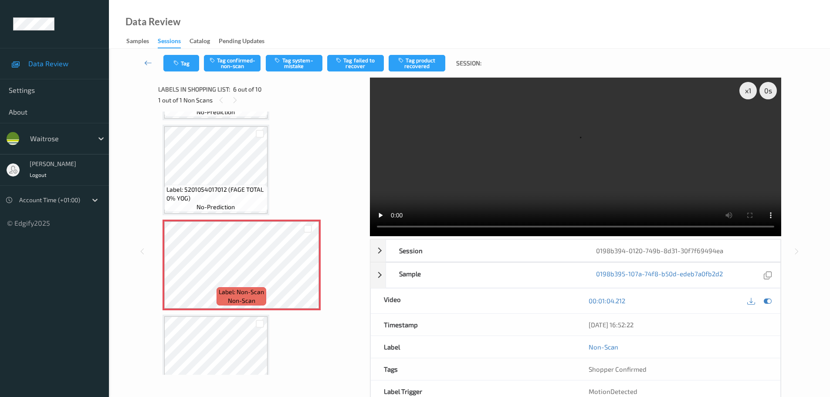
scroll to position [392, 0]
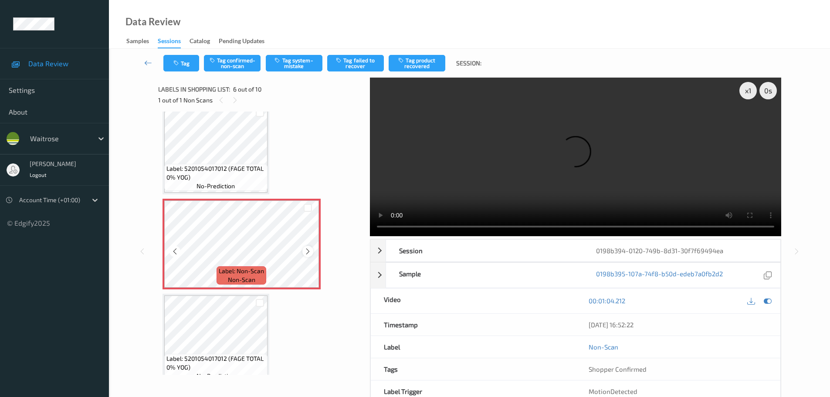
click at [311, 254] on icon at bounding box center [307, 251] width 7 height 8
click at [300, 60] on button "Tag system-mistake" at bounding box center [294, 63] width 57 height 17
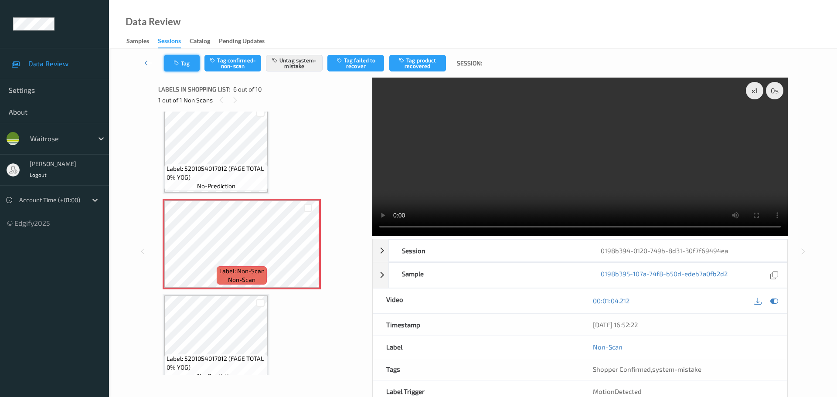
click at [184, 69] on button "Tag" at bounding box center [182, 63] width 36 height 17
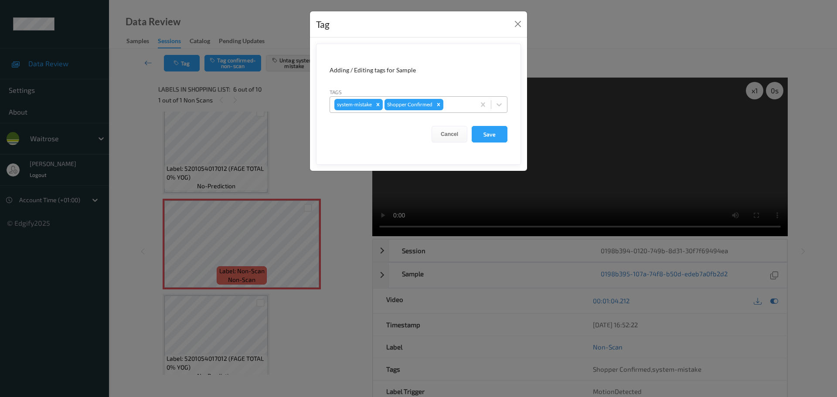
click at [443, 111] on div "system-mistake Shopper Confirmed" at bounding box center [402, 104] width 145 height 15
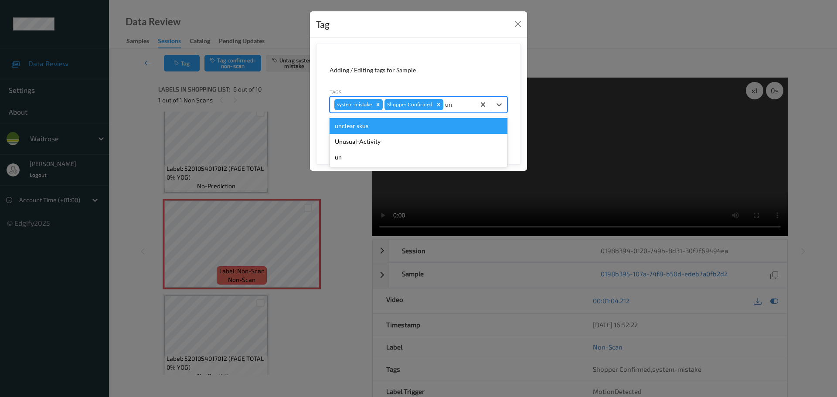
type input "unu"
click at [409, 123] on div "Unusual-Activity" at bounding box center [418, 126] width 178 height 16
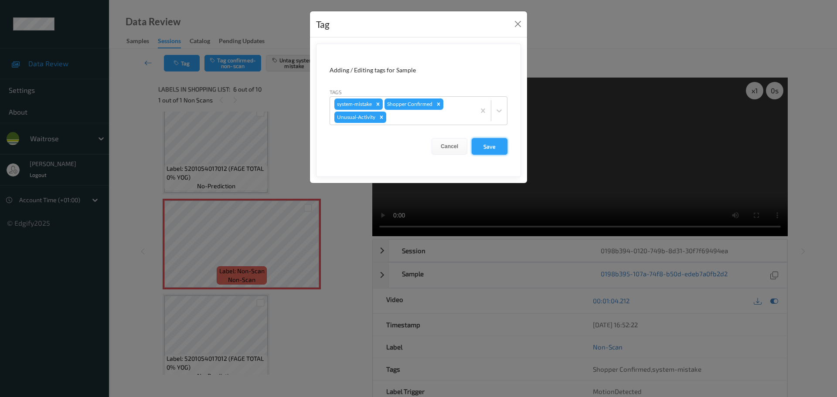
click at [500, 144] on button "Save" at bounding box center [489, 146] width 36 height 17
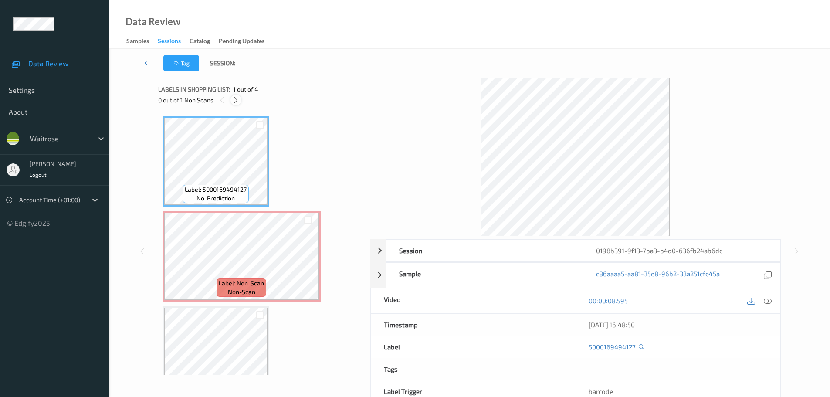
click at [235, 98] on icon at bounding box center [235, 100] width 7 height 8
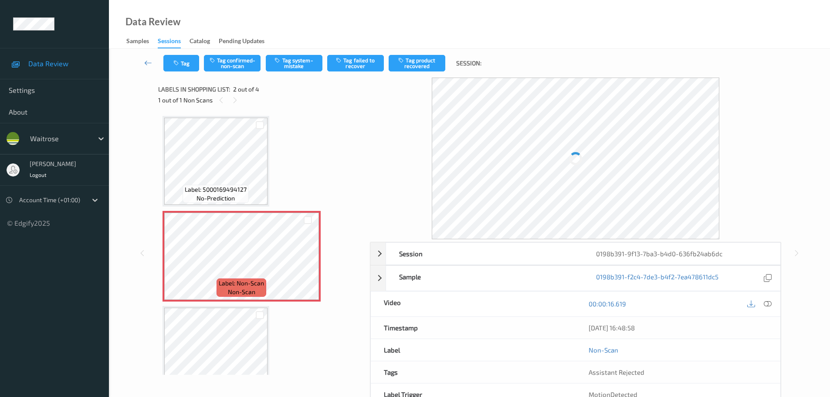
scroll to position [4, 0]
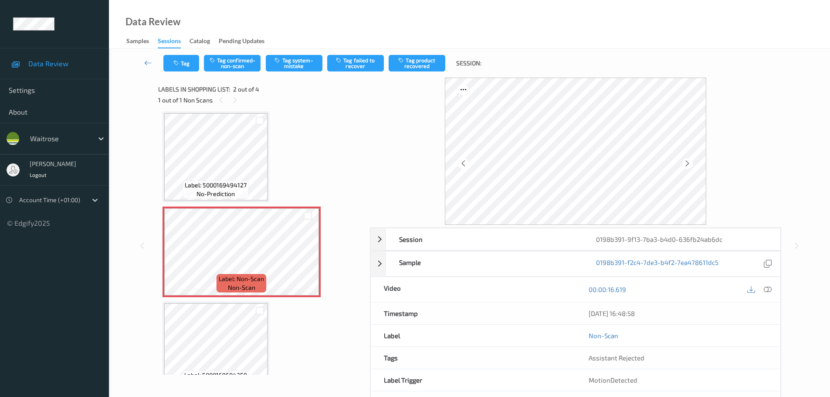
click at [770, 288] on icon at bounding box center [768, 289] width 8 height 8
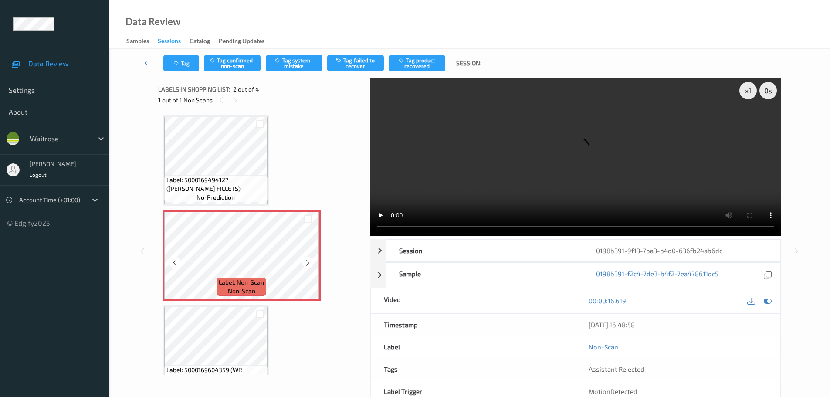
scroll to position [0, 0]
click at [306, 266] on icon at bounding box center [307, 264] width 7 height 8
click at [306, 265] on icon at bounding box center [307, 264] width 7 height 8
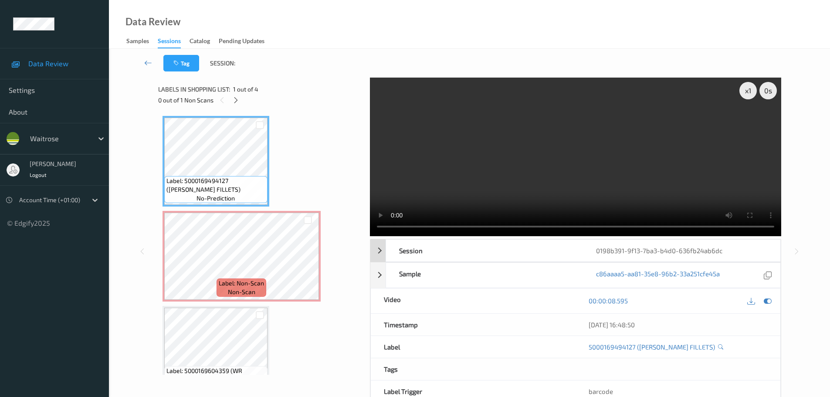
click at [370, 239] on div "x 1 0 s Session 0198b391-9f13-7ba3-b4d0-636fb24ab6dc Session ID 0198b391-9f13-7…" at bounding box center [575, 252] width 411 height 348
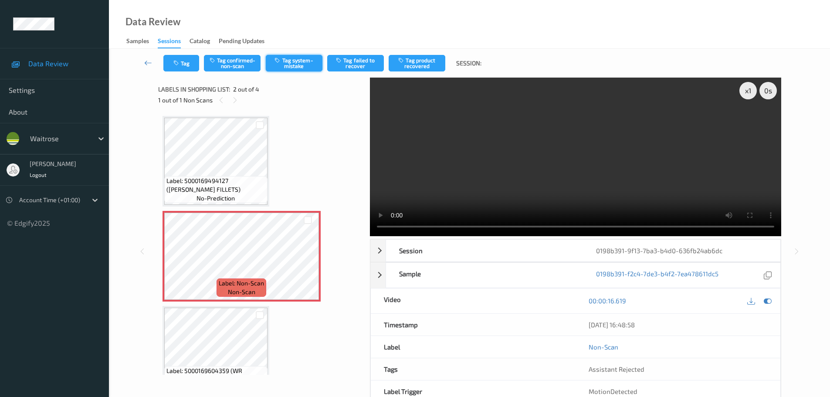
click at [293, 63] on button "Tag system-mistake" at bounding box center [294, 63] width 57 height 17
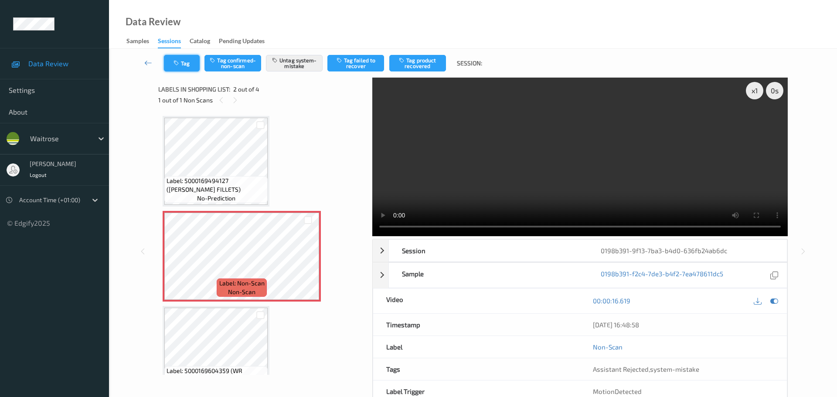
click at [183, 68] on button "Tag" at bounding box center [182, 63] width 36 height 17
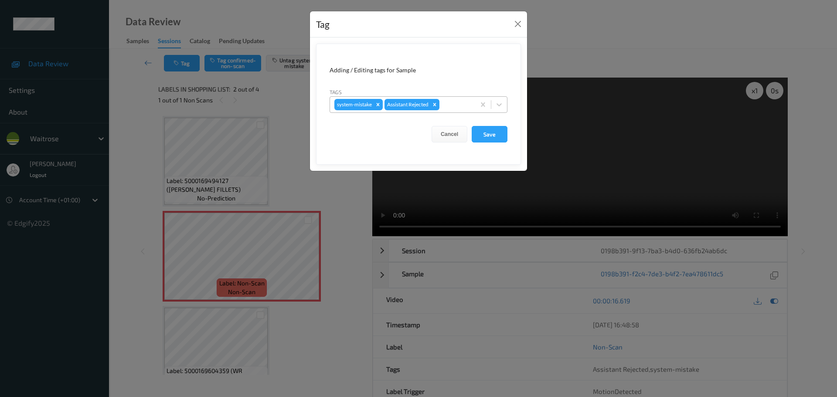
click at [456, 103] on div at bounding box center [456, 104] width 30 height 10
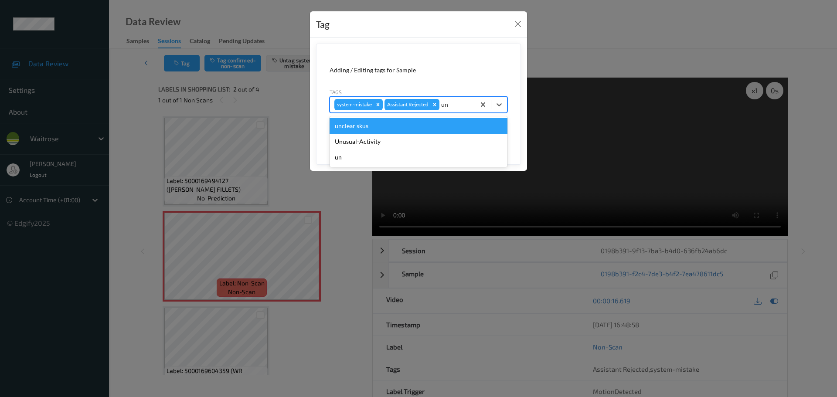
type input "unu"
click at [360, 123] on div "Unusual-Activity" at bounding box center [418, 126] width 178 height 16
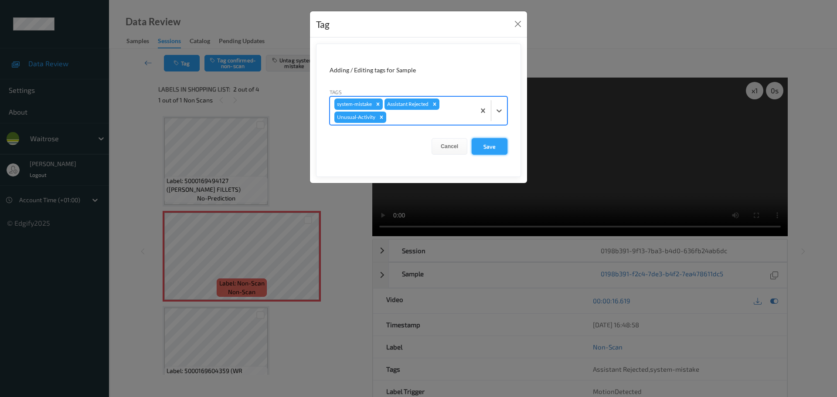
click at [481, 149] on button "Save" at bounding box center [489, 146] width 36 height 17
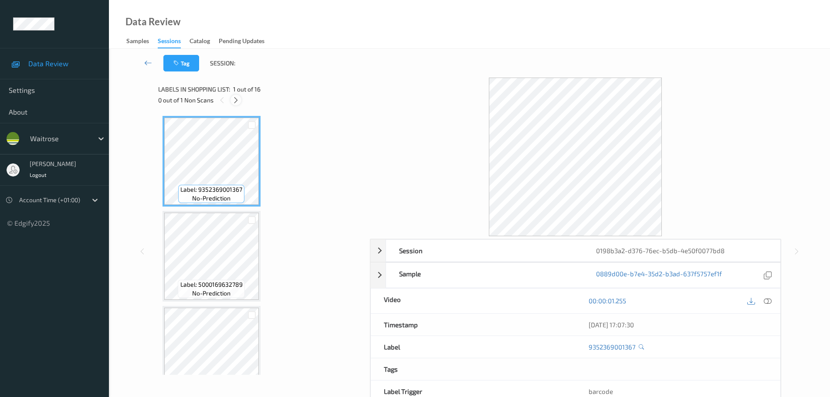
click at [237, 102] on icon at bounding box center [235, 100] width 7 height 8
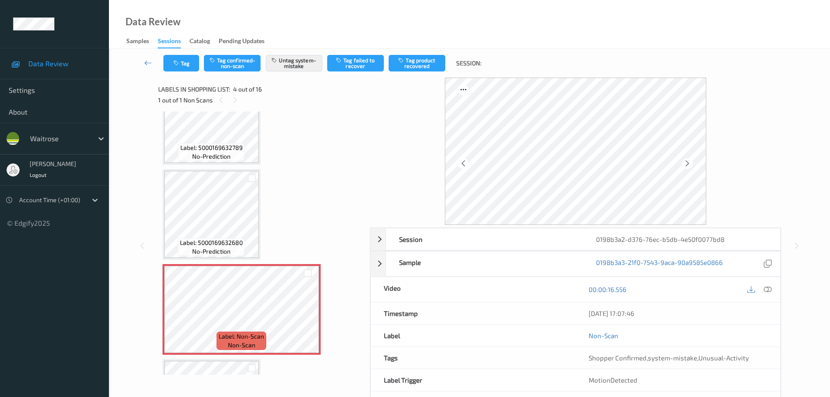
scroll to position [151, 0]
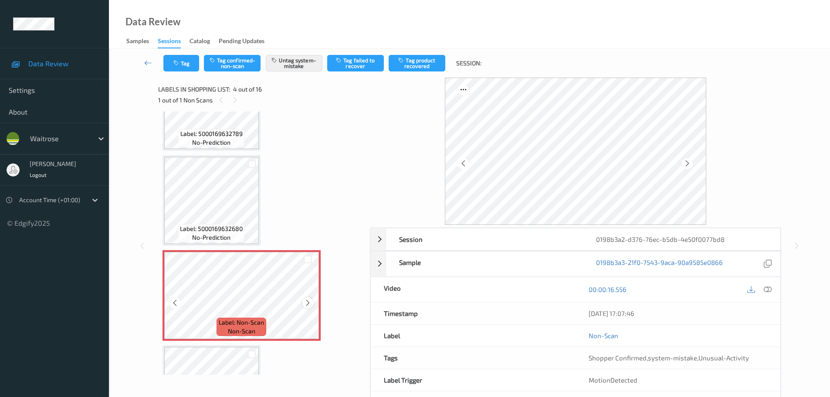
click at [305, 304] on icon at bounding box center [307, 303] width 7 height 8
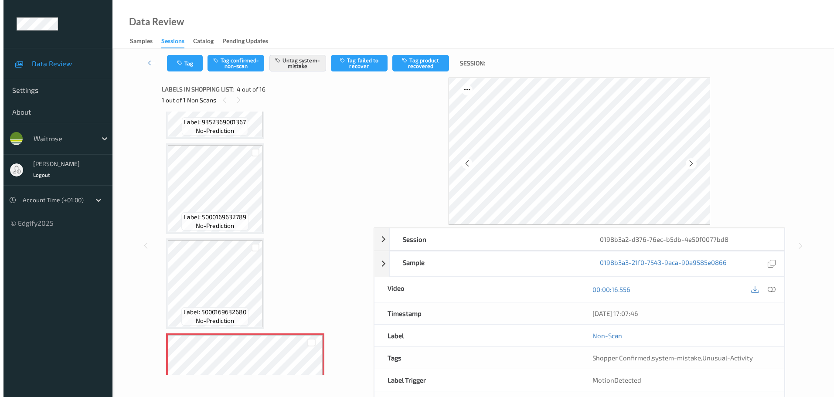
scroll to position [64, 0]
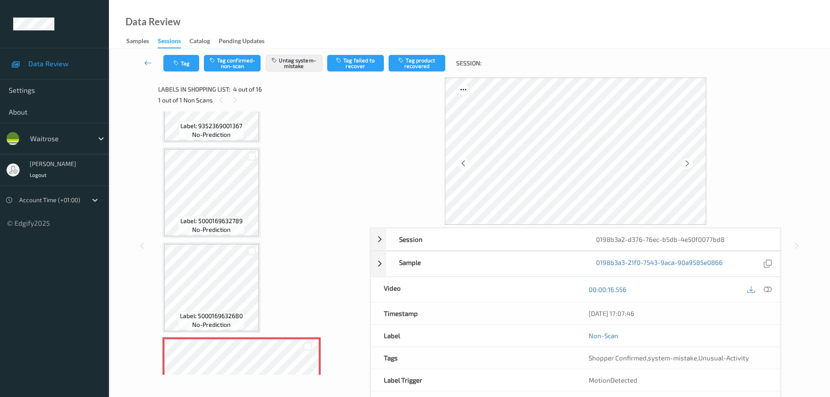
click at [769, 287] on icon at bounding box center [768, 289] width 8 height 8
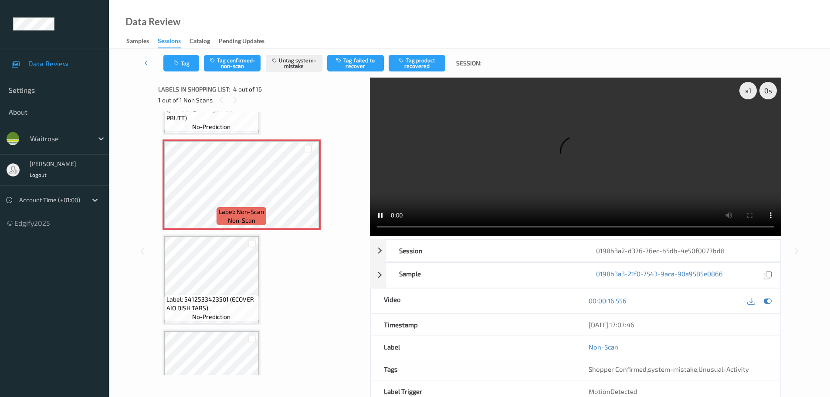
scroll to position [218, 0]
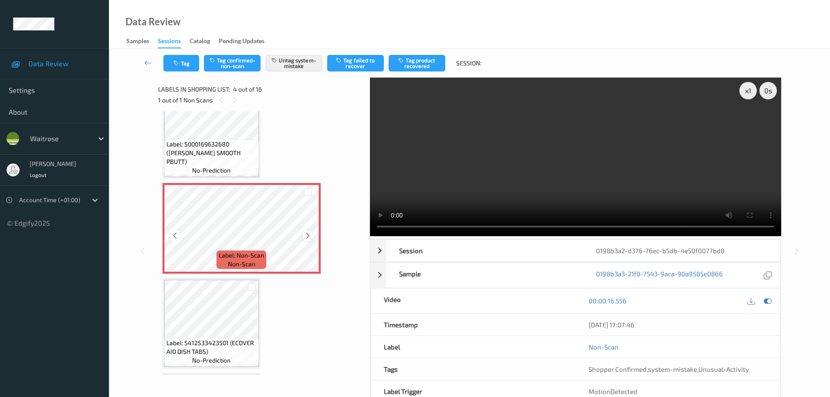
click at [304, 240] on div at bounding box center [307, 235] width 11 height 11
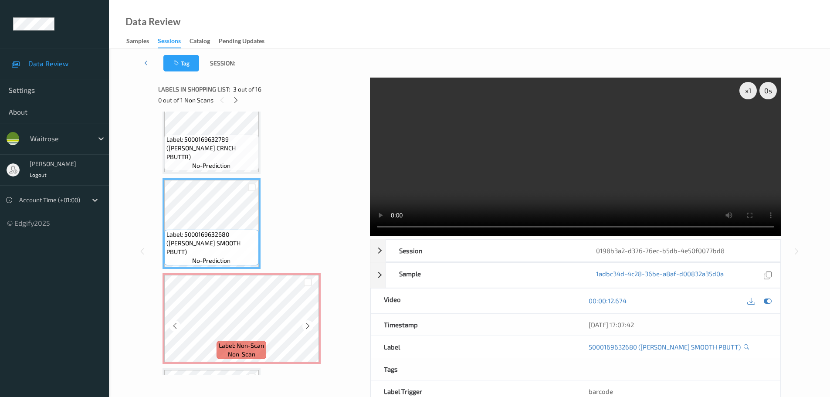
scroll to position [174, 0]
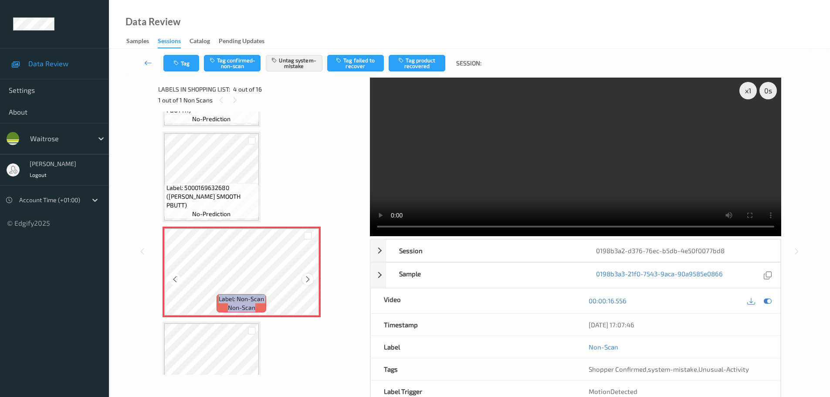
click at [305, 281] on icon at bounding box center [307, 279] width 7 height 8
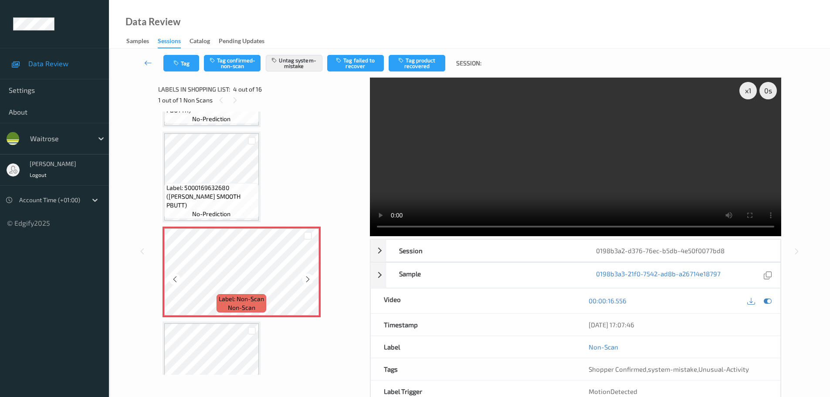
click at [305, 281] on icon at bounding box center [307, 279] width 7 height 8
click at [304, 282] on icon at bounding box center [307, 279] width 7 height 8
click at [305, 282] on icon at bounding box center [307, 279] width 7 height 8
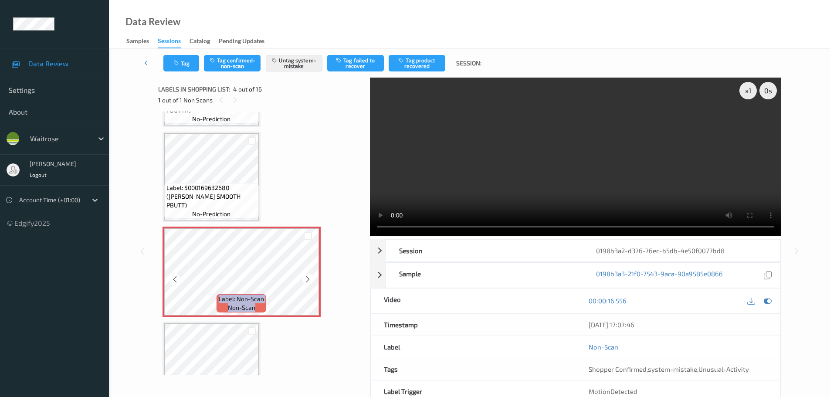
click at [305, 282] on icon at bounding box center [307, 279] width 7 height 8
click at [308, 279] on icon at bounding box center [307, 279] width 7 height 8
click at [306, 280] on icon at bounding box center [307, 279] width 7 height 8
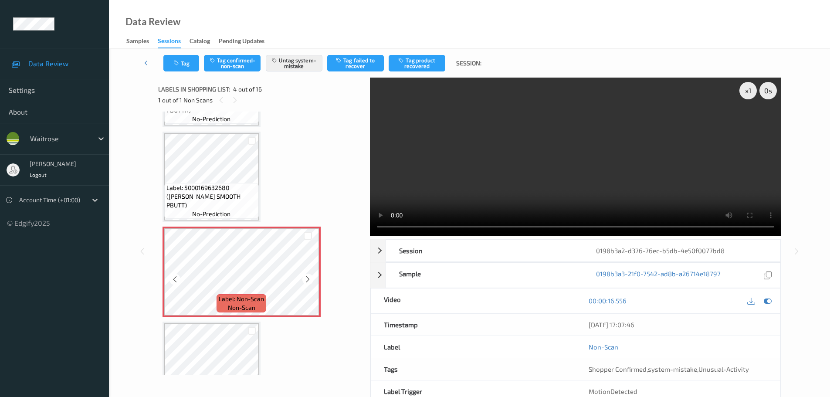
click at [306, 280] on icon at bounding box center [307, 279] width 7 height 8
click at [304, 280] on icon at bounding box center [307, 279] width 7 height 8
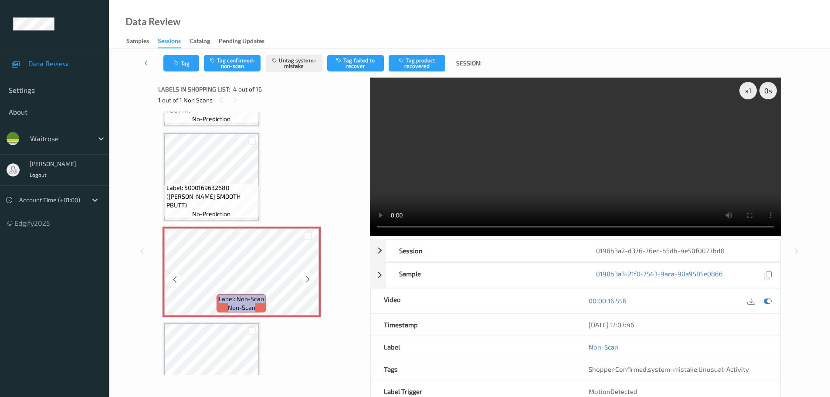
click at [304, 280] on icon at bounding box center [307, 279] width 7 height 8
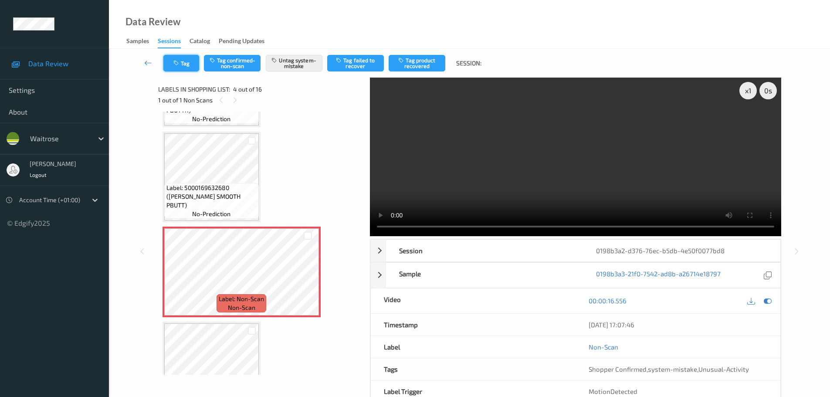
click at [185, 67] on button "Tag" at bounding box center [181, 63] width 36 height 17
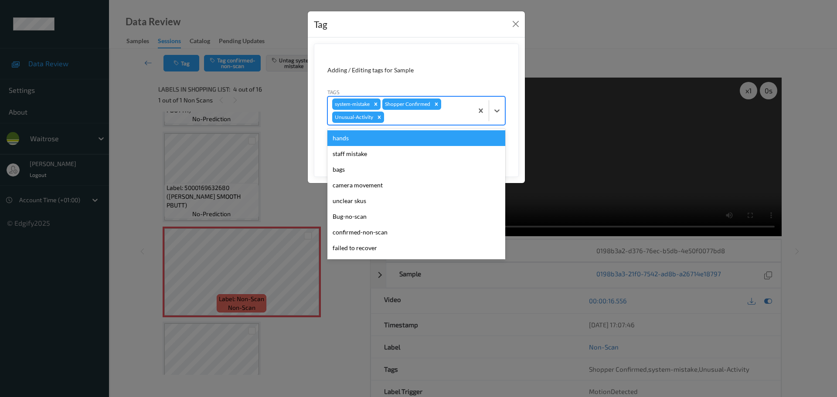
click at [422, 117] on div at bounding box center [427, 117] width 83 height 10
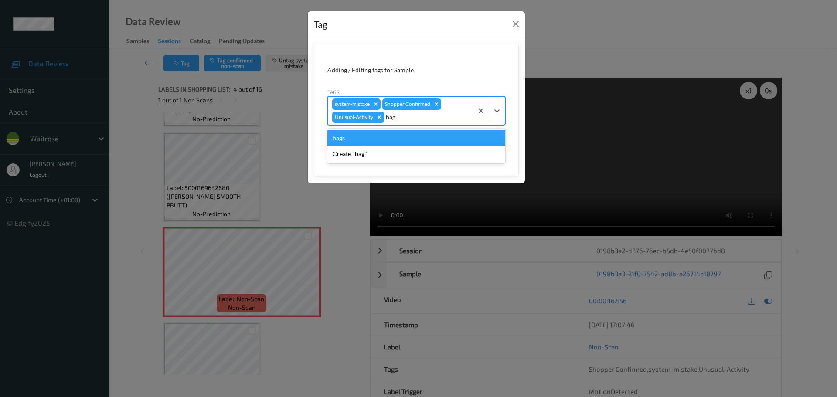
type input "bags"
click at [347, 141] on div "bags" at bounding box center [416, 138] width 178 height 16
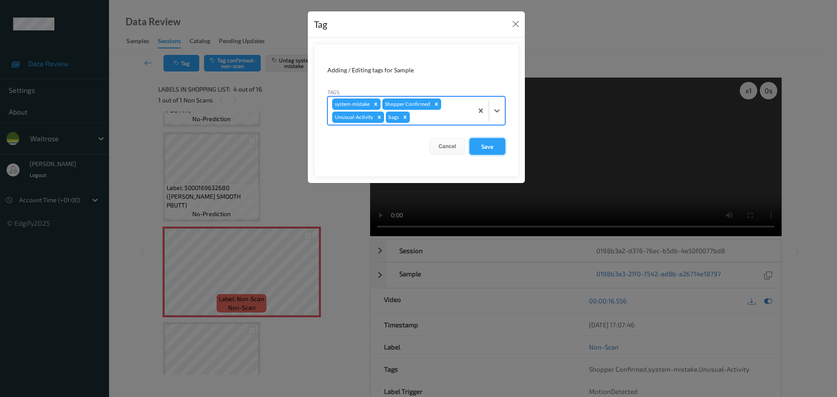
click at [491, 150] on button "Save" at bounding box center [487, 146] width 36 height 17
